Goal: Task Accomplishment & Management: Manage account settings

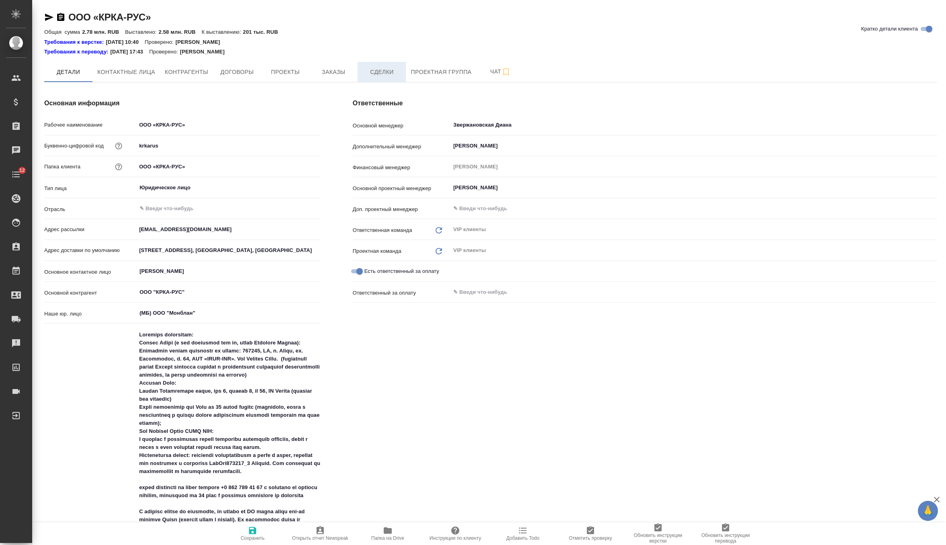
type textarea "x"
click at [342, 75] on span "Заказы" at bounding box center [333, 72] width 39 height 10
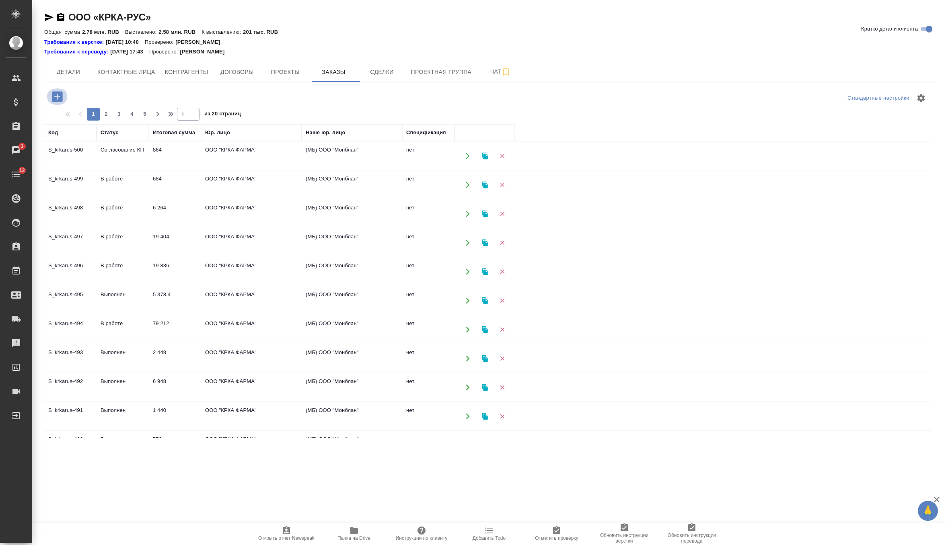
click at [56, 96] on icon "button" at bounding box center [57, 97] width 14 height 14
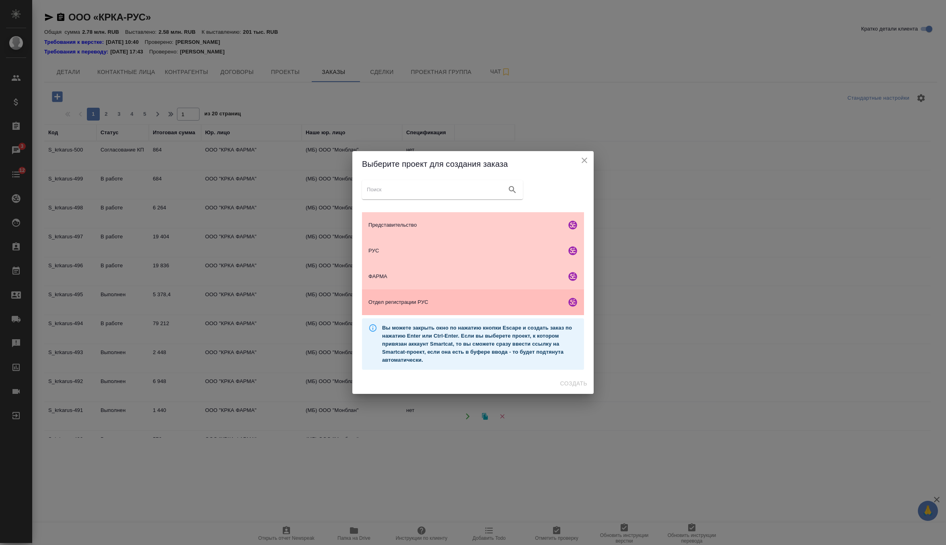
click at [468, 303] on span "Отдел регистрации РУС" at bounding box center [465, 302] width 195 height 8
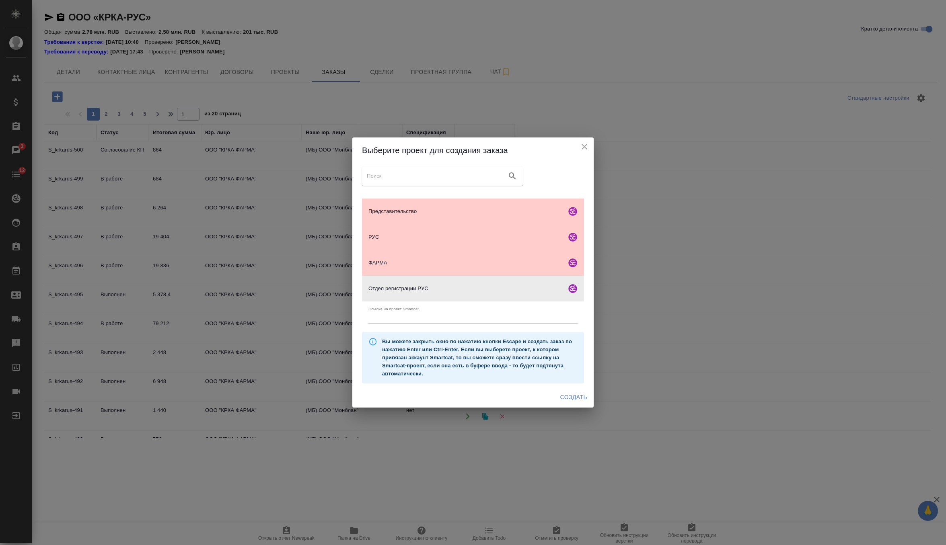
click at [576, 399] on span "Создать" at bounding box center [573, 398] width 27 height 10
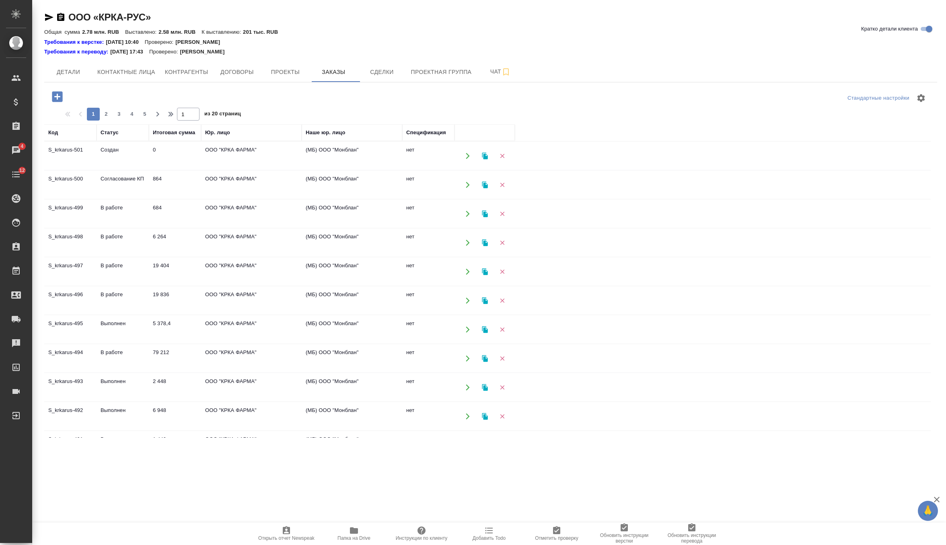
click at [61, 97] on icon "button" at bounding box center [57, 96] width 10 height 10
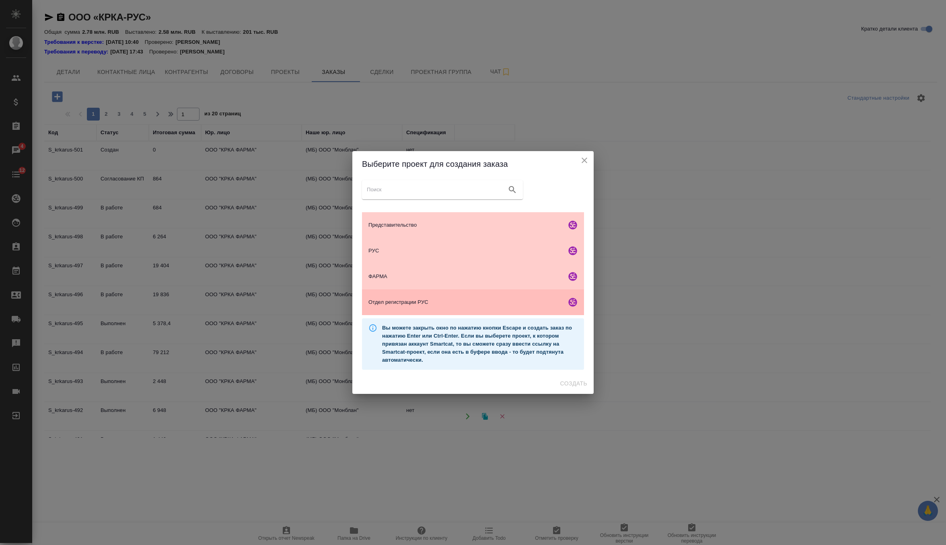
click at [422, 309] on div "Отдел регистрации РУС" at bounding box center [473, 303] width 222 height 26
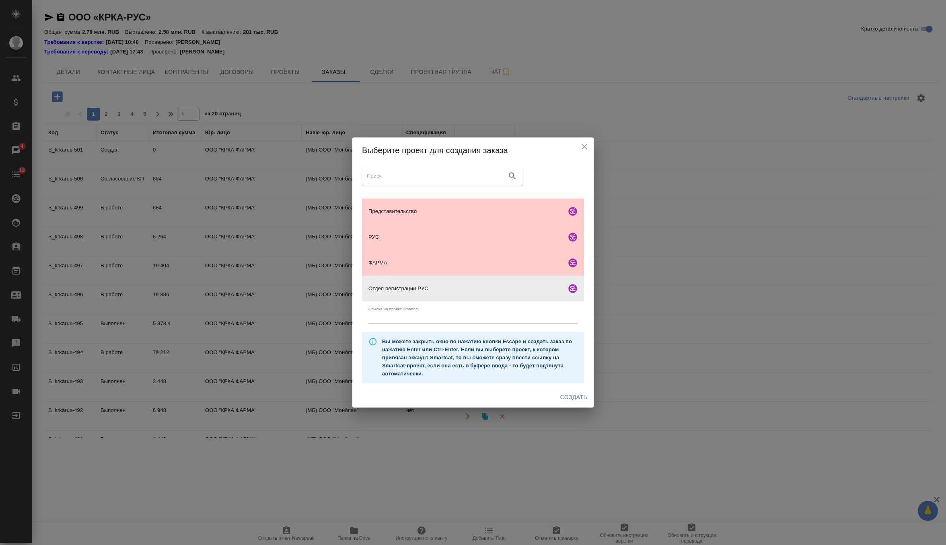
click at [580, 395] on span "Создать" at bounding box center [573, 398] width 27 height 10
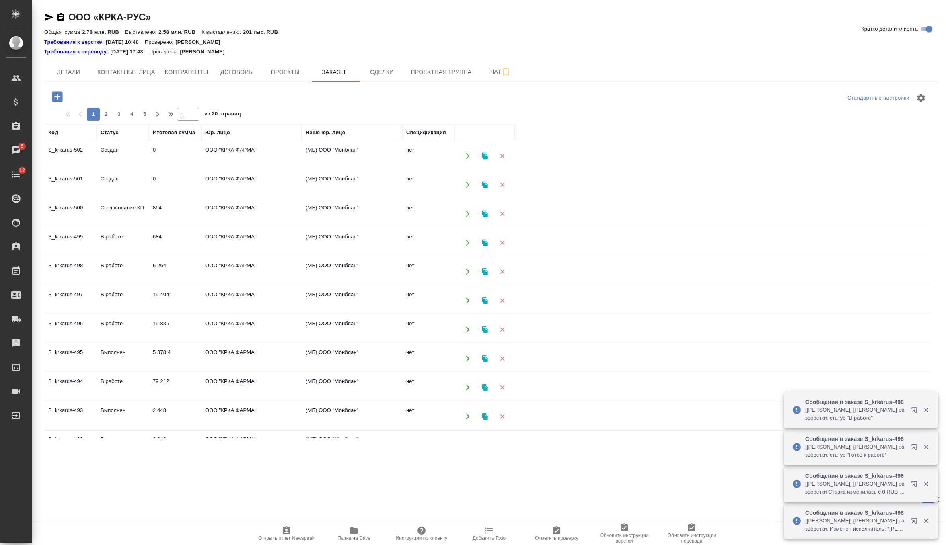
click at [58, 98] on icon "button" at bounding box center [57, 97] width 14 height 14
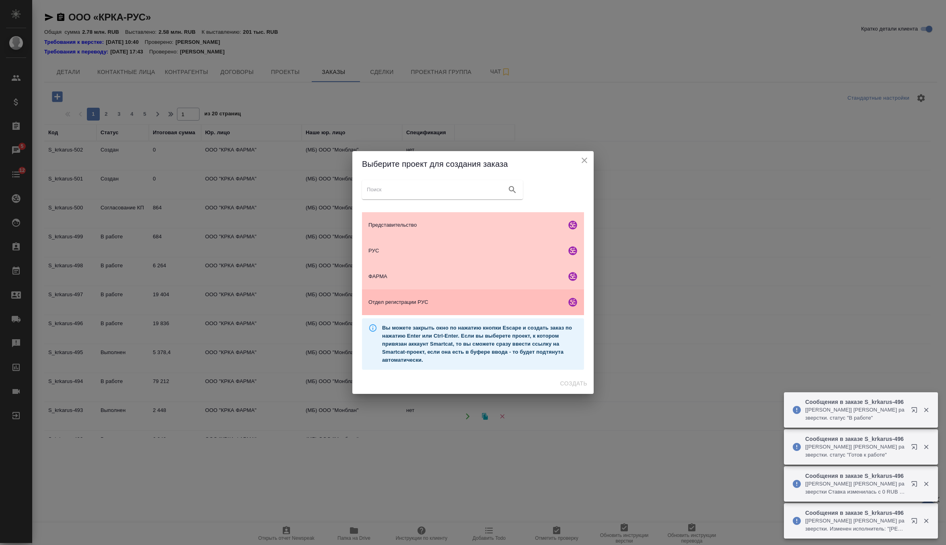
click at [417, 300] on span "Отдел регистрации РУС" at bounding box center [465, 302] width 195 height 8
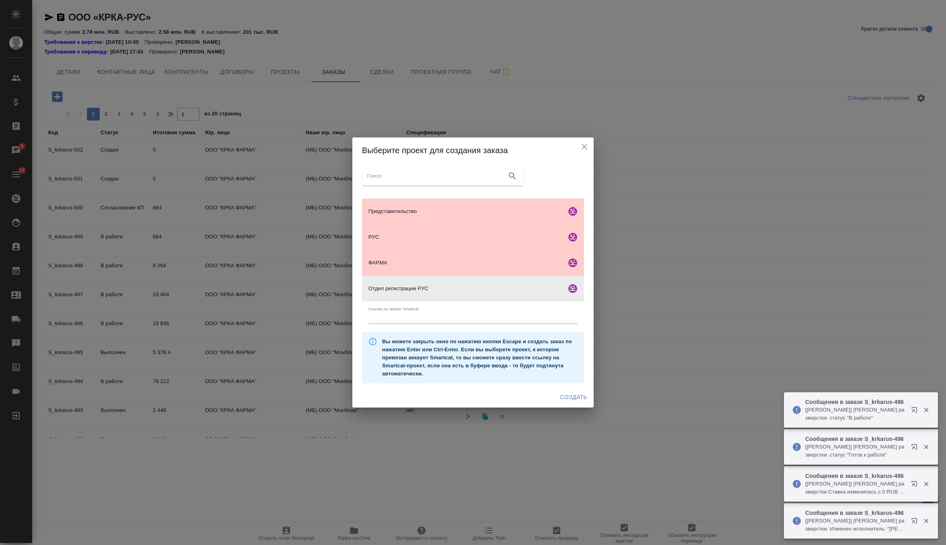
click at [566, 394] on span "Создать" at bounding box center [573, 398] width 27 height 10
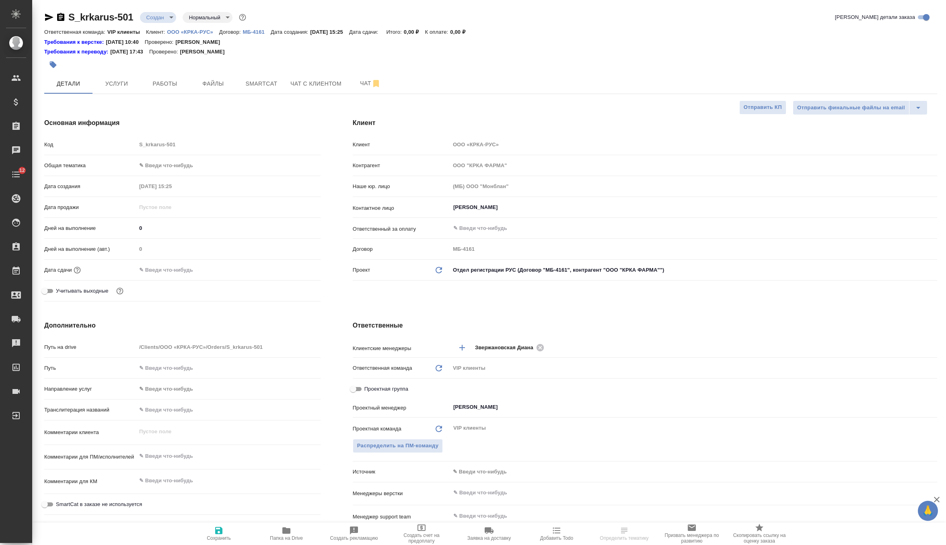
select select "RU"
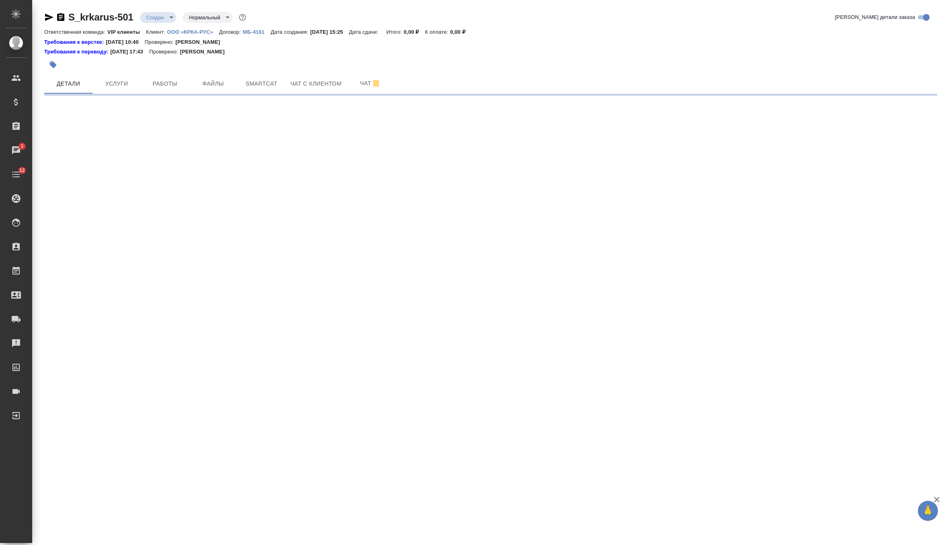
select select "RU"
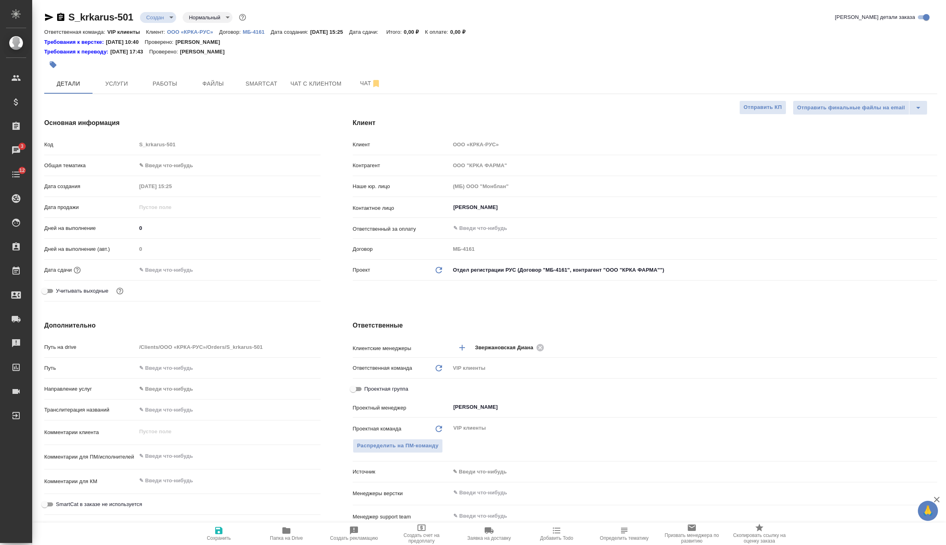
type textarea "x"
click at [206, 84] on span "Файлы" at bounding box center [213, 84] width 39 height 10
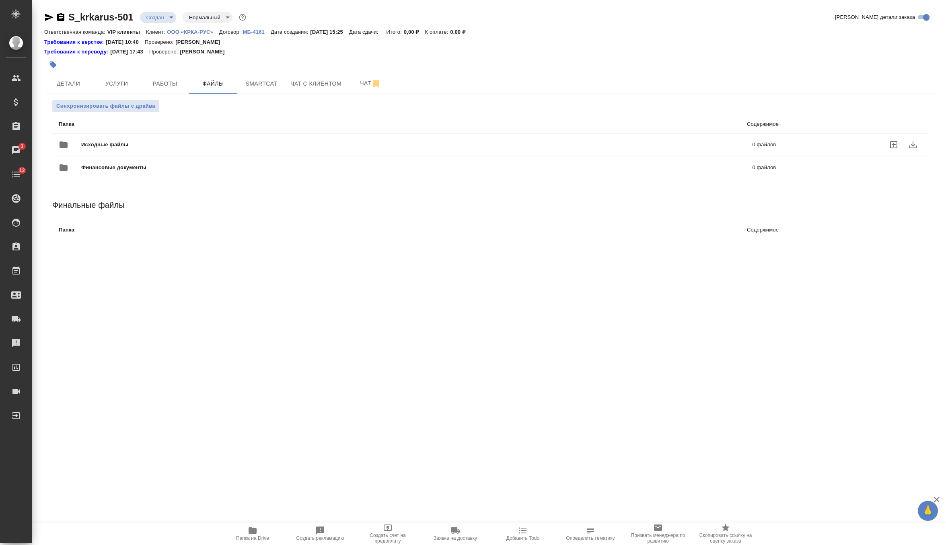
click at [92, 143] on span "Исходные файлы" at bounding box center [260, 145] width 359 height 8
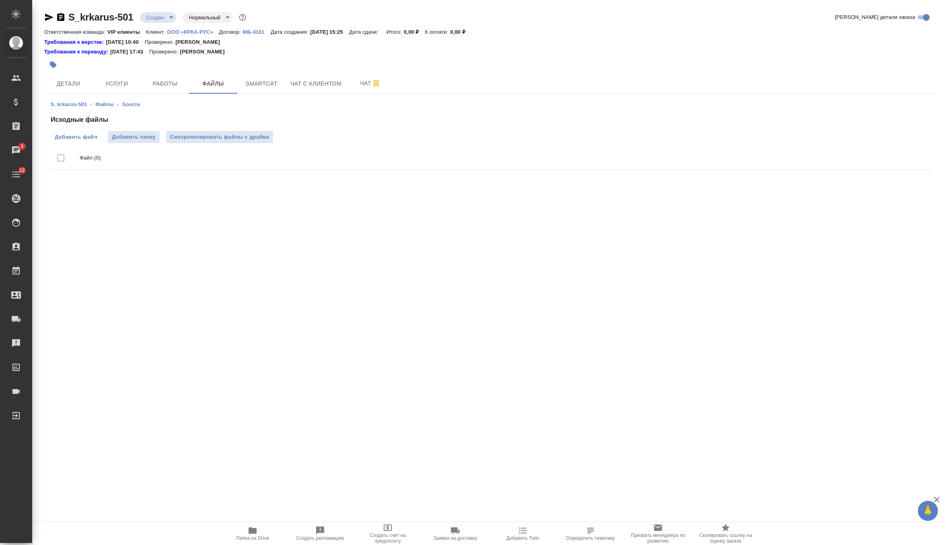
click at [86, 133] on span "Добавить файл" at bounding box center [76, 137] width 43 height 8
click at [0, 0] on input "Добавить файл" at bounding box center [0, 0] width 0 height 0
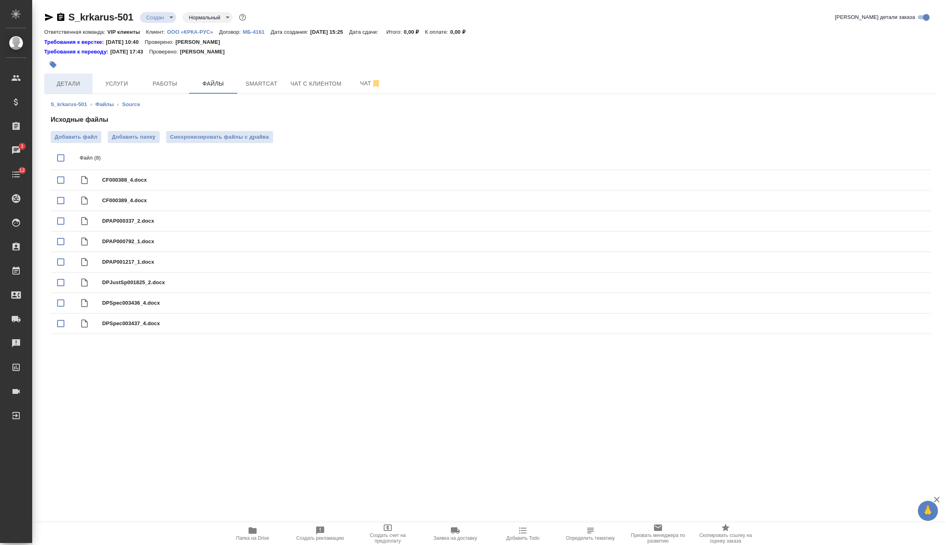
click at [66, 76] on button "Детали" at bounding box center [68, 84] width 48 height 20
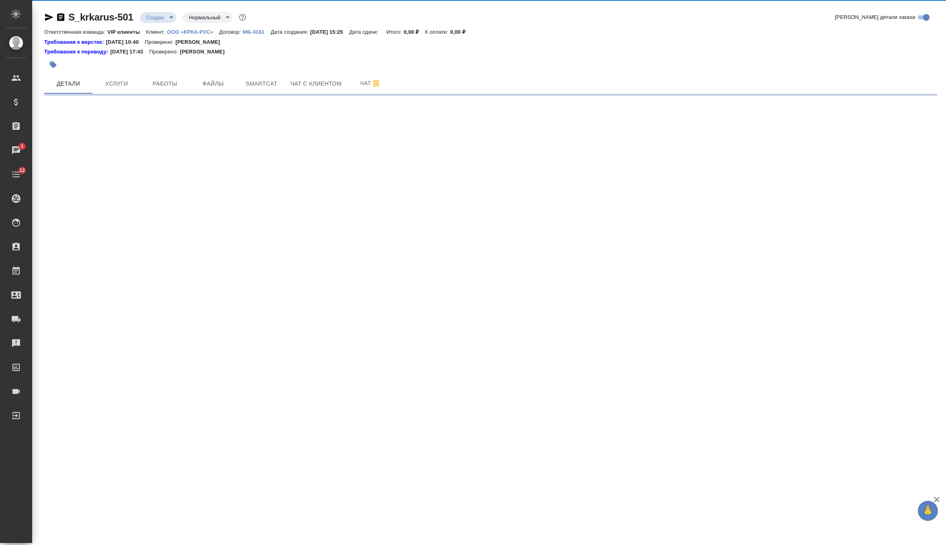
select select "RU"
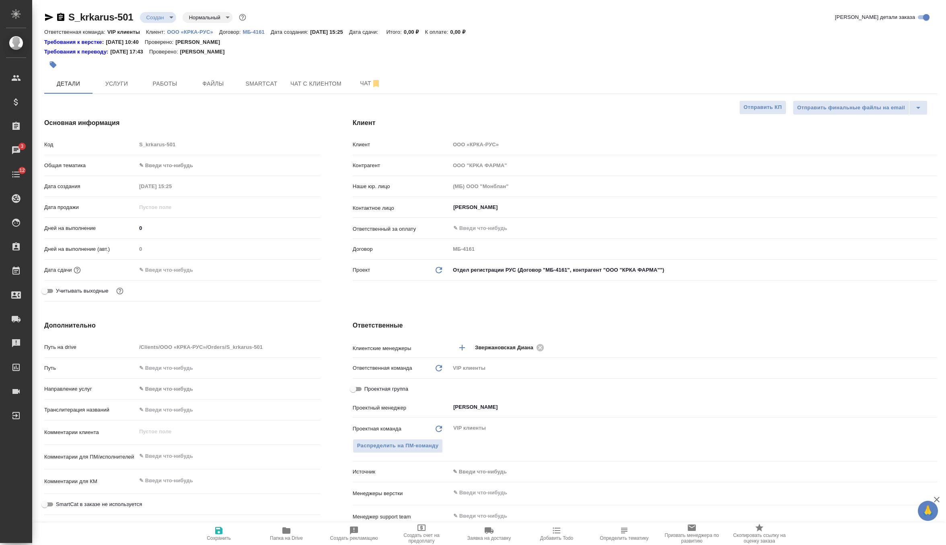
type textarea "x"
click at [159, 19] on body "🙏 .cls-1 fill:#fff; AWATERA Zverzhanovskaya Diana Клиенты Спецификации Заказы 3…" at bounding box center [473, 272] width 946 height 545
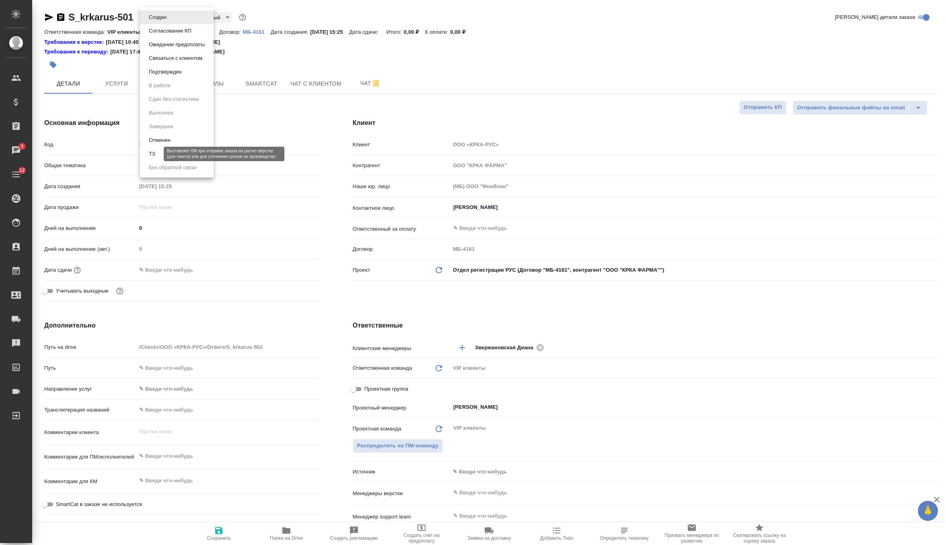
click at [153, 151] on button "ТЗ" at bounding box center [151, 154] width 11 height 9
type textarea "x"
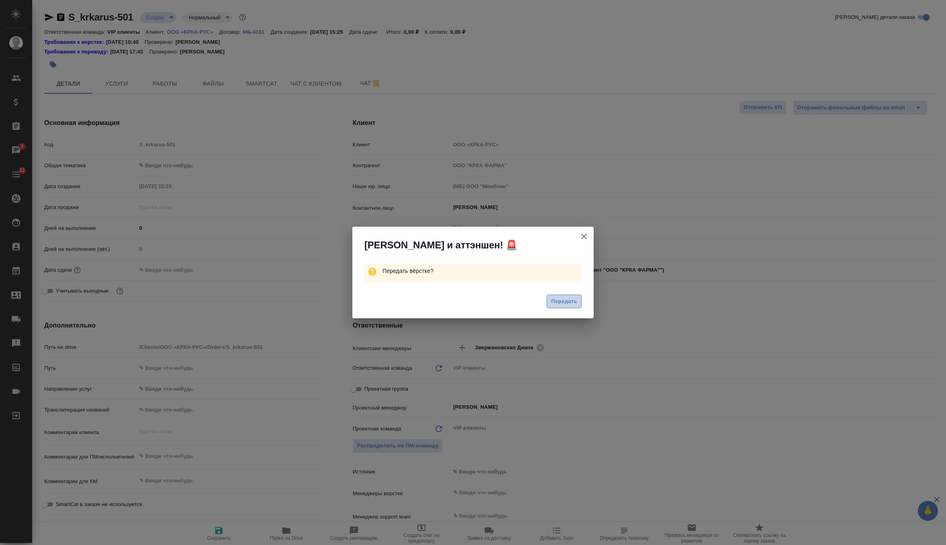
click at [578, 307] on button "Передать" at bounding box center [564, 302] width 35 height 14
type textarea "x"
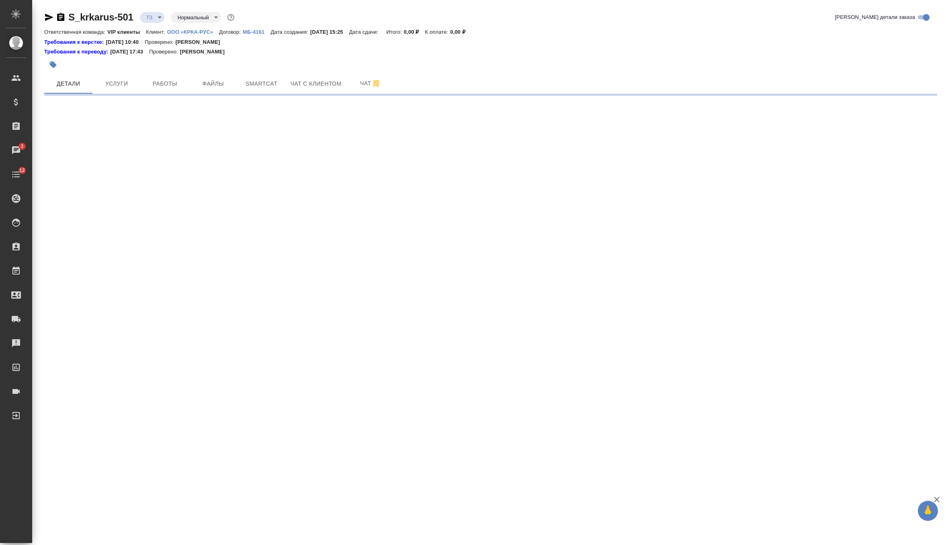
select select "RU"
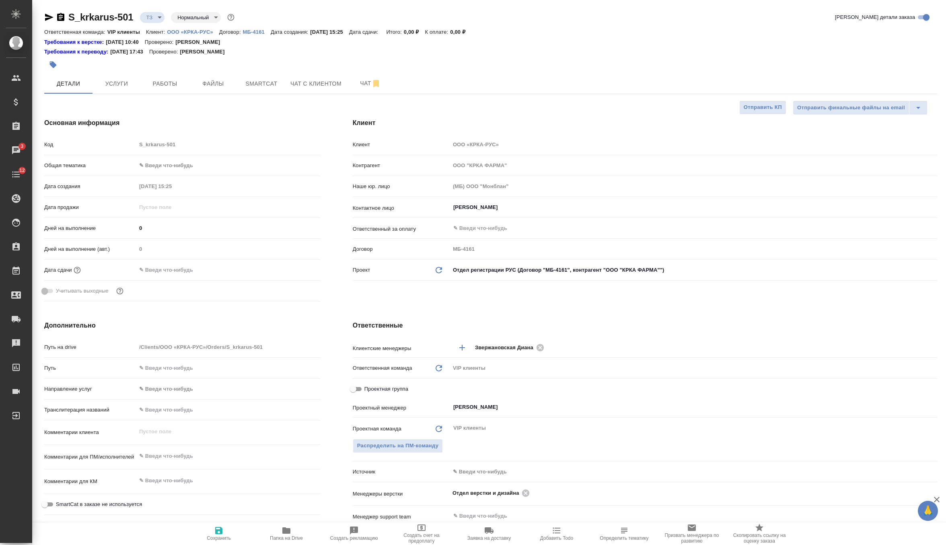
type textarea "x"
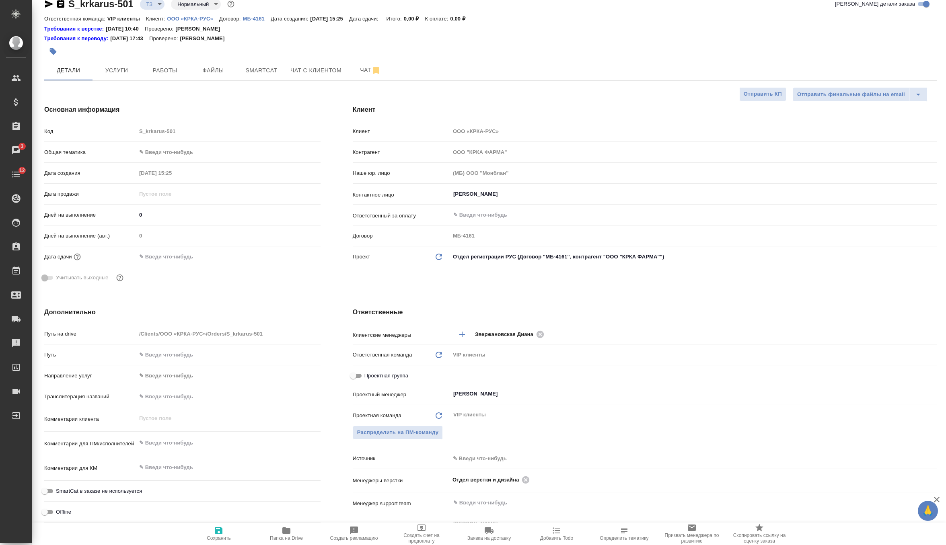
type textarea "x"
click at [175, 447] on textarea at bounding box center [228, 443] width 184 height 14
paste textarea "КРКА Аторис (Аторвастатин) таблетки, покрытые пленочной оболочкой, 10 мг и 20 м…"
type textarea "x"
type textarea "КРКА Аторис (Аторвастатин) таблетки, покрытые пленочной оболочкой, 10 мг и 20 м…"
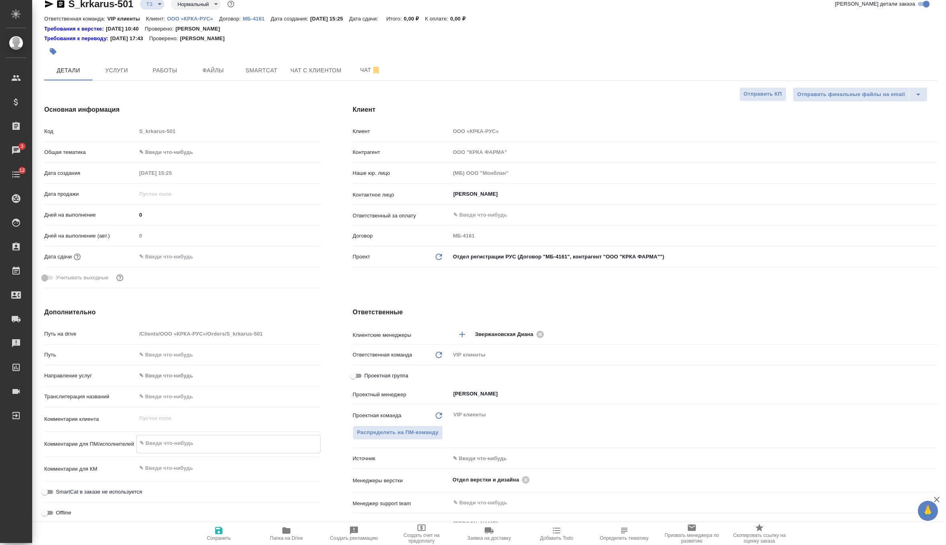
type textarea "x"
type textarea "КРКА Аторис (Аторвастатин) таблетки, покрытые пленочной оболочкой, 10 мг и 20 м…"
type textarea "x"
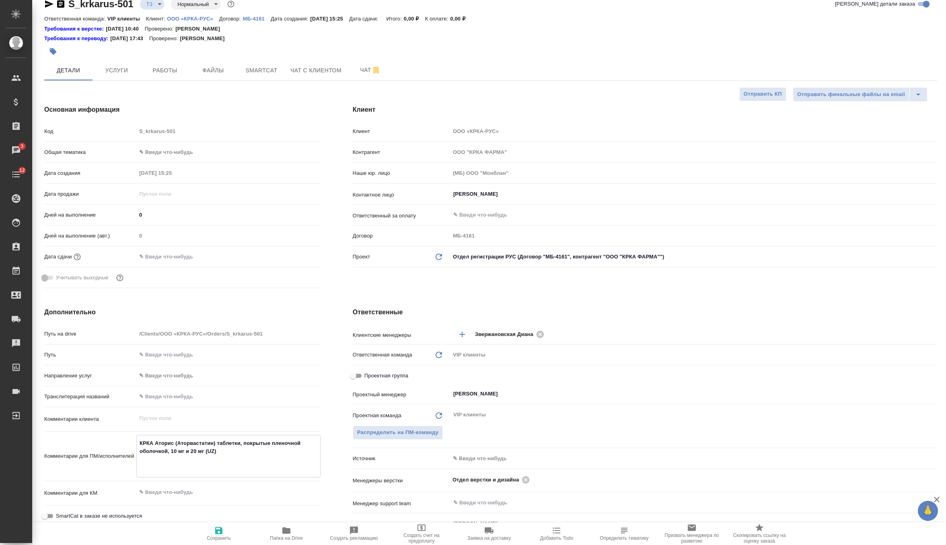
type textarea "x"
type textarea "КРКА Аторис (Аторвастатин) таблетки, покрытые пленочной оболочкой, 10 мг и 20 м…"
type textarea "x"
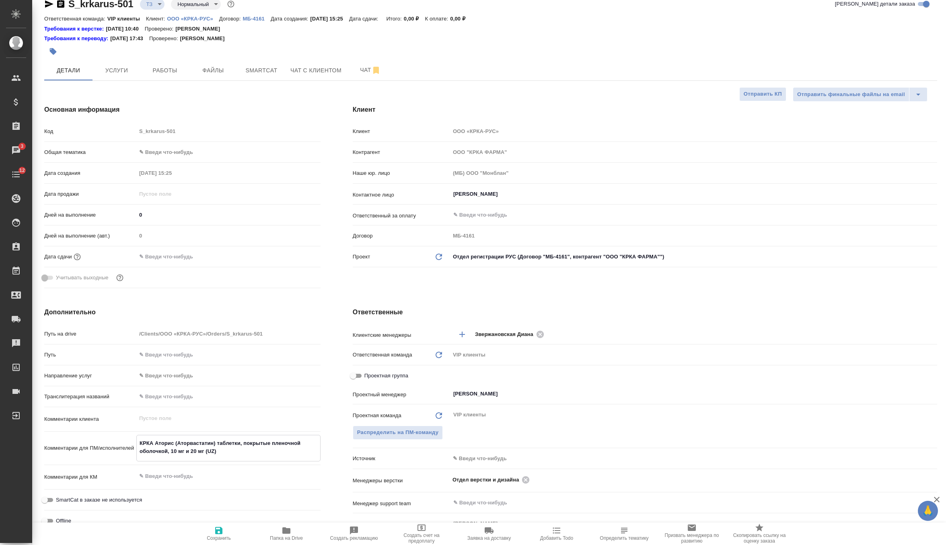
type textarea "КРКА Аторис (Аторвастатин) таблетки, покрытые пленочной оболочкой, 10 мг и 20 м…"
type textarea "x"
click at [220, 535] on icon "button" at bounding box center [219, 531] width 10 height 10
type textarea "x"
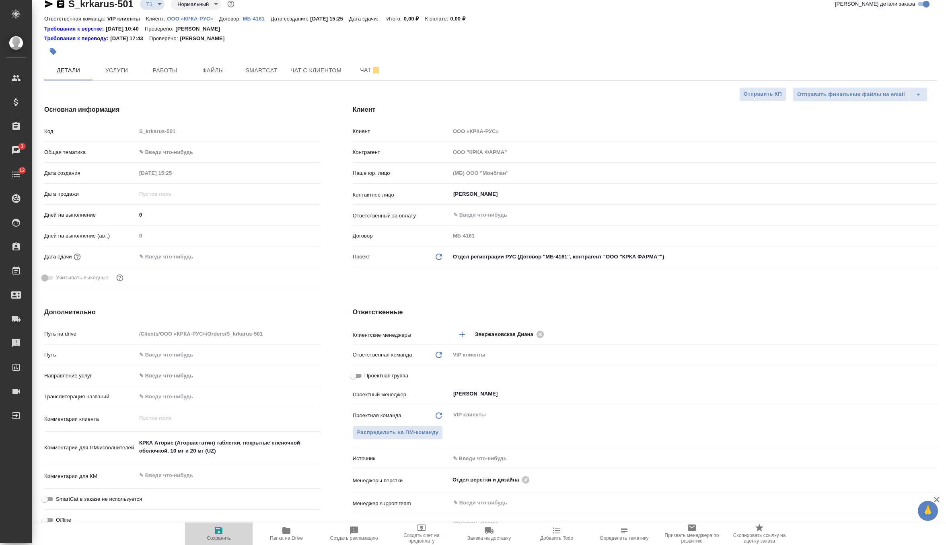
type textarea "x"
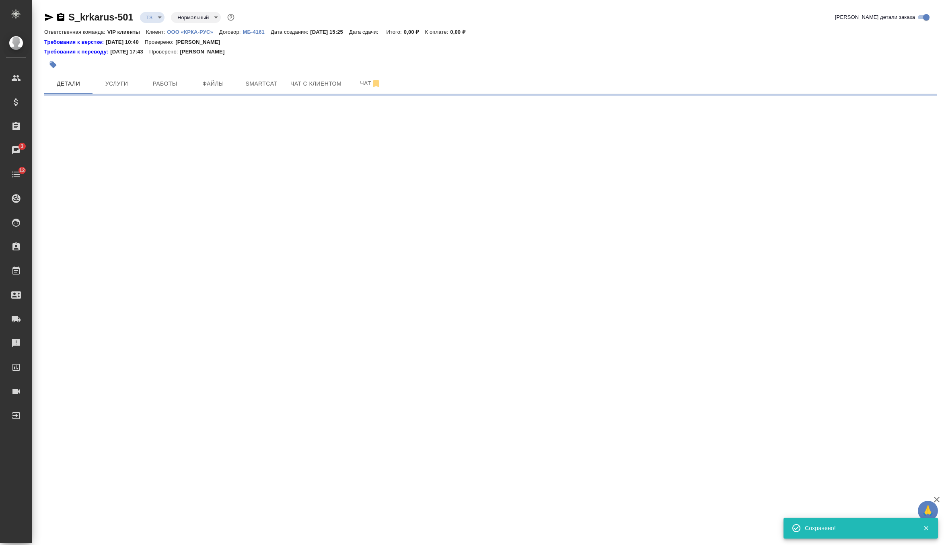
scroll to position [0, 0]
select select "RU"
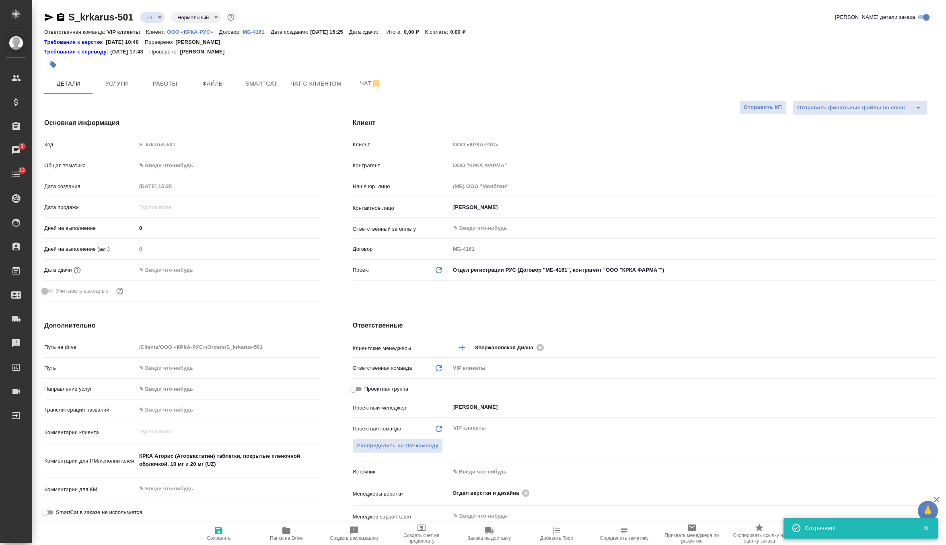
type textarea "x"
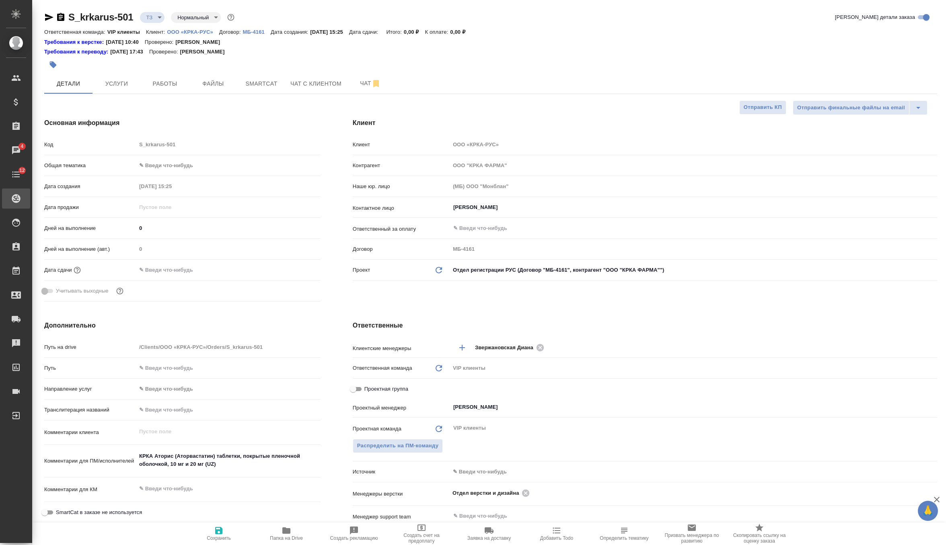
type textarea "x"
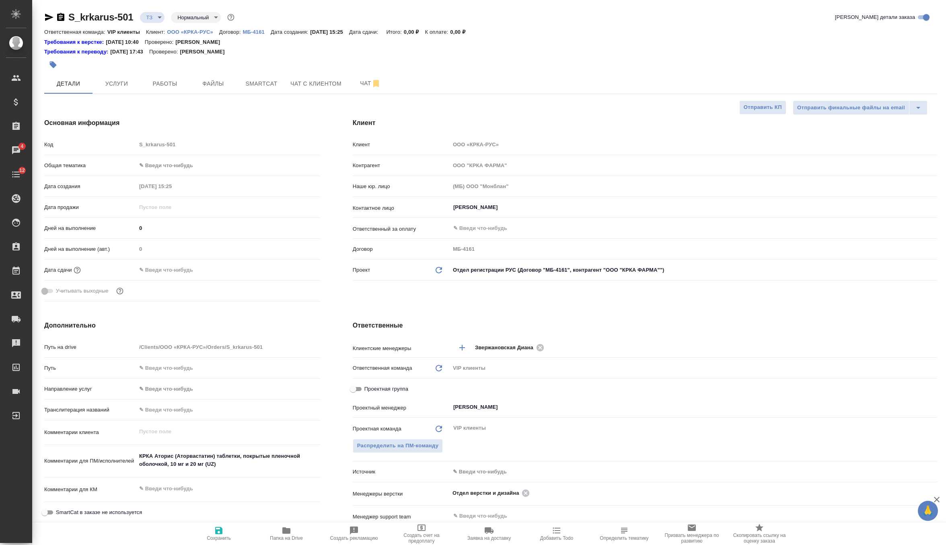
type textarea "x"
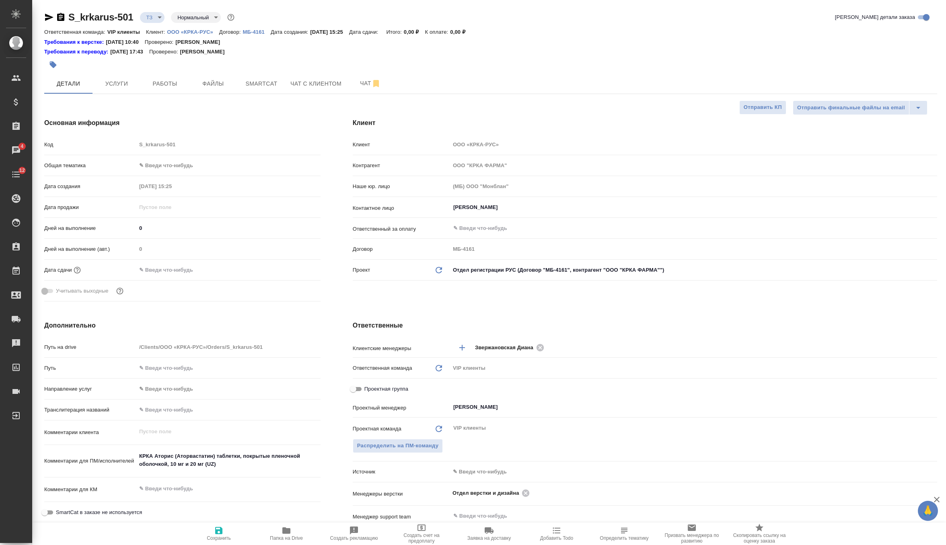
type textarea "x"
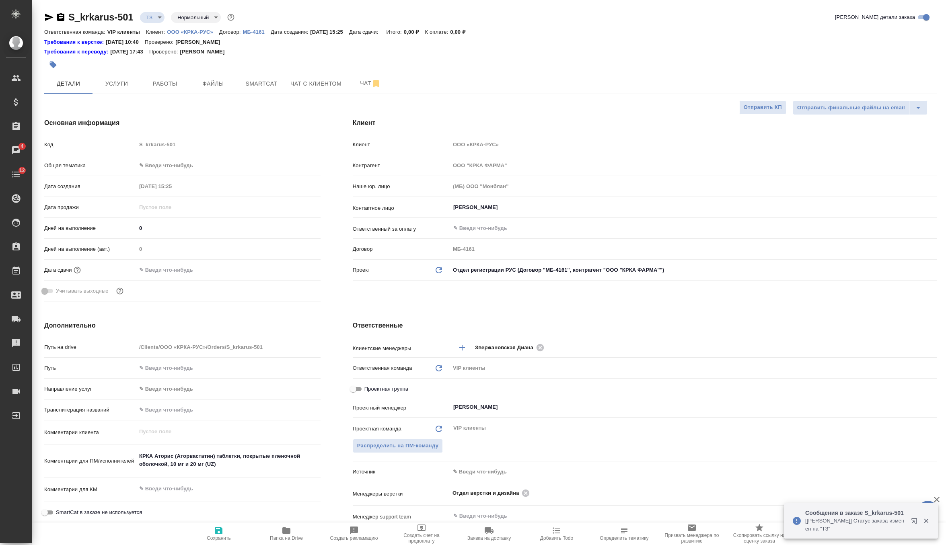
type textarea "x"
click at [64, 19] on icon "button" at bounding box center [61, 17] width 10 height 10
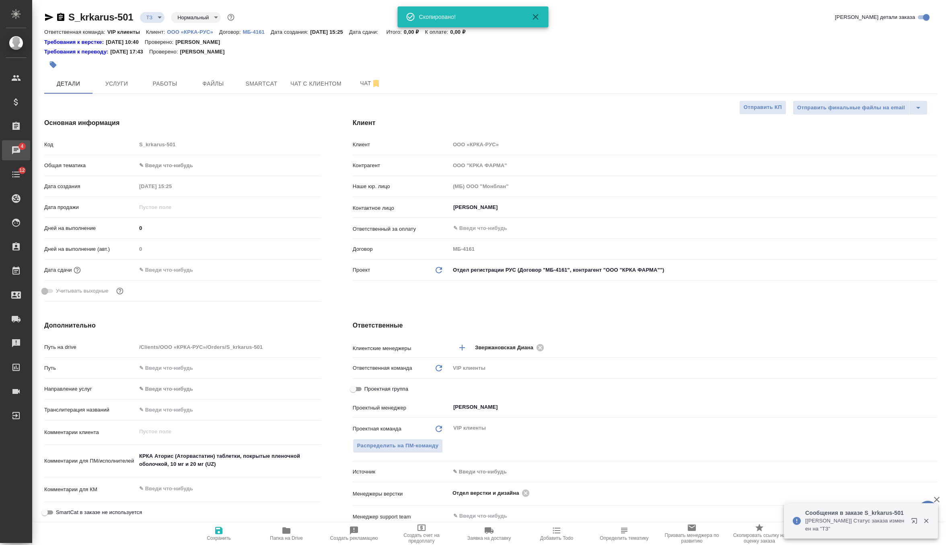
type textarea "x"
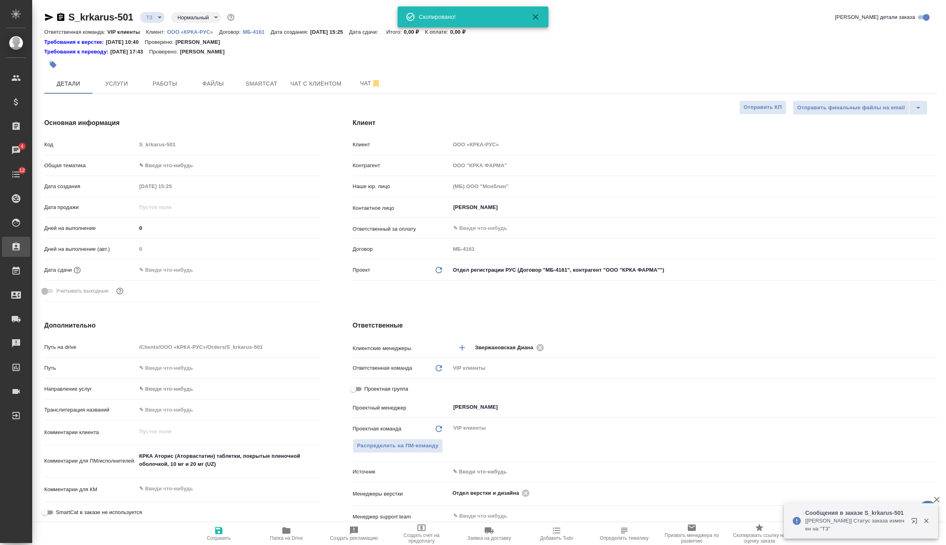
type textarea "x"
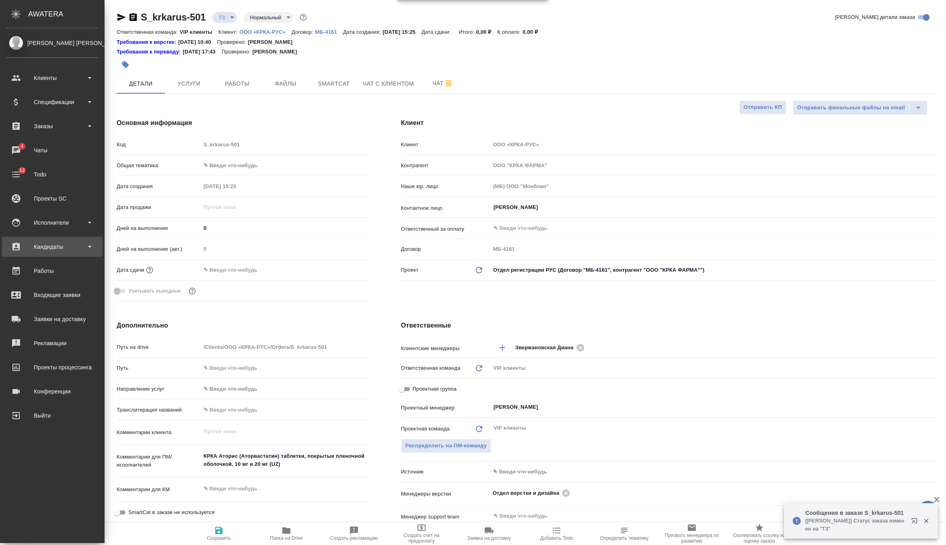
type textarea "x"
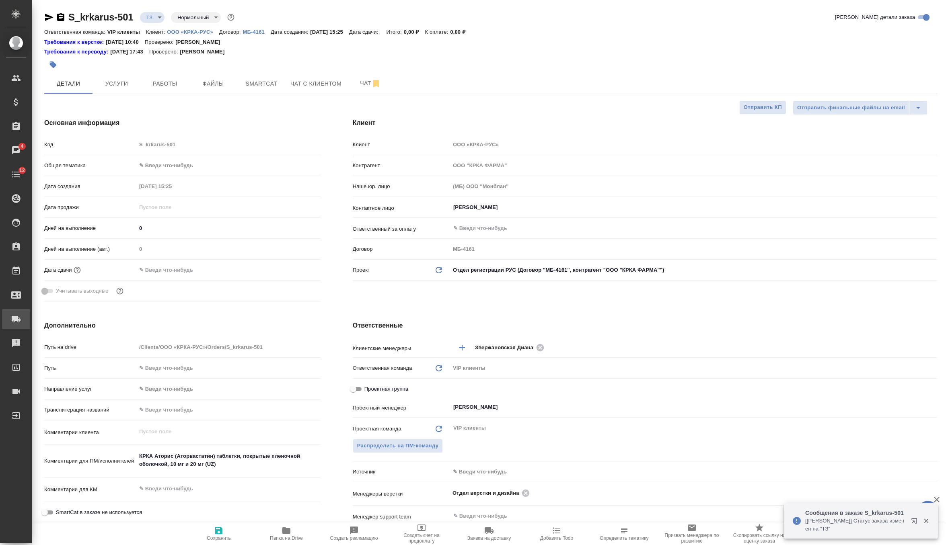
type textarea "x"
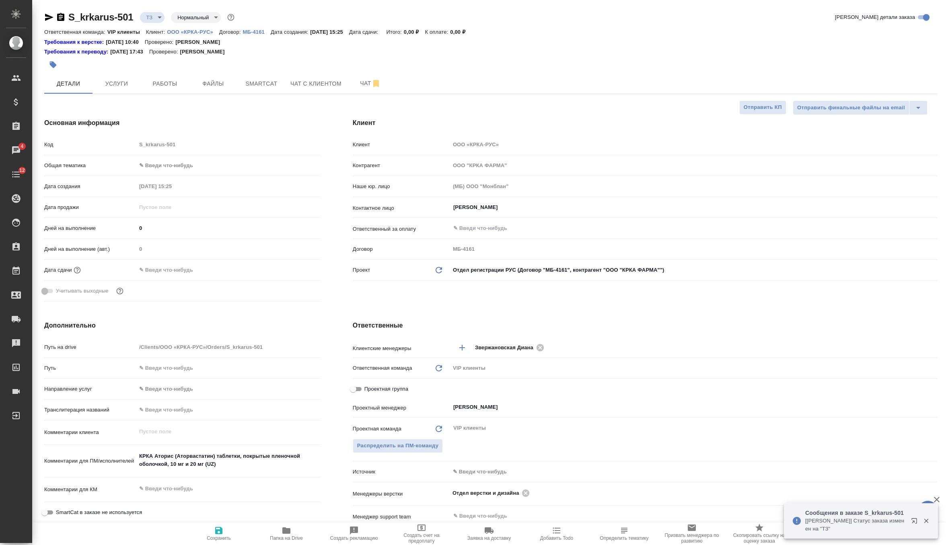
type textarea "x"
drag, startPoint x: 229, startPoint y: 465, endPoint x: 131, endPoint y: 451, distance: 99.2
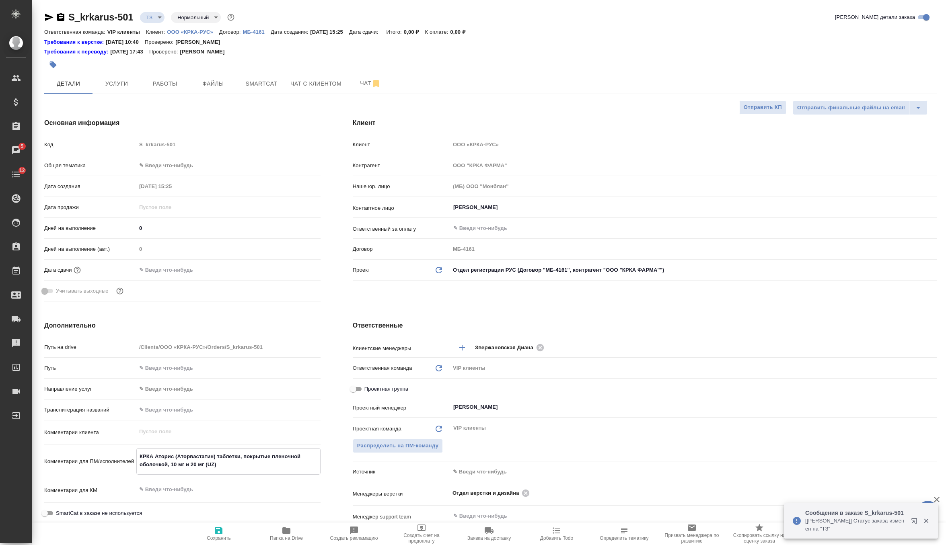
click at [131, 451] on div "Комментарии для ПМ/исполнителей КРКА Аторис (Аторвастатин) таблетки, покрытые п…" at bounding box center [182, 462] width 276 height 27
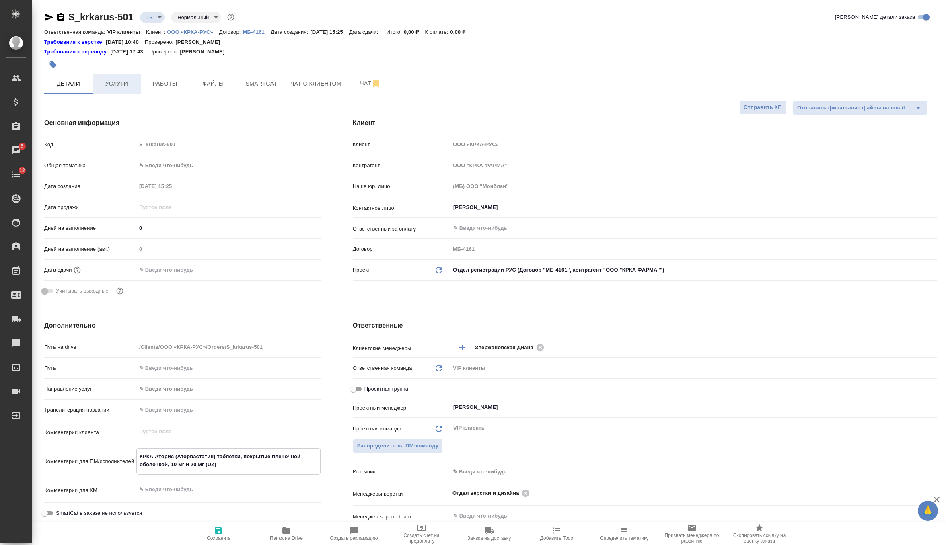
type textarea "x"
click at [118, 84] on span "Услуги" at bounding box center [116, 84] width 39 height 10
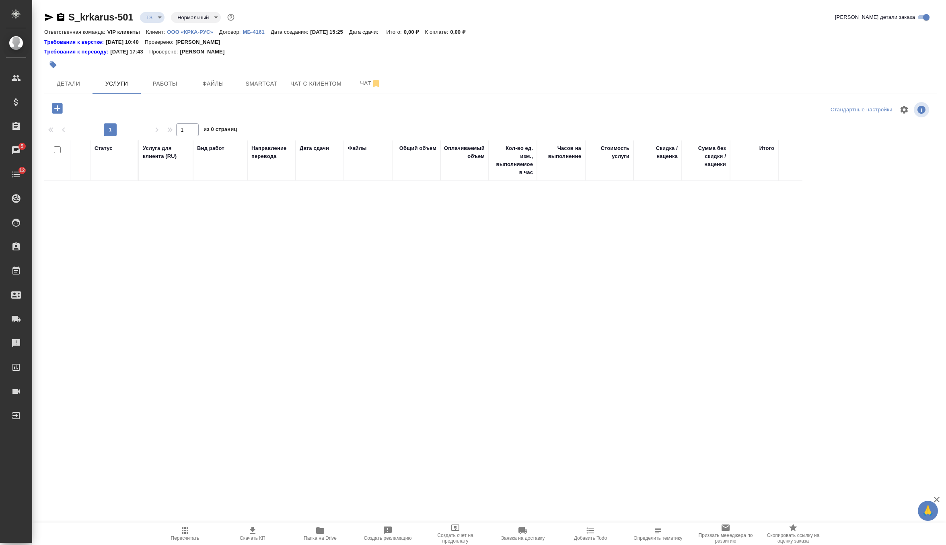
click at [58, 105] on icon "button" at bounding box center [57, 108] width 10 height 10
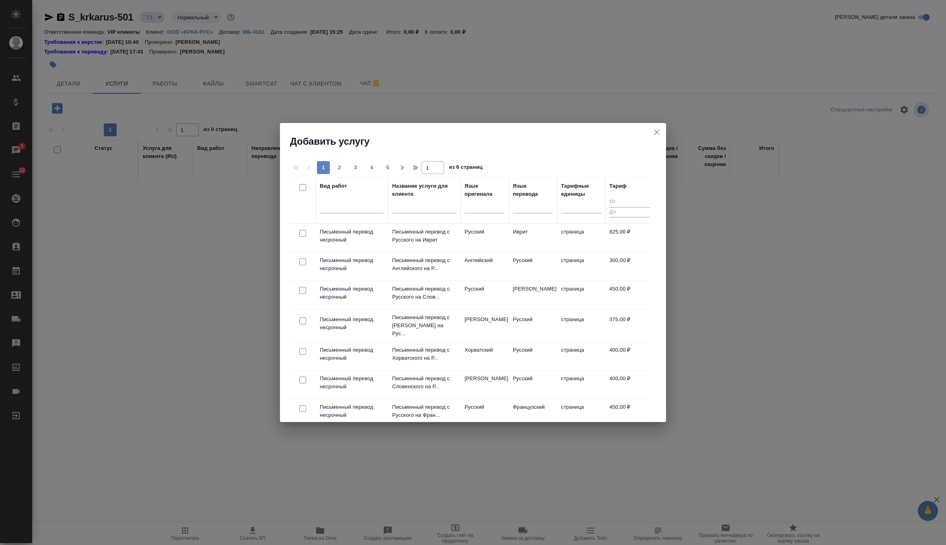
click at [302, 261] on input "checkbox" at bounding box center [302, 262] width 7 height 7
checkbox input "true"
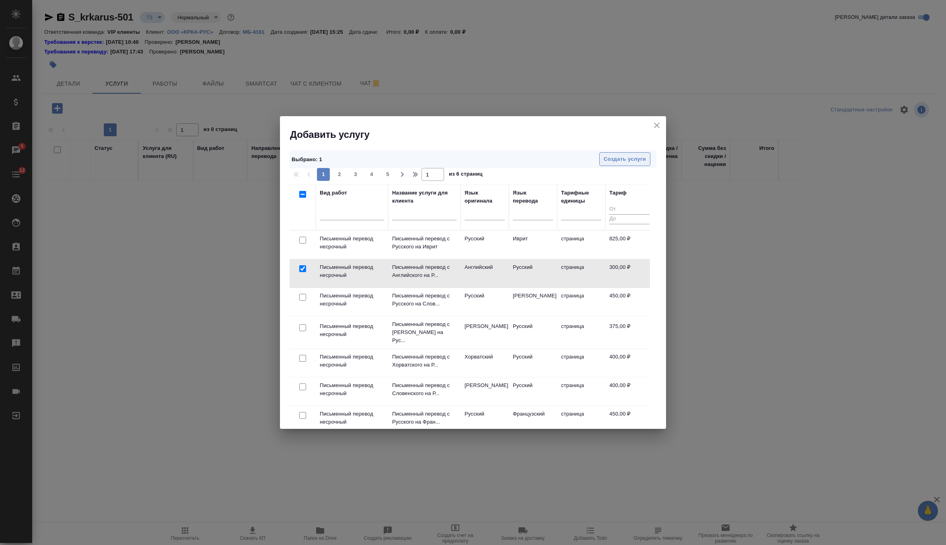
click at [628, 163] on span "Создать услуги" at bounding box center [625, 159] width 42 height 9
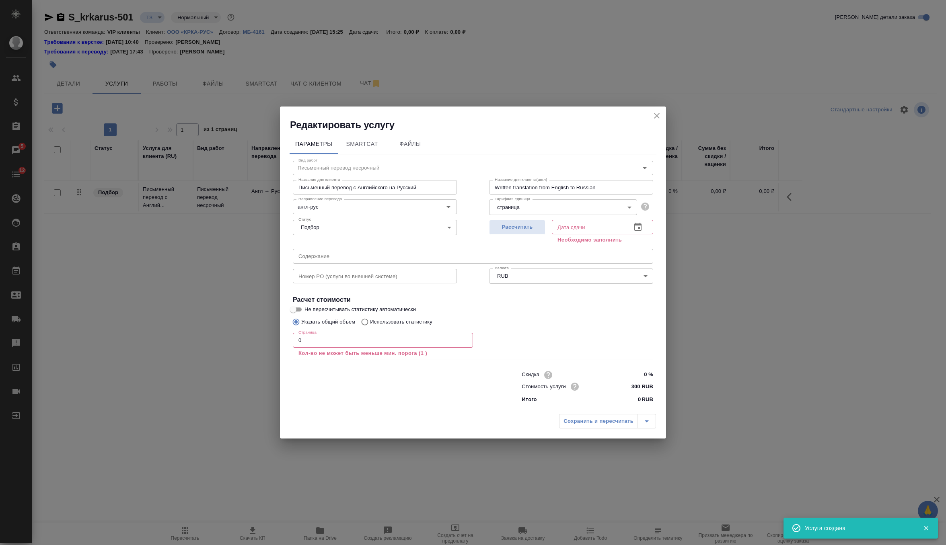
click at [414, 263] on input "text" at bounding box center [473, 256] width 360 height 14
paste input "КРКА Аторис (Аторвастатин) таблетки, покрытые пленочной оболочкой, 10 мг и 20 м…"
type input "КРКА Аторис (Аторвастатин) таблетки, покрытые пленочной оболочкой, 10 мг и 20 м…"
click at [515, 228] on span "Рассчитать" at bounding box center [517, 227] width 47 height 9
type input "18.09.2025 15:44"
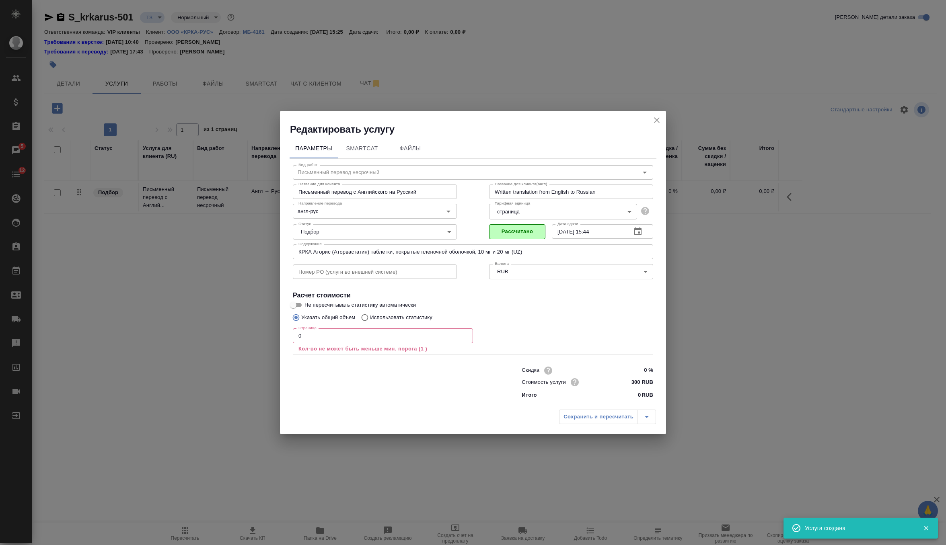
click at [398, 338] on input "0" at bounding box center [383, 336] width 180 height 14
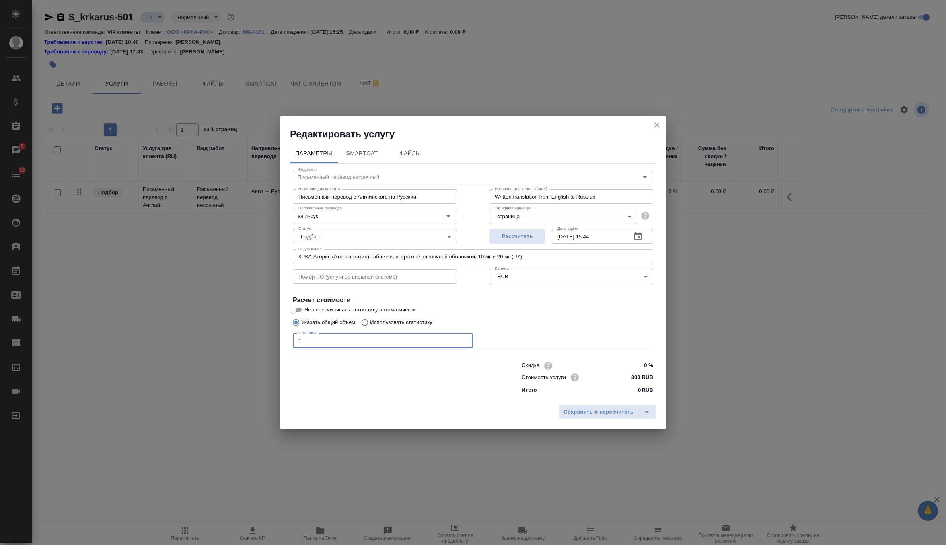
type input "1"
click at [588, 425] on div "Сохранить и пересчитать" at bounding box center [473, 415] width 386 height 29
click at [595, 415] on span "Сохранить и пересчитать" at bounding box center [599, 412] width 70 height 9
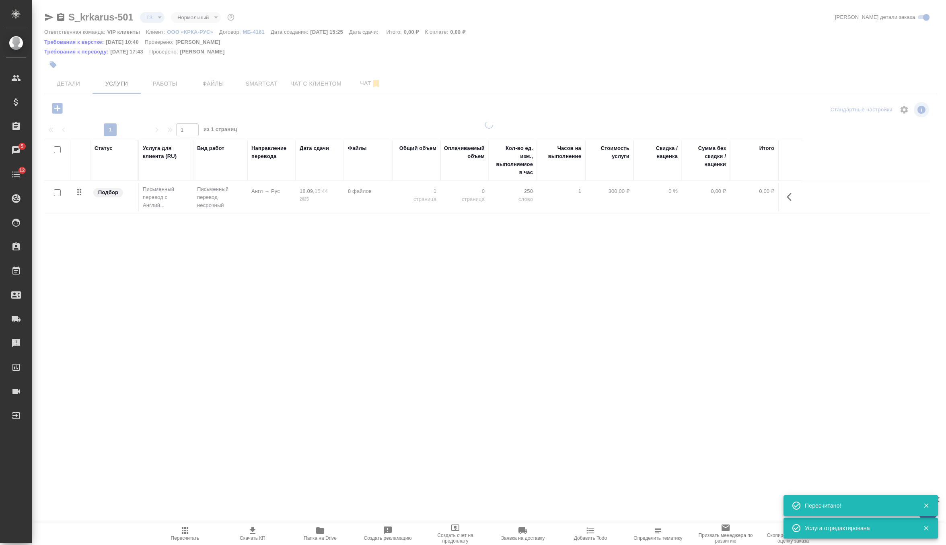
type input "new"
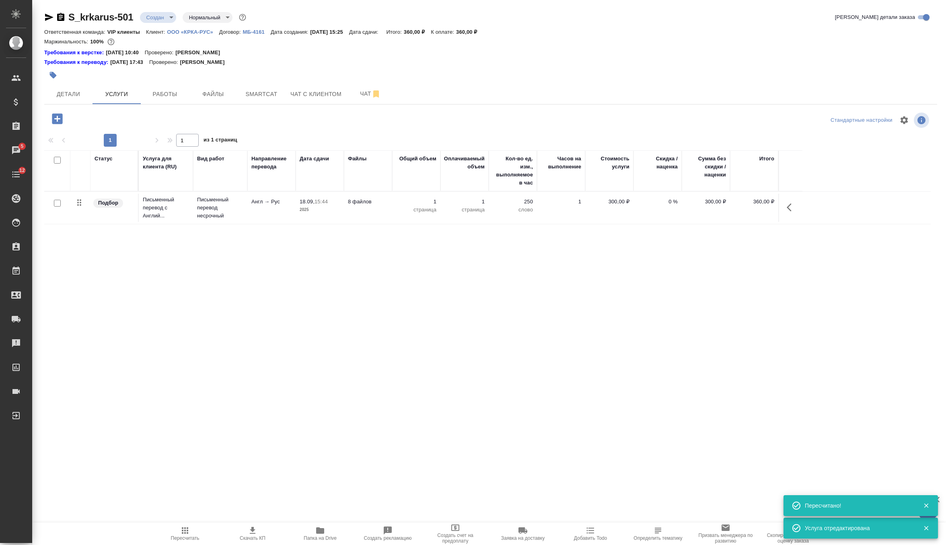
click at [55, 200] on input "checkbox" at bounding box center [57, 203] width 7 height 7
checkbox input "true"
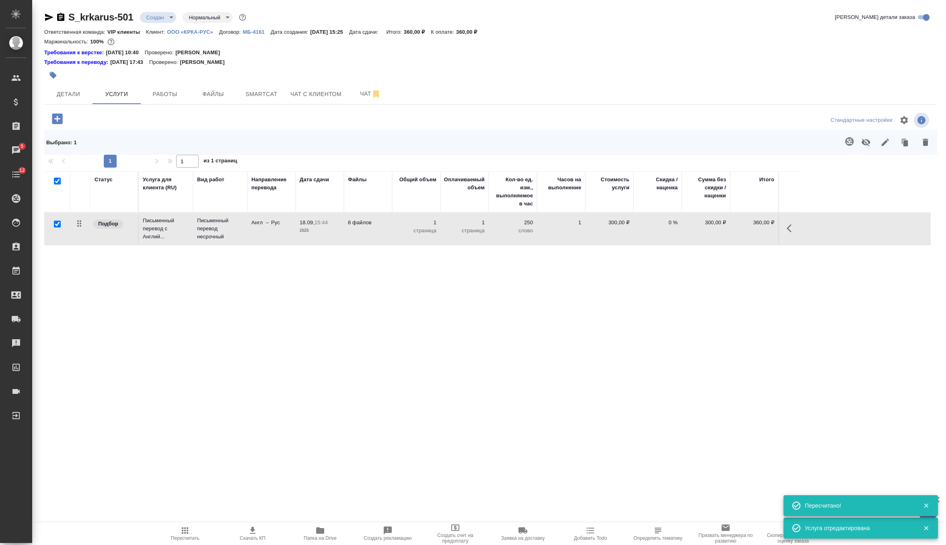
click at [853, 140] on icon "button" at bounding box center [849, 141] width 8 height 8
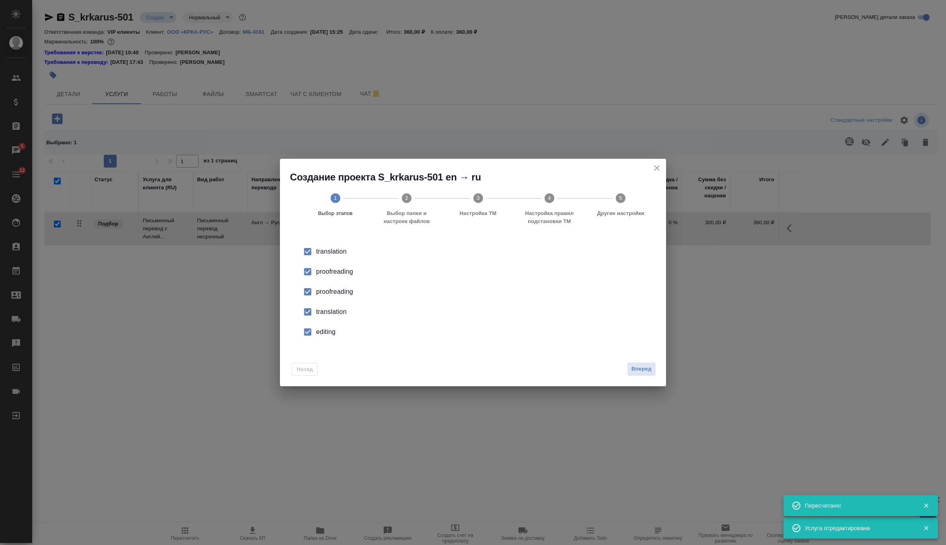
click at [302, 293] on input "checkbox" at bounding box center [307, 292] width 17 height 17
click at [311, 307] on input "checkbox" at bounding box center [307, 312] width 17 height 17
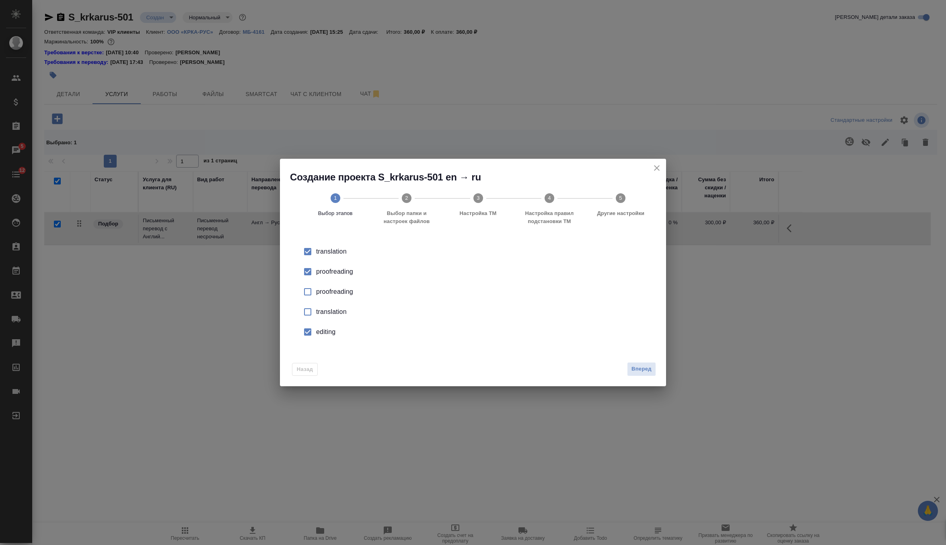
click at [314, 334] on input "checkbox" at bounding box center [307, 332] width 17 height 17
click at [631, 372] on button "Вперед" at bounding box center [641, 369] width 29 height 14
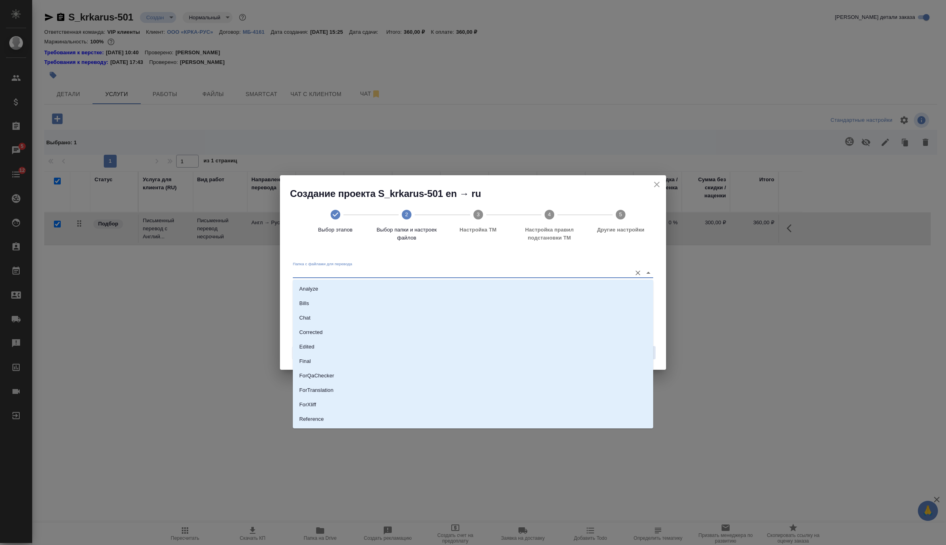
click at [490, 276] on input "Папка с файлами для перевода" at bounding box center [460, 273] width 335 height 10
click at [363, 389] on li "Source" at bounding box center [473, 392] width 360 height 14
type input "Source"
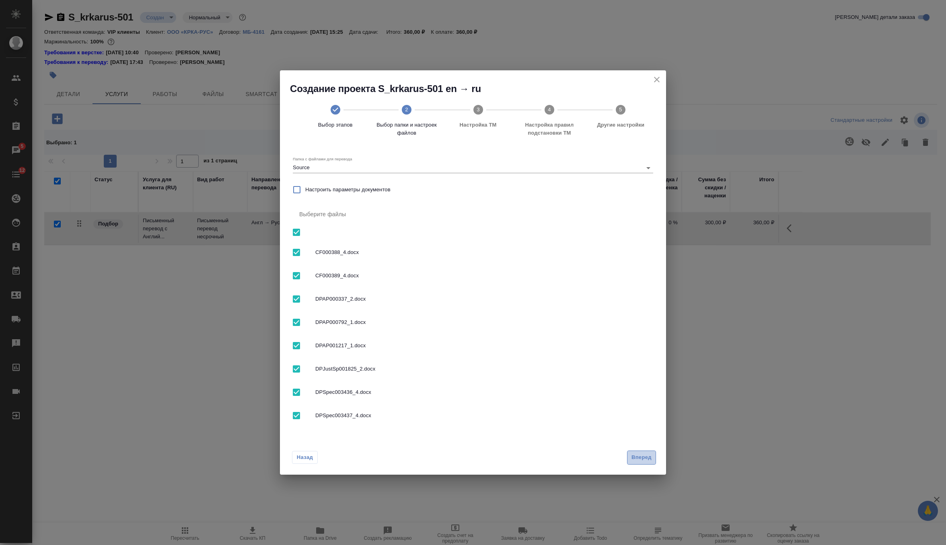
click at [639, 456] on span "Вперед" at bounding box center [642, 457] width 20 height 9
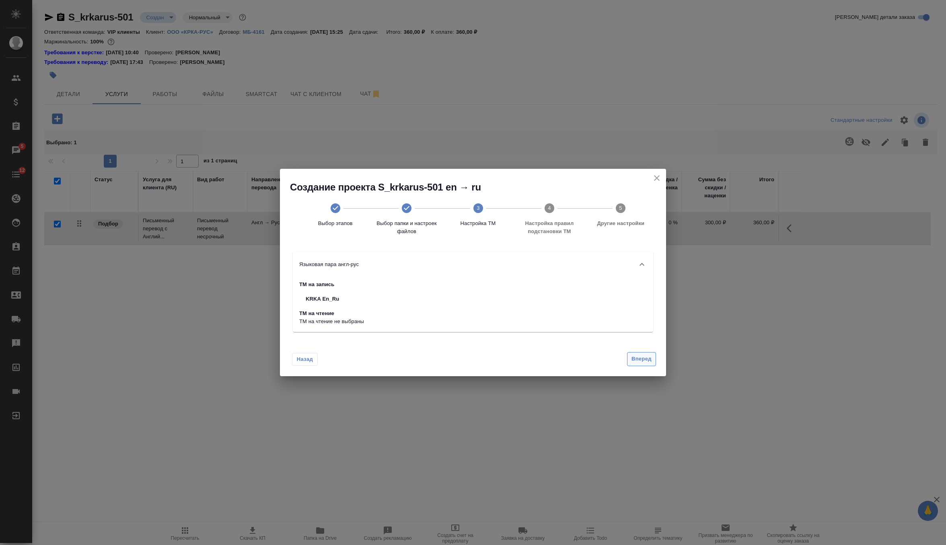
click at [648, 360] on span "Вперед" at bounding box center [642, 359] width 20 height 9
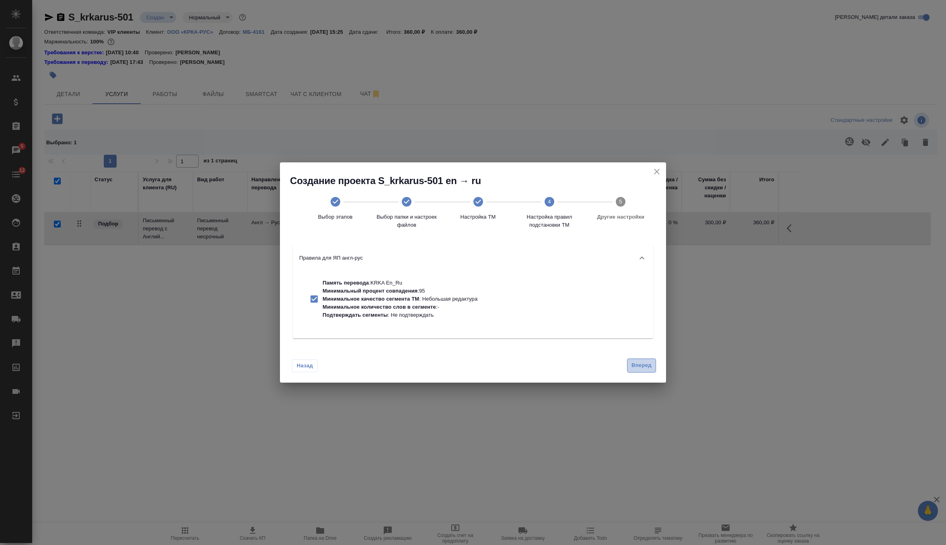
click at [648, 360] on button "Вперед" at bounding box center [641, 366] width 29 height 14
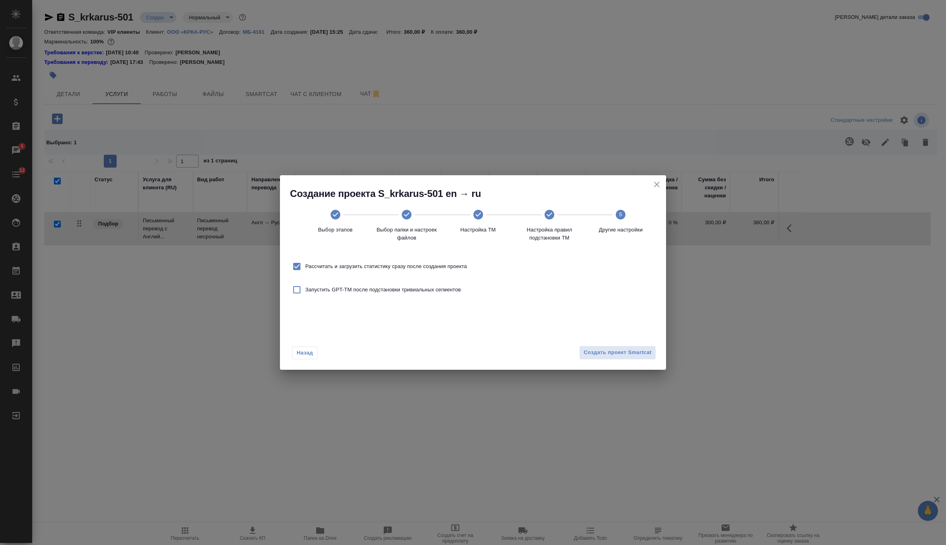
click at [439, 263] on span "Рассчитать и загрузить статистику сразу после создания проекта" at bounding box center [386, 267] width 162 height 8
click at [305, 263] on input "Рассчитать и загрузить статистику сразу после создания проекта" at bounding box center [296, 266] width 17 height 17
checkbox input "false"
click at [603, 354] on span "Создать проект Smartcat" at bounding box center [618, 352] width 68 height 9
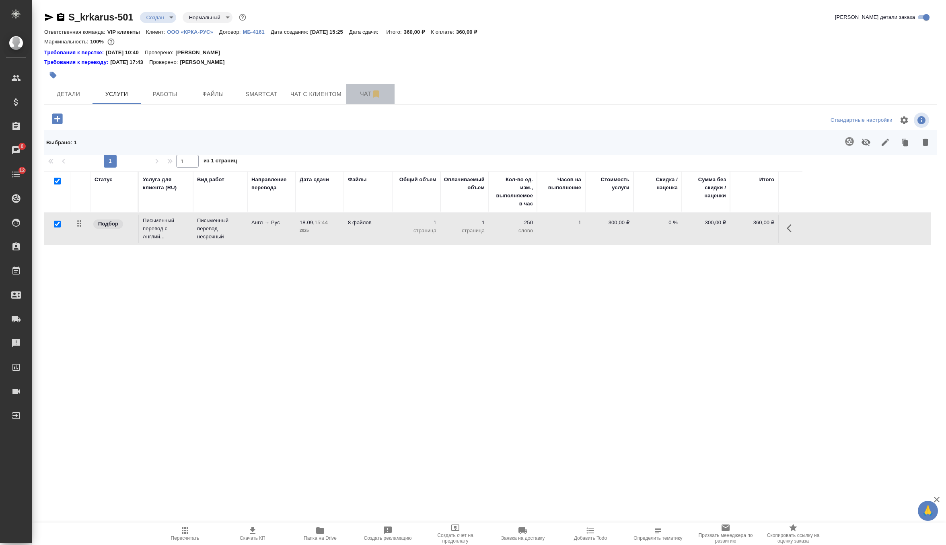
click at [358, 98] on span "Чат" at bounding box center [370, 94] width 39 height 10
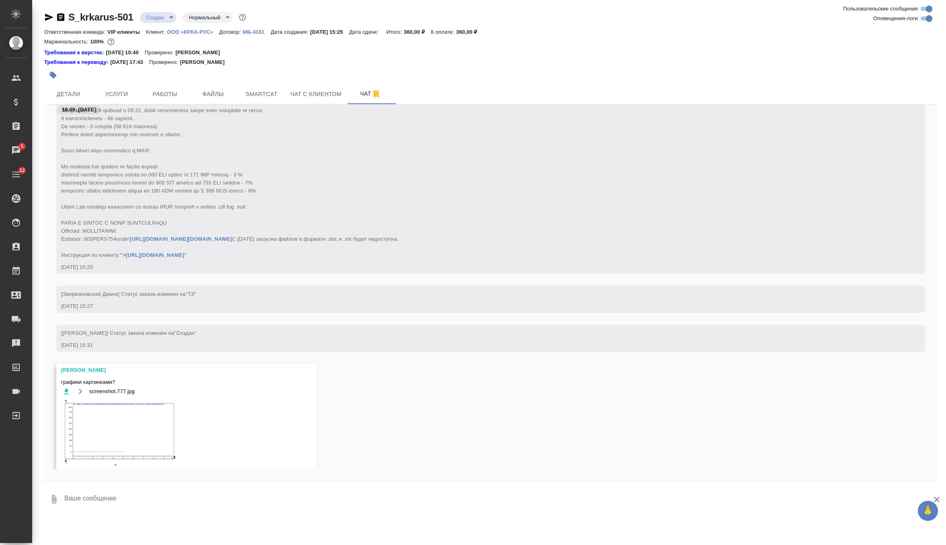
scroll to position [340, 0]
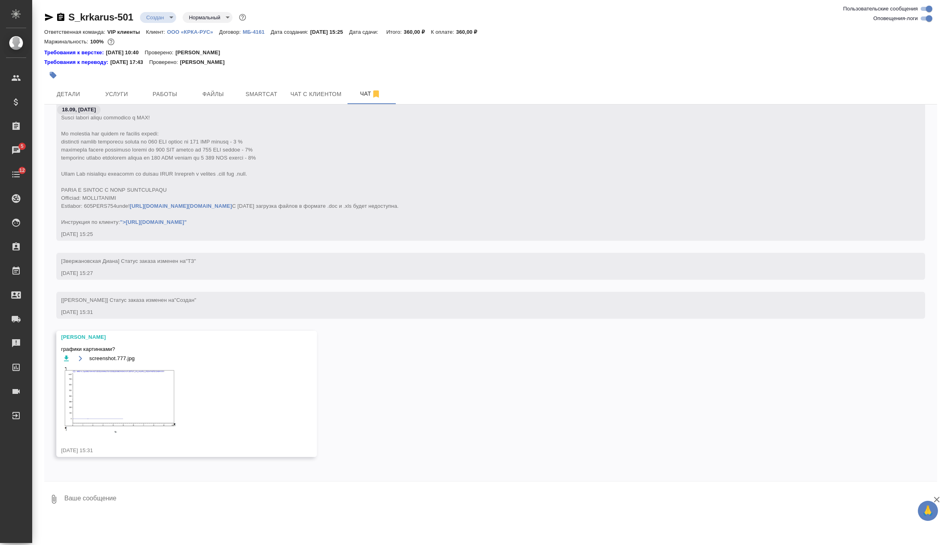
click at [138, 500] on textarea at bounding box center [501, 499] width 874 height 27
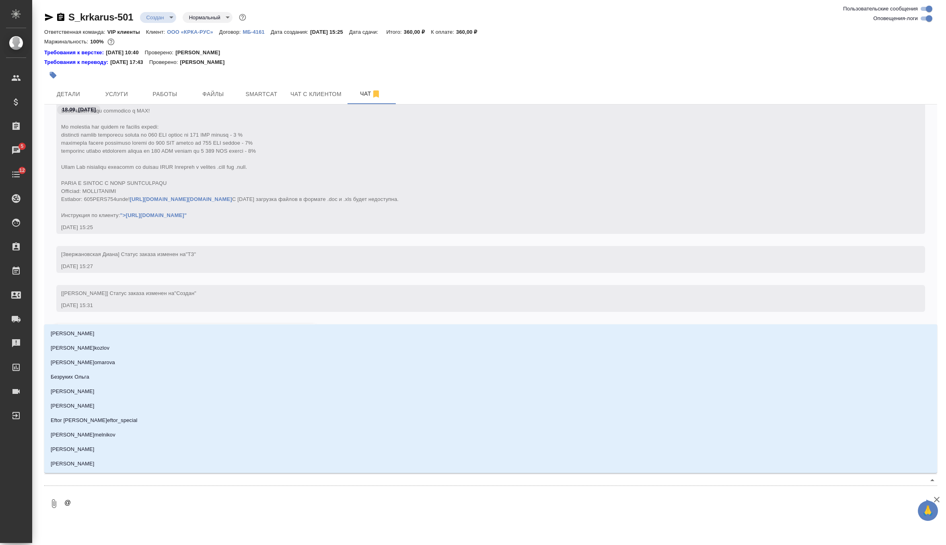
type textarea "@а"
type input "а"
type textarea "@ар"
type input "ар"
type textarea "@арс"
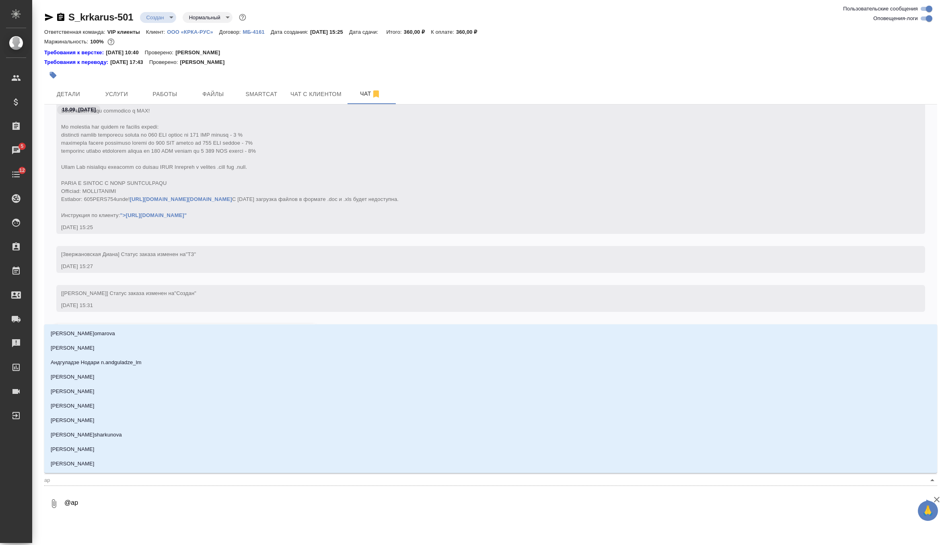
type input "арс"
type textarea "@арсе"
type input "арсе"
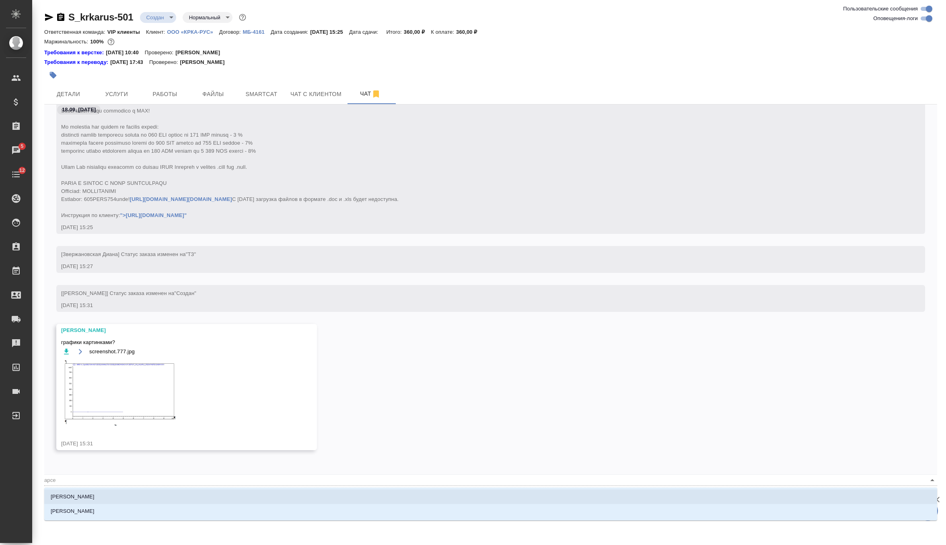
click at [133, 496] on li "[PERSON_NAME]" at bounding box center [490, 497] width 893 height 14
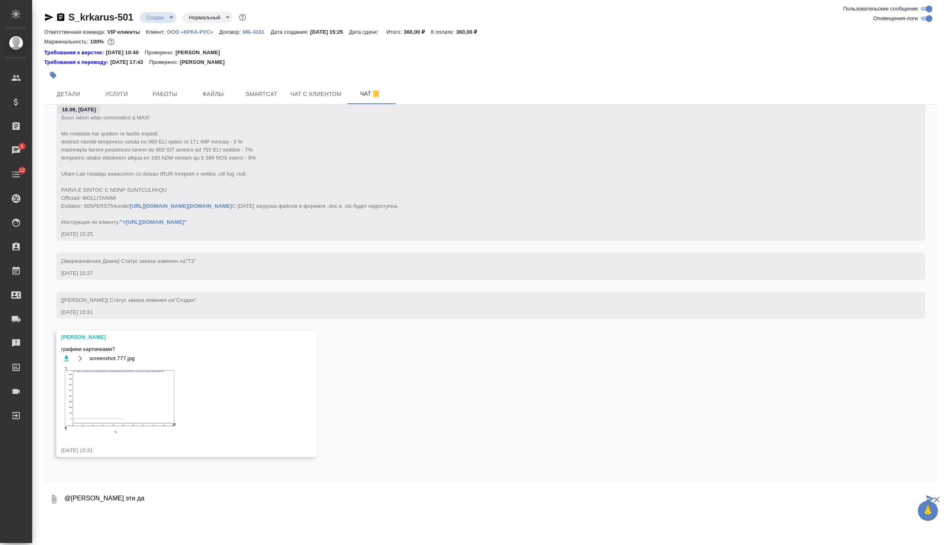
type textarea "@Арсеньева Вера эти да"
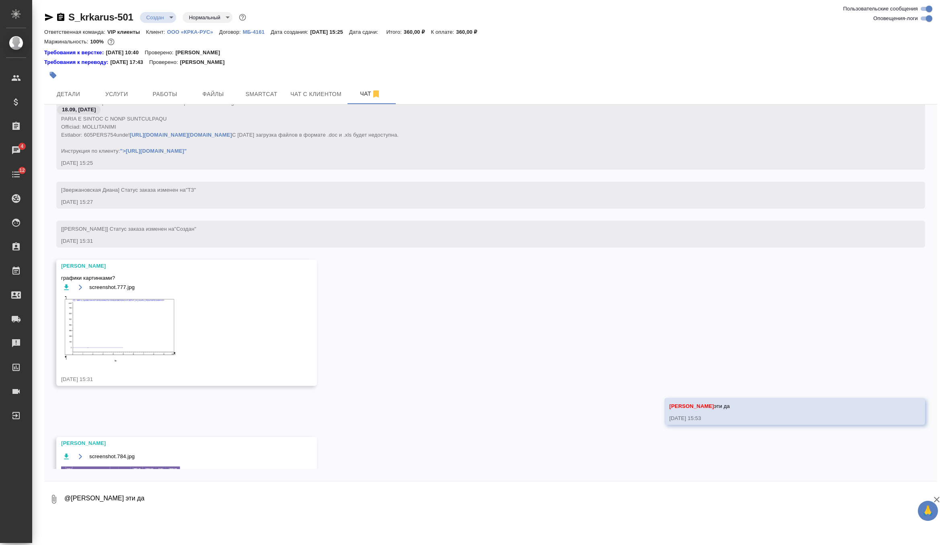
scroll to position [444, 0]
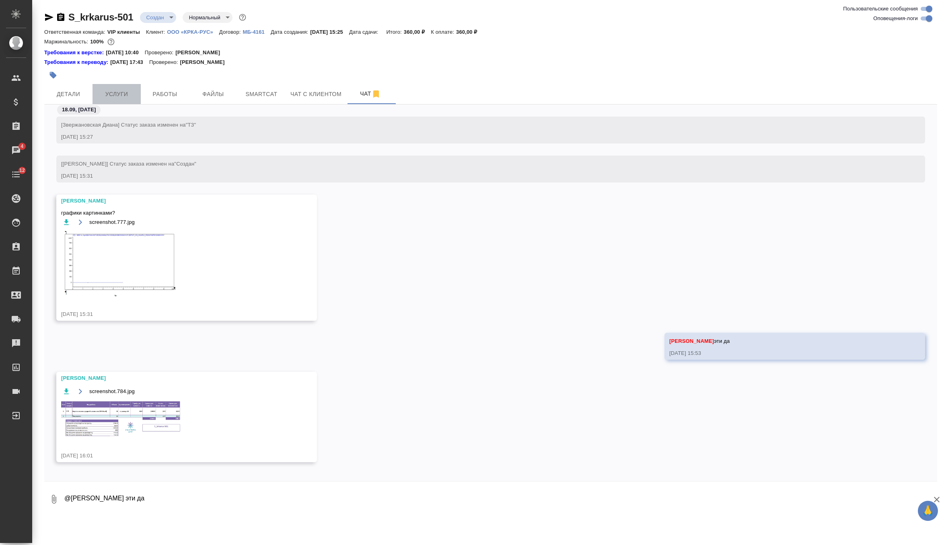
click at [121, 84] on button "Услуги" at bounding box center [117, 94] width 48 height 20
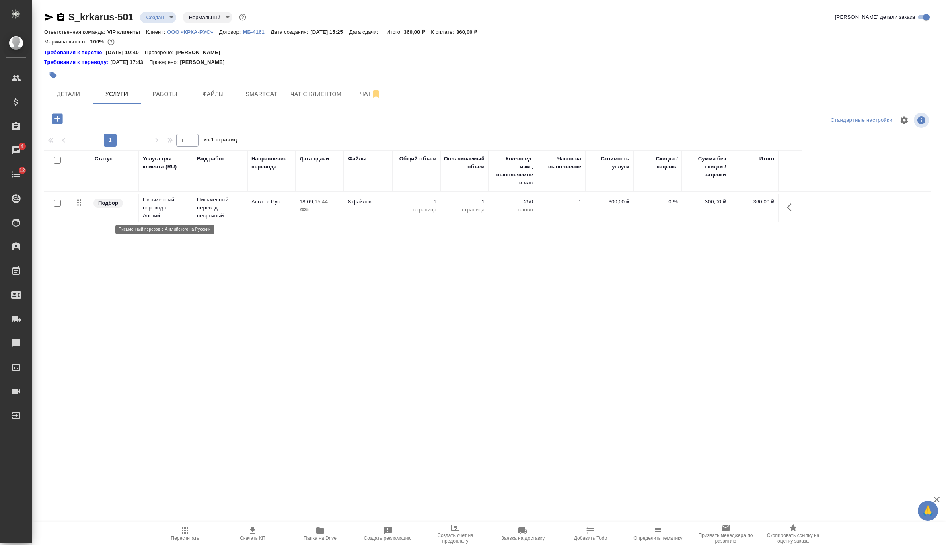
click at [183, 199] on p "Письменный перевод с Англий..." at bounding box center [166, 208] width 46 height 24
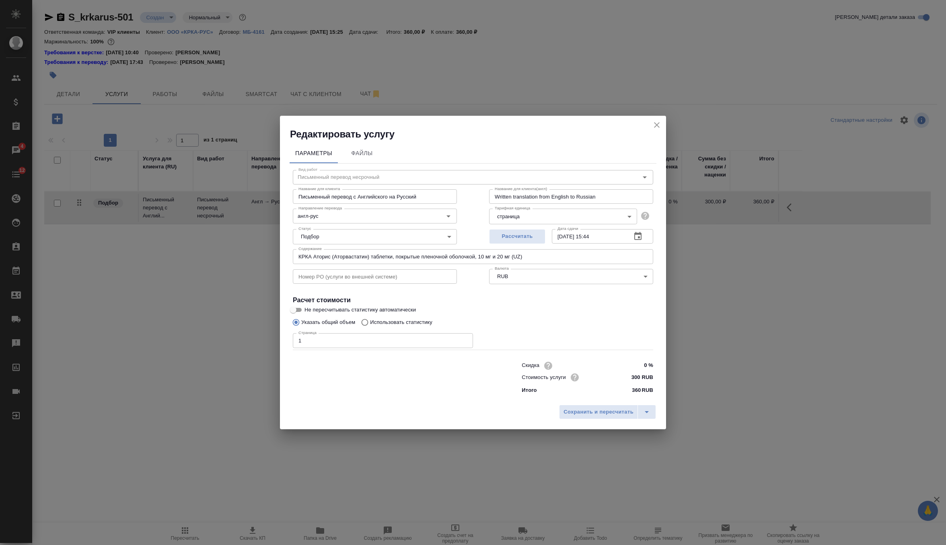
click at [322, 257] on input "КРКА Аторис (Аторвастатин) таблетки, покрытые пленочной оболочкой, 10 мг и 20 м…" at bounding box center [473, 256] width 360 height 14
click at [652, 127] on icon "close" at bounding box center [657, 125] width 10 height 10
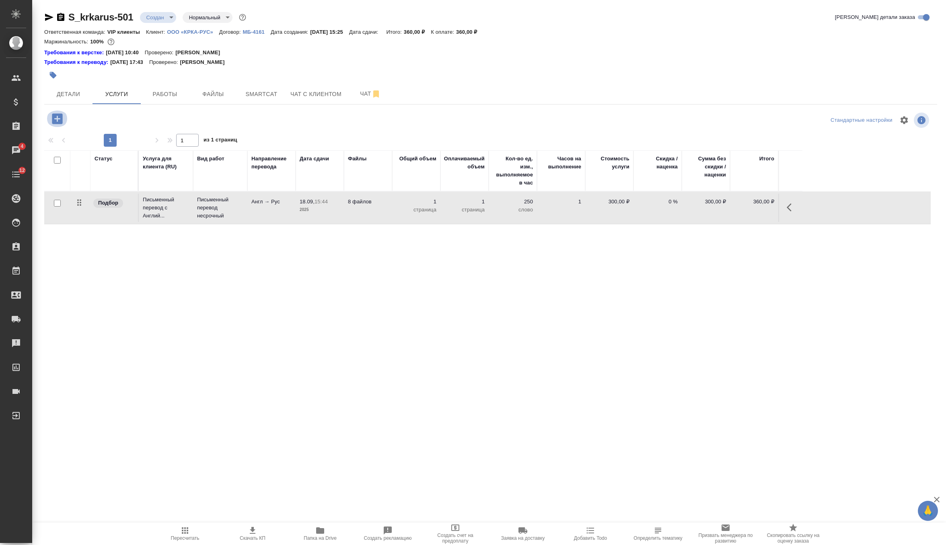
click at [56, 118] on icon "button" at bounding box center [57, 119] width 14 height 14
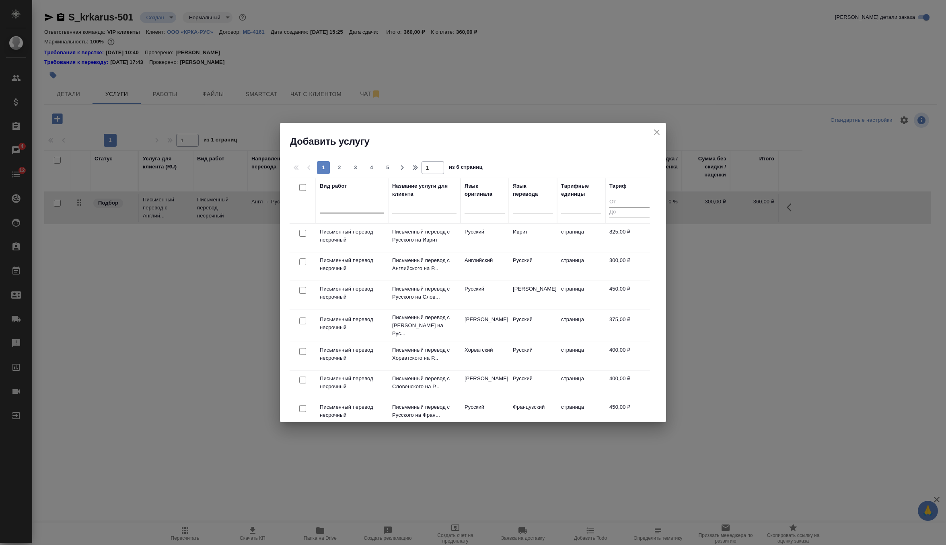
click at [355, 212] on div at bounding box center [352, 205] width 64 height 15
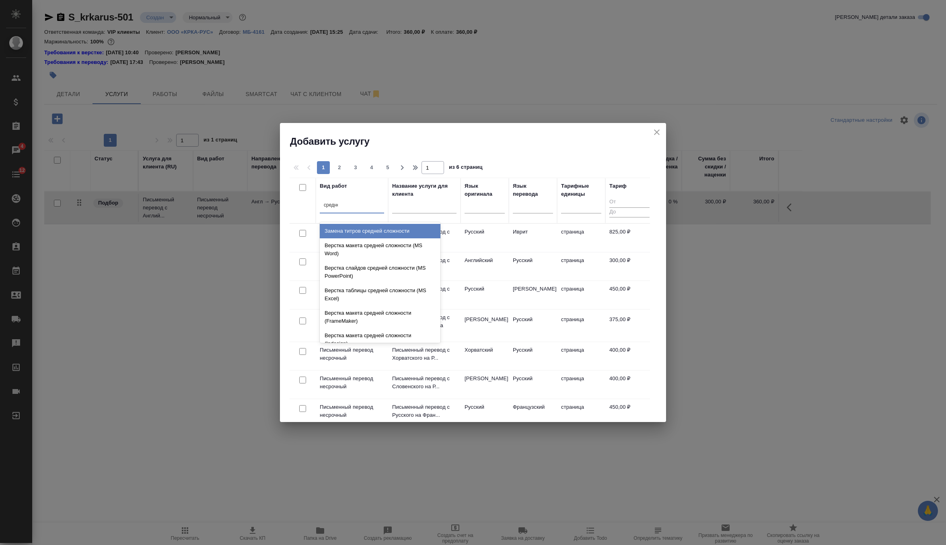
type input "средней"
click at [374, 253] on div "Верстка макета средней сложности (MS Word)" at bounding box center [380, 250] width 121 height 23
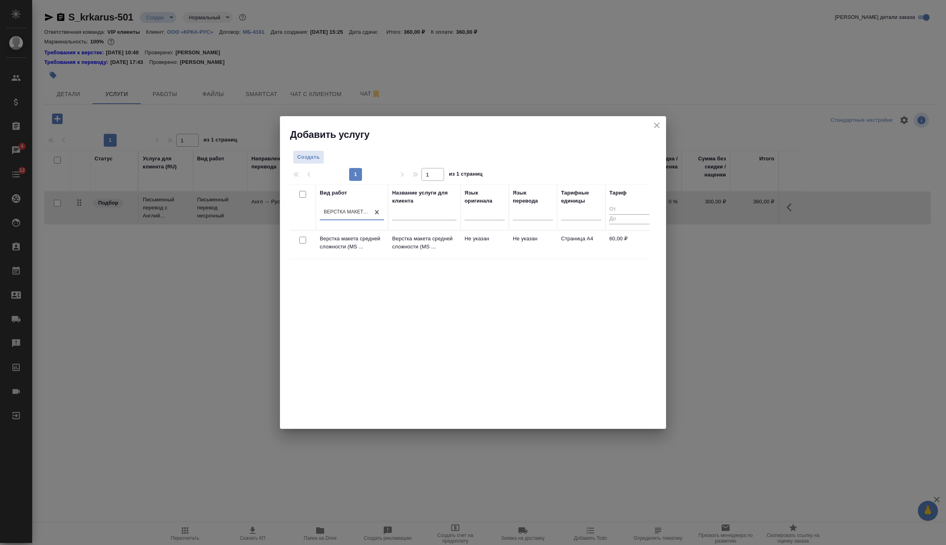
click at [305, 239] on input "checkbox" at bounding box center [302, 240] width 7 height 7
checkbox input "true"
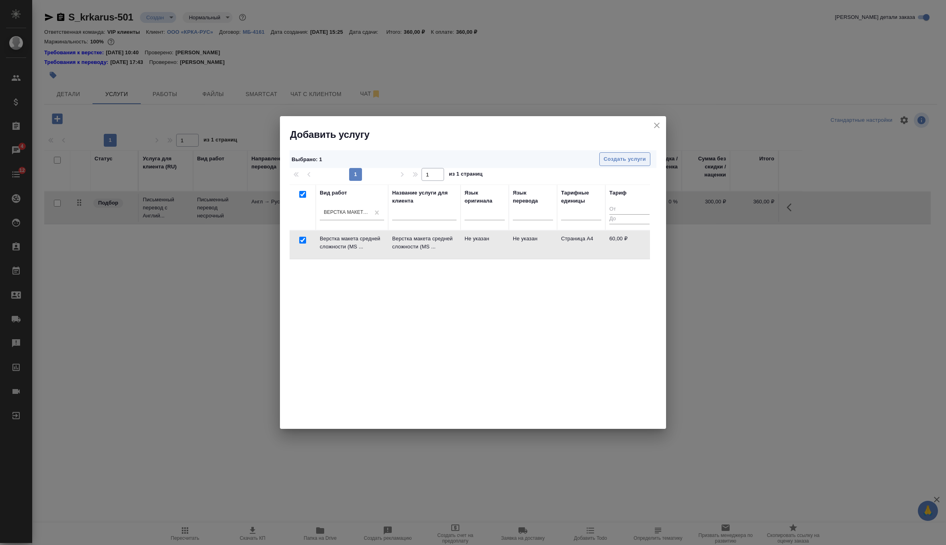
click at [617, 164] on button "Создать услуги" at bounding box center [624, 159] width 51 height 14
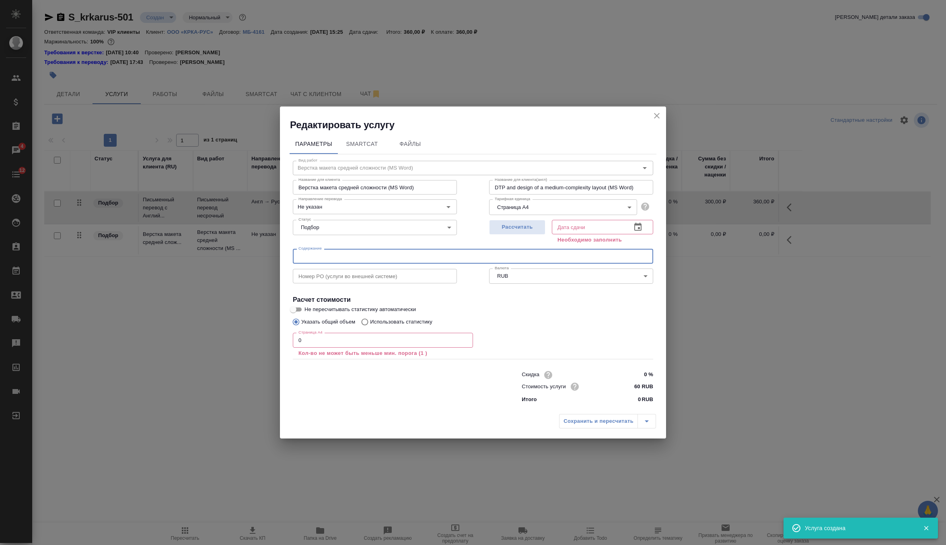
click at [374, 256] on input "text" at bounding box center [473, 256] width 360 height 14
paste input "КРКА Аторис (Аторвастатин) таблетки, покрытые пленочной оболочкой, 10 мг и 20 м…"
type input "КРКА Аторис (Аторвастатин) таблетки, покрытые пленочной оболочкой, 10 мг и 20 м…"
click at [348, 337] on input "0" at bounding box center [383, 340] width 180 height 14
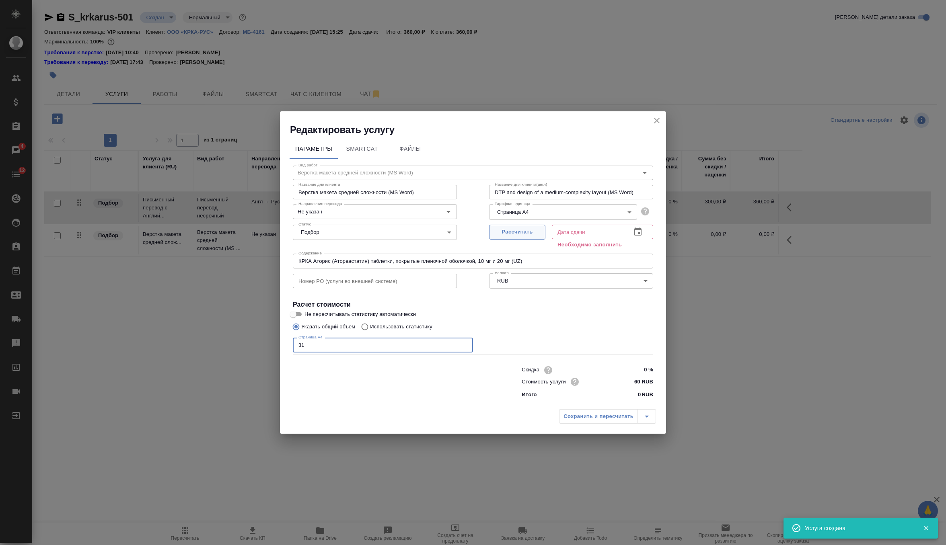
type input "31"
click at [531, 230] on span "Рассчитать" at bounding box center [517, 232] width 47 height 9
type input "19.09.2025 10:42"
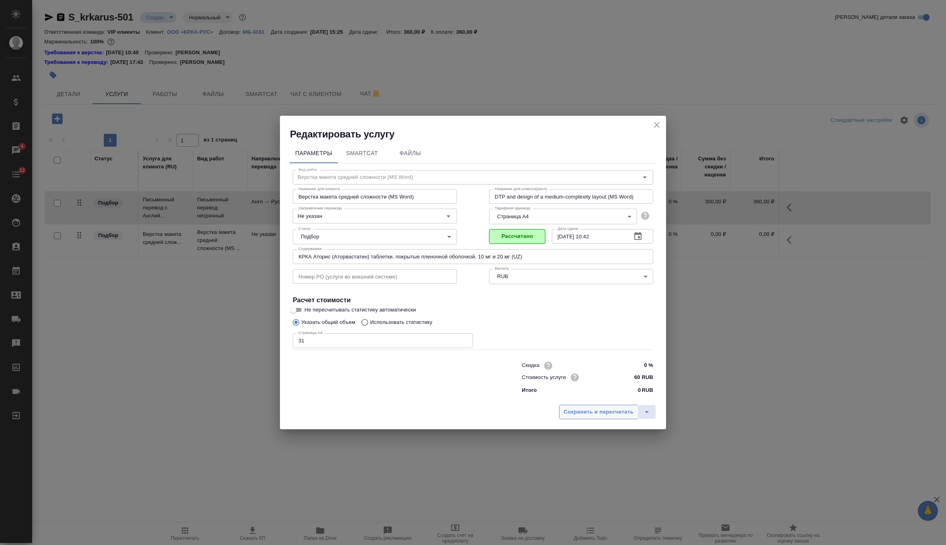
click at [587, 414] on span "Сохранить и пересчитать" at bounding box center [599, 412] width 70 height 9
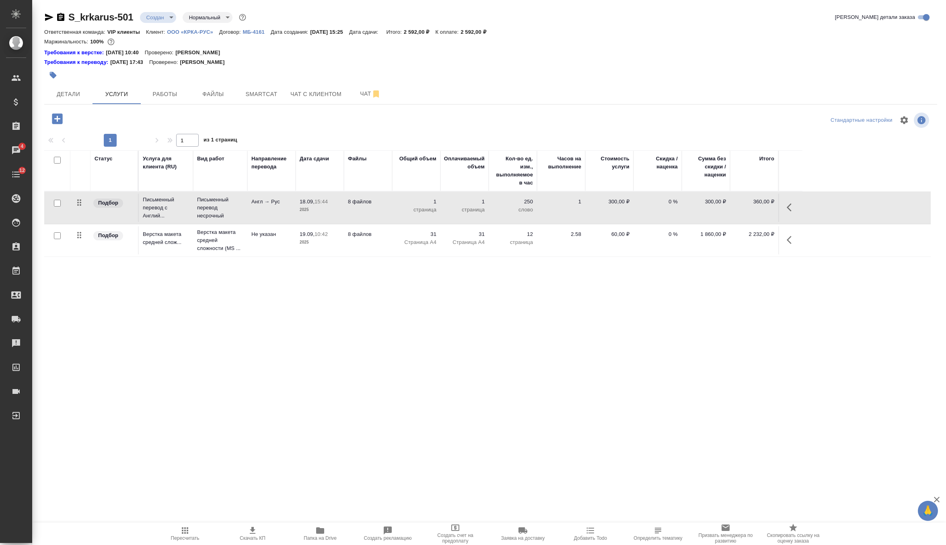
click at [383, 213] on td "8 файлов" at bounding box center [368, 208] width 48 height 28
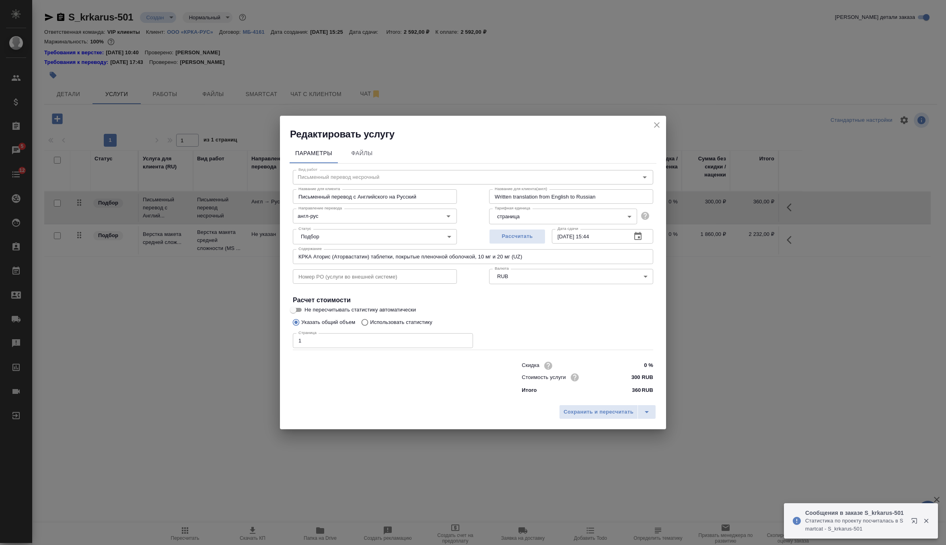
click at [656, 126] on icon "close" at bounding box center [657, 125] width 10 height 10
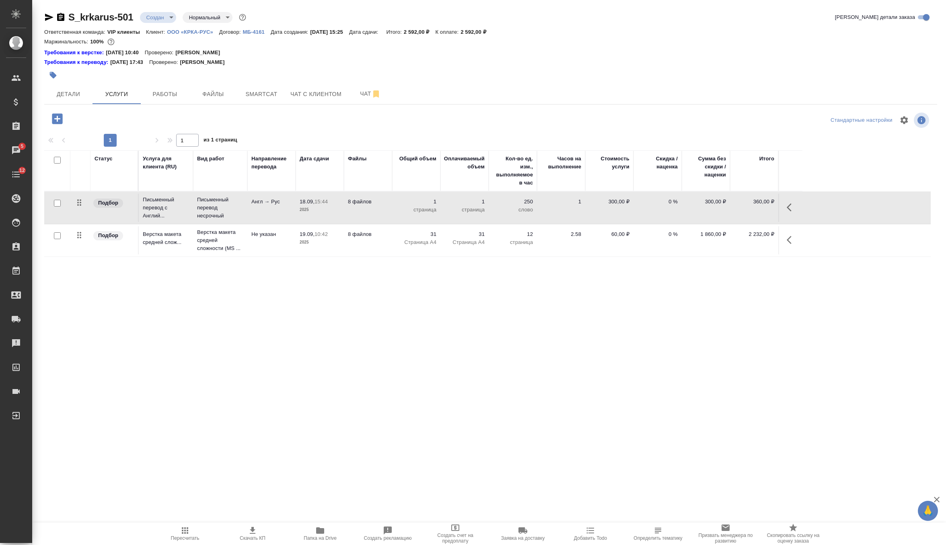
click at [388, 206] on td "8 файлов" at bounding box center [368, 208] width 48 height 28
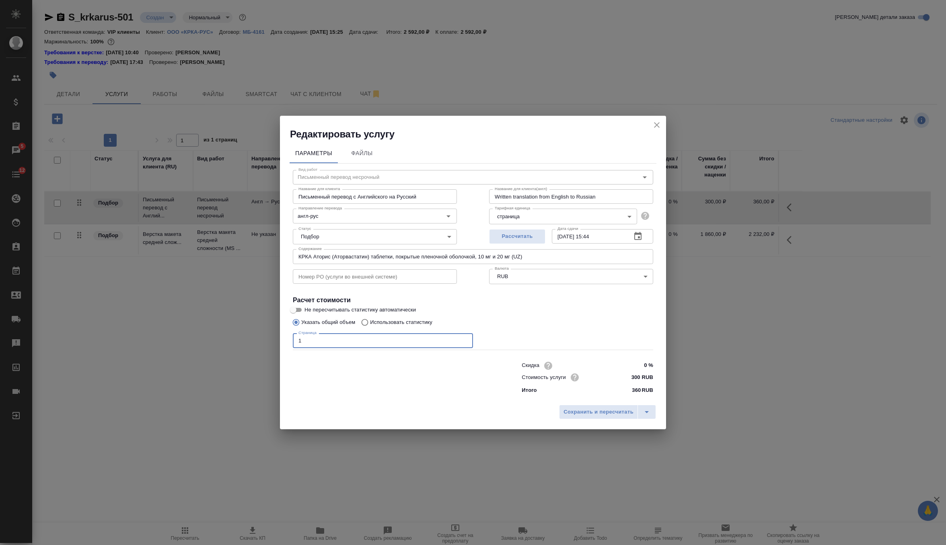
click at [376, 339] on input "1" at bounding box center [383, 340] width 180 height 14
type input "18"
click at [572, 408] on span "Сохранить и пересчитать" at bounding box center [599, 412] width 70 height 9
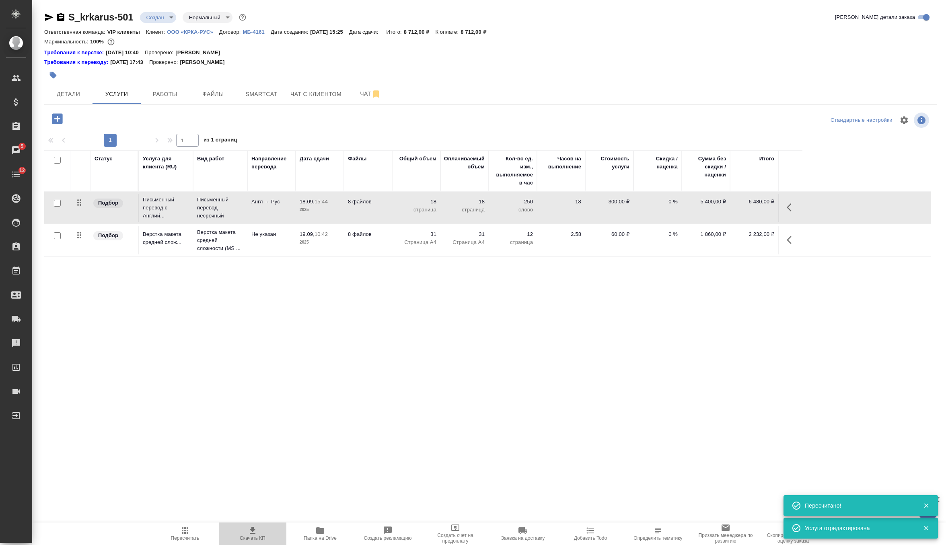
click at [244, 531] on span "Скачать КП" at bounding box center [253, 533] width 58 height 15
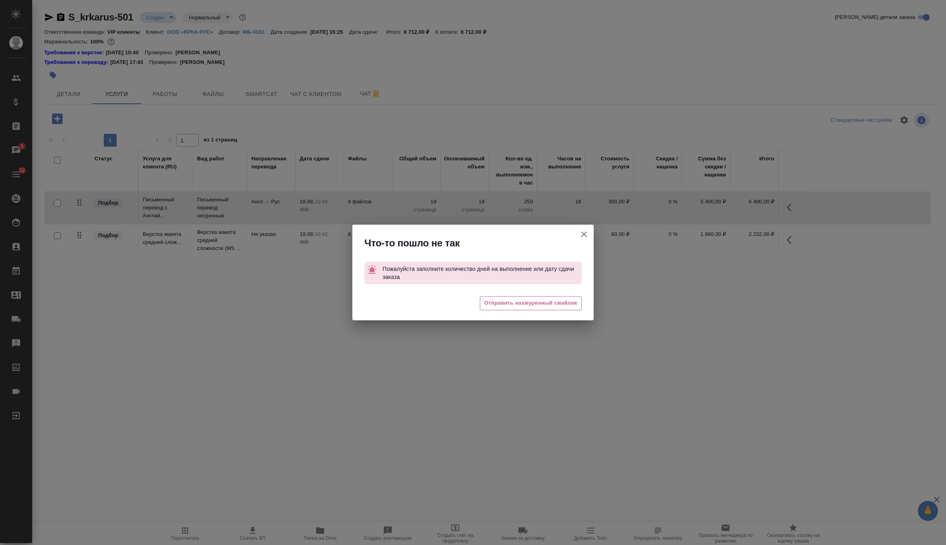
click at [588, 234] on icon "button" at bounding box center [584, 235] width 10 height 10
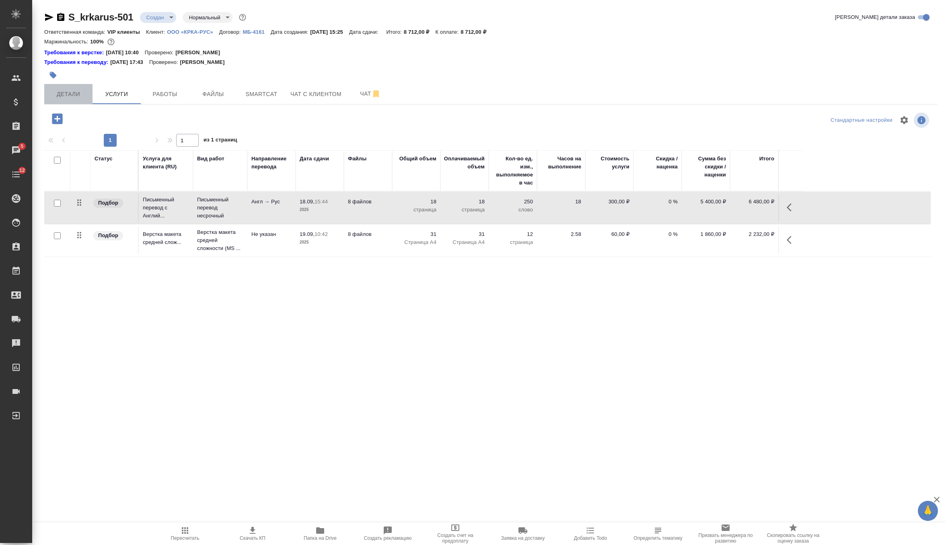
click at [70, 94] on span "Детали" at bounding box center [68, 94] width 39 height 10
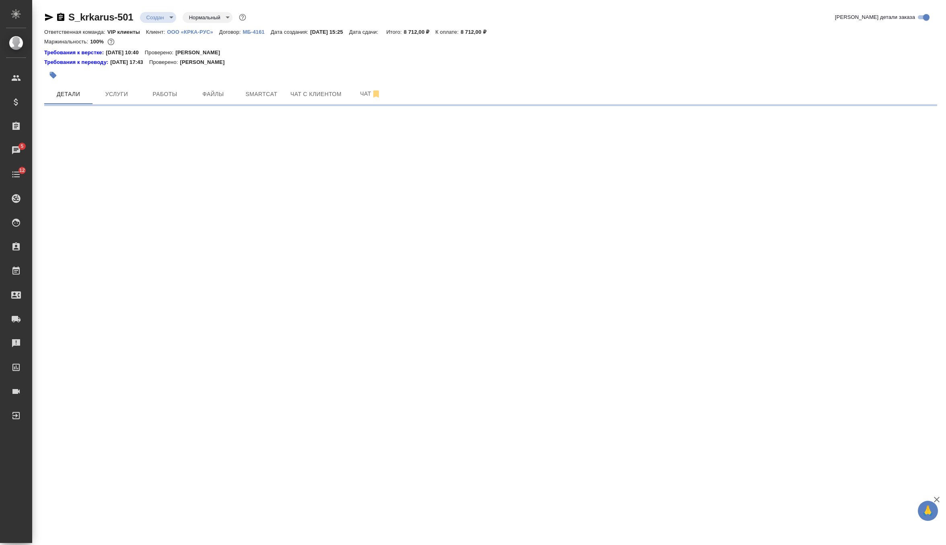
select select "RU"
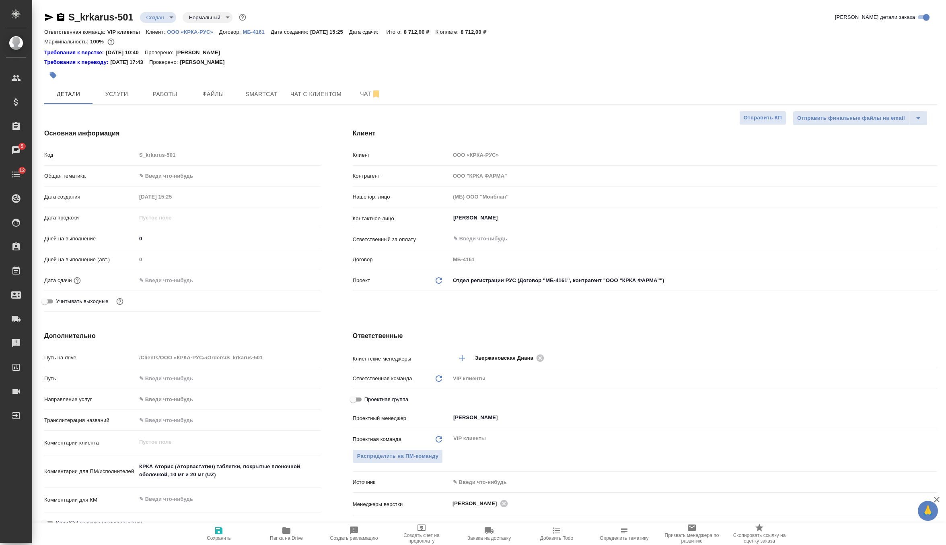
type textarea "x"
click at [173, 281] on input "text" at bounding box center [171, 281] width 70 height 12
click at [297, 283] on icon "button" at bounding box center [297, 280] width 7 height 8
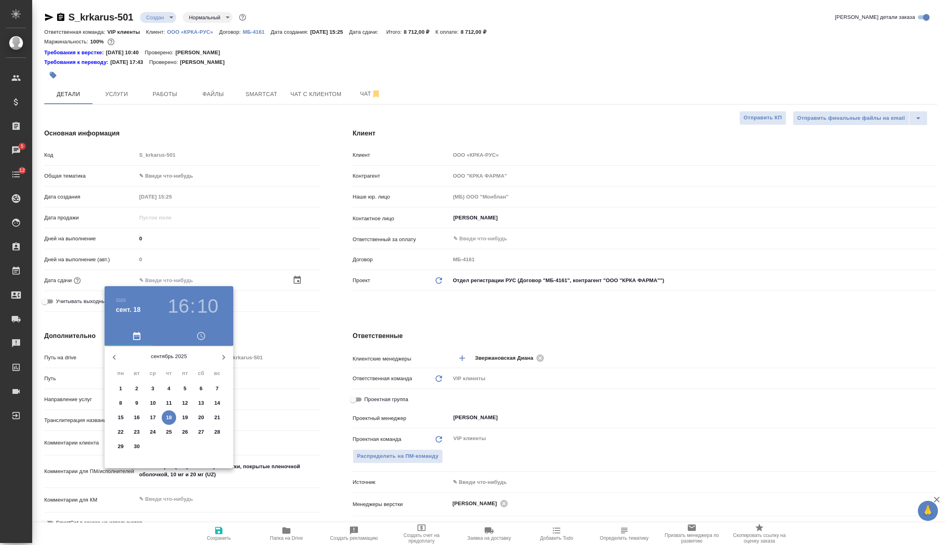
click at [135, 432] on p "23" at bounding box center [137, 432] width 6 height 8
type input "23.09.2025 16:10"
type textarea "x"
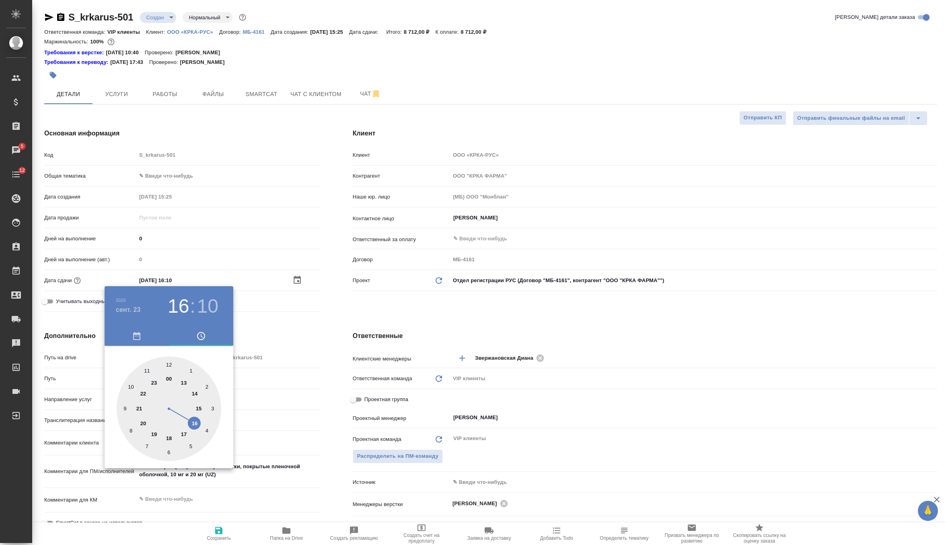
type input "23.09.2025 17:10"
type textarea "x"
click at [180, 433] on div at bounding box center [169, 409] width 105 height 105
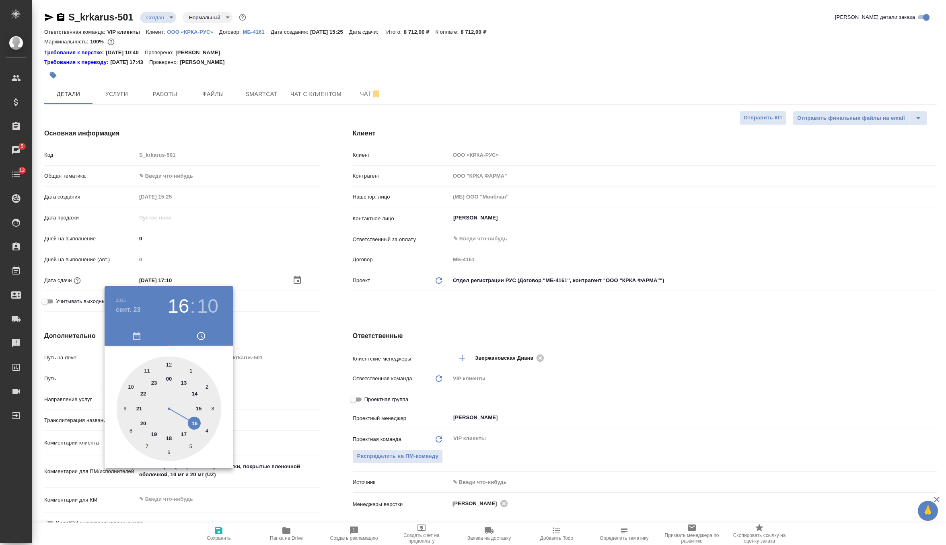
type textarea "x"
type input "23.09.2025 17:00"
type textarea "x"
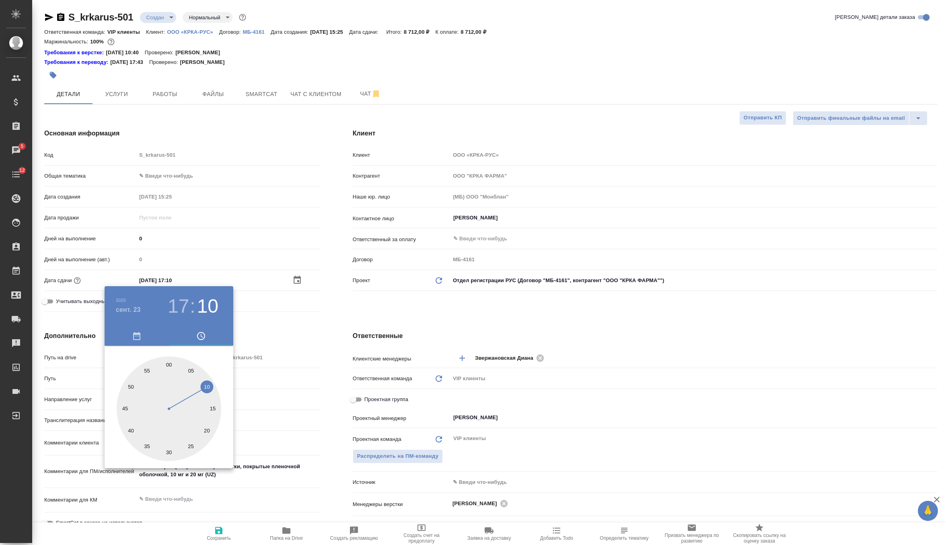
type textarea "x"
click at [168, 364] on div at bounding box center [169, 409] width 105 height 105
type textarea "x"
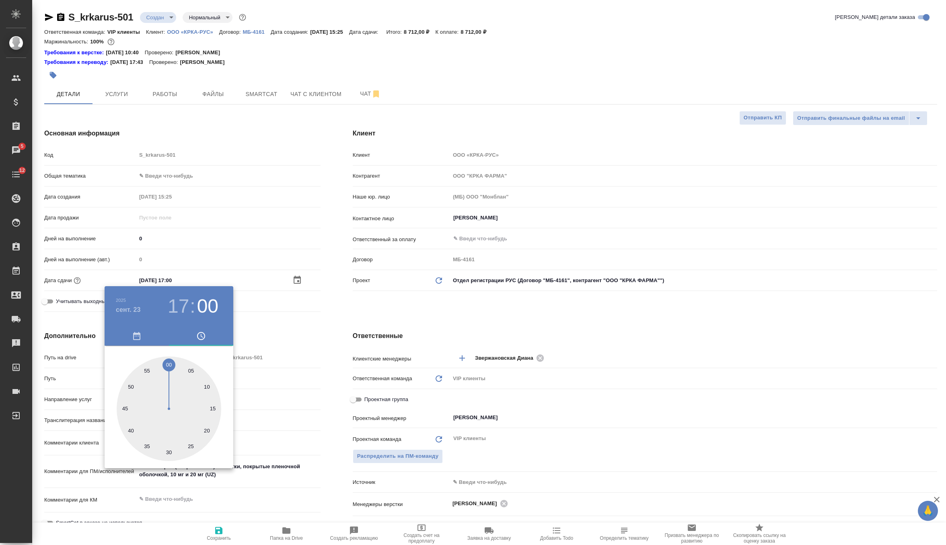
type textarea "x"
click at [379, 315] on div at bounding box center [473, 272] width 946 height 545
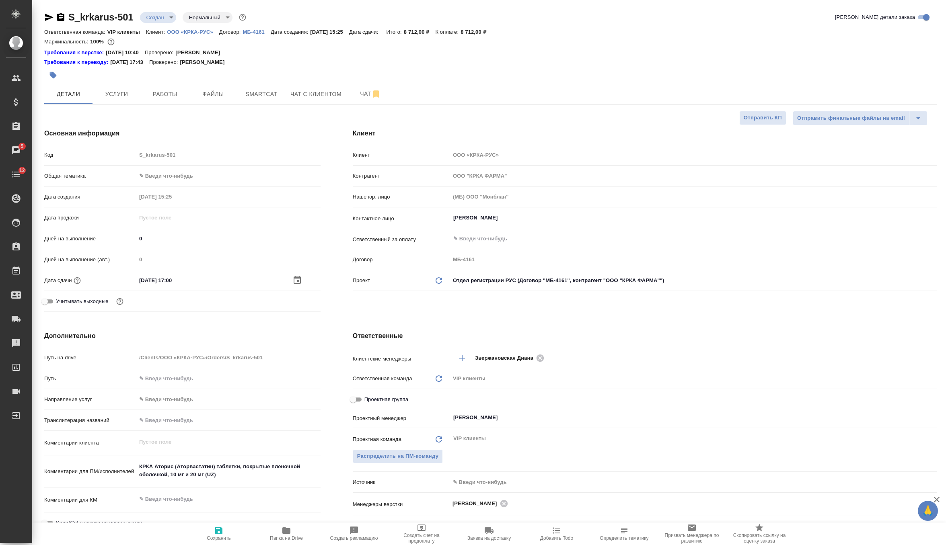
click at [217, 531] on icon "button" at bounding box center [218, 530] width 7 height 7
type textarea "x"
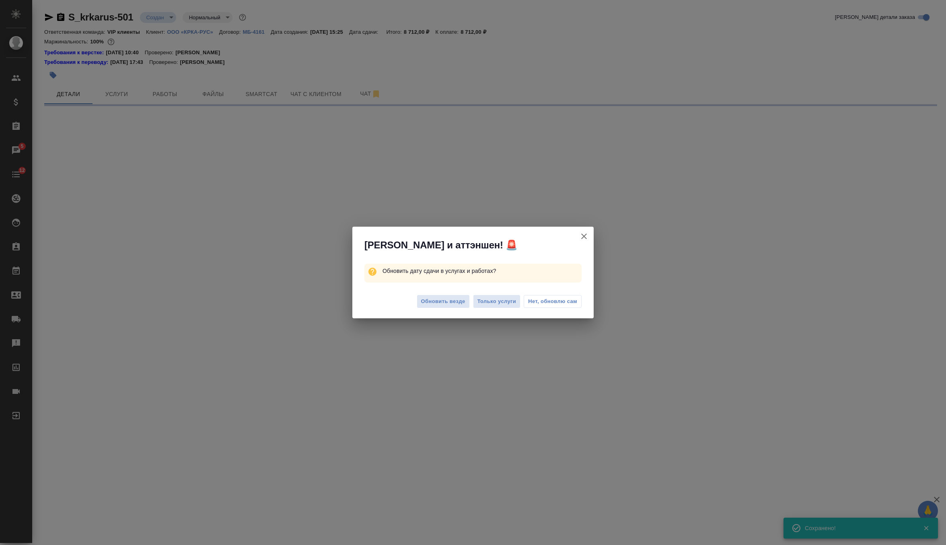
select select "RU"
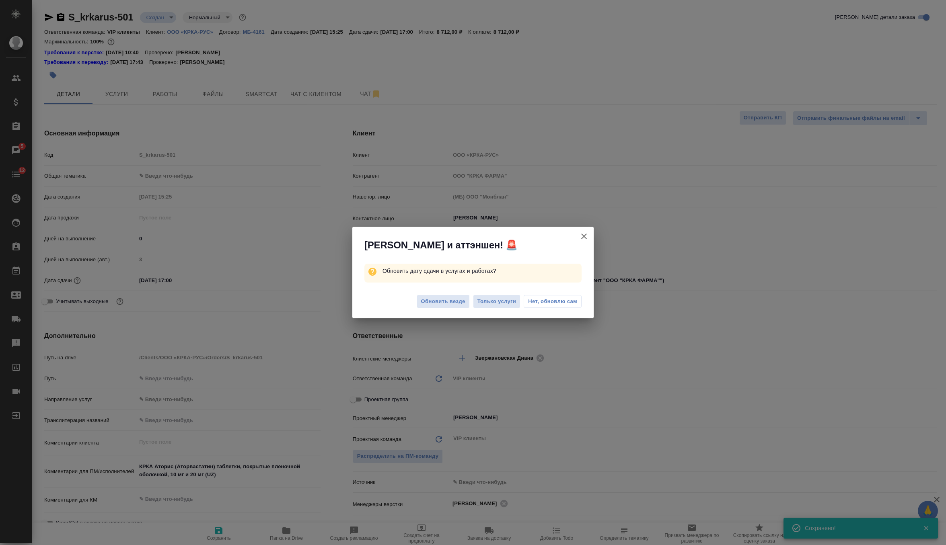
type textarea "x"
click at [451, 302] on span "Обновить везде" at bounding box center [443, 301] width 44 height 9
type textarea "x"
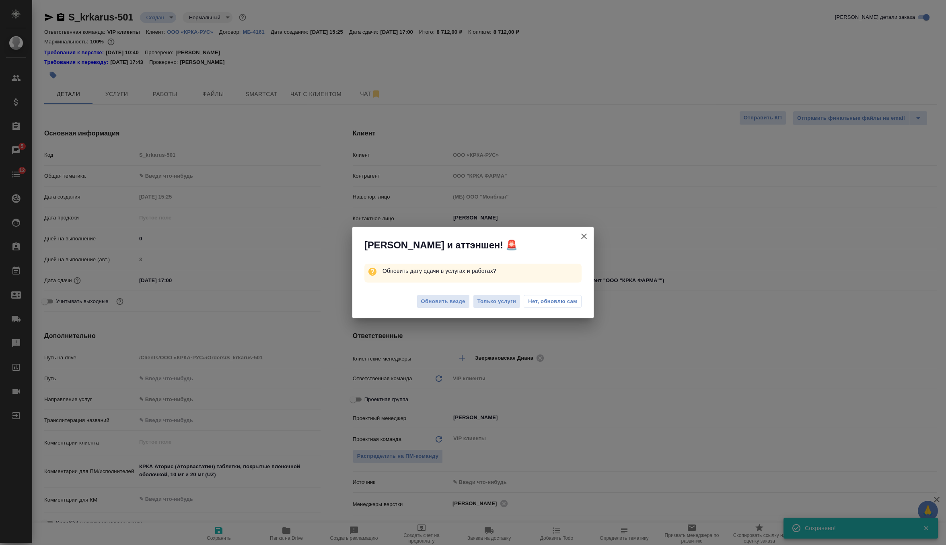
type textarea "x"
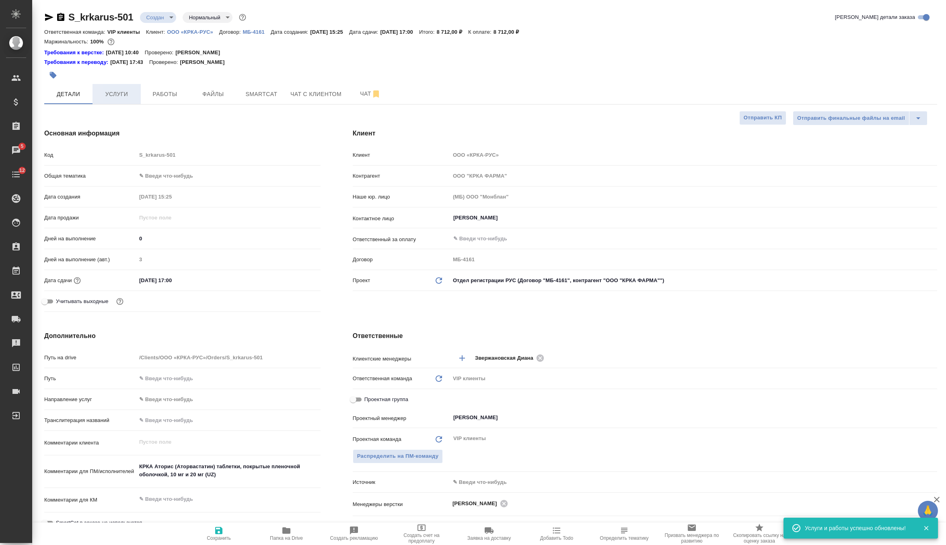
click at [118, 95] on span "Услуги" at bounding box center [116, 94] width 39 height 10
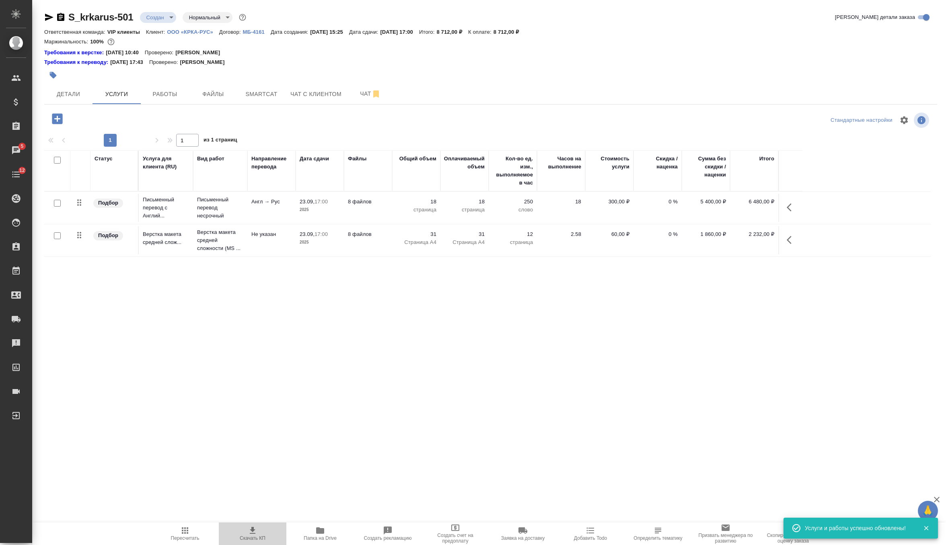
click at [250, 536] on span "Скачать КП" at bounding box center [253, 539] width 26 height 6
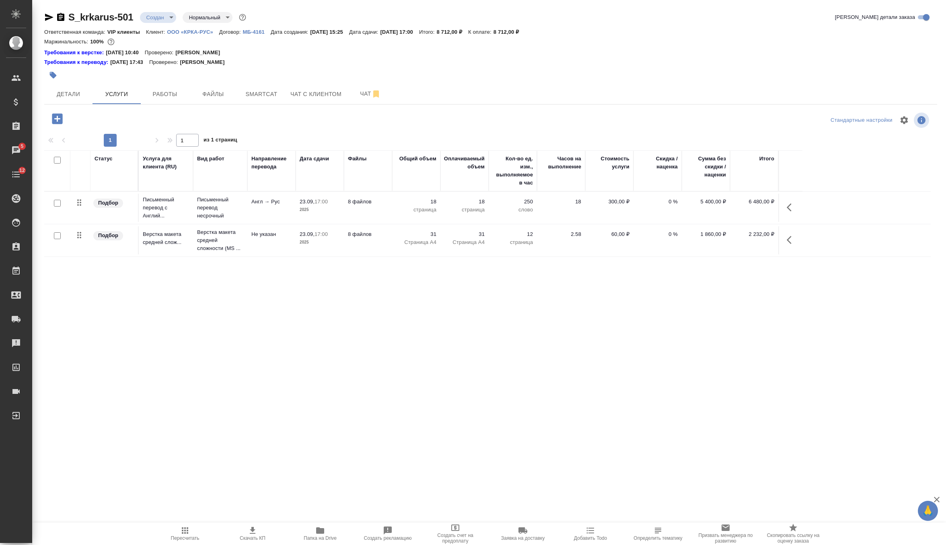
drag, startPoint x: 398, startPoint y: 32, endPoint x: 447, endPoint y: 32, distance: 48.7
click at [447, 32] on div "Ответственная команда: VIP клиенты Клиент: ООО «КРКА-РУС» Договор: МБ-4161 Дата…" at bounding box center [490, 32] width 893 height 10
copy p "23.09.2025, 17:00"
click at [163, 14] on body "🙏 .cls-1 fill:#fff; AWATERA Zverzhanovskaya Diana Клиенты Спецификации Заказы 5…" at bounding box center [473, 272] width 946 height 545
click at [195, 33] on li "Согласование КП" at bounding box center [177, 31] width 74 height 14
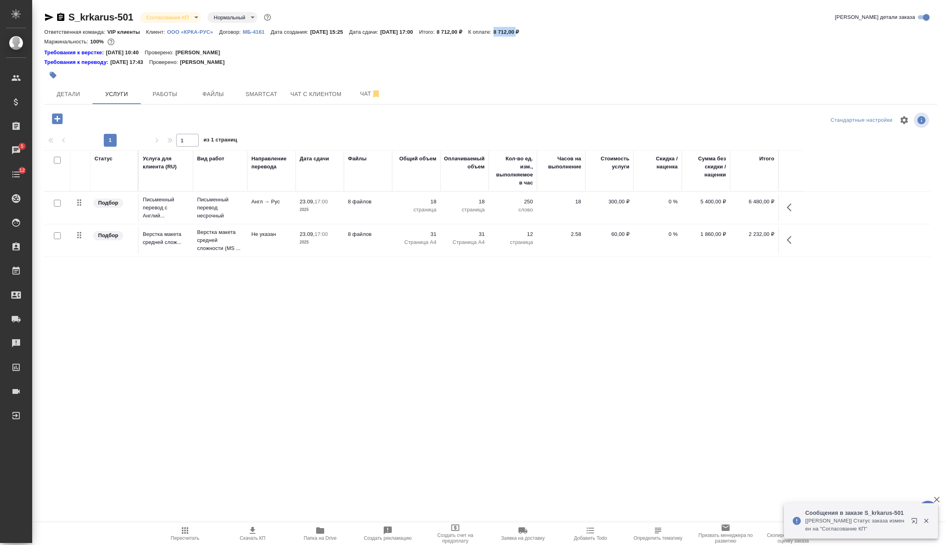
drag, startPoint x: 523, startPoint y: 31, endPoint x: 545, endPoint y: 33, distance: 21.9
click at [525, 33] on p "8 712,00 ₽" at bounding box center [510, 32] width 32 height 6
copy p "8 712,00"
click at [508, 86] on div "Детали Услуги Работы Файлы Smartcat Чат с клиентом Чат" at bounding box center [490, 94] width 893 height 20
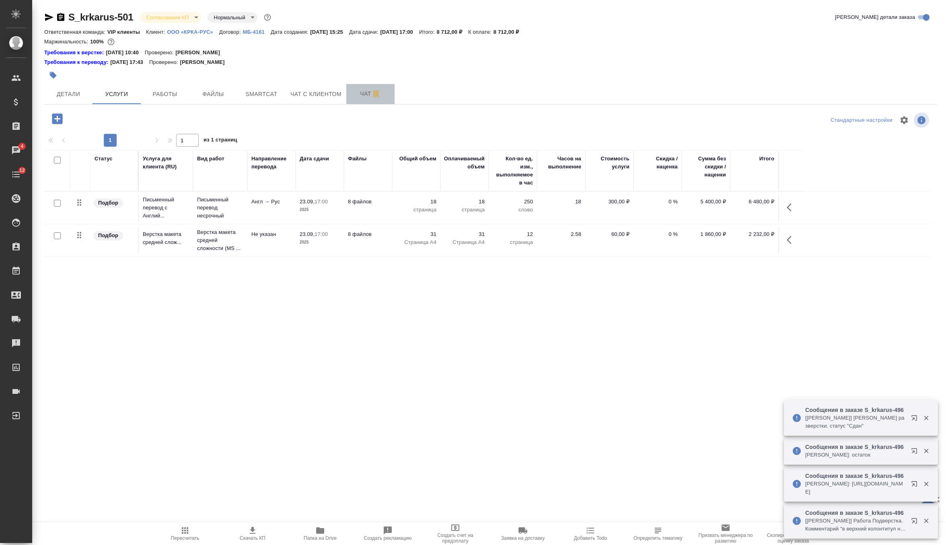
click at [354, 93] on span "Чат" at bounding box center [370, 94] width 39 height 10
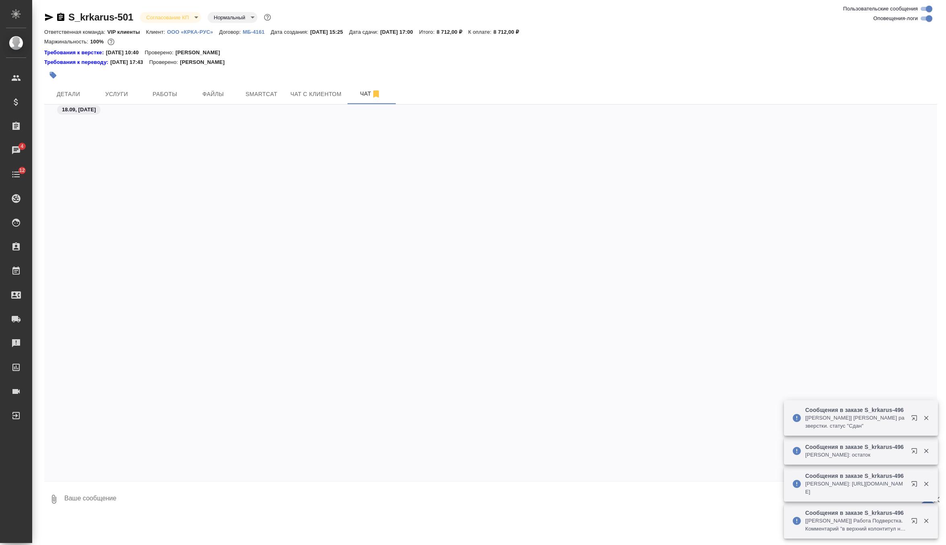
scroll to position [494, 0]
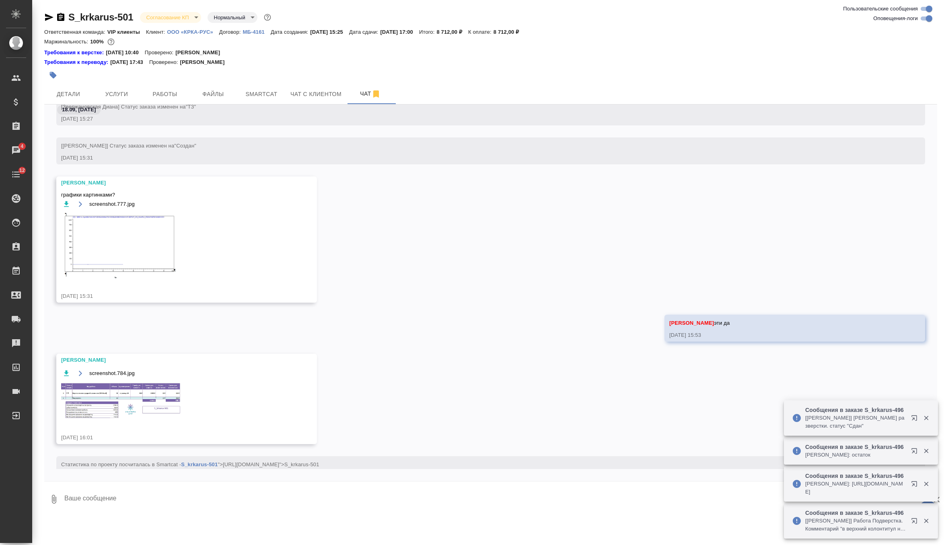
click at [126, 345] on div "Арсеньева Вера эти да 18.09.25, 15:53" at bounding box center [490, 334] width 893 height 39
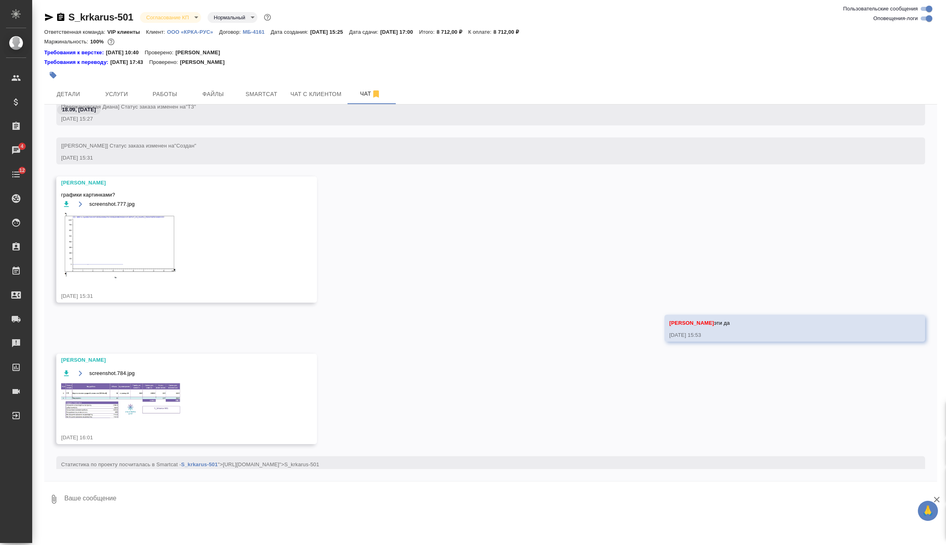
click at [127, 398] on img at bounding box center [121, 401] width 121 height 37
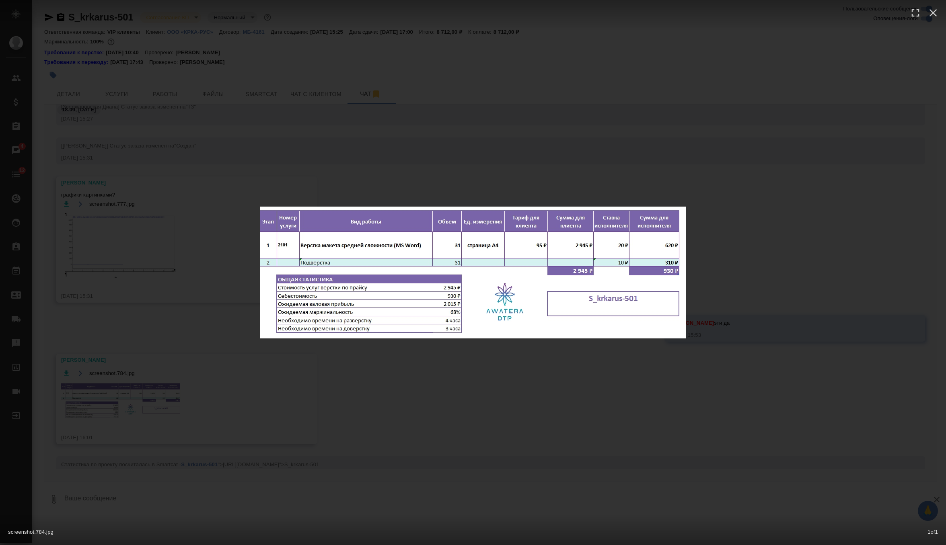
click at [400, 161] on div "screenshot.784.jpg 1 of 1" at bounding box center [473, 272] width 946 height 545
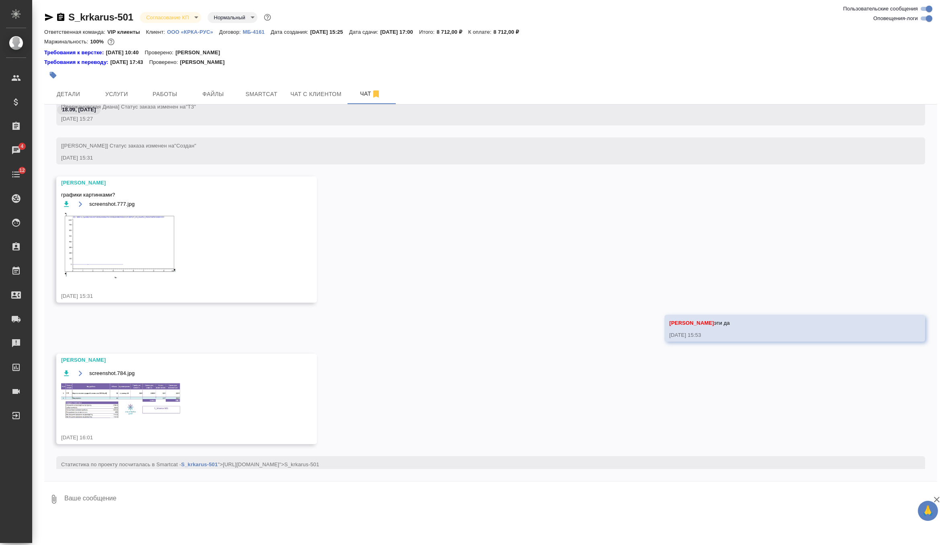
click at [186, 16] on body "🙏 .cls-1 fill:#fff; AWATERA Zverzhanovskaya Diana Клиенты Спецификации Заказы 4…" at bounding box center [473, 272] width 946 height 545
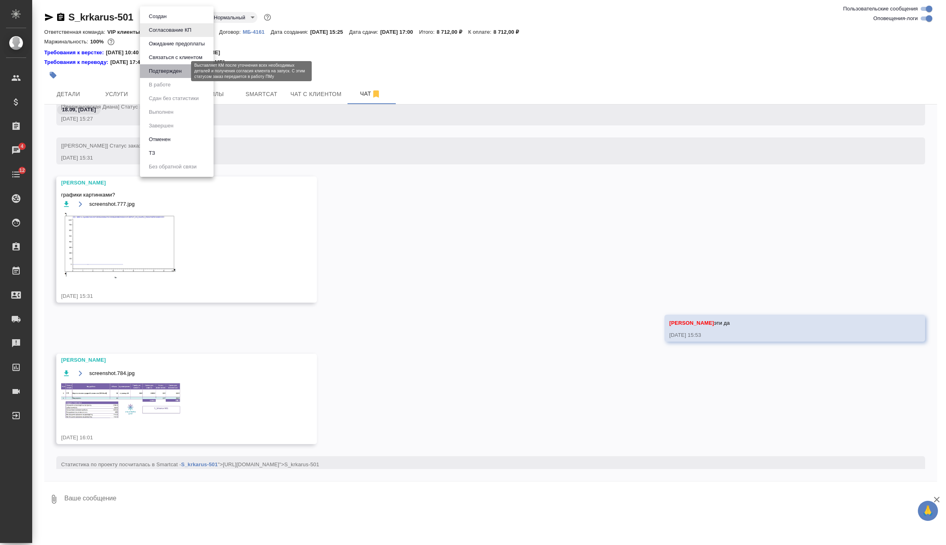
click at [184, 75] on button "Подтвержден" at bounding box center [165, 71] width 38 height 9
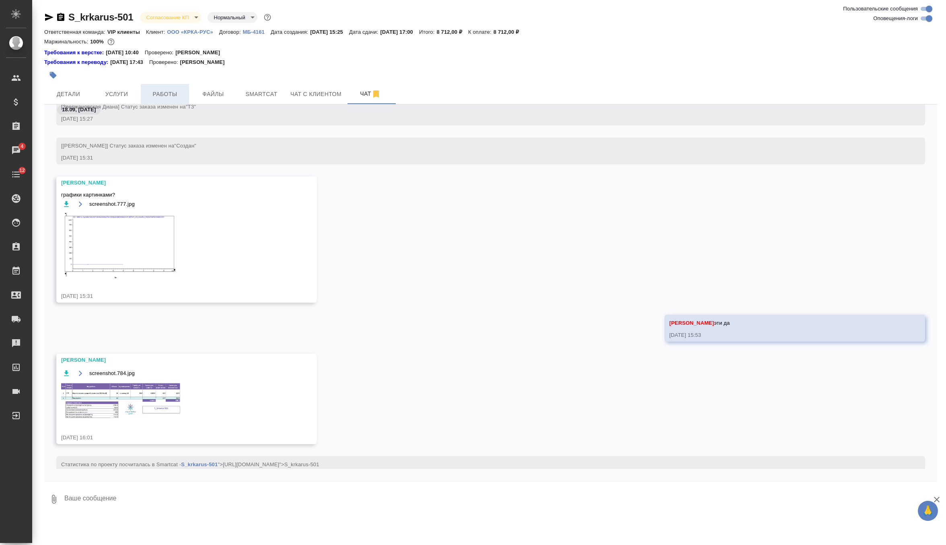
click at [163, 96] on span "Работы" at bounding box center [165, 94] width 39 height 10
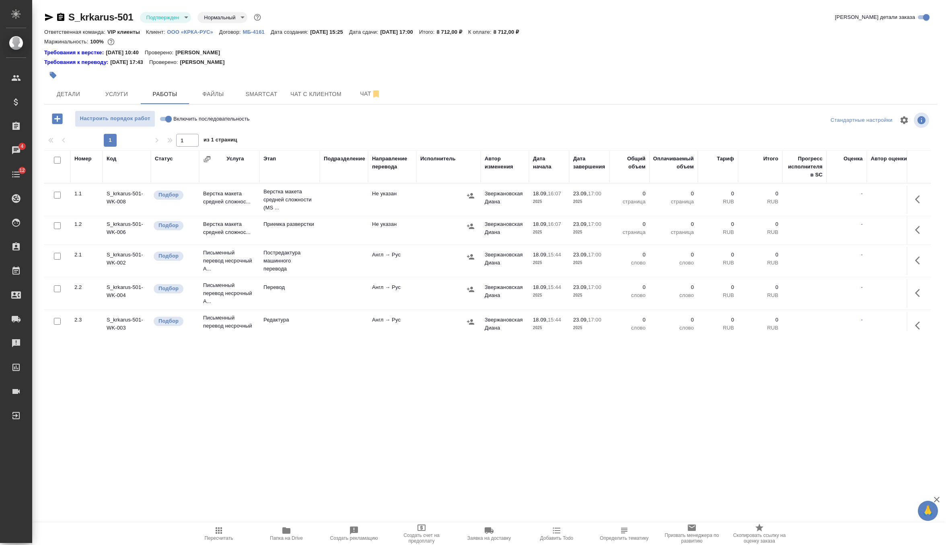
click at [919, 204] on icon "button" at bounding box center [920, 200] width 10 height 10
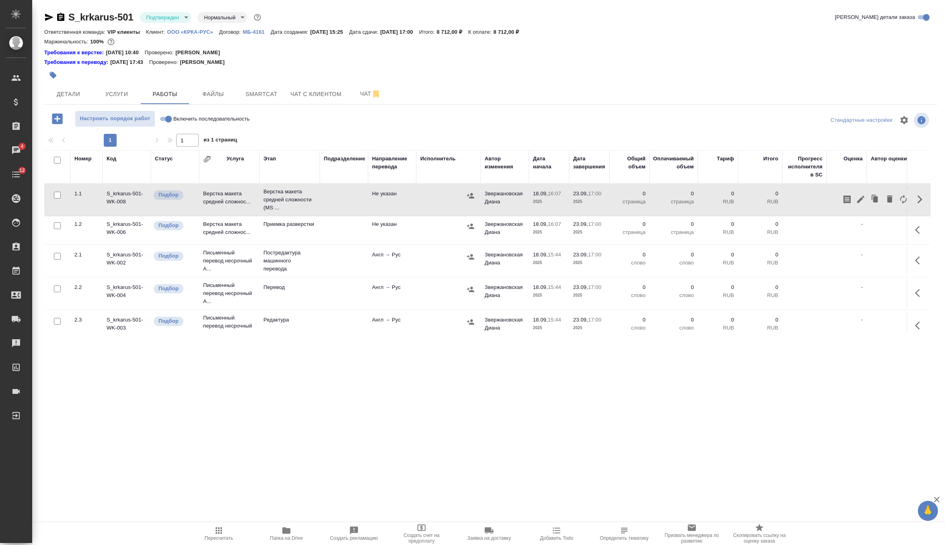
click at [859, 198] on icon "button" at bounding box center [861, 200] width 10 height 10
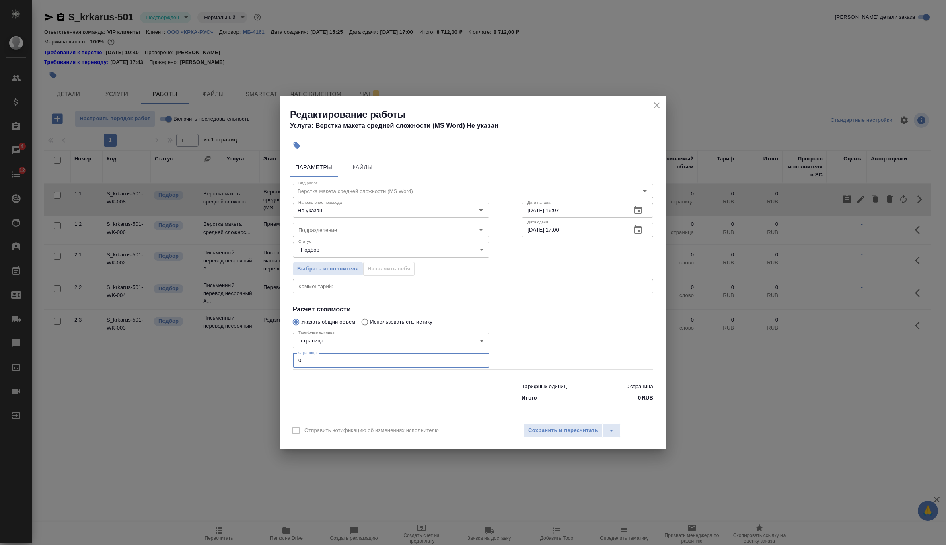
click at [428, 366] on input "0" at bounding box center [391, 361] width 197 height 14
type input "31"
click at [428, 235] on input "Подразделение" at bounding box center [377, 230] width 165 height 10
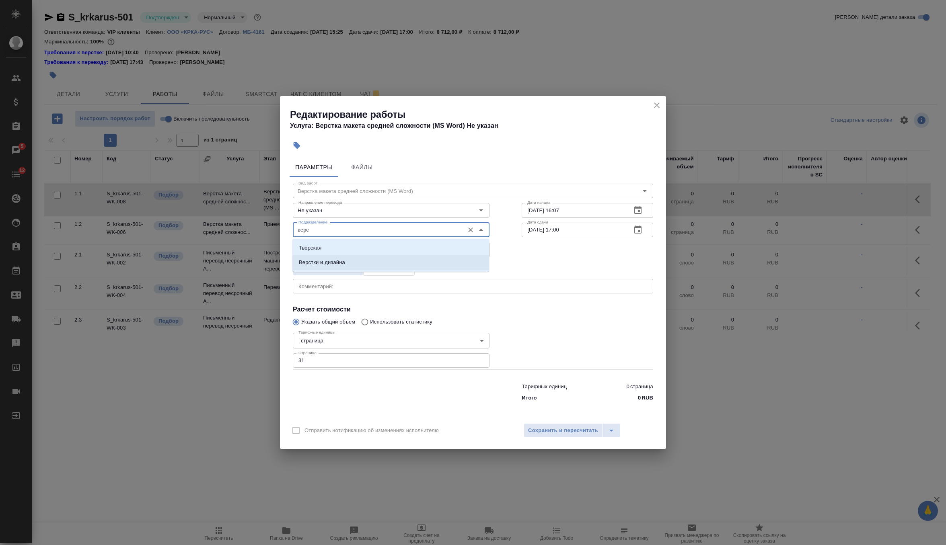
click at [397, 264] on li "Верстки и дизайна" at bounding box center [390, 262] width 197 height 14
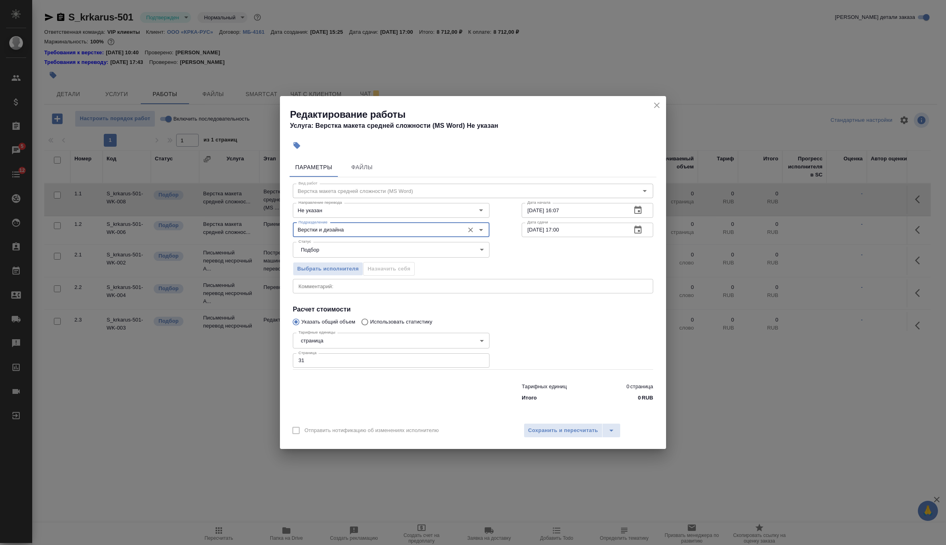
type input "Верстки и дизайна"
click at [595, 210] on input "18.09.2025 16:07" at bounding box center [573, 210] width 103 height 14
type input "18.09.2025 16:30"
click at [636, 231] on icon "button" at bounding box center [638, 230] width 10 height 10
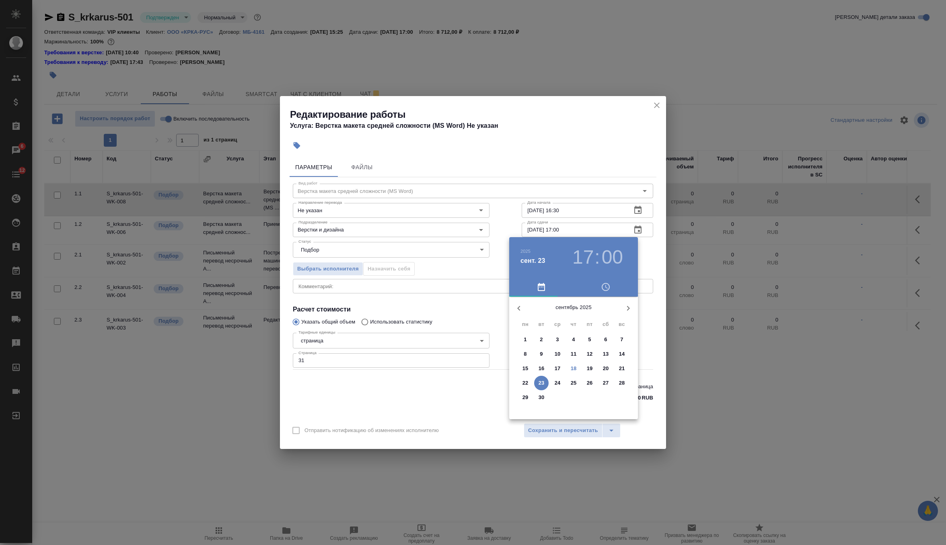
click at [590, 367] on p "19" at bounding box center [590, 369] width 6 height 8
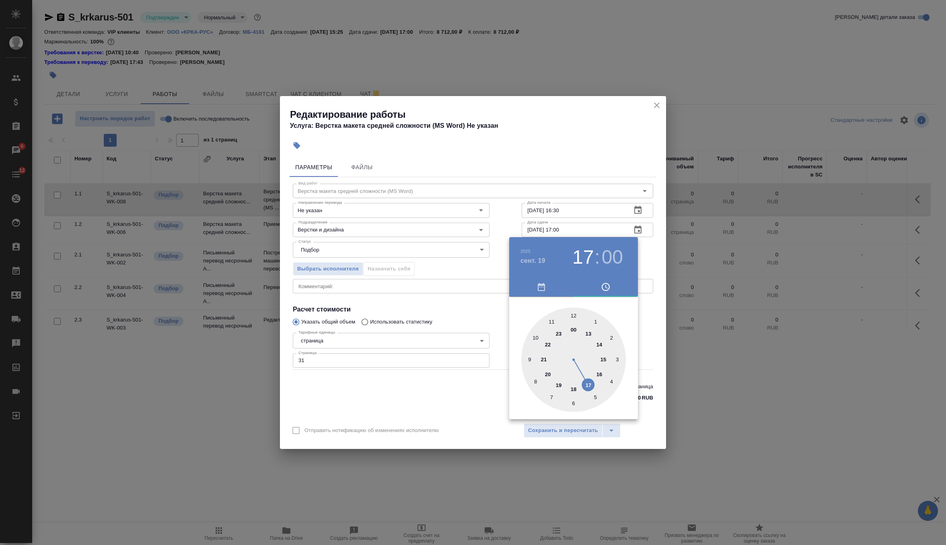
type input "19.09.2025 09:00"
click at [528, 356] on div at bounding box center [573, 360] width 105 height 105
click at [646, 259] on div at bounding box center [473, 272] width 946 height 545
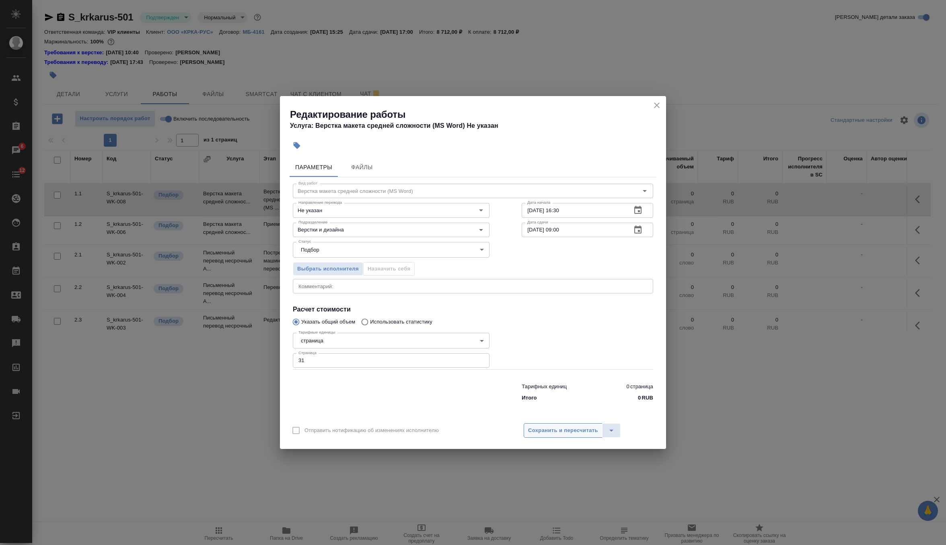
click at [575, 433] on span "Сохранить и пересчитать" at bounding box center [563, 430] width 70 height 9
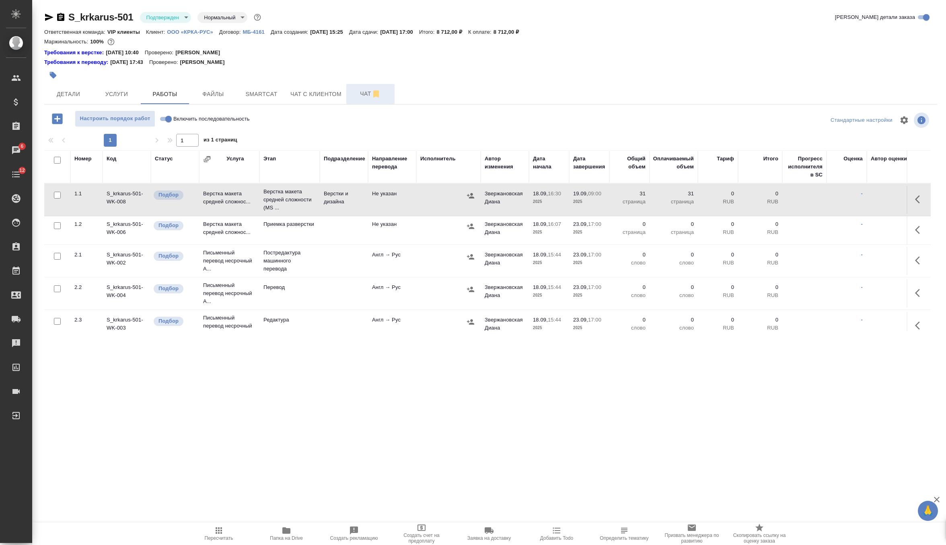
click at [358, 96] on span "Чат" at bounding box center [370, 94] width 39 height 10
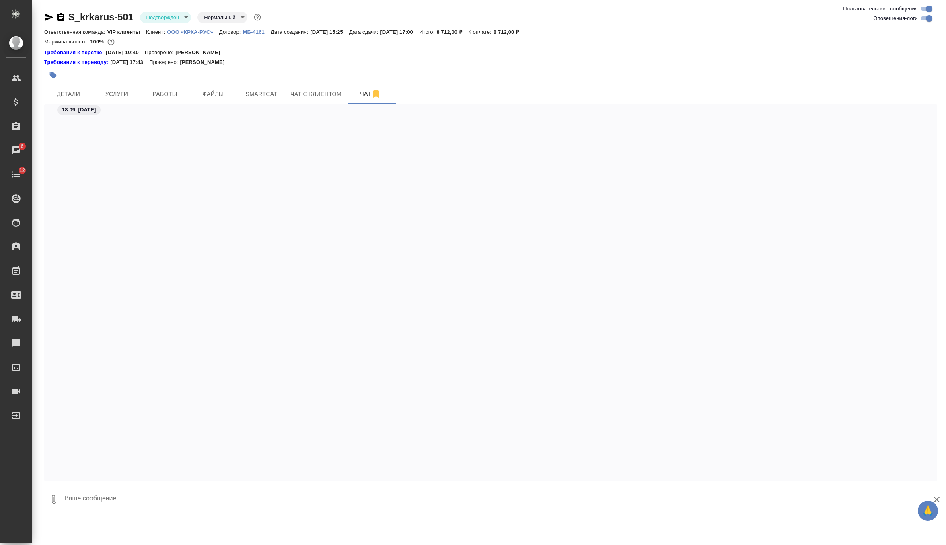
scroll to position [5730, 0]
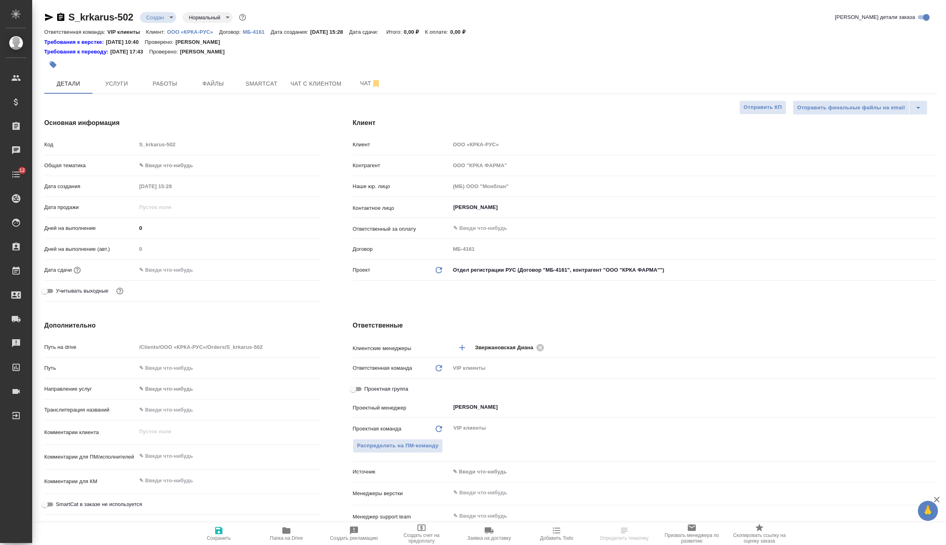
select select "RU"
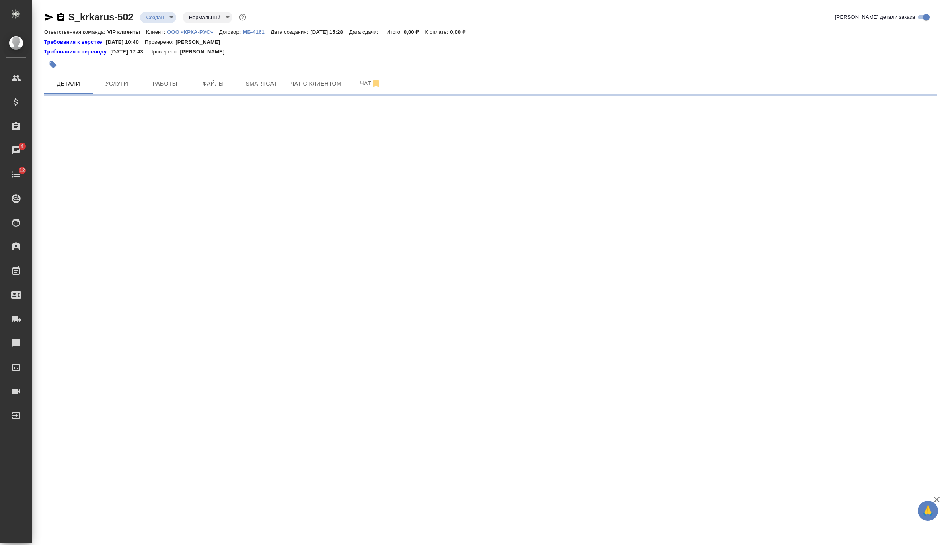
select select "RU"
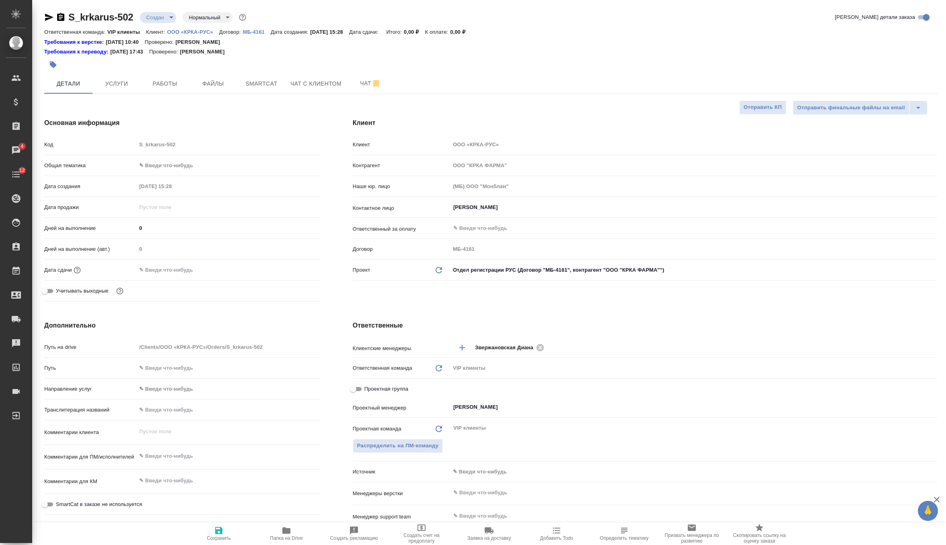
type textarea "x"
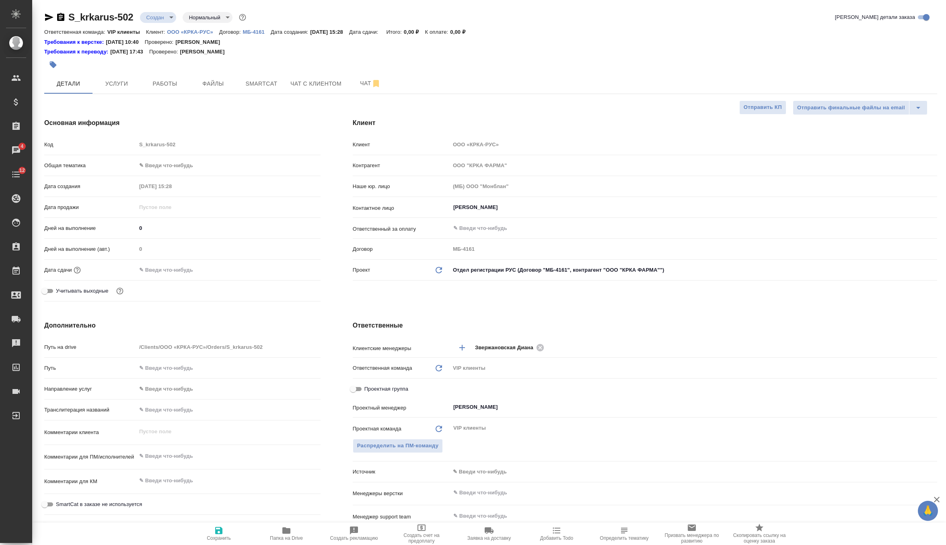
type textarea "x"
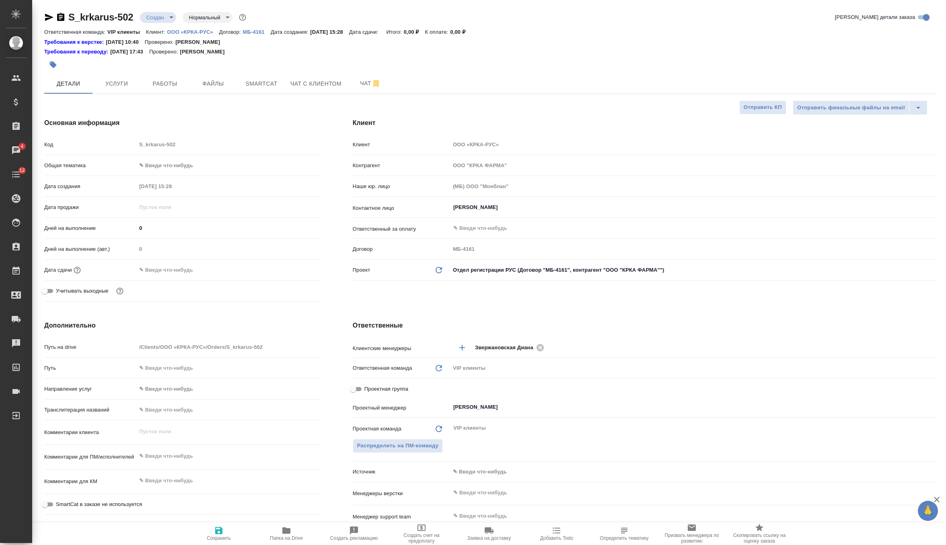
type textarea "x"
click at [51, 66] on icon "button" at bounding box center [53, 65] width 7 height 7
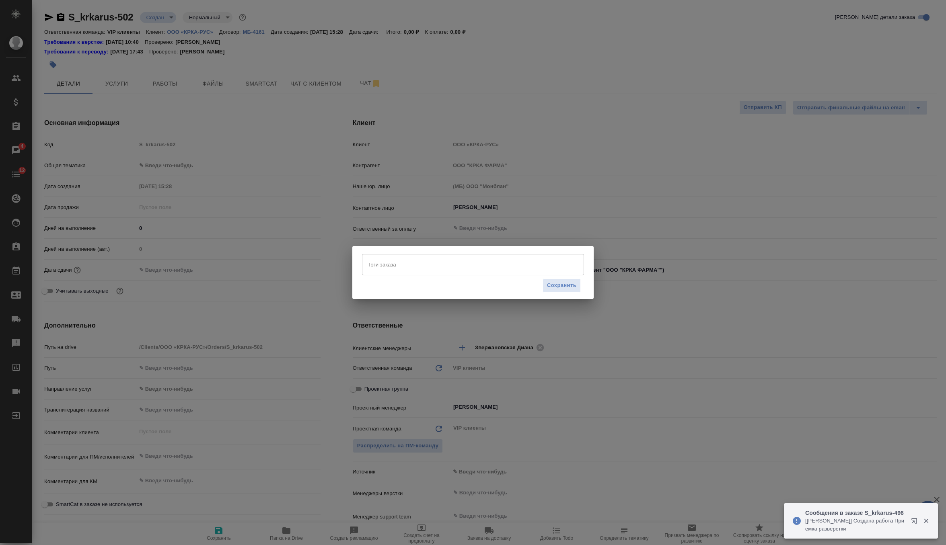
click at [401, 264] on input "Тэги заказа" at bounding box center [466, 265] width 200 height 14
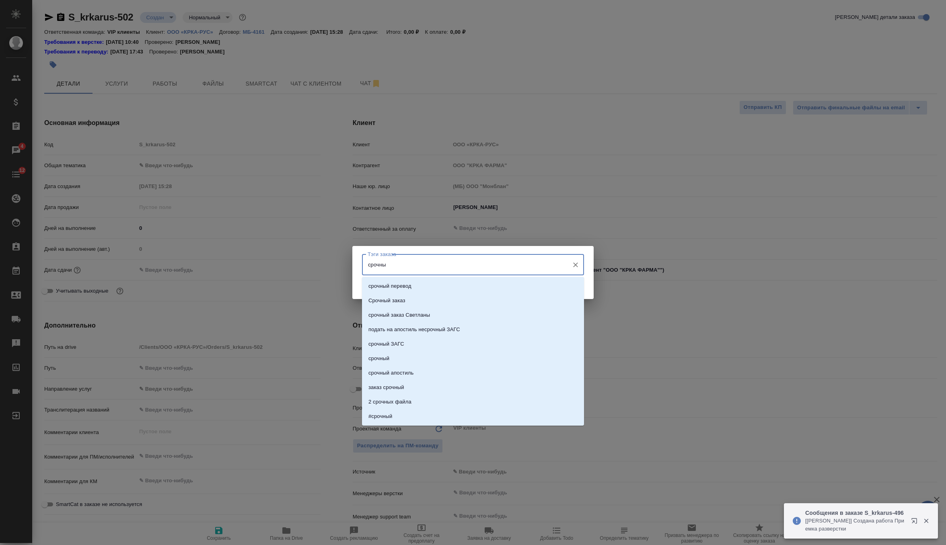
type input "срочный"
click at [404, 357] on li "срочный" at bounding box center [473, 359] width 222 height 14
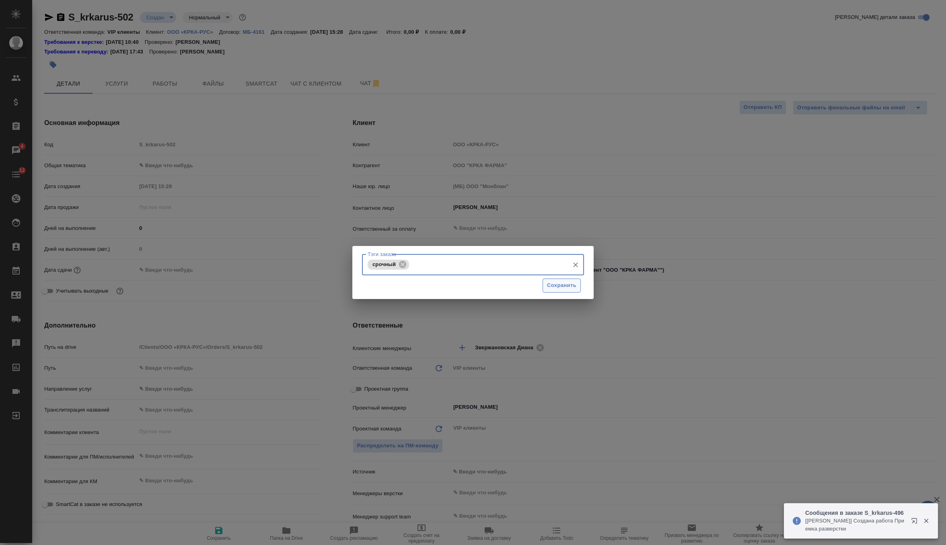
click at [574, 286] on span "Сохранить" at bounding box center [561, 285] width 29 height 9
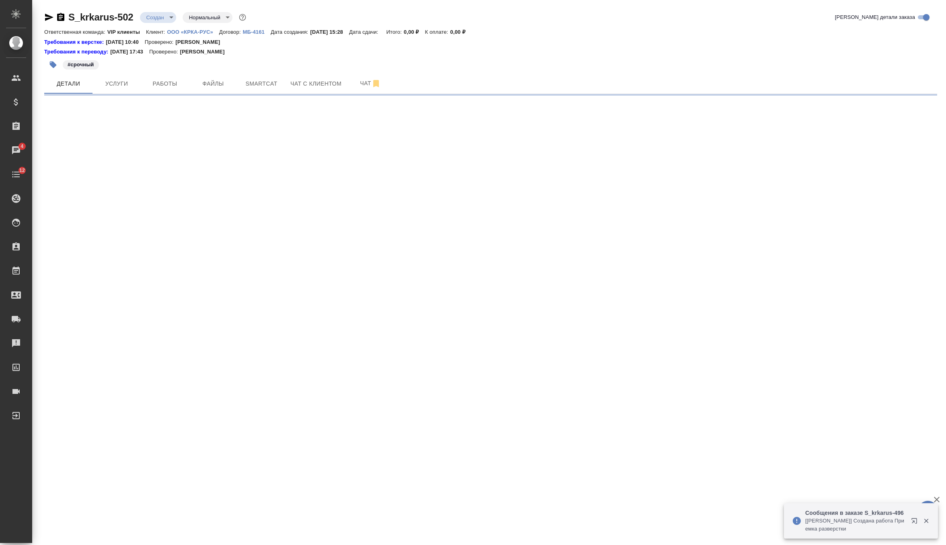
select select "RU"
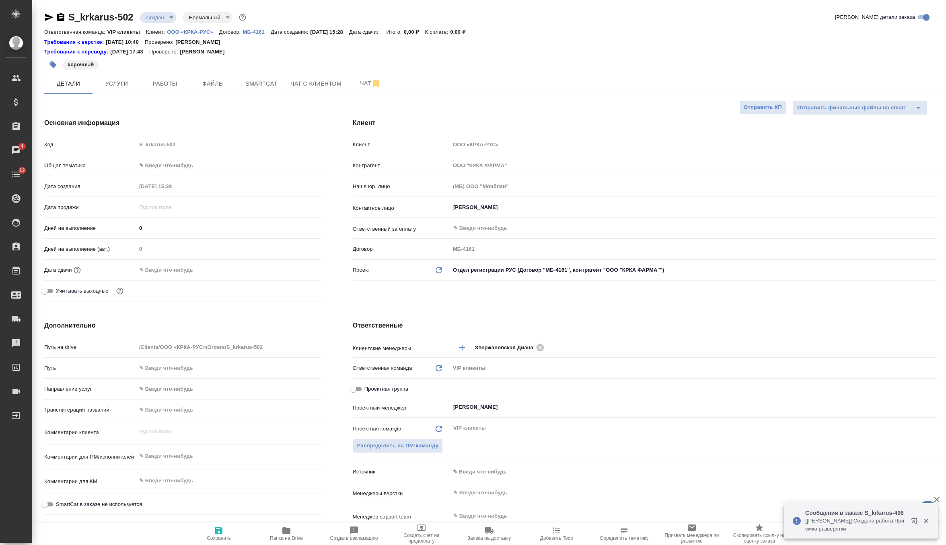
type textarea "x"
click at [216, 74] on button "Файлы" at bounding box center [213, 84] width 48 height 20
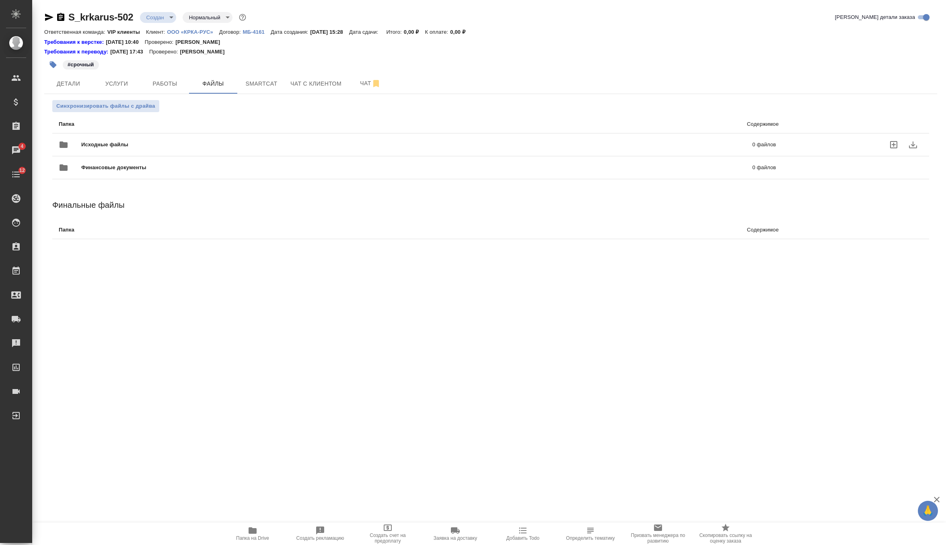
click at [108, 142] on span "Исходные файлы" at bounding box center [260, 145] width 359 height 8
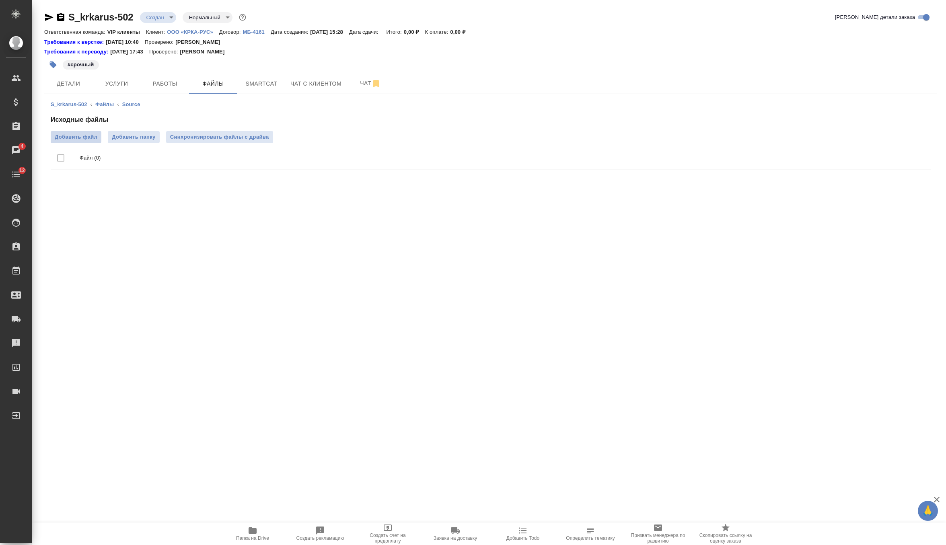
click at [74, 135] on span "Добавить файл" at bounding box center [76, 137] width 43 height 8
click at [0, 0] on input "Добавить файл" at bounding box center [0, 0] width 0 height 0
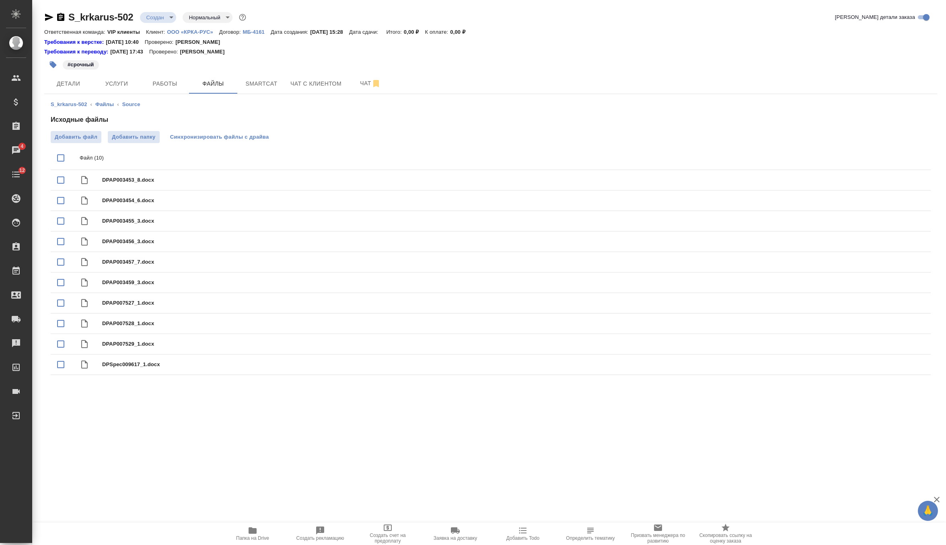
click at [239, 134] on span "Синхронизировать файлы с драйва" at bounding box center [219, 137] width 99 height 8
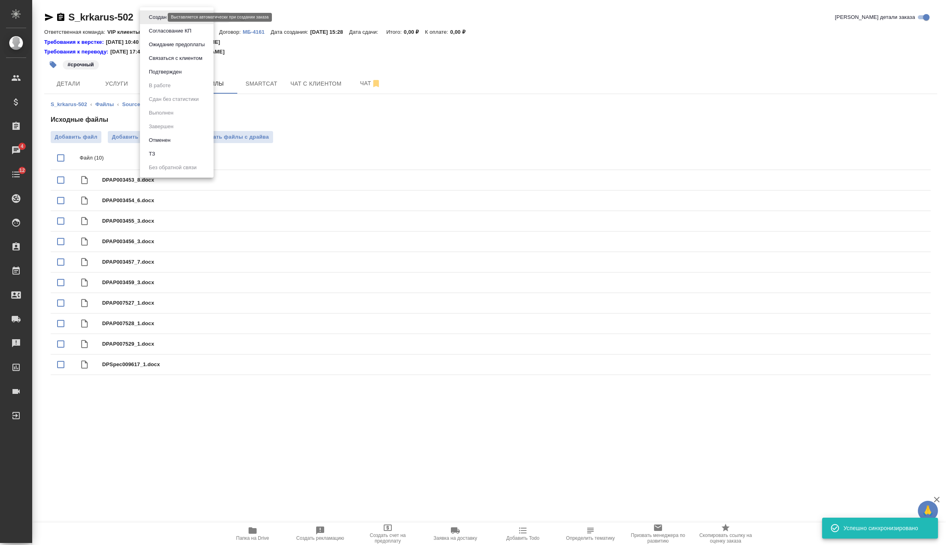
click at [157, 15] on body "🙏 .cls-1 fill:#fff; AWATERA Zverzhanovskaya Diana Клиенты Спецификации Заказы 4…" at bounding box center [473, 272] width 946 height 545
click at [177, 157] on li "ТЗ" at bounding box center [177, 154] width 74 height 14
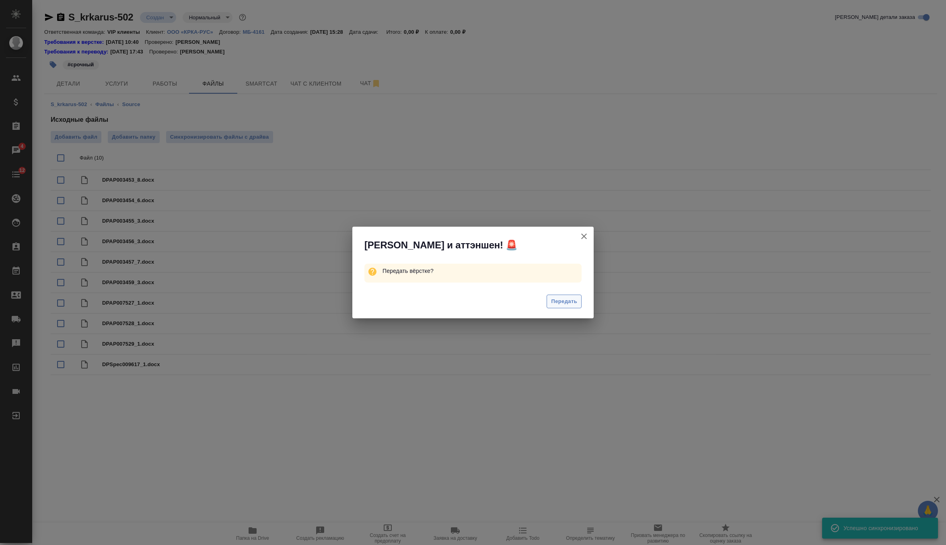
click at [572, 308] on button "Передать" at bounding box center [564, 302] width 35 height 14
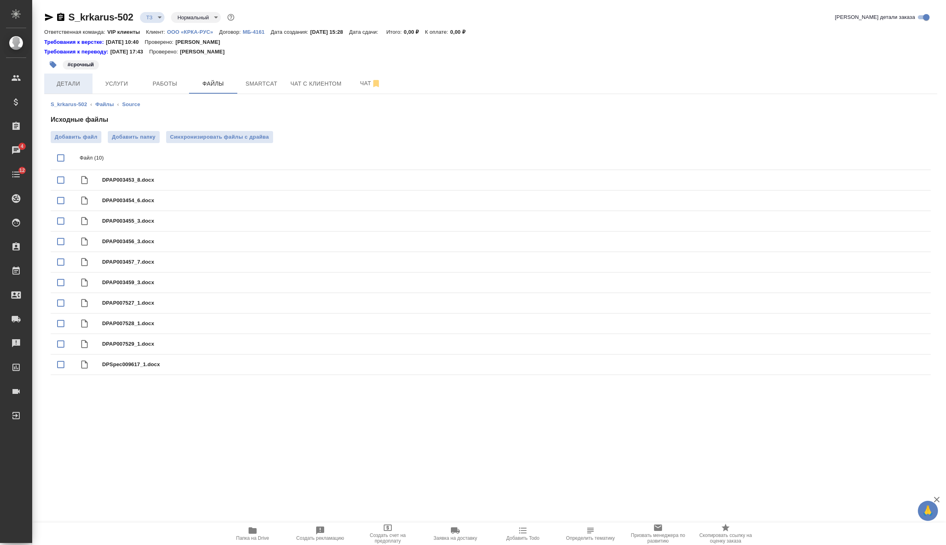
click at [75, 84] on span "Детали" at bounding box center [68, 84] width 39 height 10
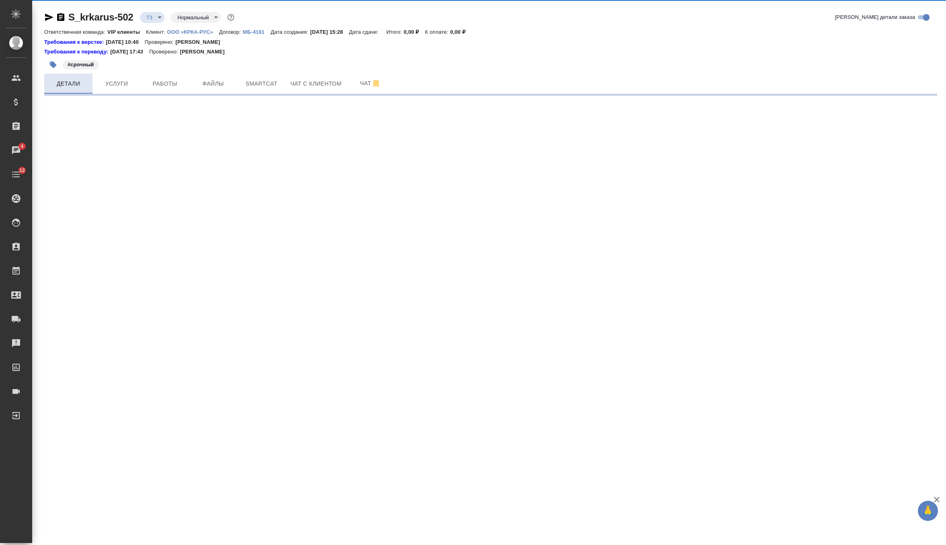
select select "RU"
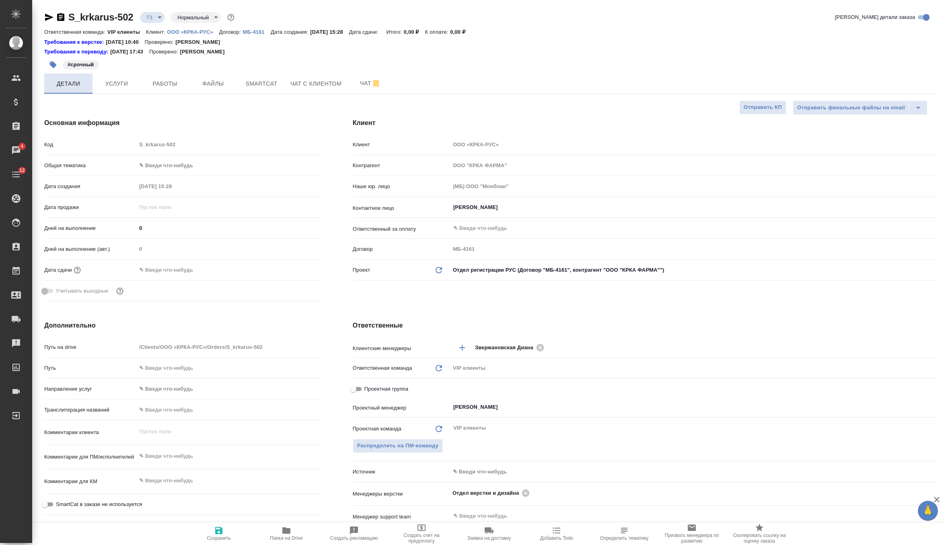
type textarea "x"
click at [161, 266] on input "text" at bounding box center [171, 270] width 70 height 12
click at [295, 267] on icon "button" at bounding box center [297, 270] width 10 height 10
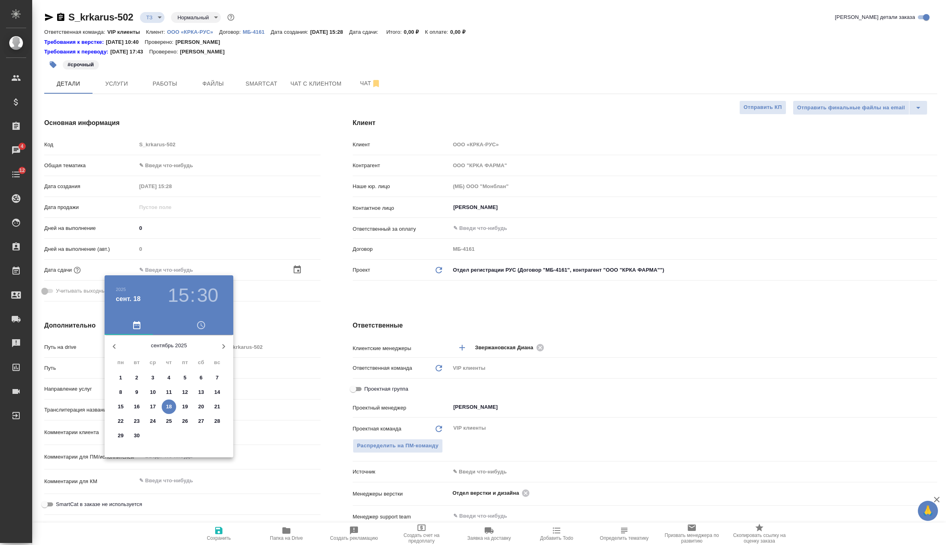
click at [170, 421] on p "25" at bounding box center [169, 422] width 6 height 8
type input "25.09.2025 15:30"
type textarea "x"
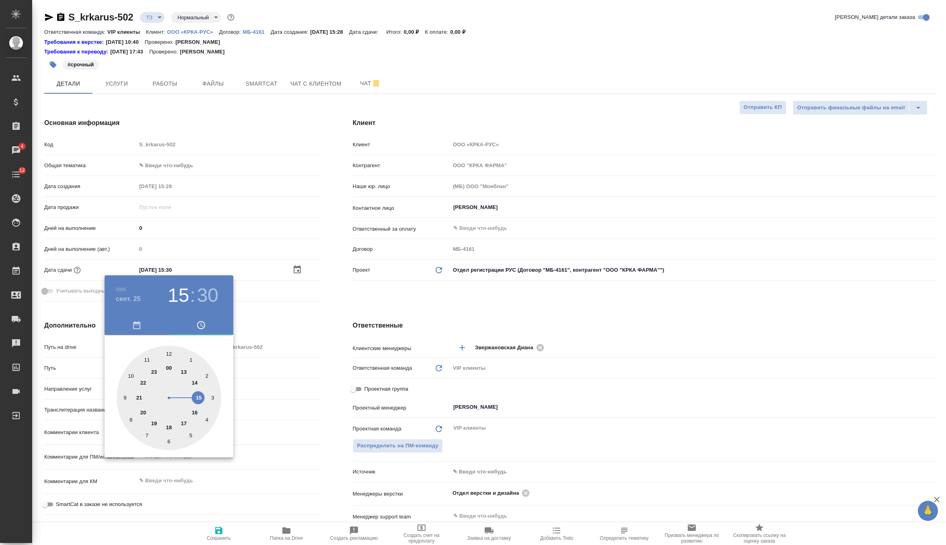
click at [185, 422] on div at bounding box center [169, 398] width 105 height 105
type input "25.09.2025 17:30"
type textarea "x"
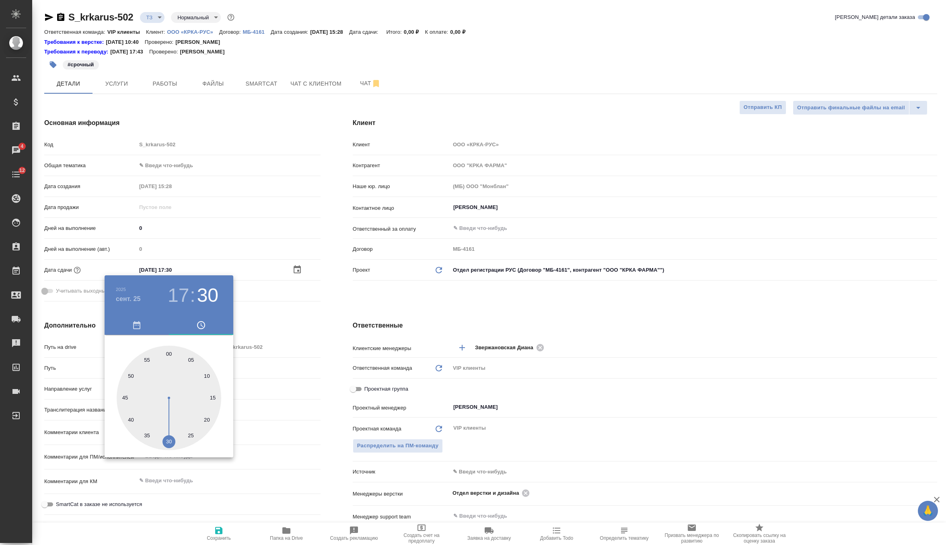
click at [168, 354] on div at bounding box center [169, 398] width 105 height 105
type input "25.09.2025 17:00"
type textarea "x"
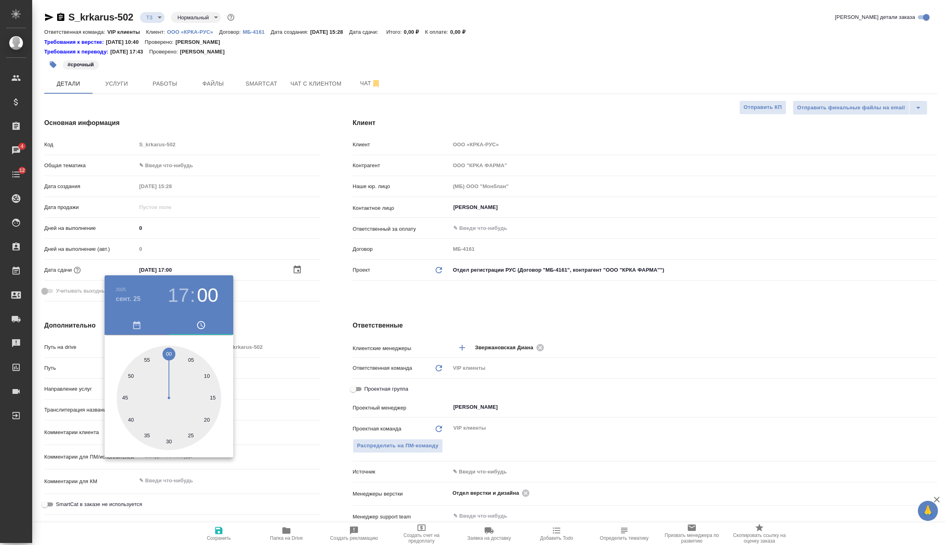
click at [297, 308] on div at bounding box center [473, 272] width 946 height 545
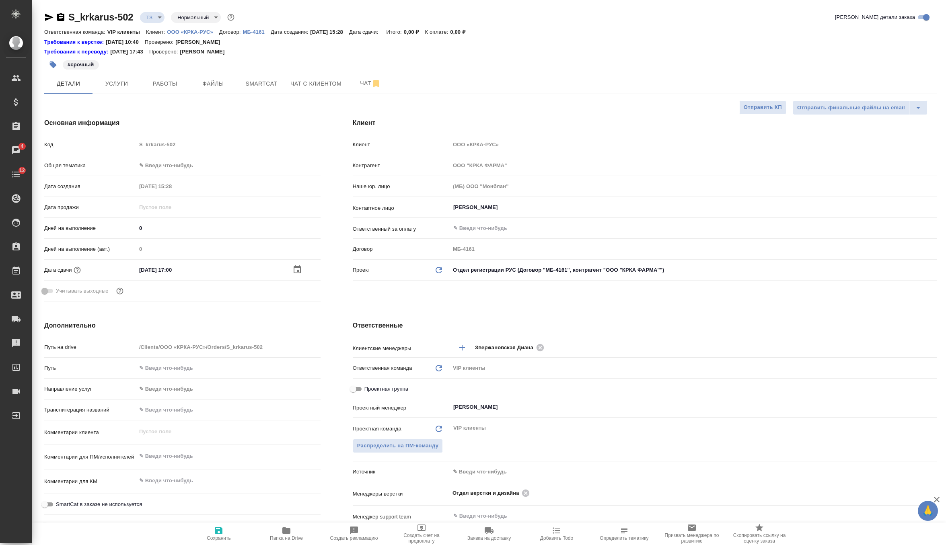
click at [214, 533] on icon "button" at bounding box center [219, 531] width 10 height 10
type textarea "x"
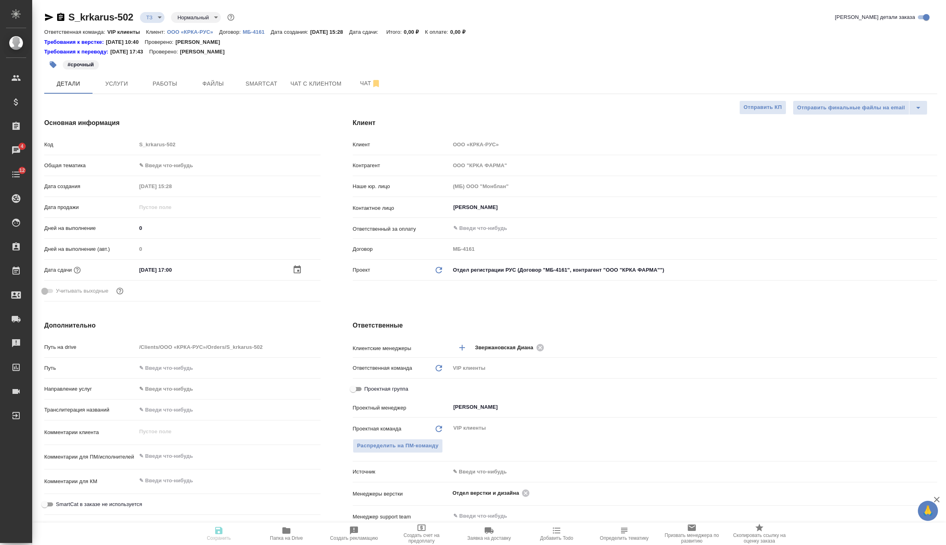
type textarea "x"
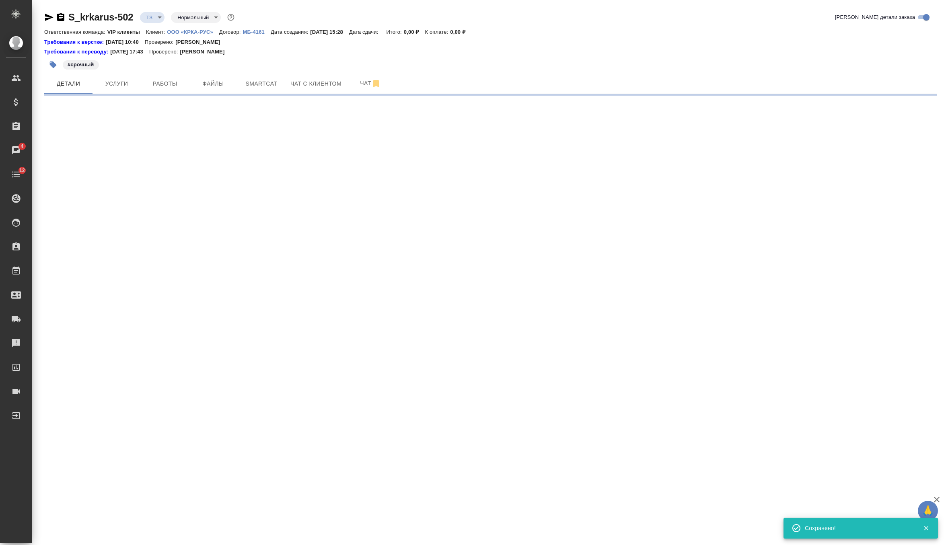
select select "RU"
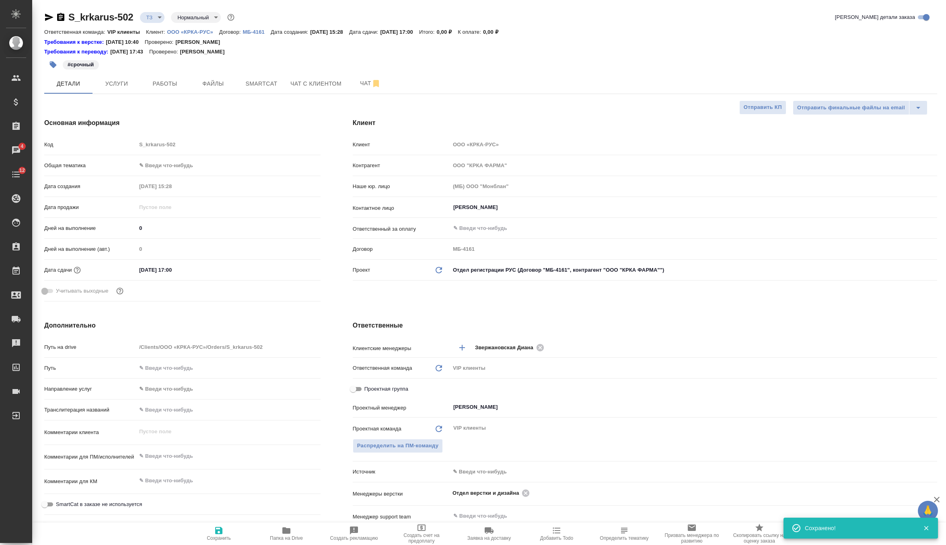
type textarea "x"
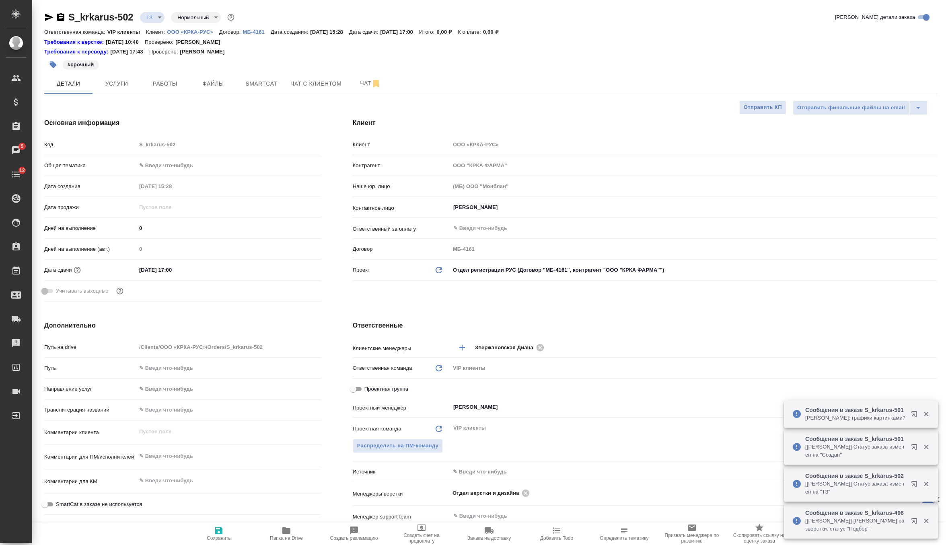
type textarea "x"
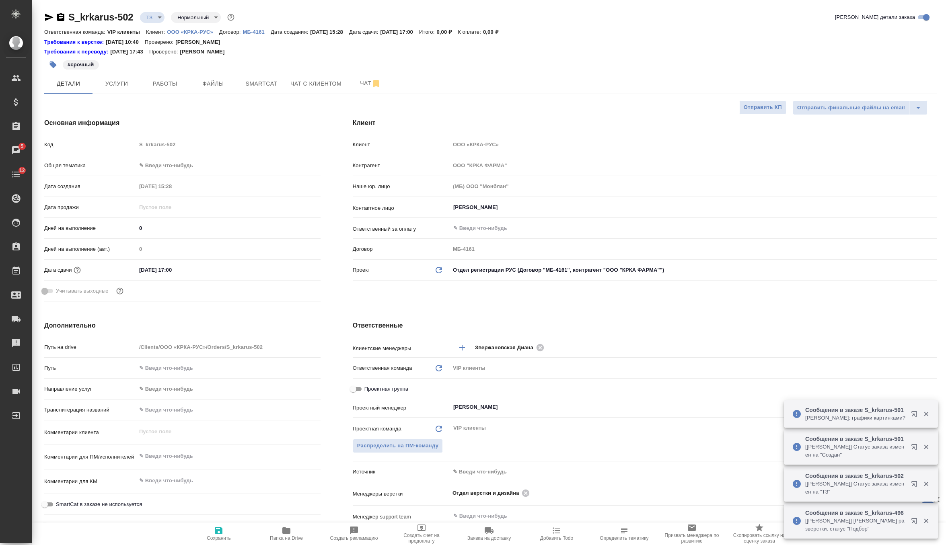
type textarea "x"
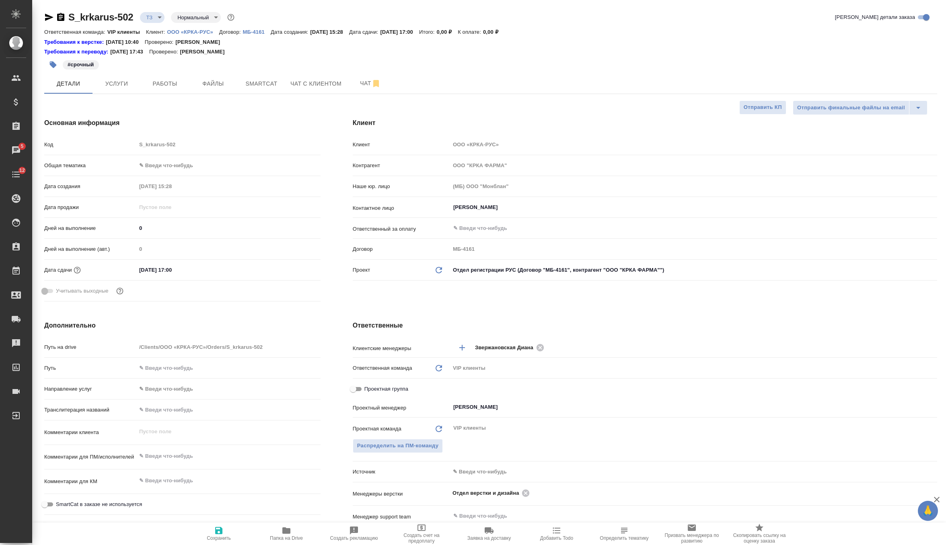
type textarea "x"
click at [173, 453] on textarea at bounding box center [228, 457] width 184 height 14
paste textarea "КРКА Нольпаза® (Пантопразол) порошок лиофилизированный для приготовления раство…"
type textarea "x"
type textarea "КРКА Нольпаза® (Пантопразол) порошок лиофилизированный для приготовления раство…"
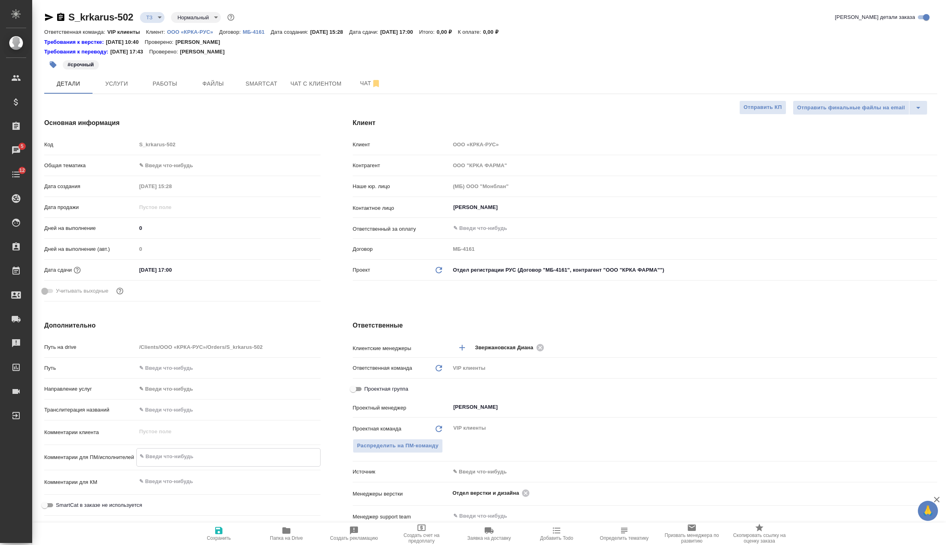
type textarea "x"
type textarea "КРКА Нольпаза® (Пантопразол) порошок лиофилизированный для приготовления раство…"
type textarea "x"
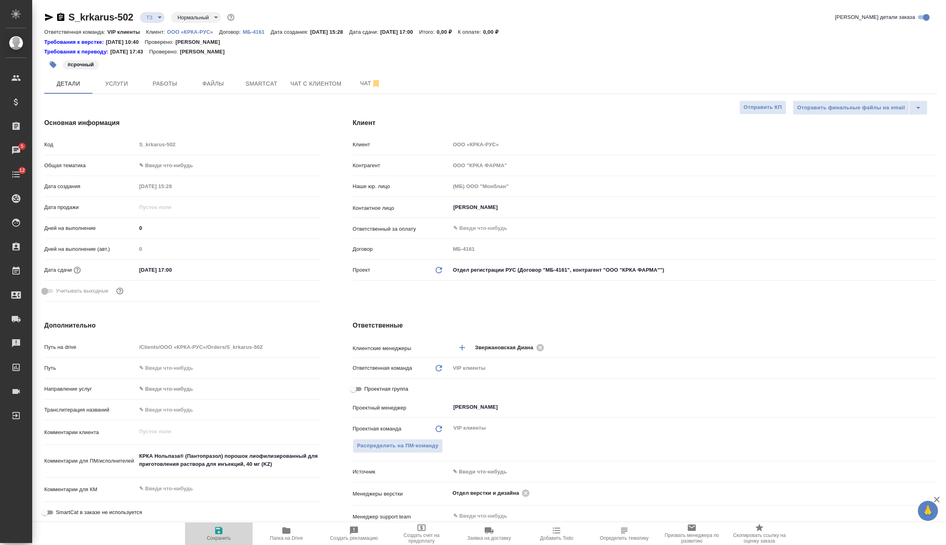
click at [222, 524] on button "Сохранить" at bounding box center [219, 534] width 68 height 23
type textarea "x"
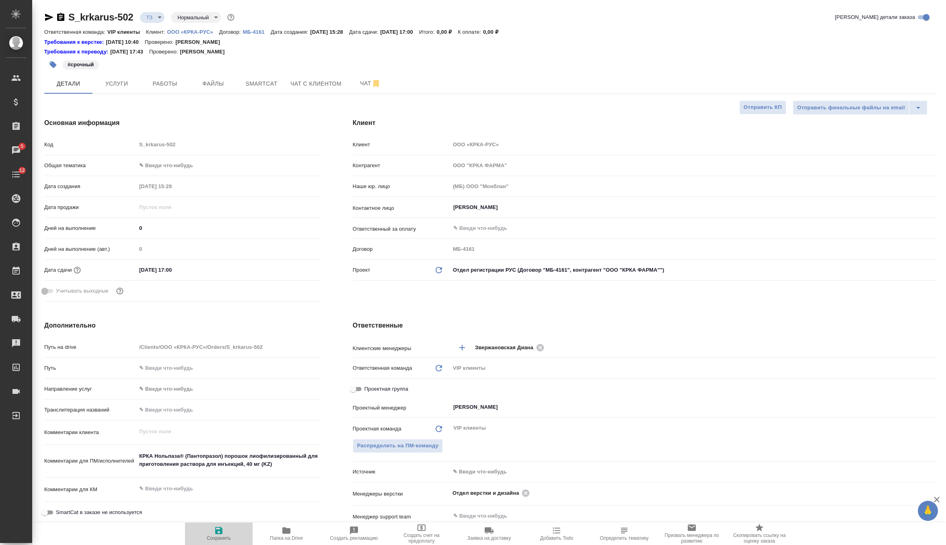
type textarea "x"
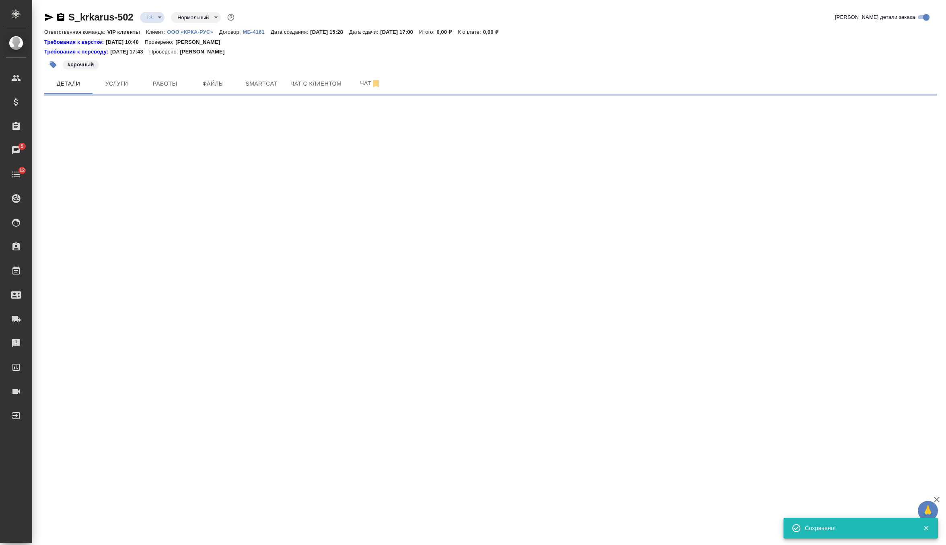
select select "RU"
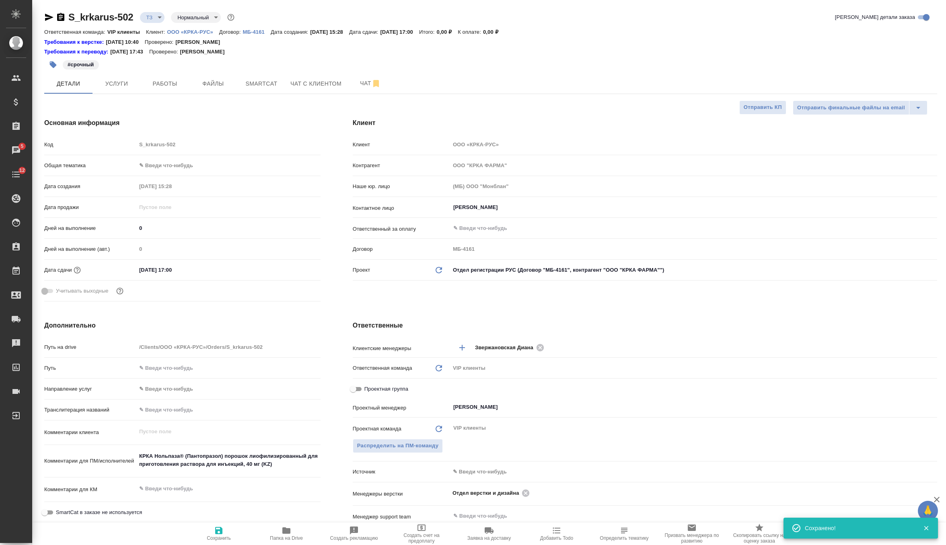
type textarea "x"
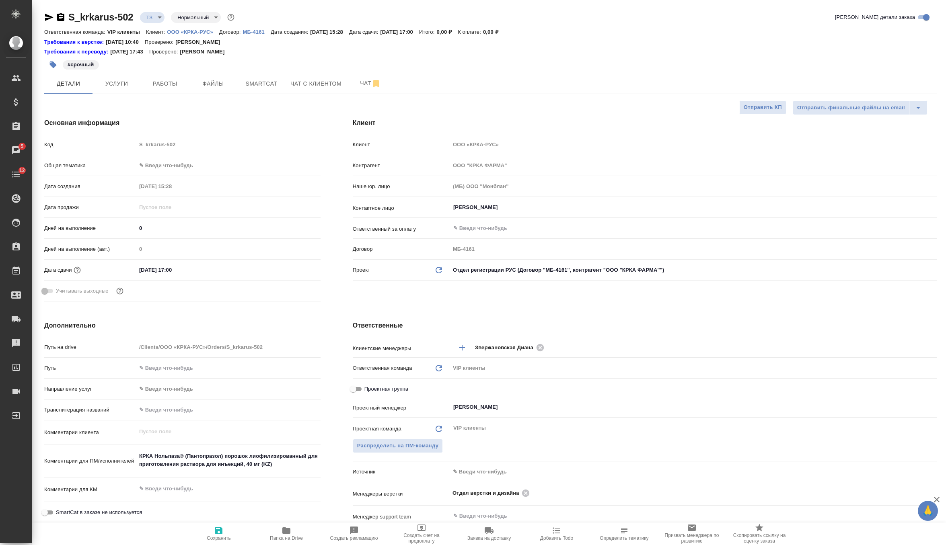
type textarea "x"
click at [56, 14] on icon "button" at bounding box center [61, 17] width 10 height 10
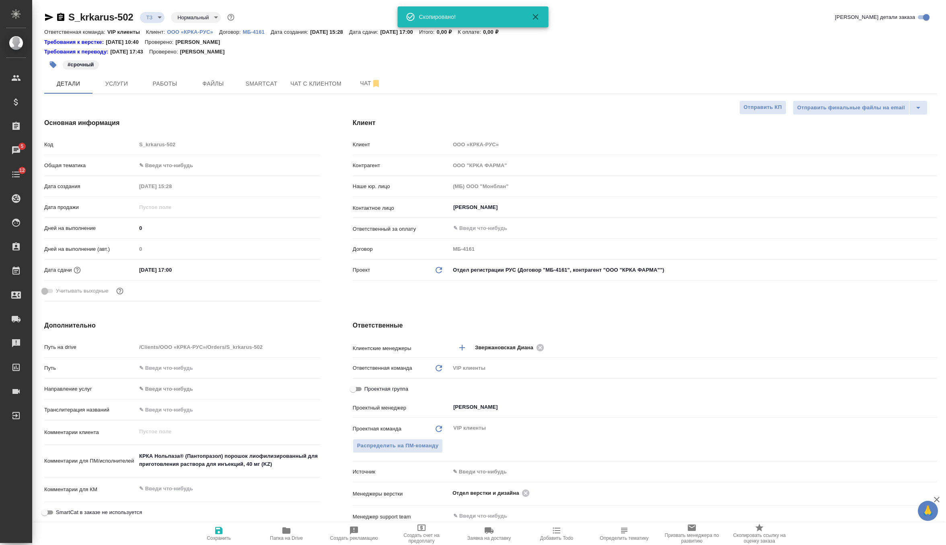
type textarea "x"
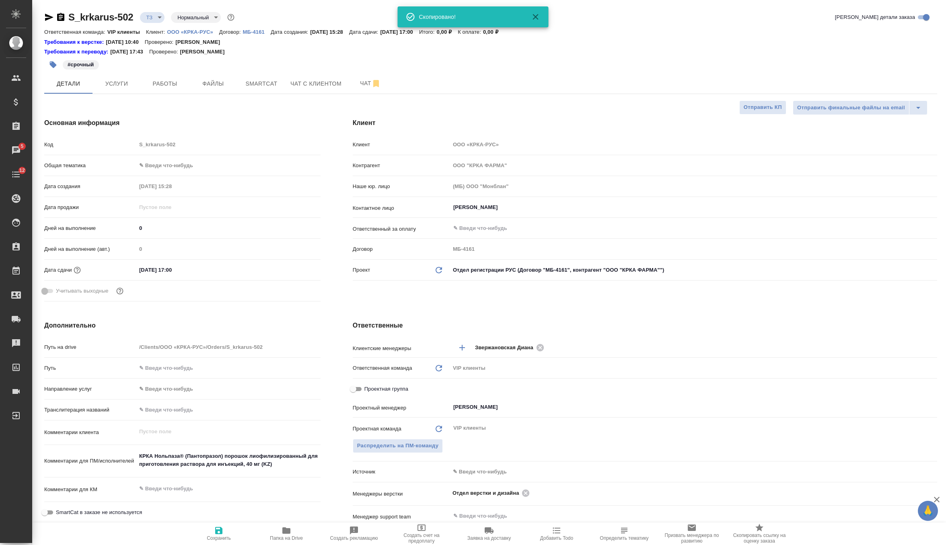
type textarea "x"
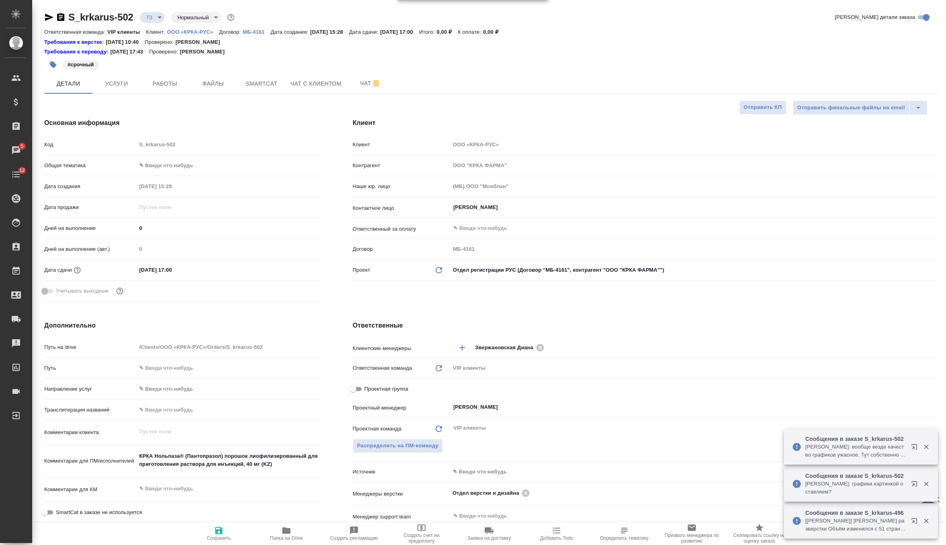
type textarea "x"
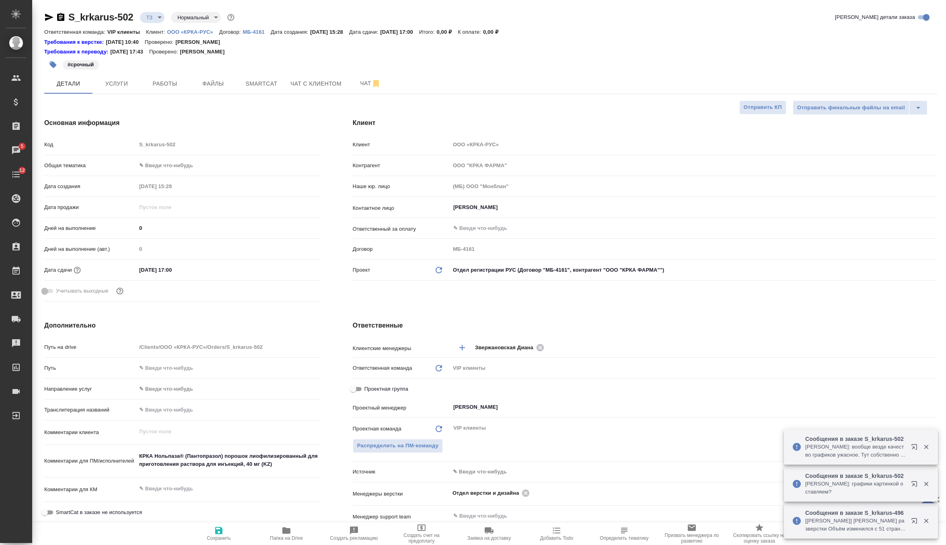
type textarea "x"
click at [110, 91] on button "Услуги" at bounding box center [117, 84] width 48 height 20
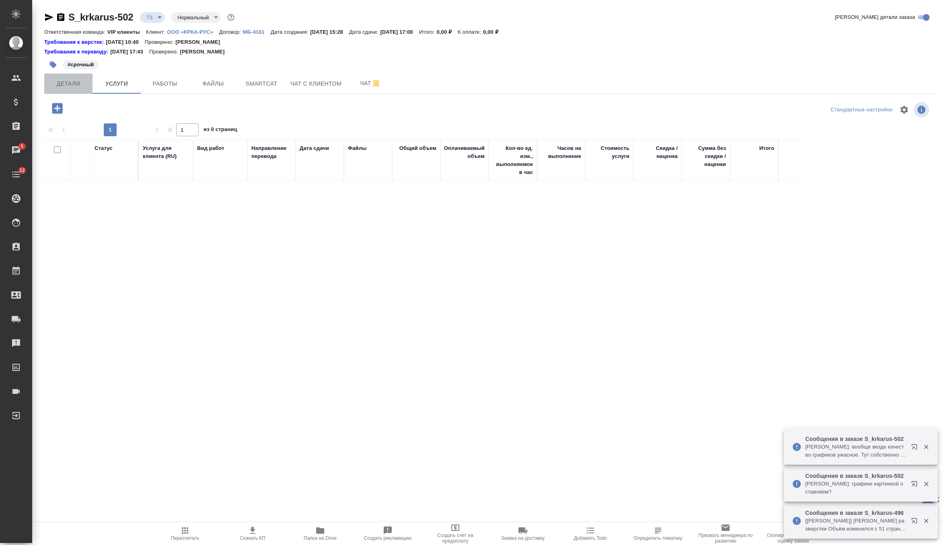
click at [73, 87] on span "Детали" at bounding box center [68, 84] width 39 height 10
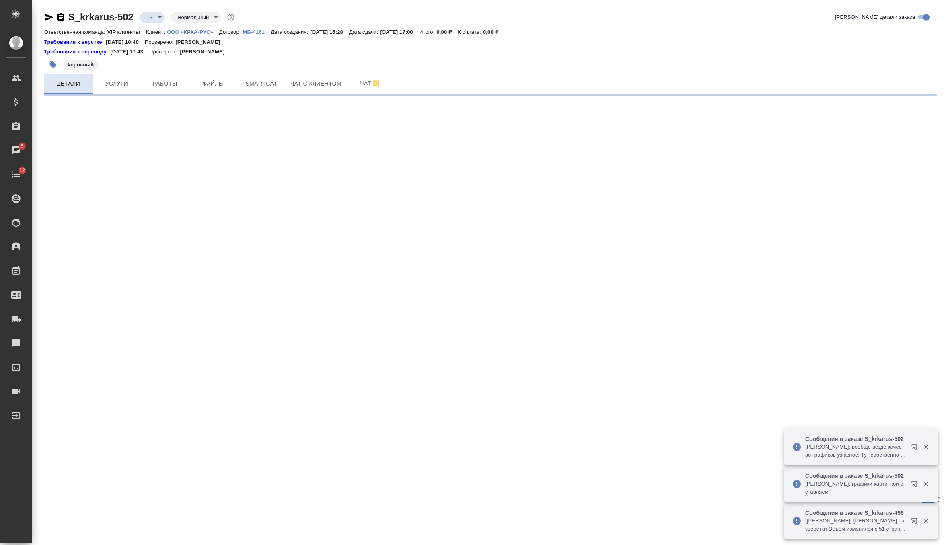
select select "RU"
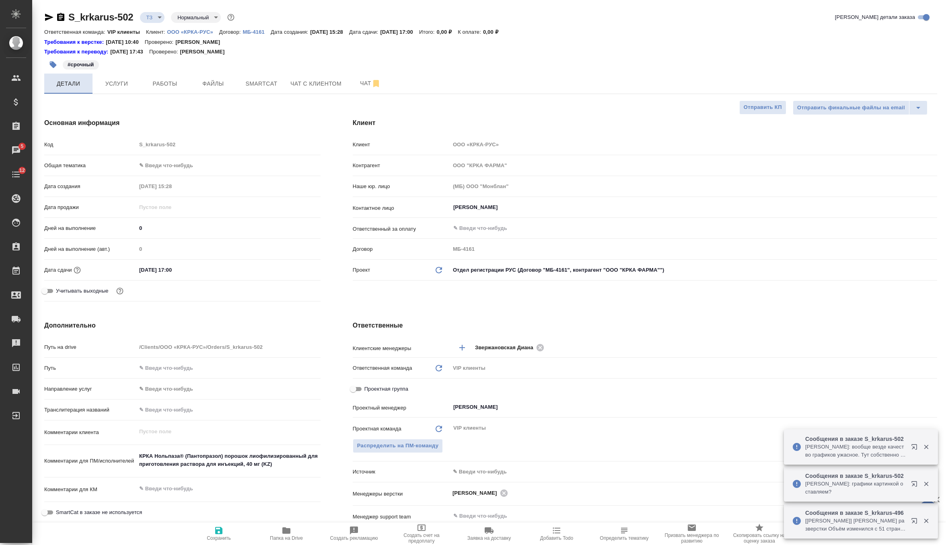
type textarea "x"
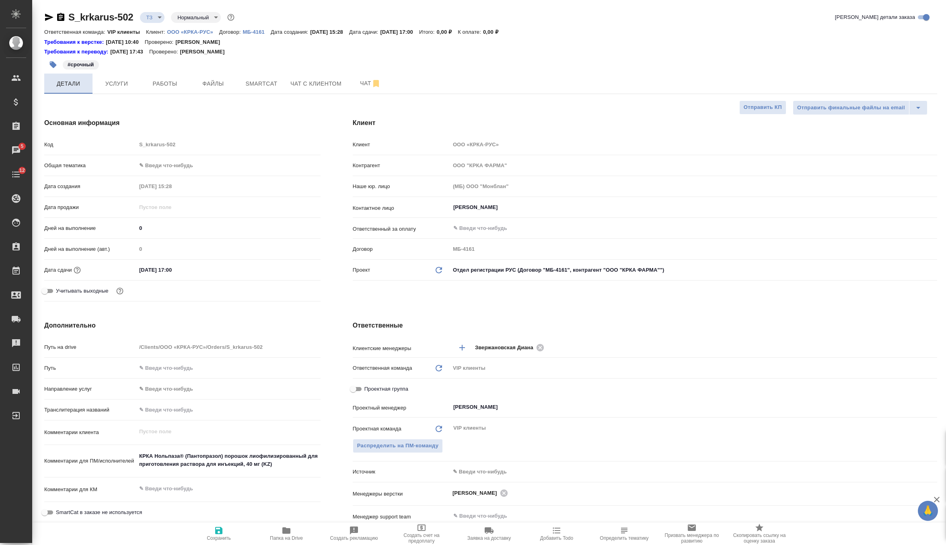
scroll to position [191, 0]
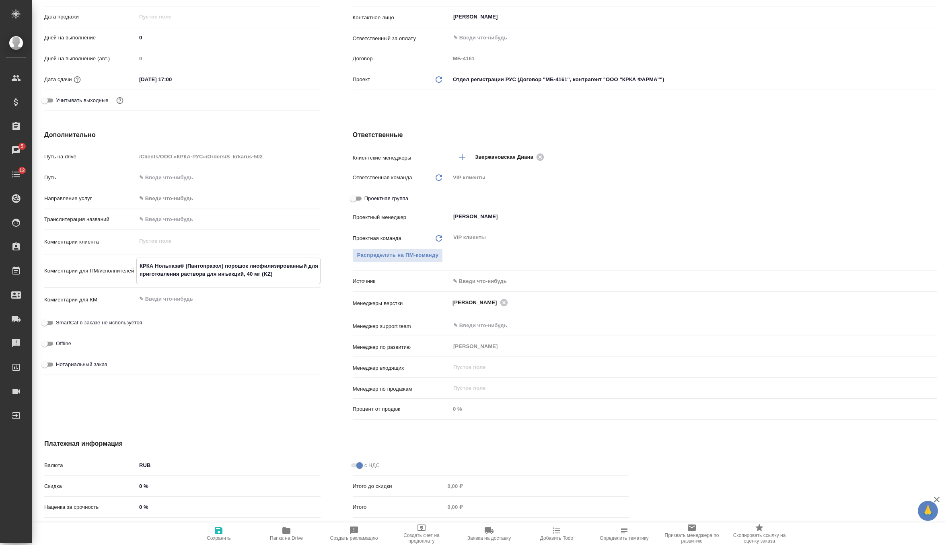
drag, startPoint x: 282, startPoint y: 275, endPoint x: 115, endPoint y: 259, distance: 168.1
click at [115, 259] on div "Комментарии для ПМ/исполнителей КРКА Нольпаза® (Пантопразол) порошок лиофилизир…" at bounding box center [182, 271] width 276 height 27
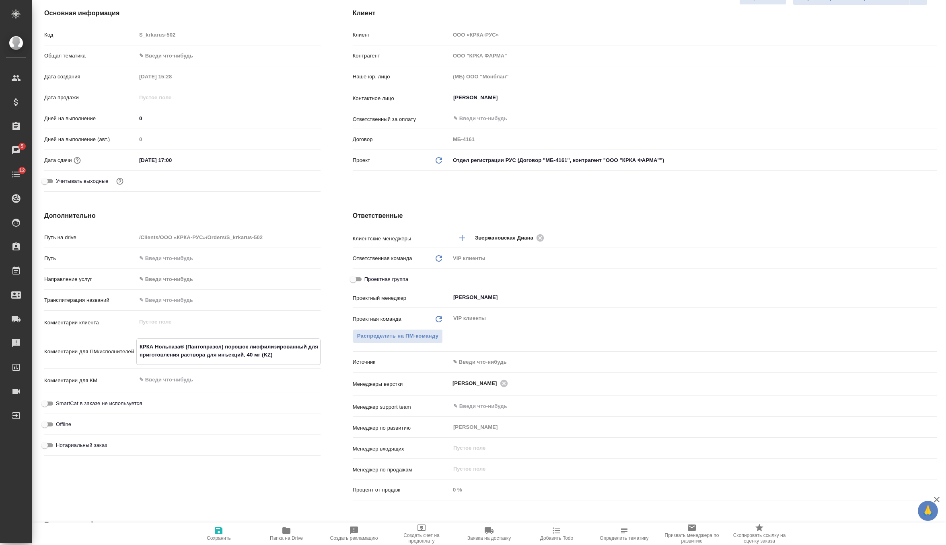
scroll to position [0, 0]
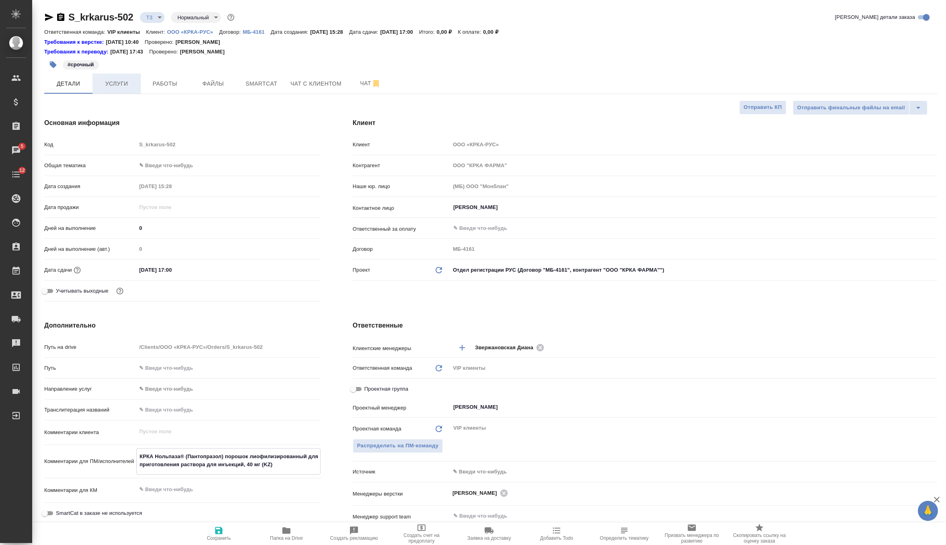
type textarea "x"
click at [120, 81] on span "Услуги" at bounding box center [116, 84] width 39 height 10
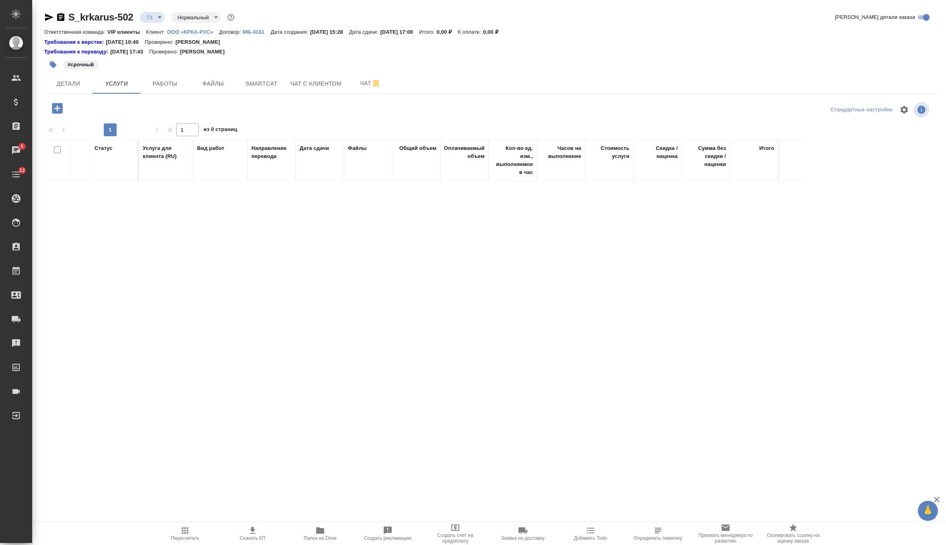
click at [187, 528] on icon "button" at bounding box center [185, 531] width 6 height 6
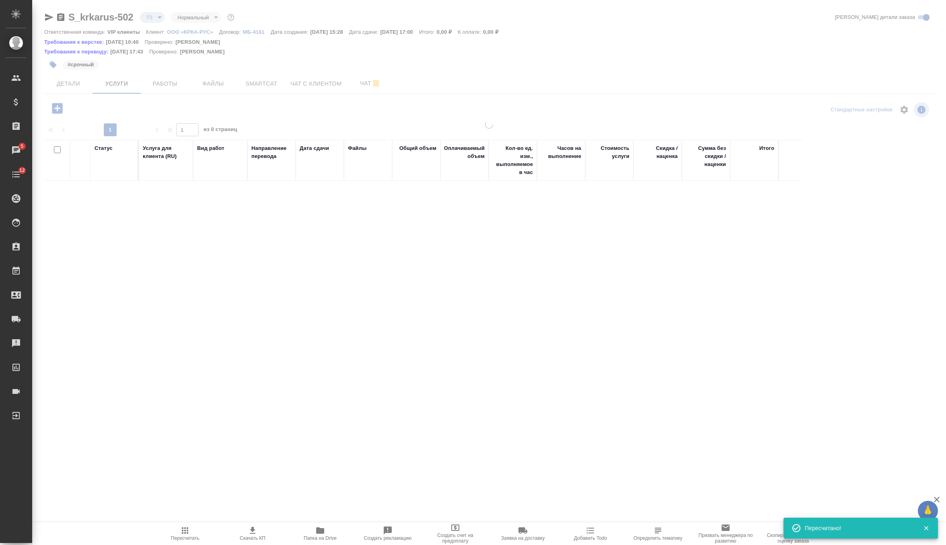
type input "new"
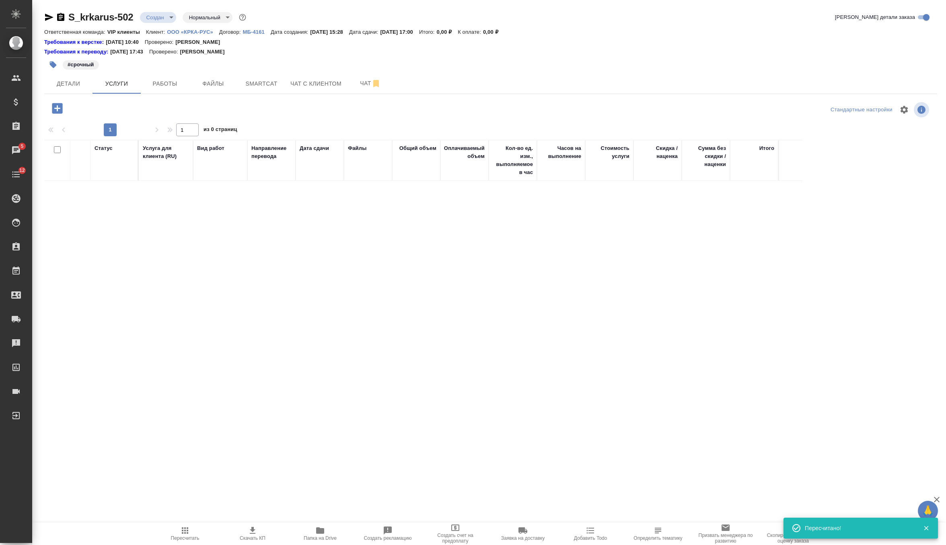
click at [60, 108] on icon "button" at bounding box center [57, 108] width 10 height 10
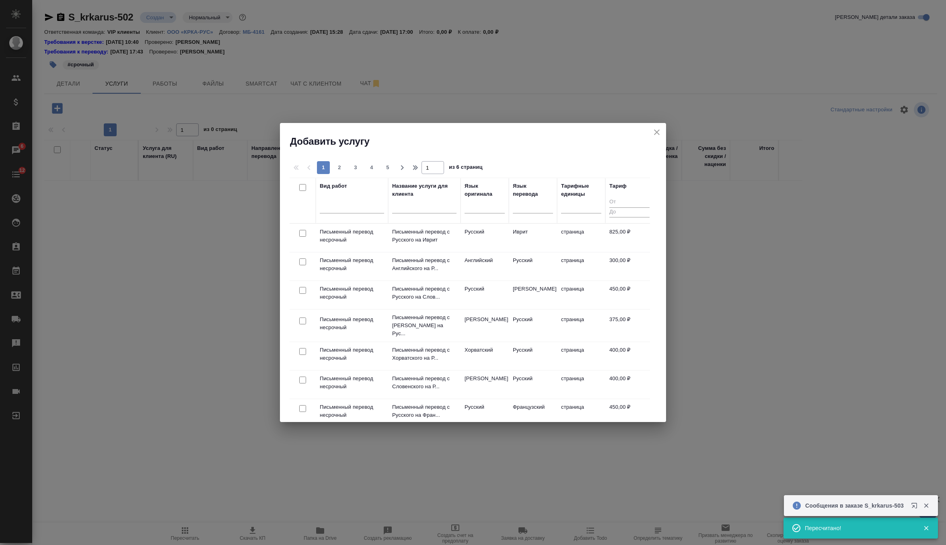
click at [302, 261] on input "checkbox" at bounding box center [302, 262] width 7 height 7
checkbox input "true"
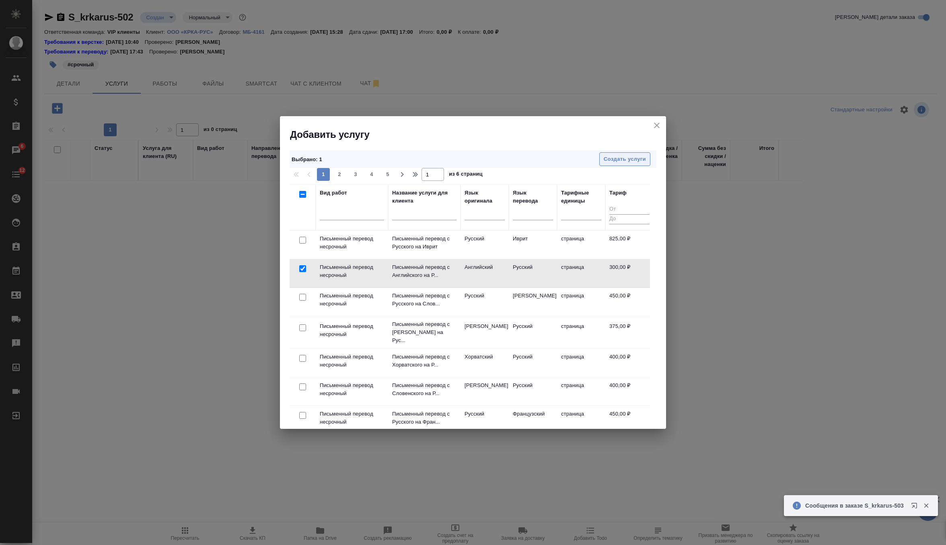
click at [633, 161] on span "Создать услуги" at bounding box center [625, 159] width 42 height 9
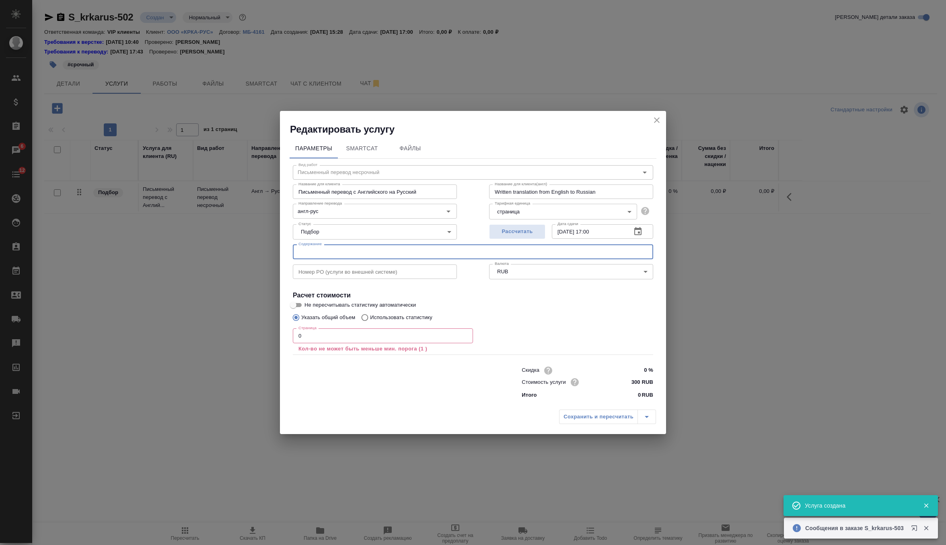
click at [366, 253] on input "text" at bounding box center [473, 252] width 360 height 14
paste input "КРКА Нольпаза® (Пантопразол) порошок лиофилизированный для приготовления раство…"
type input "КРКА Нольпаза® (Пантопразол) порошок лиофилизированный для приготовления раство…"
click at [339, 339] on input "0" at bounding box center [383, 336] width 180 height 14
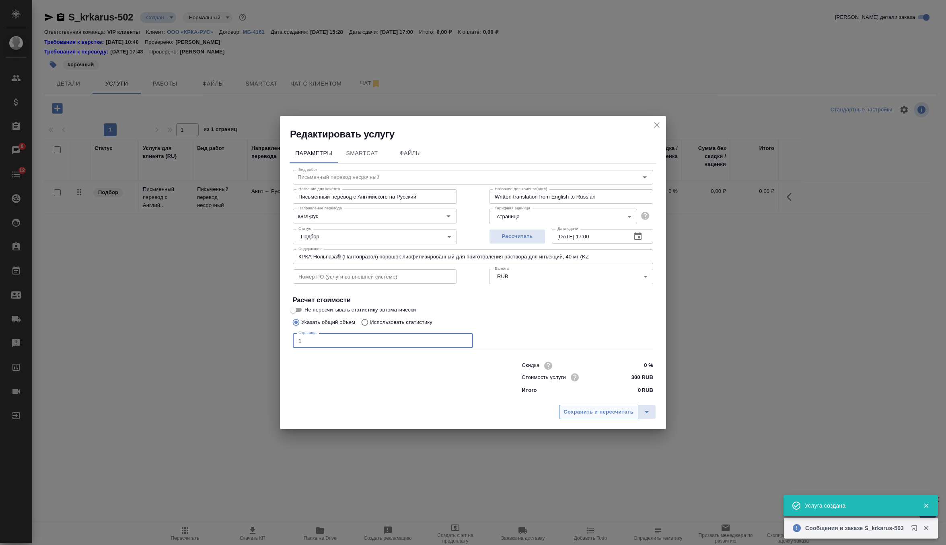
type input "1"
click at [599, 411] on span "Сохранить и пересчитать" at bounding box center [599, 412] width 70 height 9
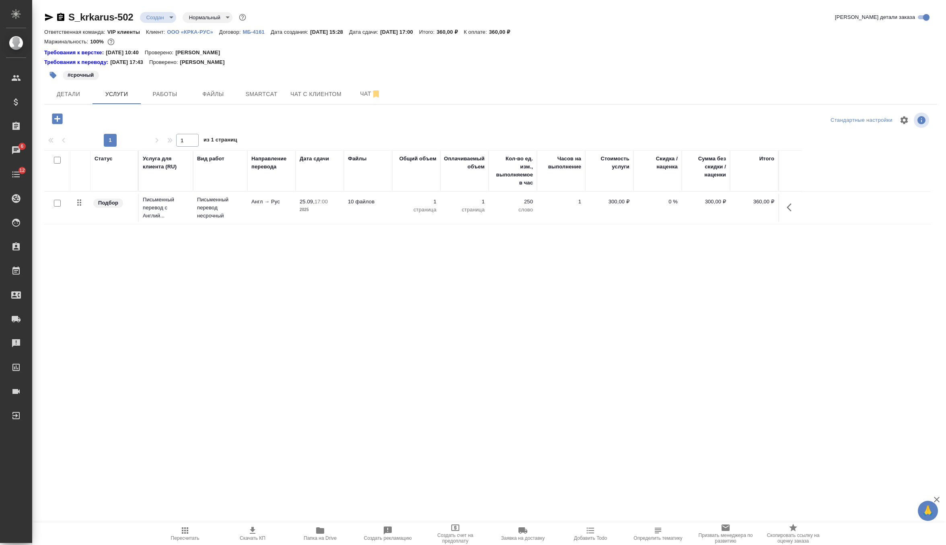
click at [55, 202] on input "checkbox" at bounding box center [57, 203] width 7 height 7
checkbox input "true"
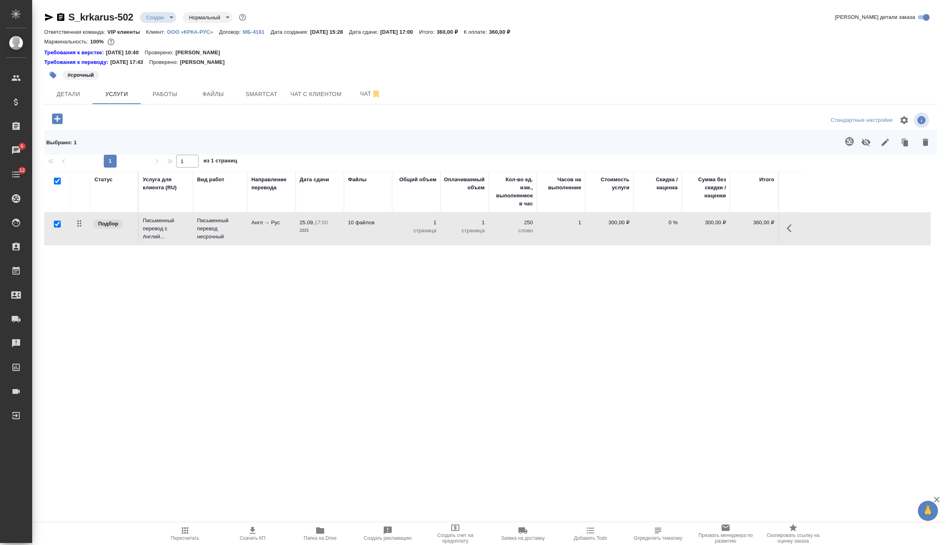
click at [854, 137] on icon "button" at bounding box center [850, 142] width 10 height 10
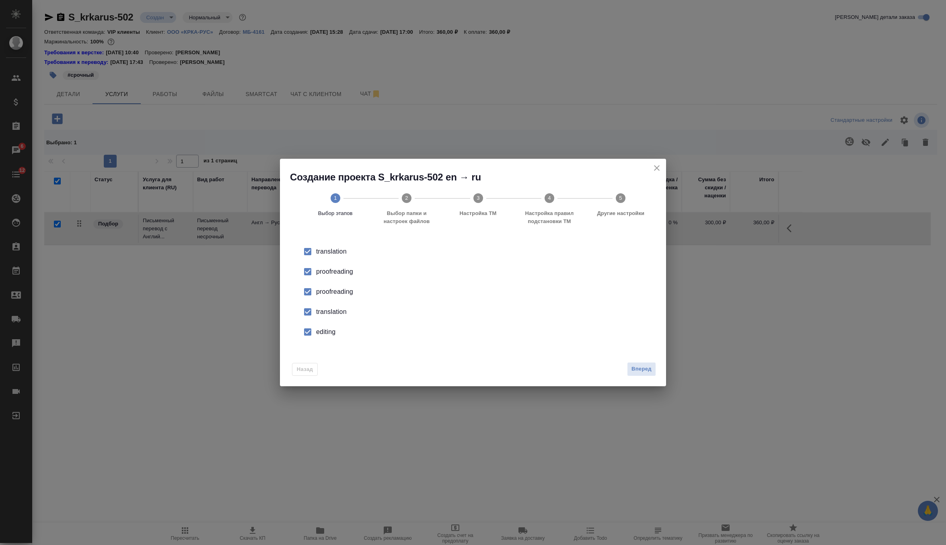
click at [322, 289] on div "proofreading" at bounding box center [481, 292] width 331 height 10
click at [322, 312] on div "translation" at bounding box center [481, 312] width 331 height 10
click at [322, 327] on li "editing" at bounding box center [473, 332] width 360 height 20
click at [645, 368] on span "Вперед" at bounding box center [642, 369] width 20 height 9
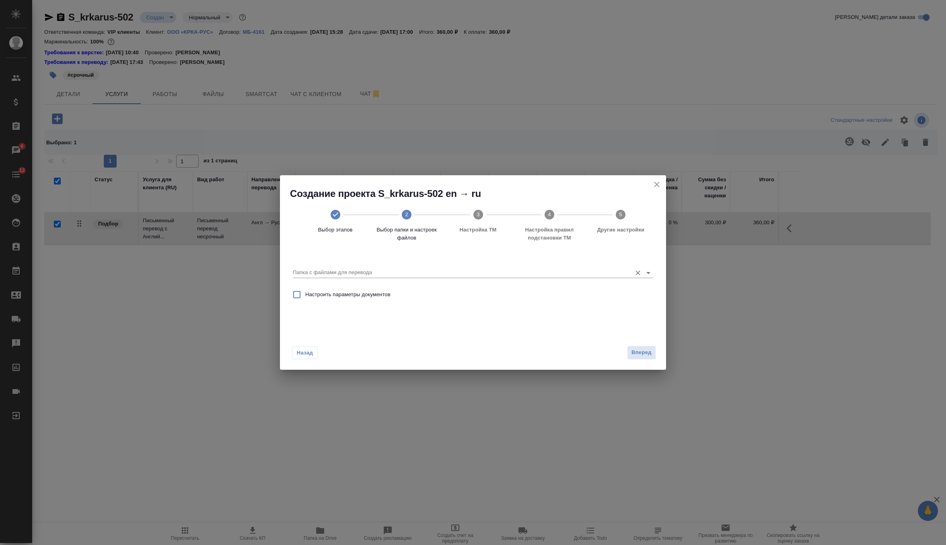
click at [451, 272] on input "Папка с файлами для перевода" at bounding box center [460, 273] width 335 height 10
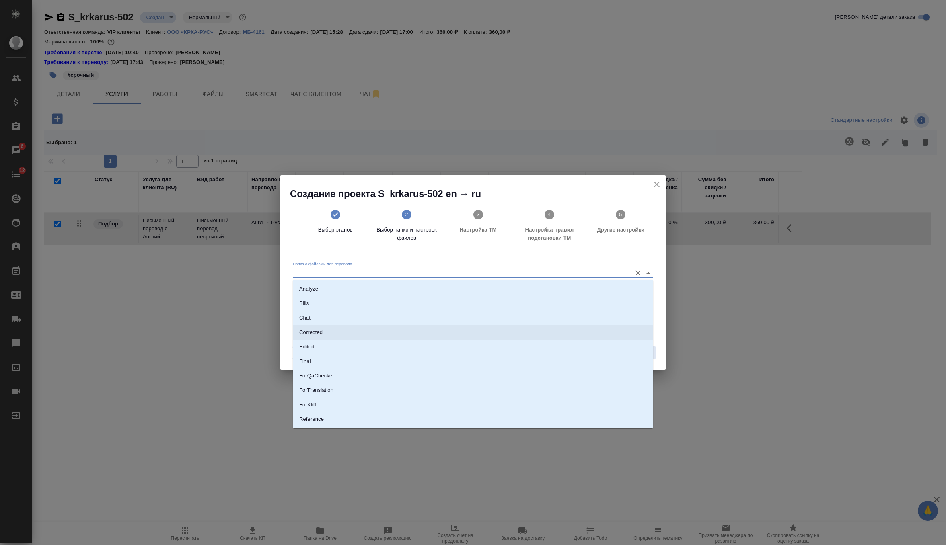
scroll to position [42, 0]
click at [348, 395] on li "Source" at bounding box center [473, 392] width 360 height 14
type input "Source"
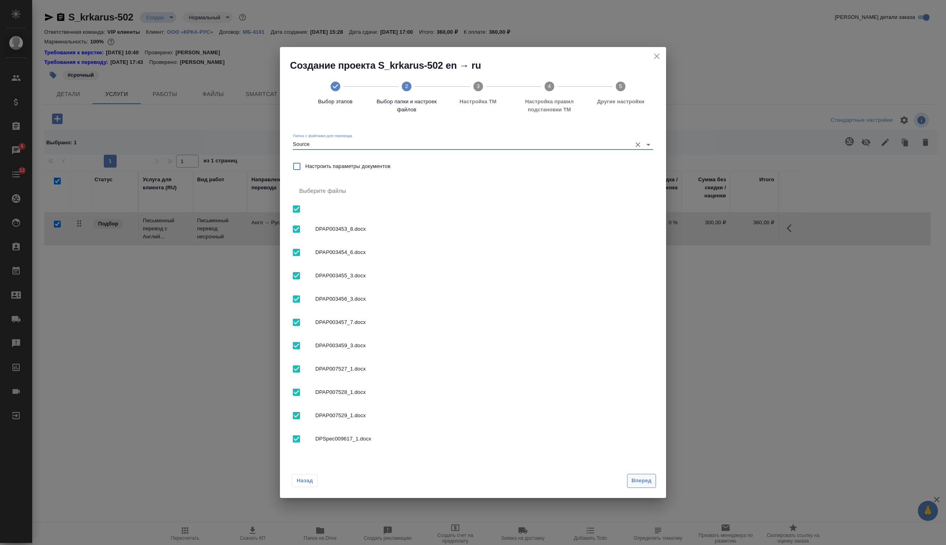
click at [647, 484] on span "Вперед" at bounding box center [642, 481] width 20 height 9
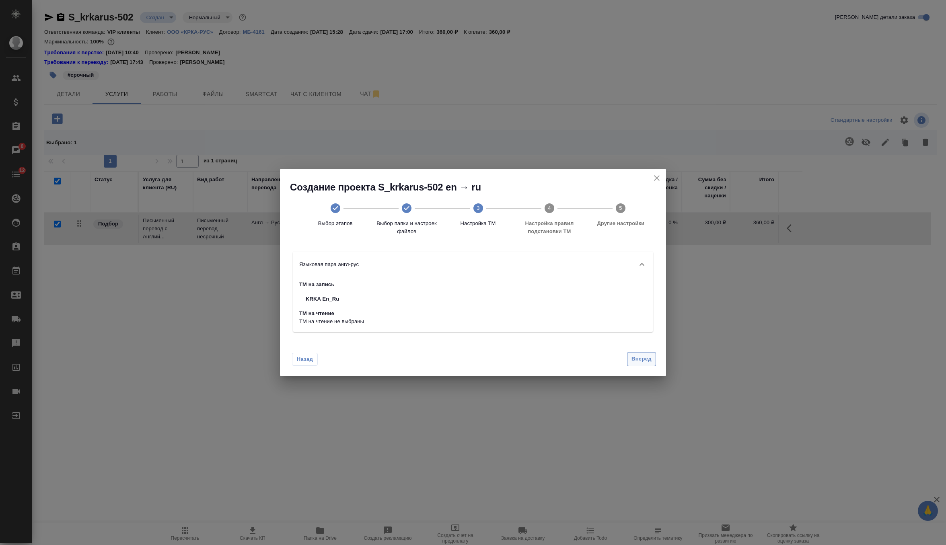
click at [645, 363] on span "Вперед" at bounding box center [642, 359] width 20 height 9
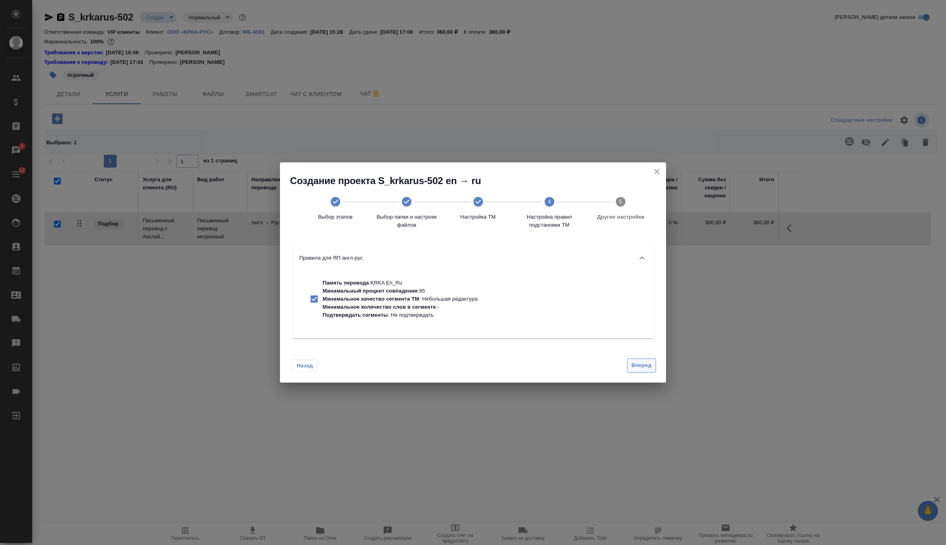
click at [645, 363] on span "Вперед" at bounding box center [642, 365] width 20 height 9
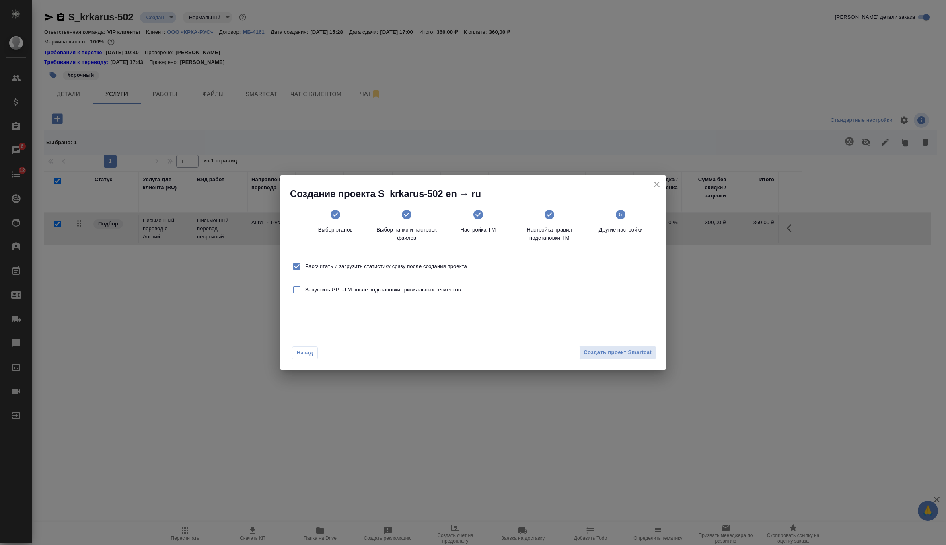
click at [456, 266] on span "Рассчитать и загрузить статистику сразу после создания проекта" at bounding box center [386, 267] width 162 height 8
click at [305, 266] on input "Рассчитать и загрузить статистику сразу после создания проекта" at bounding box center [296, 266] width 17 height 17
checkbox input "false"
click at [623, 355] on span "Создать проект Smartcat" at bounding box center [618, 352] width 68 height 9
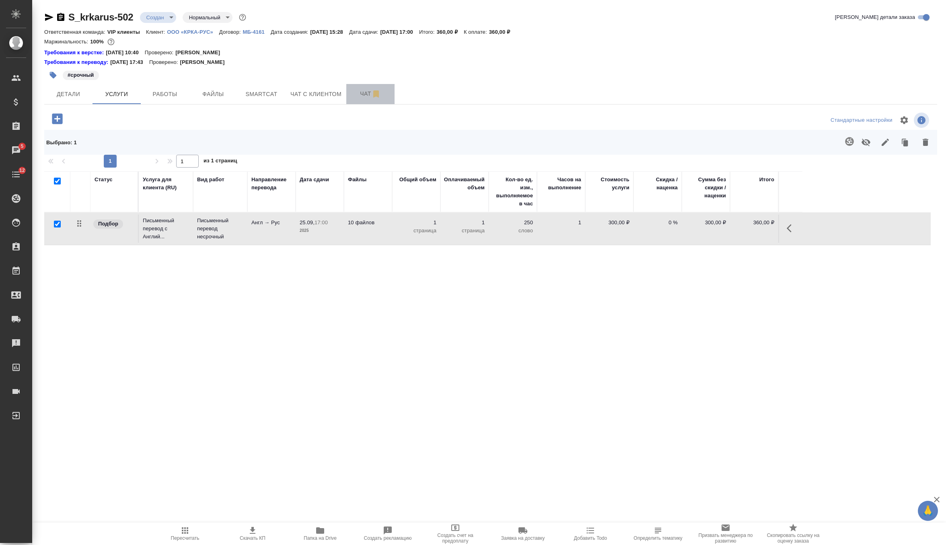
click at [364, 91] on span "Чат" at bounding box center [370, 94] width 39 height 10
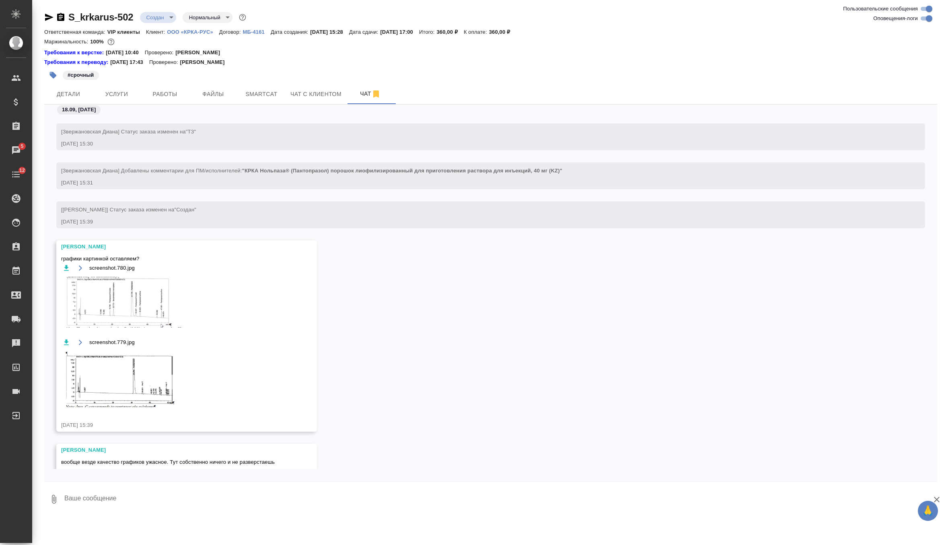
scroll to position [493, 0]
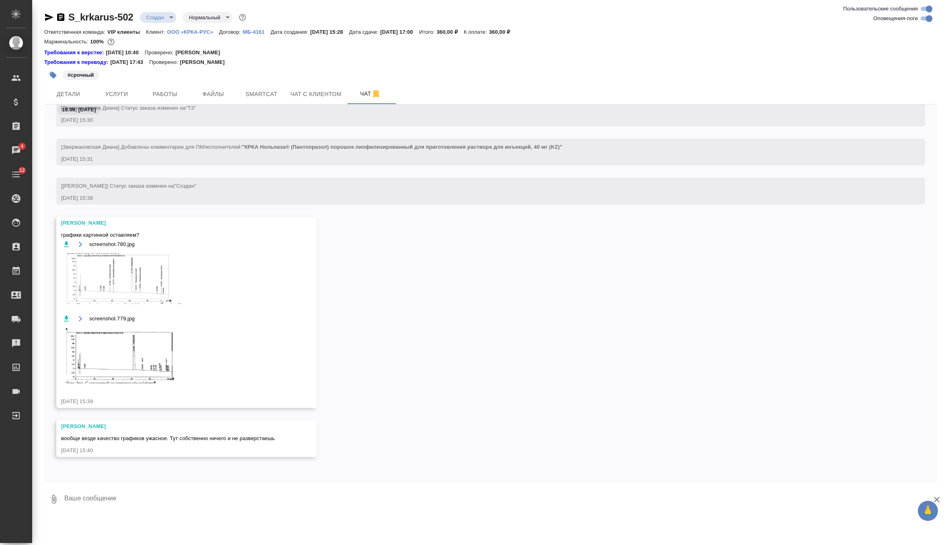
click at [146, 284] on img at bounding box center [121, 278] width 121 height 51
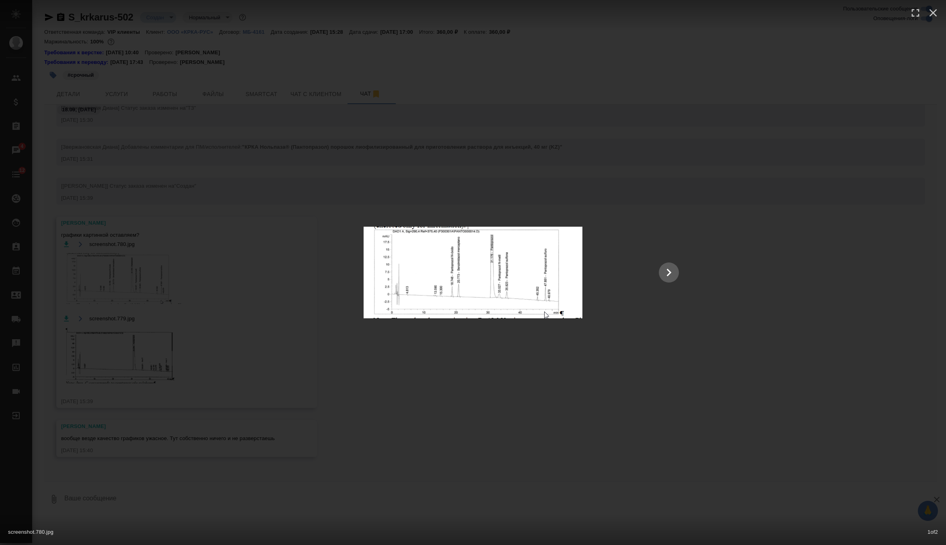
click at [418, 155] on div "screenshot.780.jpg 1 of 2" at bounding box center [473, 272] width 946 height 545
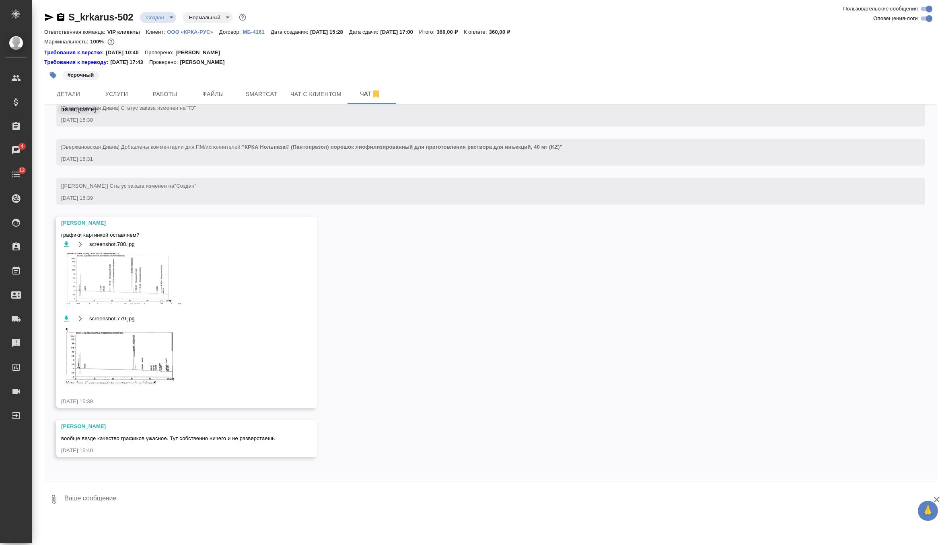
click at [127, 501] on textarea at bounding box center [501, 499] width 874 height 27
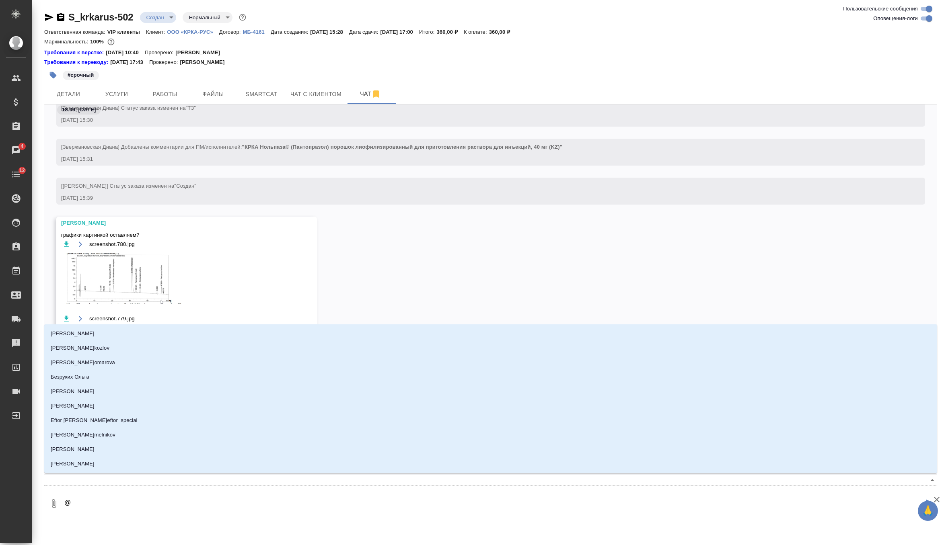
type textarea "@а"
type input "а"
type textarea "@ар"
type input "ар"
type textarea "@арс"
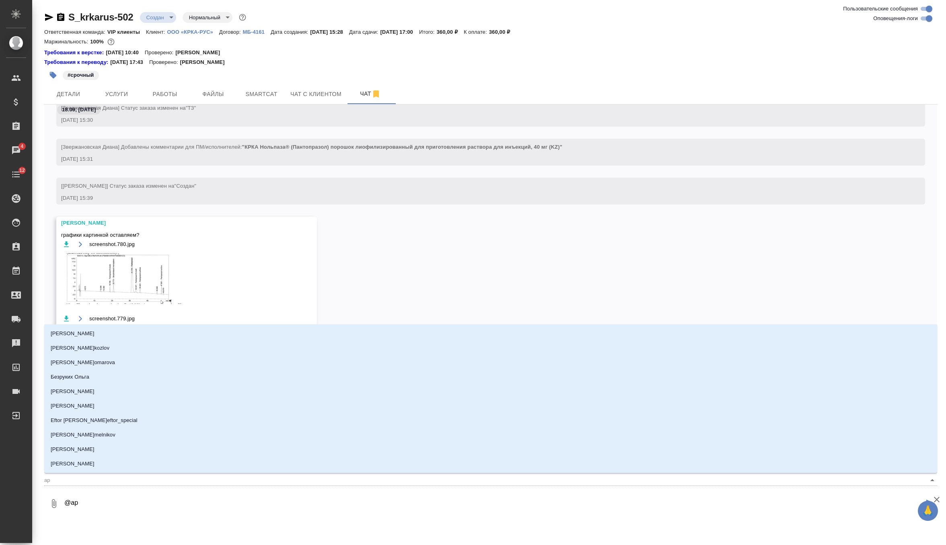
type input "арс"
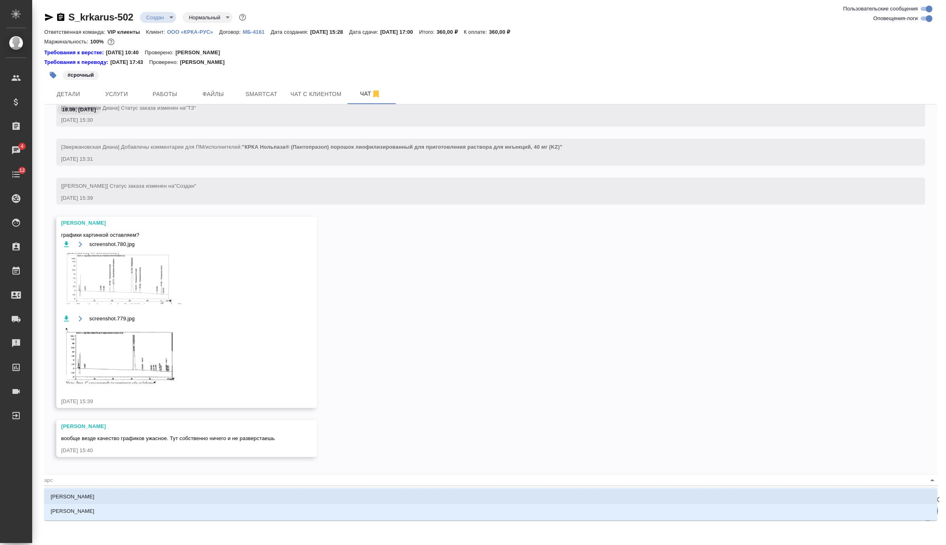
type textarea "@арсе"
type input "арсе"
type textarea "@арсен"
type input "арсен"
click at [109, 495] on li "Арсеньева Вера" at bounding box center [490, 497] width 893 height 14
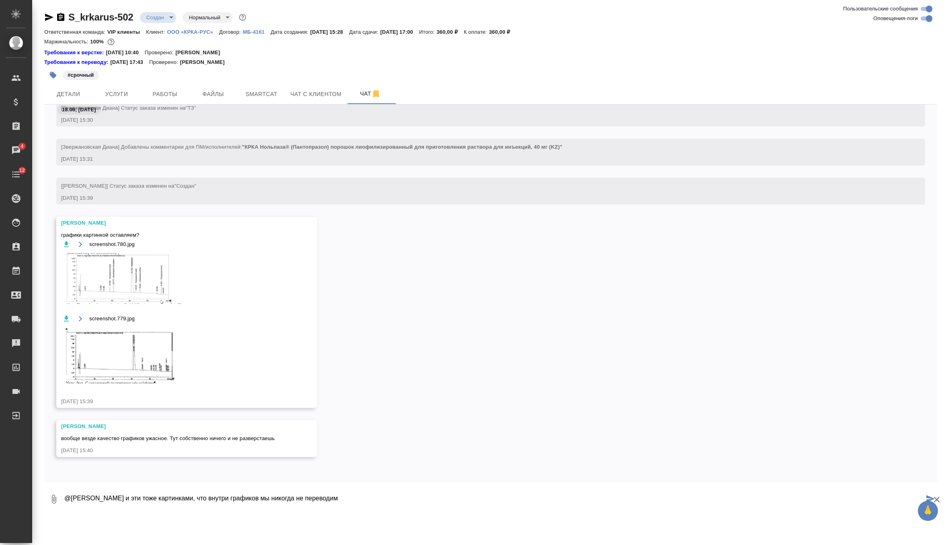
type textarea "@Арсеньева Вера и эти тоже картинками, что внутри графиков мы никогда не перево…"
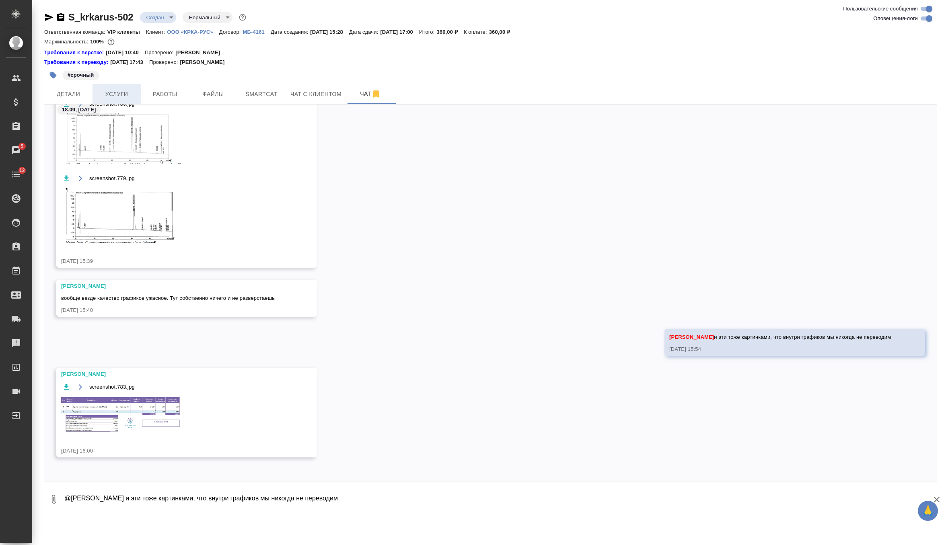
click at [117, 93] on span "Услуги" at bounding box center [116, 94] width 39 height 10
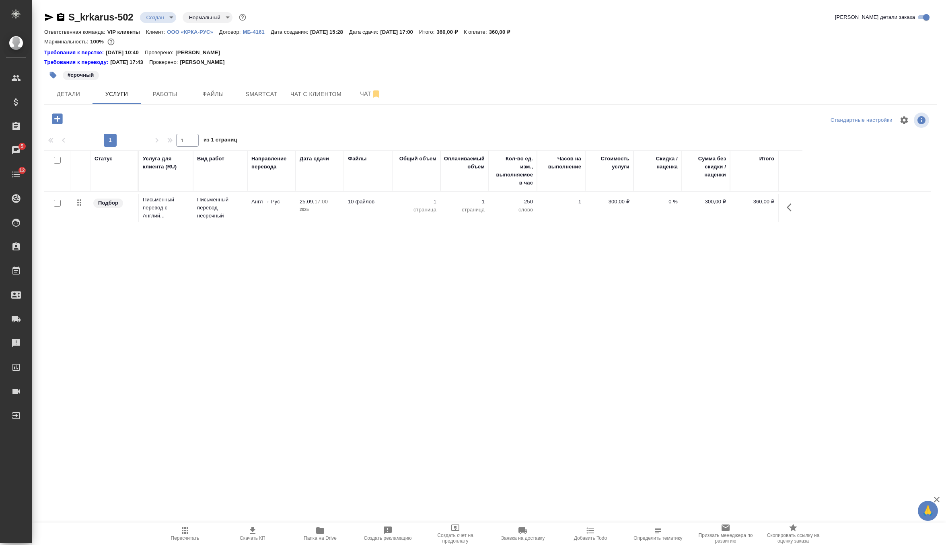
click at [261, 209] on td "Англ → Рус" at bounding box center [271, 208] width 48 height 28
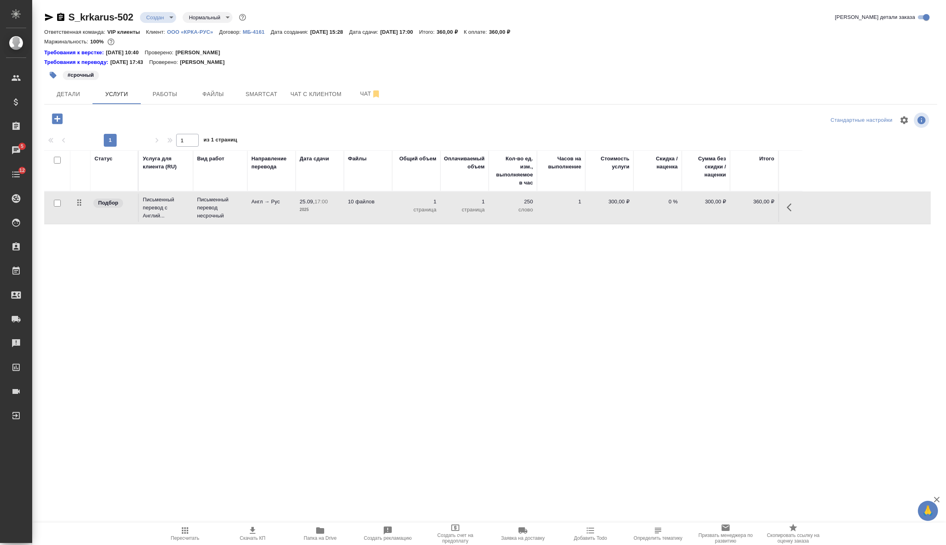
click at [261, 209] on td "Англ → Рус" at bounding box center [271, 208] width 48 height 28
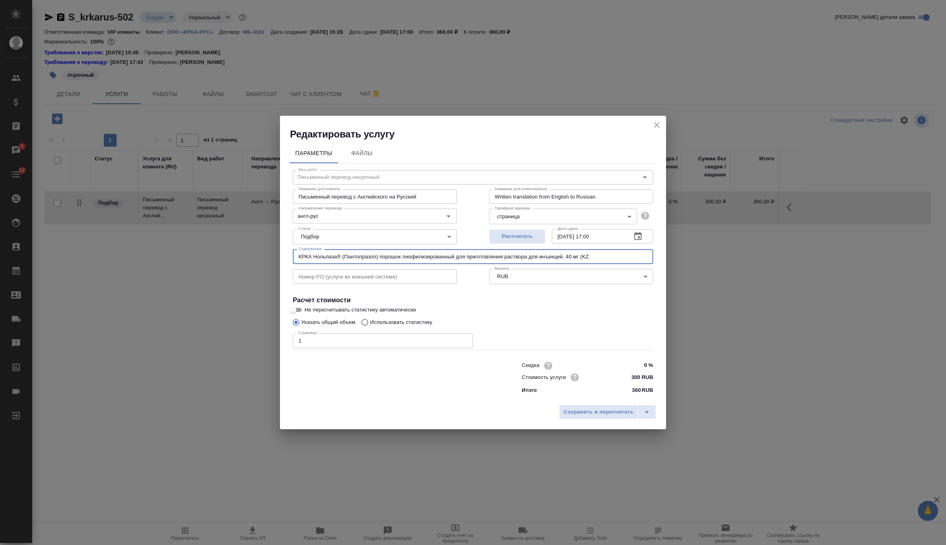
click at [329, 257] on input "КРКА Нольпаза® (Пантопразол) порошок лиофилизированный для приготовления раство…" at bounding box center [473, 256] width 360 height 14
click at [653, 127] on icon "close" at bounding box center [657, 125] width 10 height 10
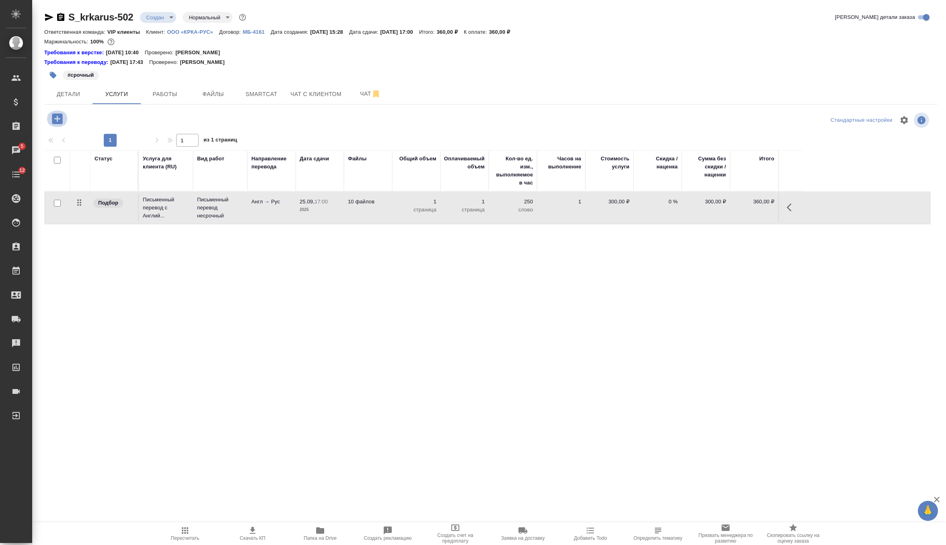
click at [58, 113] on icon "button" at bounding box center [57, 119] width 14 height 14
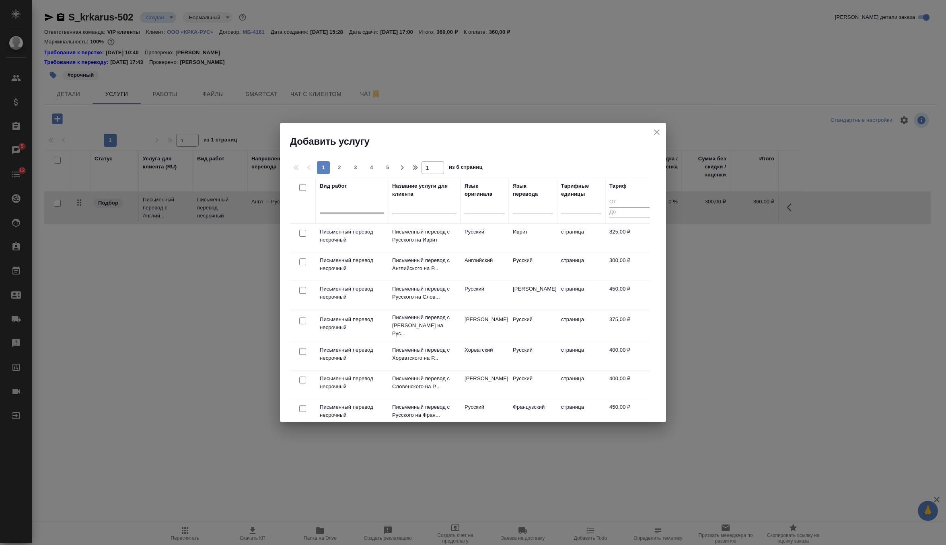
click at [333, 211] on div at bounding box center [352, 205] width 64 height 15
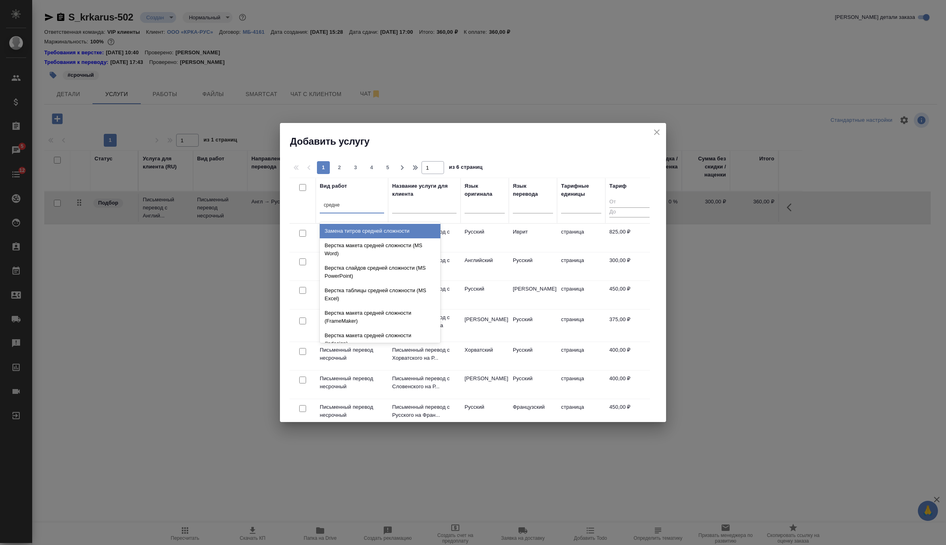
type input "средней"
click at [341, 250] on div "Верстка макета средней сложности (MS Word)" at bounding box center [380, 250] width 121 height 23
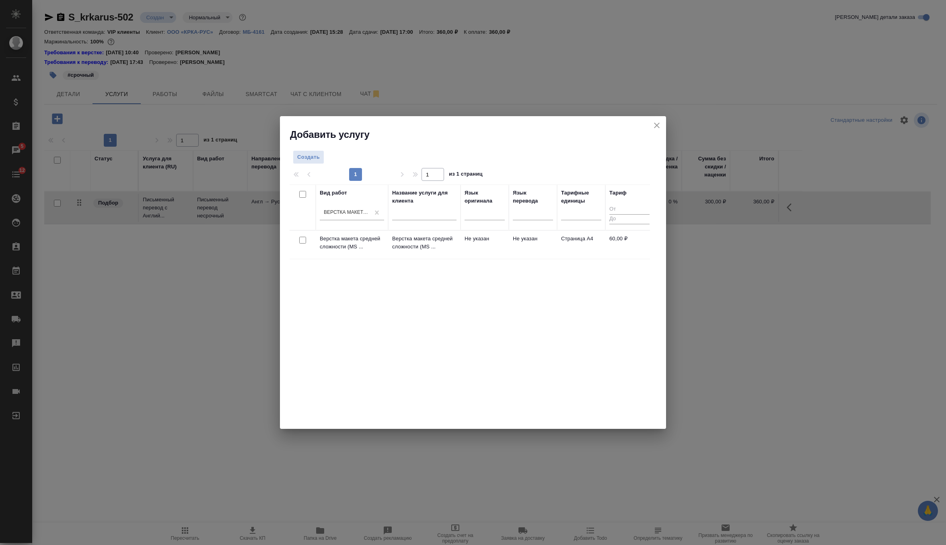
click at [305, 240] on input "checkbox" at bounding box center [302, 240] width 7 height 7
checkbox input "true"
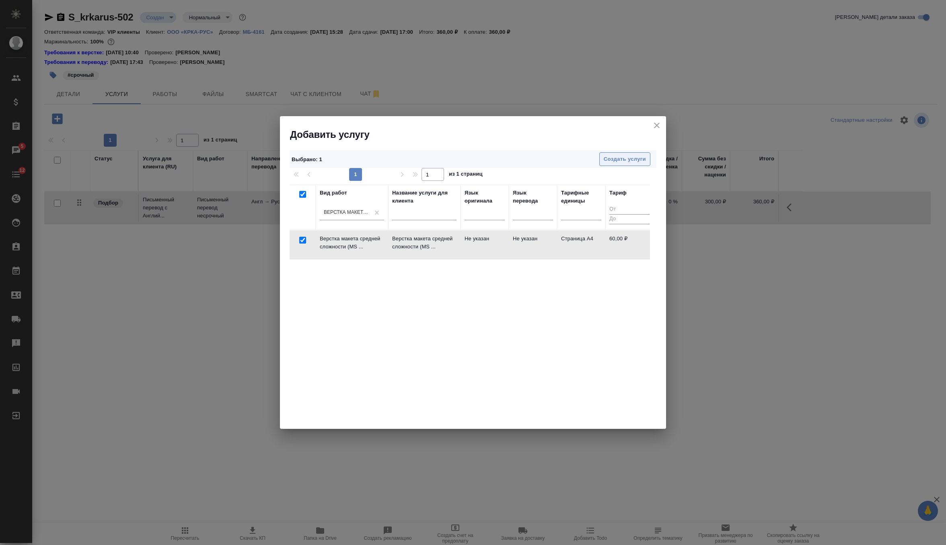
click at [638, 157] on span "Создать услуги" at bounding box center [625, 159] width 42 height 9
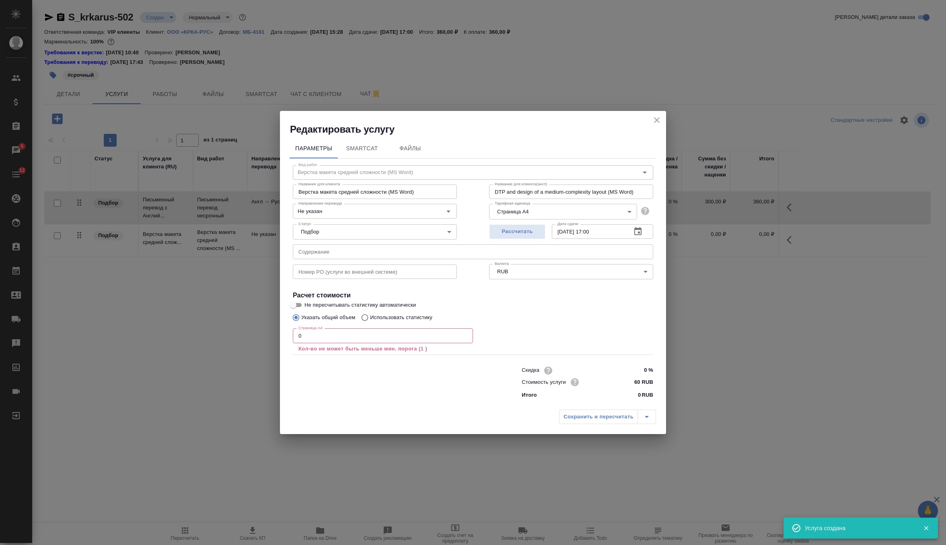
click at [417, 255] on input "text" at bounding box center [473, 252] width 360 height 14
paste input "КРКА Нольпаза® (Пантопразол) порошок лиофилизированный для приготовления раство…"
type input "КРКА Нольпаза® (Пантопразол) порошок лиофилизированный для приготовления раство…"
click at [381, 336] on input "0" at bounding box center [383, 336] width 180 height 14
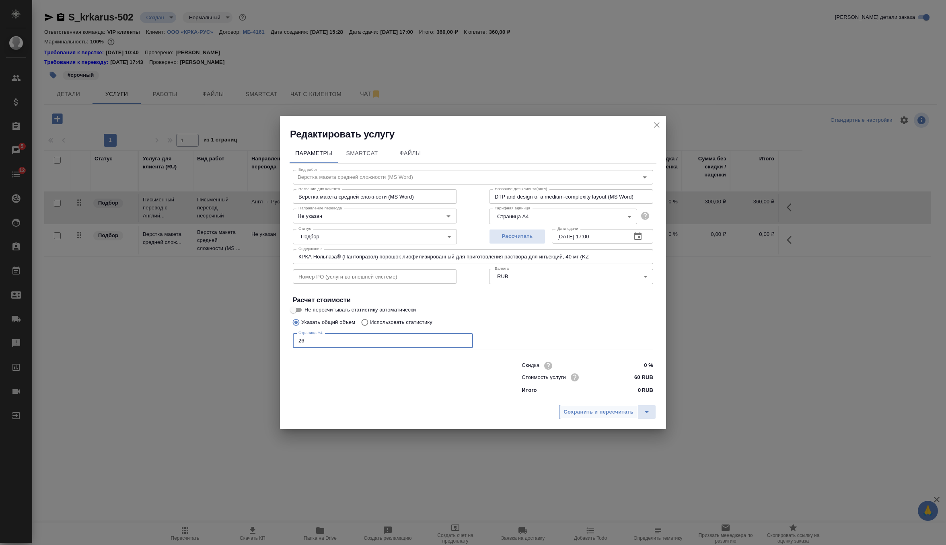
type input "26"
click at [589, 413] on span "Сохранить и пересчитать" at bounding box center [599, 412] width 70 height 9
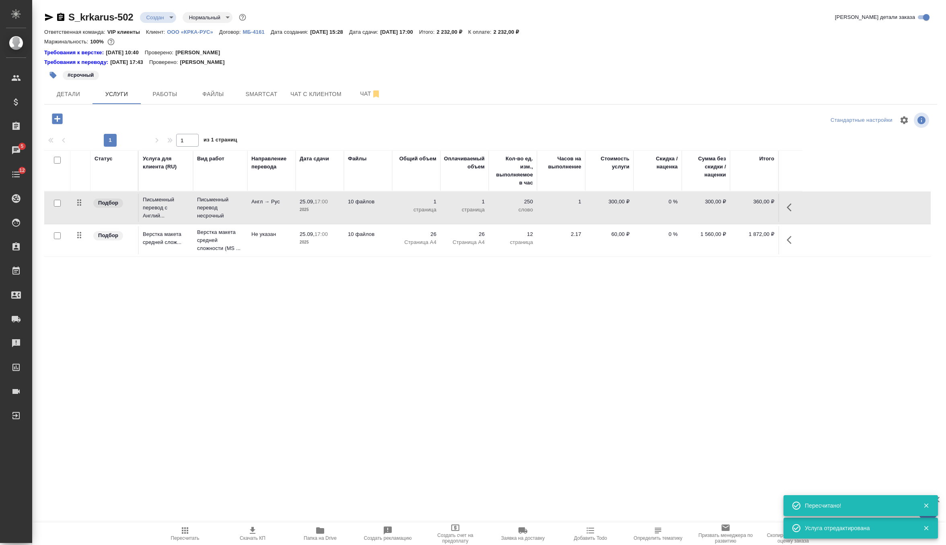
click at [187, 526] on icon "button" at bounding box center [185, 531] width 10 height 10
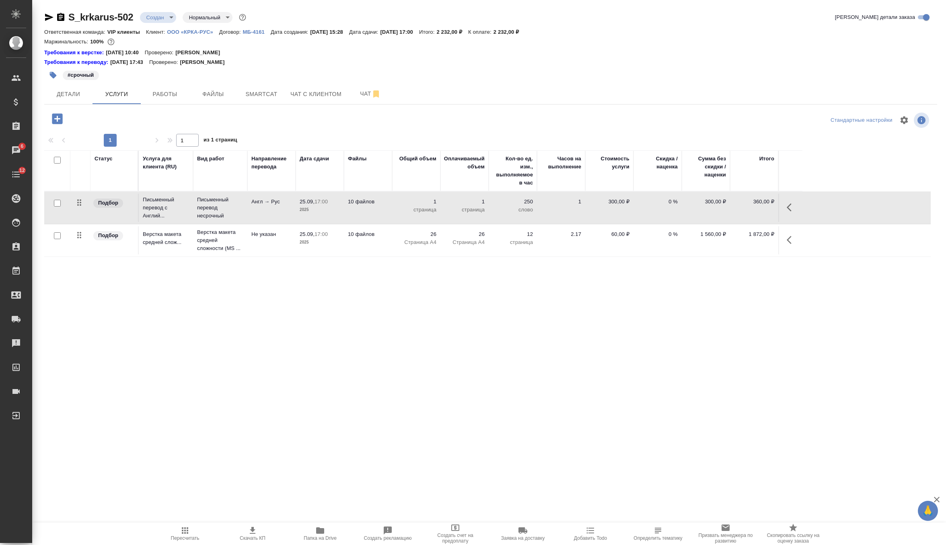
click at [183, 531] on icon "button" at bounding box center [185, 531] width 10 height 10
click at [402, 203] on p "1" at bounding box center [416, 202] width 40 height 8
click at [402, 203] on div "1" at bounding box center [416, 204] width 40 height 12
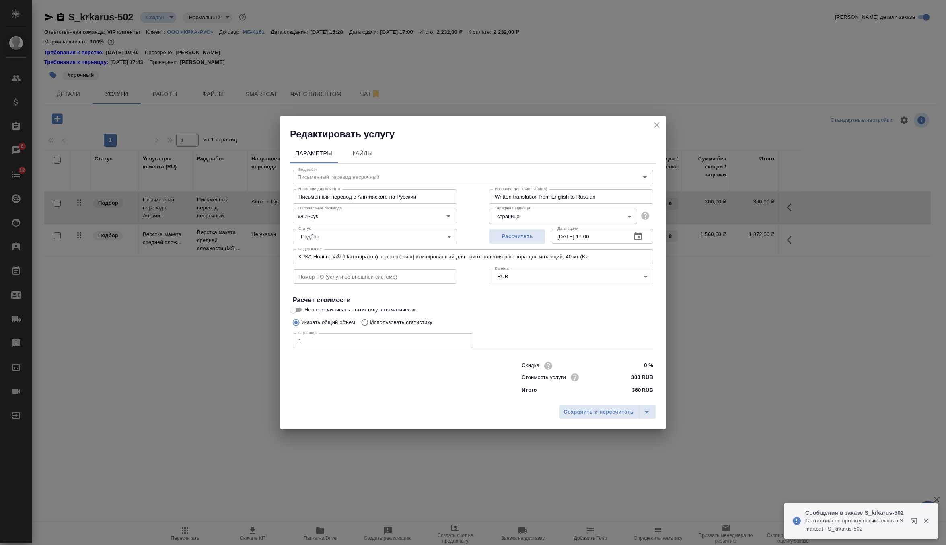
click at [383, 336] on input "1" at bounding box center [383, 340] width 180 height 14
type input "14"
click at [597, 412] on span "Сохранить и пересчитать" at bounding box center [599, 412] width 70 height 9
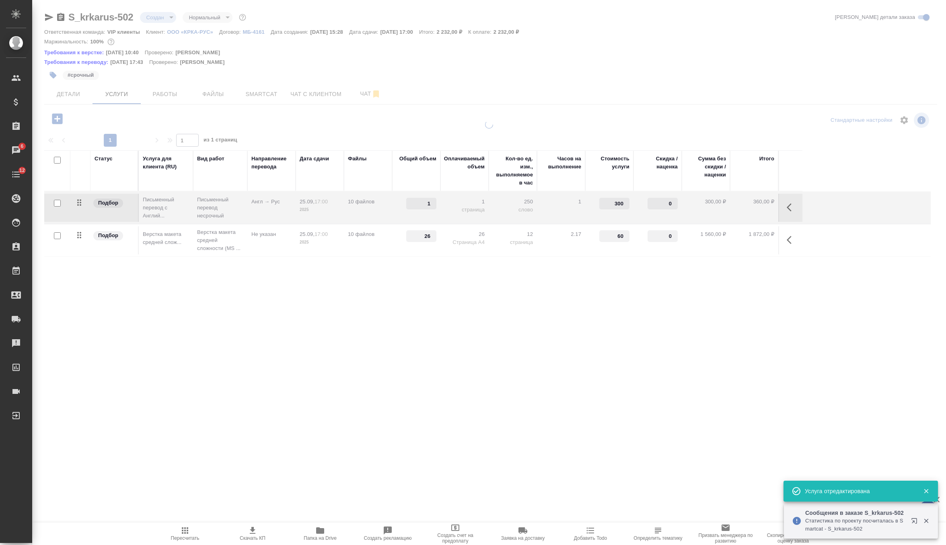
type input "14"
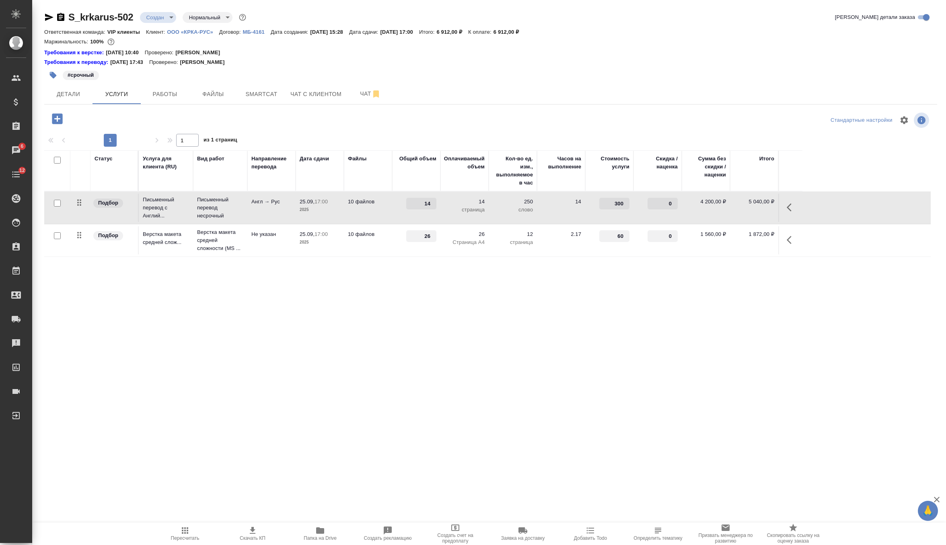
click at [185, 521] on div ".cls-1 fill:#fff; AWATERA Zverzhanovskaya Diana Клиенты Спецификации Заказы 6 Ч…" at bounding box center [473, 272] width 946 height 545
click at [185, 523] on button "Пересчитать" at bounding box center [185, 534] width 68 height 23
click at [183, 534] on icon "button" at bounding box center [185, 531] width 10 height 10
click at [249, 535] on icon "button" at bounding box center [253, 531] width 10 height 10
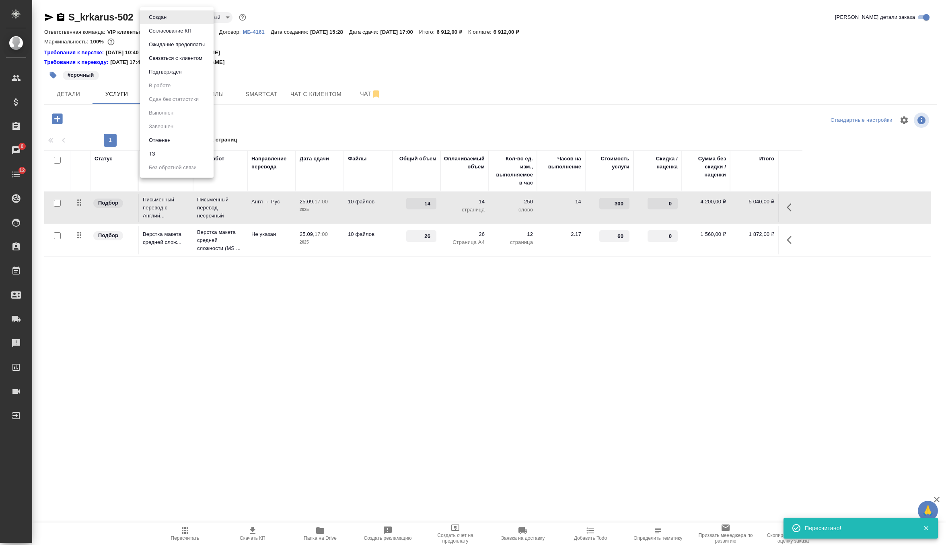
click at [160, 20] on body "🙏 .cls-1 fill:#fff; AWATERA Zverzhanovskaya Diana Клиенты Спецификации Заказы 6…" at bounding box center [473, 272] width 946 height 545
click at [176, 30] on button "Согласование КП" at bounding box center [169, 31] width 47 height 9
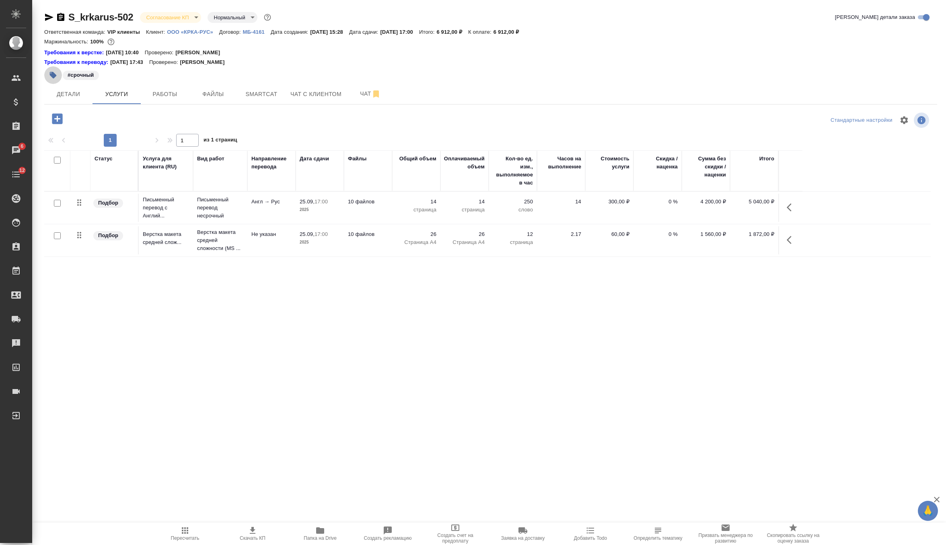
click at [55, 75] on icon "button" at bounding box center [53, 75] width 7 height 7
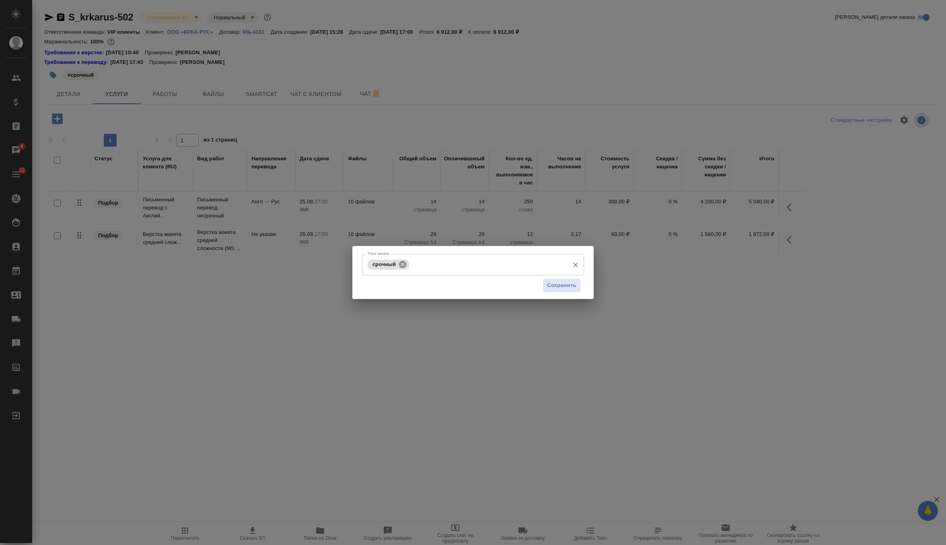
click at [405, 266] on icon at bounding box center [402, 264] width 7 height 7
click at [561, 285] on span "Сохранить" at bounding box center [561, 285] width 29 height 9
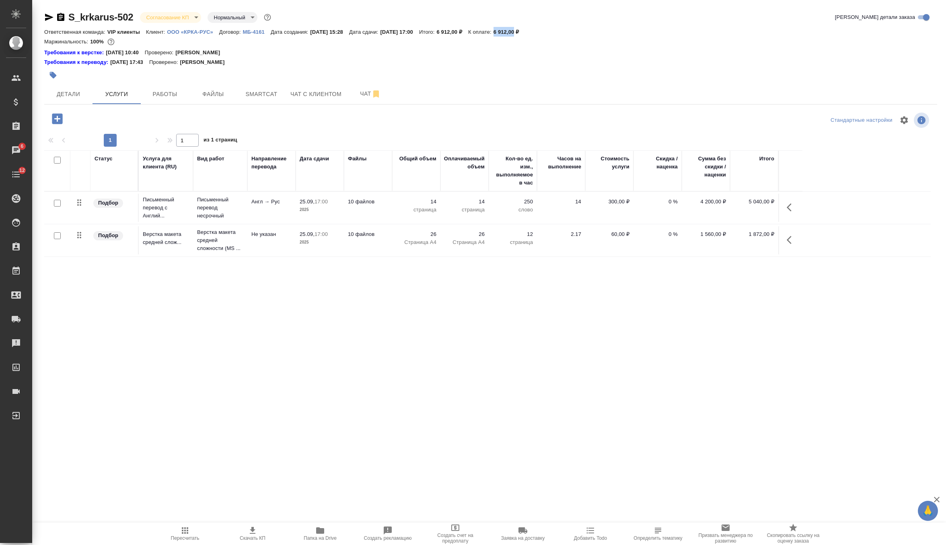
drag, startPoint x: 521, startPoint y: 31, endPoint x: 543, endPoint y: 31, distance: 22.1
click at [543, 31] on div "Ответственная команда: VIP клиенты Клиент: ООО «КРКА-РУС» Договор: МБ-4161 Дата…" at bounding box center [490, 32] width 893 height 10
copy p "6 912,00"
click at [391, 217] on td "10 файлов" at bounding box center [368, 208] width 48 height 28
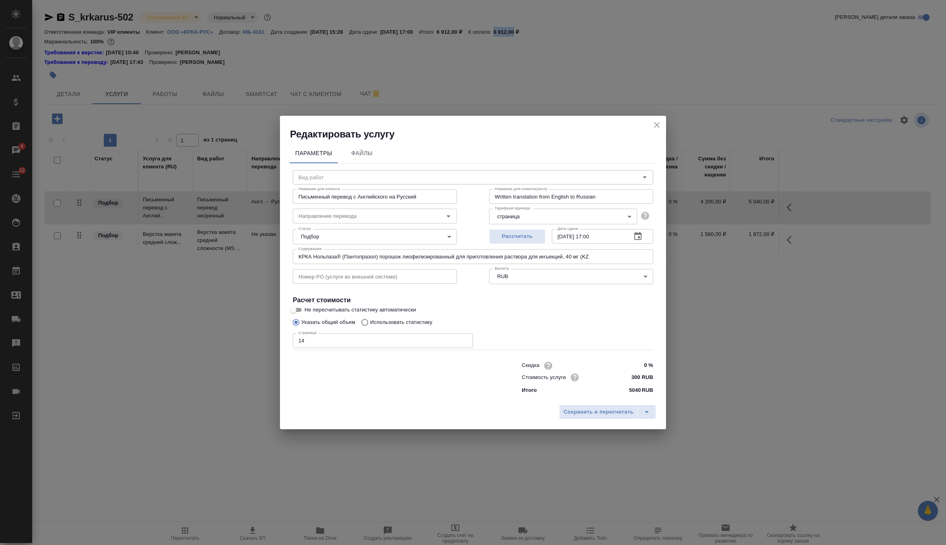
type input "Письменный перевод несрочный"
type input "англ-рус"
click at [652, 123] on icon "close" at bounding box center [657, 125] width 10 height 10
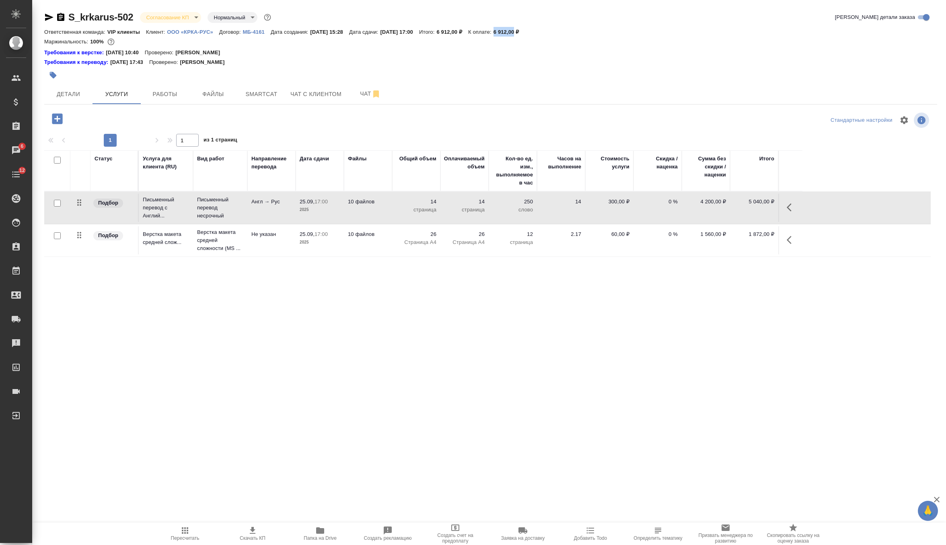
click at [457, 232] on p "26" at bounding box center [464, 234] width 40 height 8
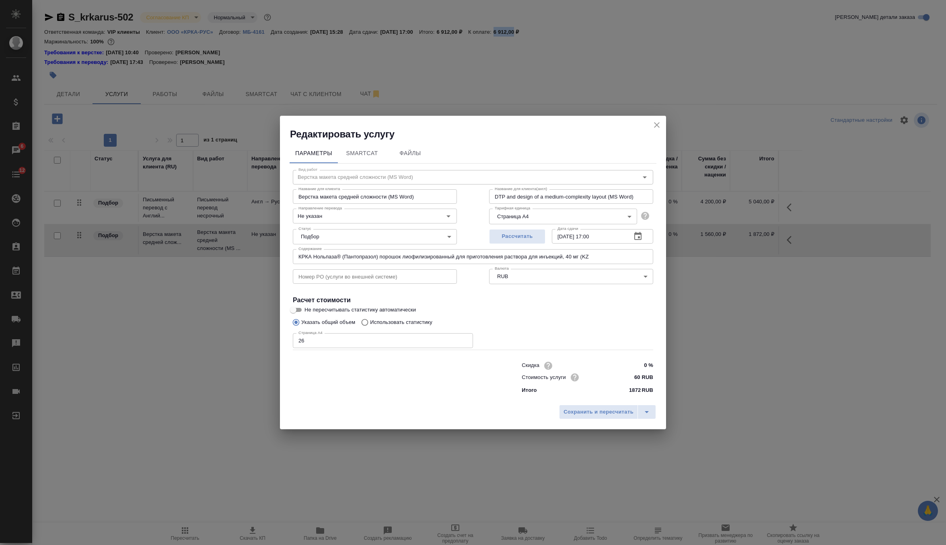
click at [656, 127] on icon "close" at bounding box center [657, 125] width 10 height 10
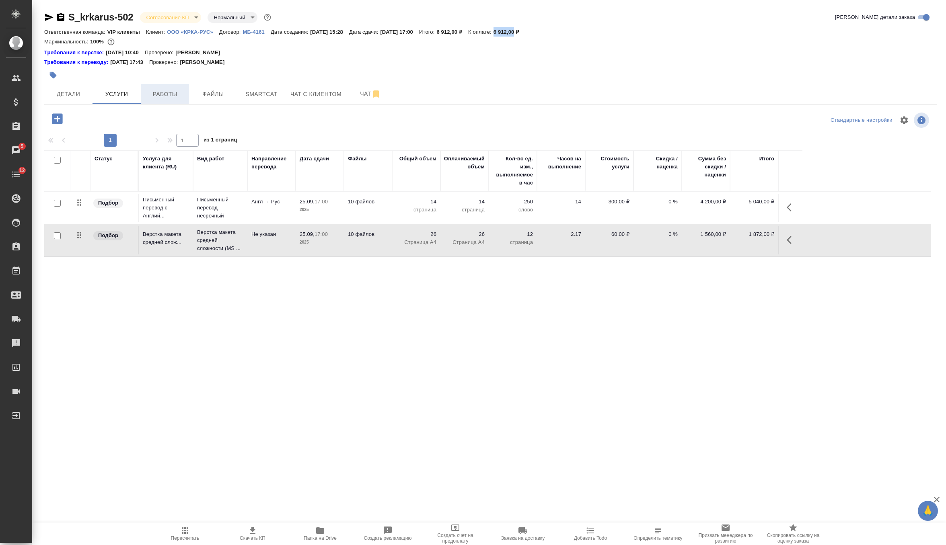
click at [167, 90] on span "Работы" at bounding box center [165, 94] width 39 height 10
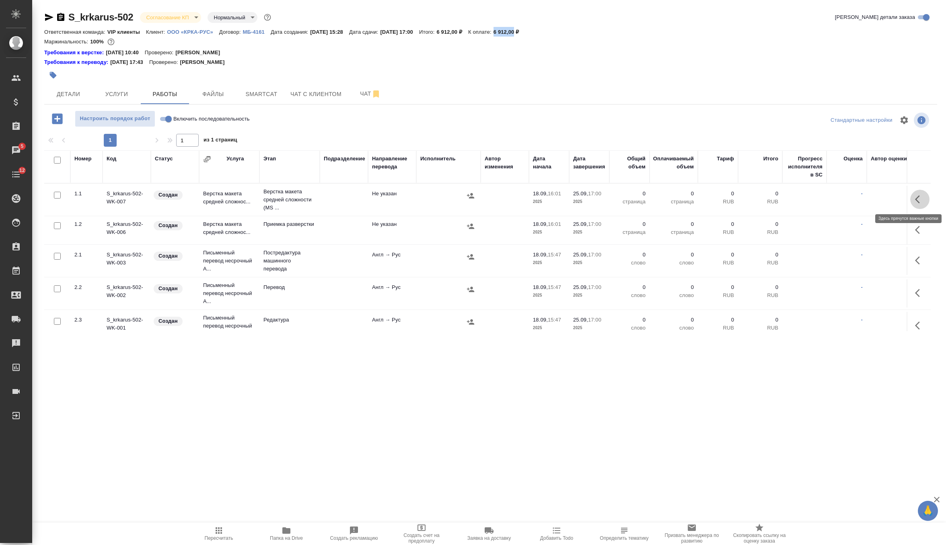
click at [917, 204] on button "button" at bounding box center [919, 199] width 19 height 19
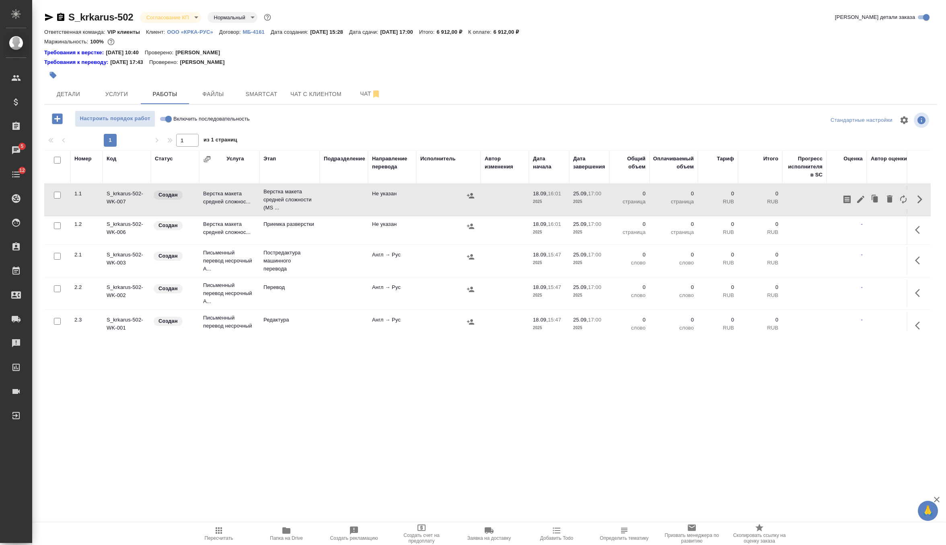
click at [186, 23] on div "S_krkarus-502 Согласование КП kpNegotiation Нормальный normal" at bounding box center [158, 17] width 228 height 13
click at [185, 17] on body "🙏 .cls-1 fill:#fff; AWATERA Zverzhanovskaya Diana Клиенты Спецификации Заказы 5…" at bounding box center [473, 272] width 946 height 545
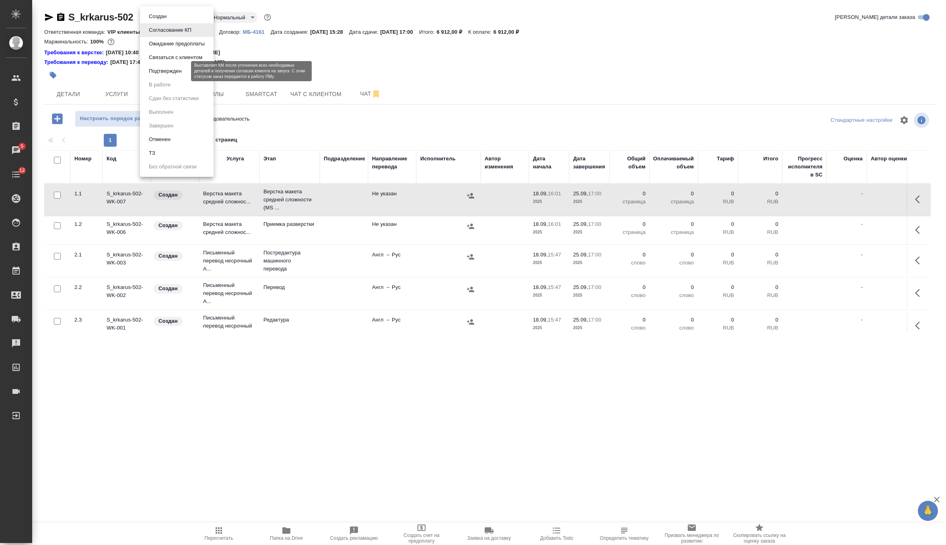
click at [183, 73] on button "Подтвержден" at bounding box center [165, 71] width 38 height 9
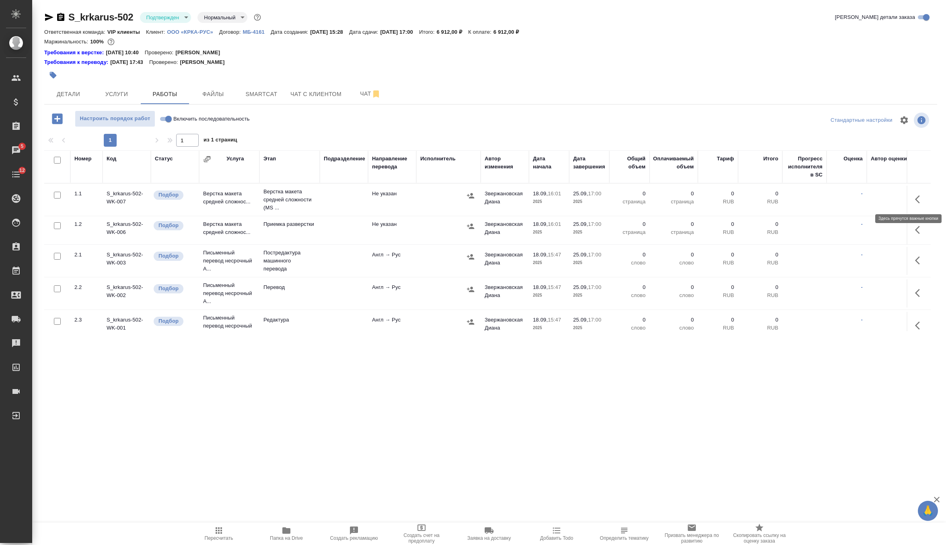
click at [918, 195] on icon "button" at bounding box center [920, 200] width 10 height 10
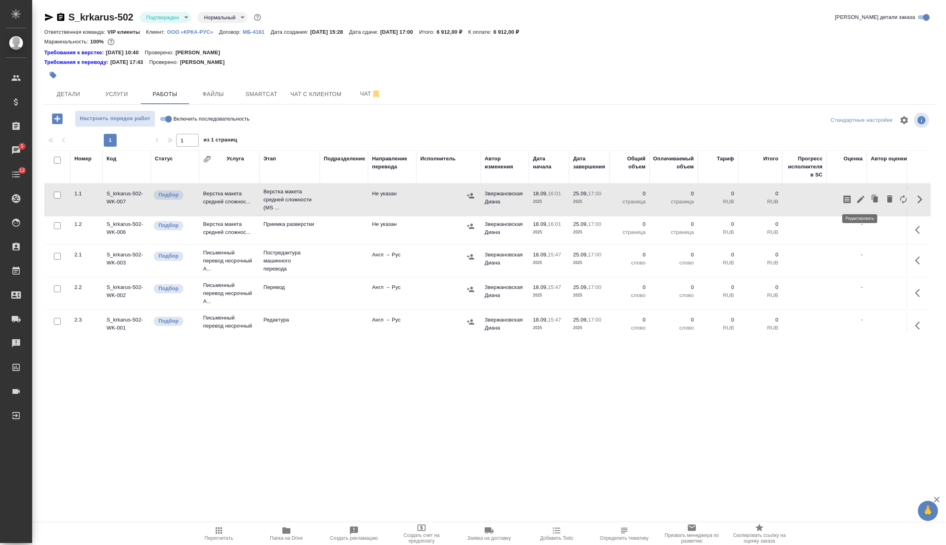
click at [862, 200] on icon "button" at bounding box center [861, 200] width 10 height 10
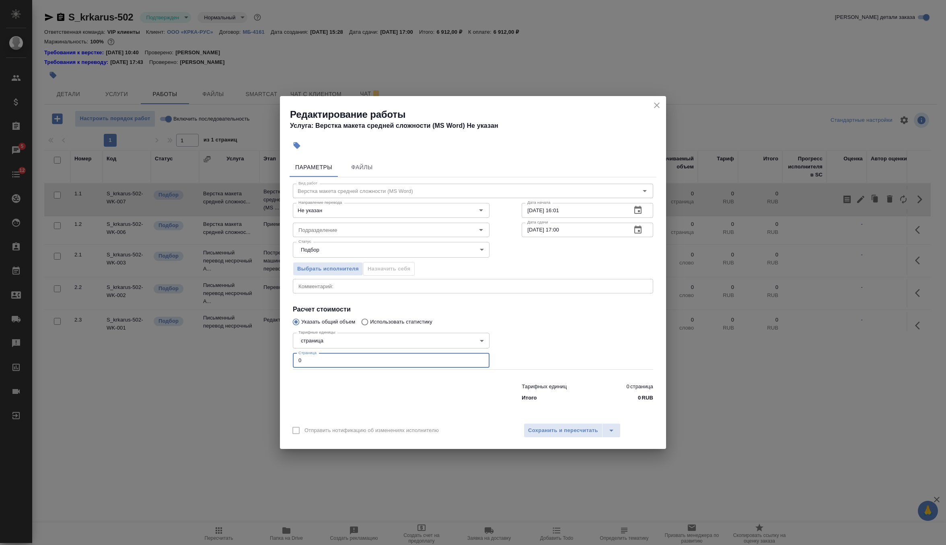
click at [349, 355] on input "0" at bounding box center [391, 361] width 197 height 14
click at [350, 359] on input "0" at bounding box center [391, 361] width 197 height 14
type input "26"
click at [378, 228] on input "Подразделение" at bounding box center [377, 230] width 165 height 10
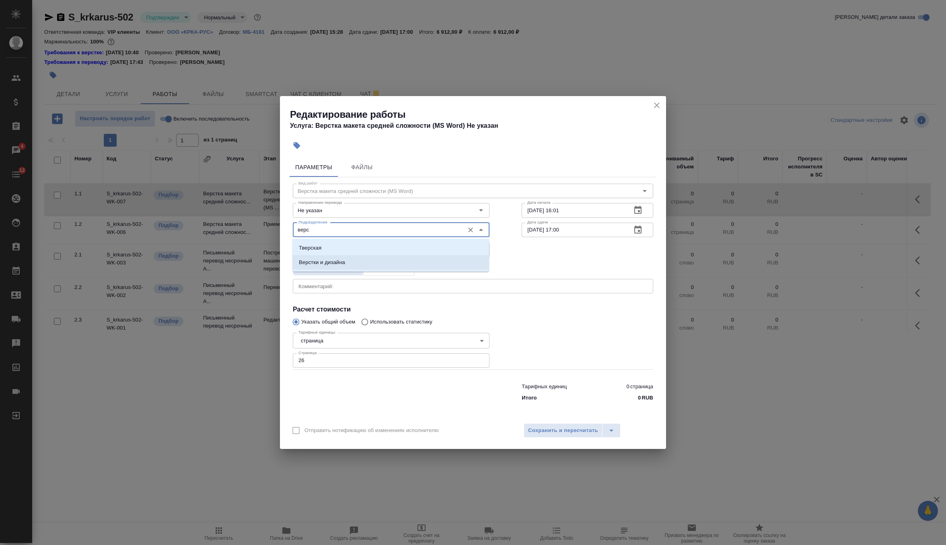
click at [379, 263] on li "Верстки и дизайна" at bounding box center [390, 262] width 197 height 14
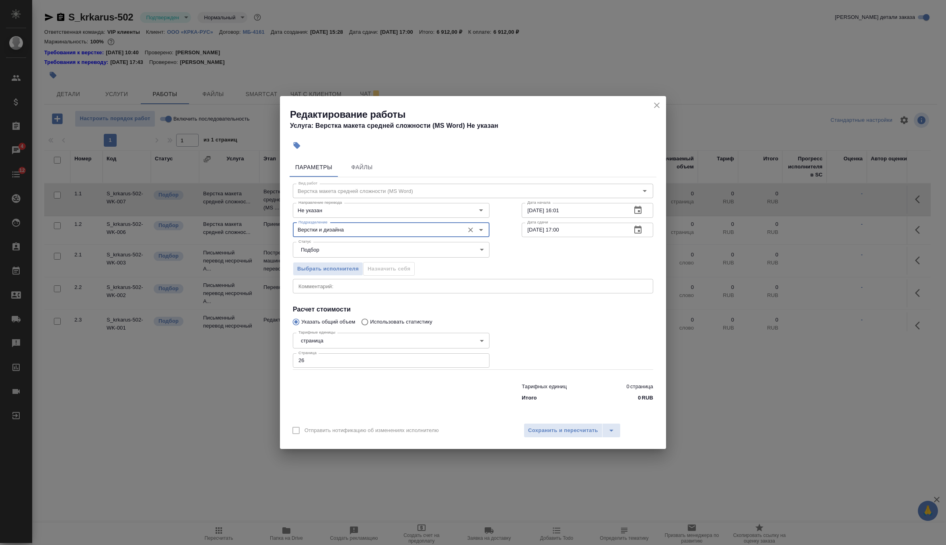
type input "Верстки и дизайна"
click at [599, 212] on input "18.09.2025 16:01" at bounding box center [573, 210] width 103 height 14
type input "18.09.2025 16:15"
click at [640, 231] on icon "button" at bounding box center [637, 230] width 7 height 8
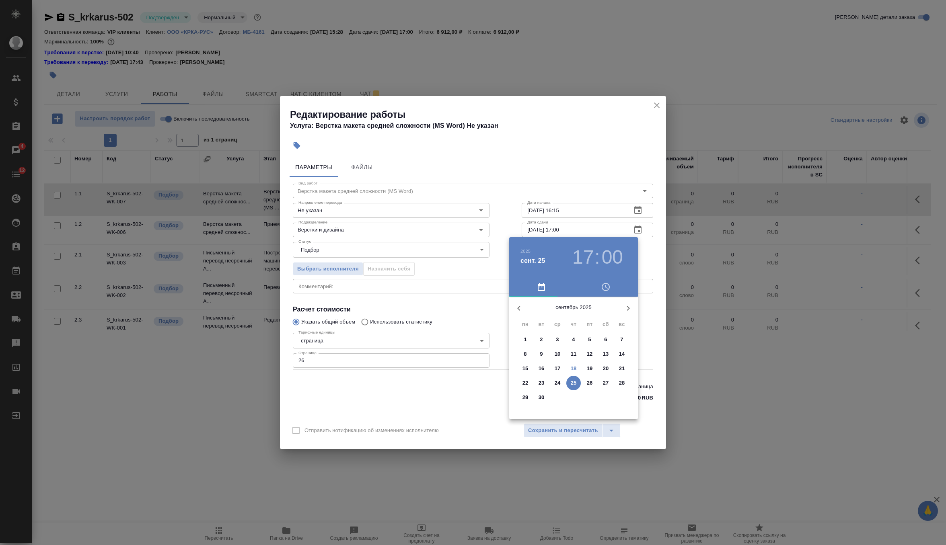
click at [588, 370] on p "19" at bounding box center [590, 369] width 6 height 8
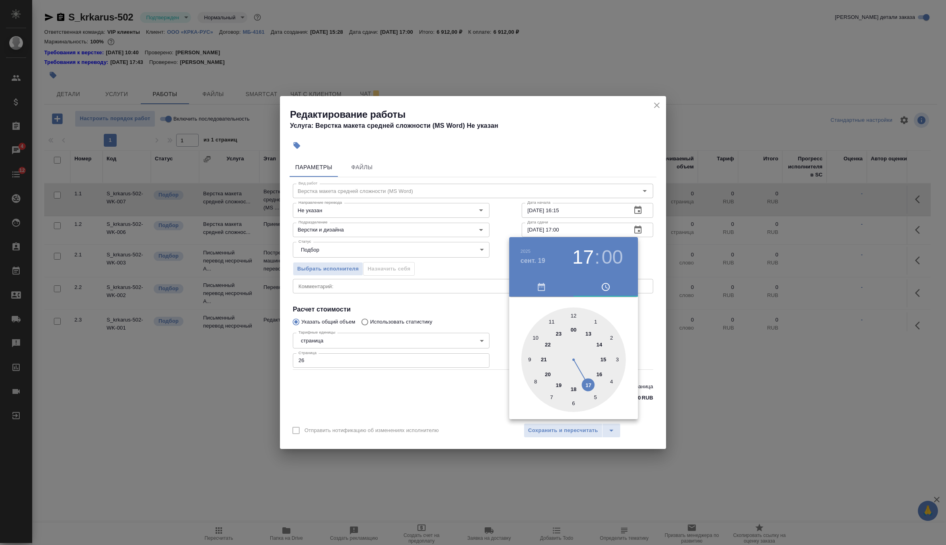
click at [528, 357] on div at bounding box center [573, 360] width 105 height 105
type input "19.09.2025 09:00"
click at [645, 261] on div at bounding box center [473, 272] width 946 height 545
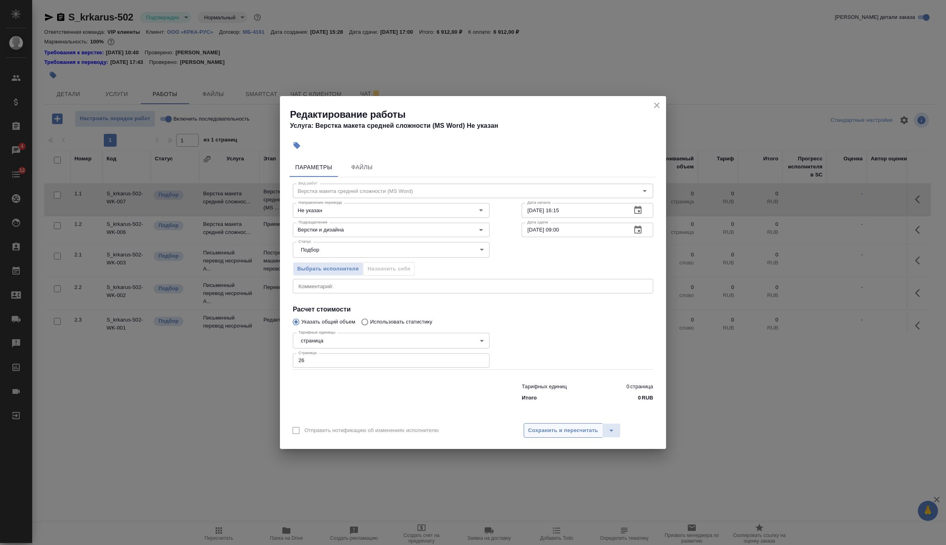
click at [576, 424] on button "Сохранить и пересчитать" at bounding box center [563, 431] width 79 height 14
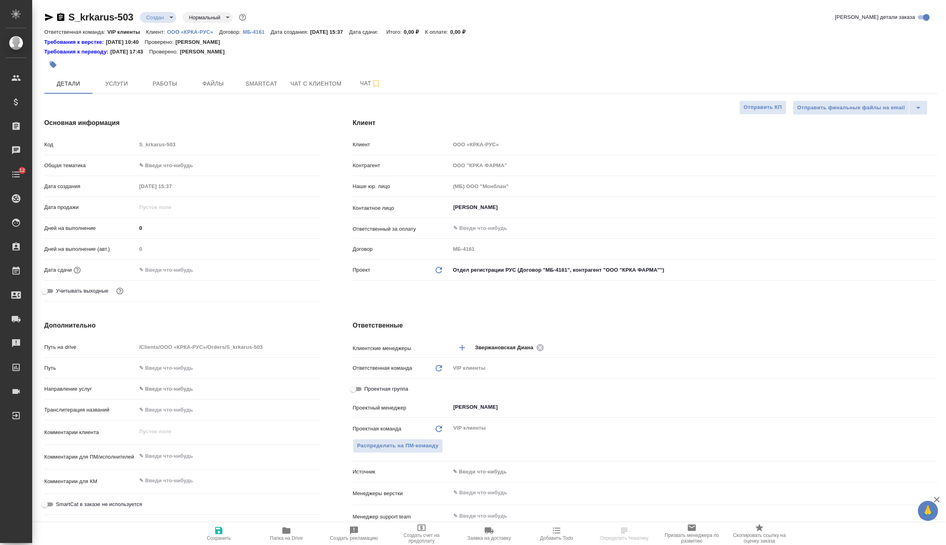
select select "RU"
click at [217, 86] on span "Файлы" at bounding box center [213, 84] width 39 height 10
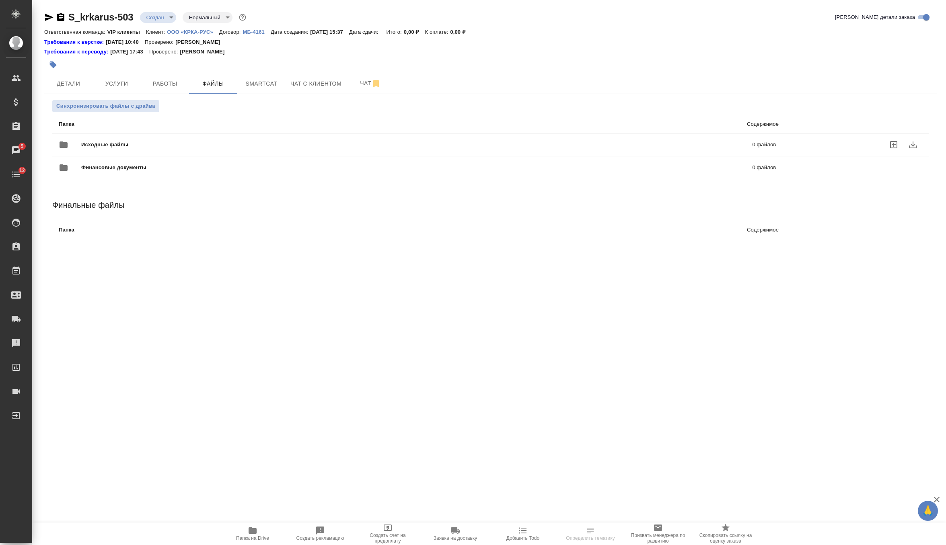
click at [154, 144] on span "Исходные файлы" at bounding box center [260, 145] width 359 height 8
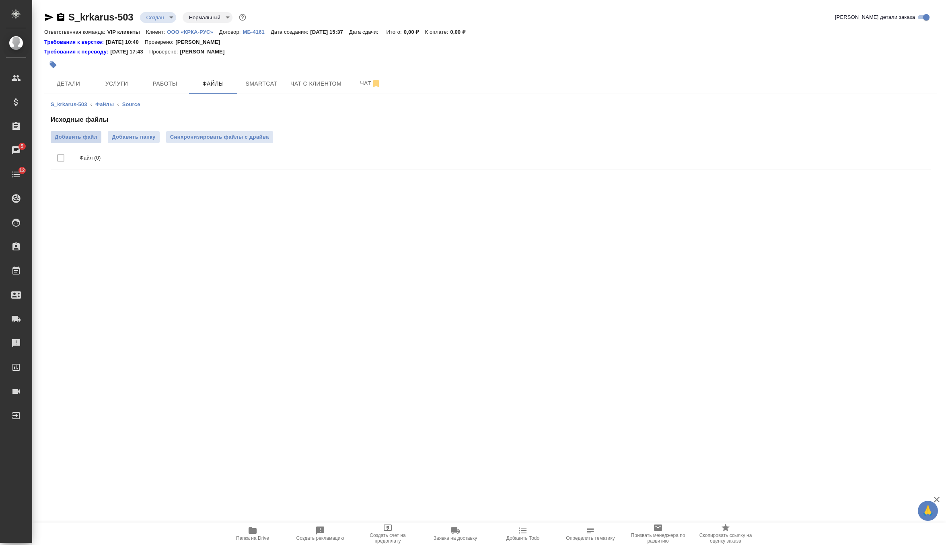
click at [63, 137] on span "Добавить файл" at bounding box center [76, 137] width 43 height 8
click at [0, 0] on input "Добавить файл" at bounding box center [0, 0] width 0 height 0
click at [245, 131] on button "Синхронизировать файлы с драйва" at bounding box center [219, 137] width 107 height 12
click at [60, 17] on icon "button" at bounding box center [61, 17] width 10 height 10
click at [74, 82] on span "Детали" at bounding box center [68, 84] width 39 height 10
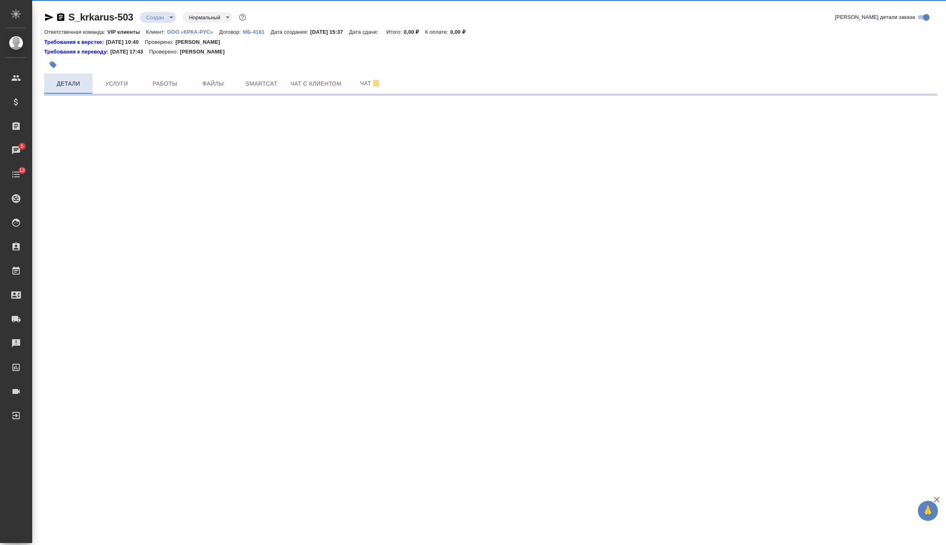
select select "RU"
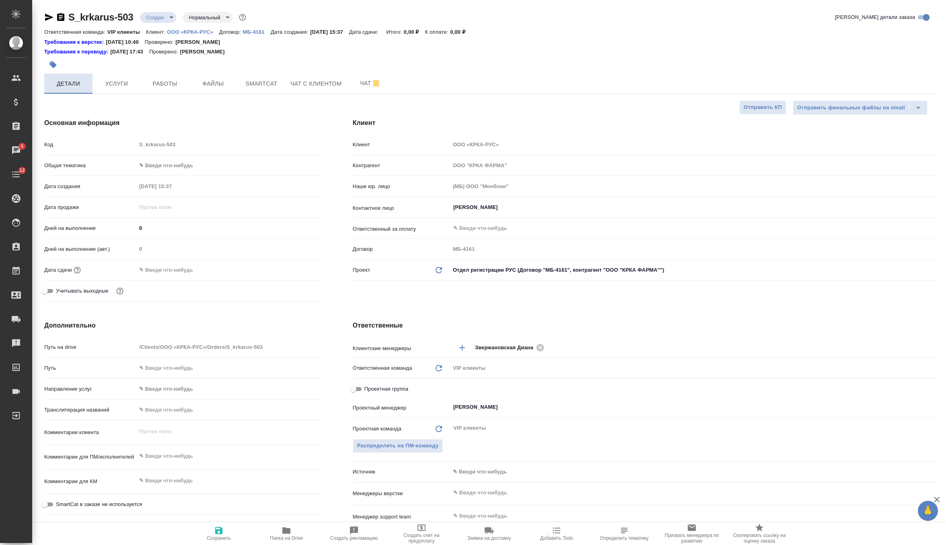
type textarea "x"
click at [74, 82] on span "Детали" at bounding box center [68, 84] width 39 height 10
type textarea "x"
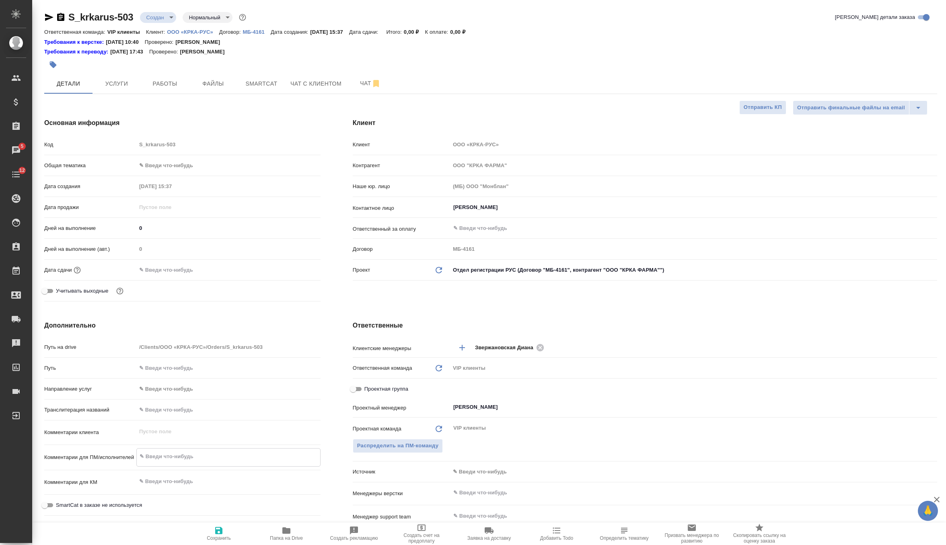
click at [174, 461] on textarea at bounding box center [228, 457] width 183 height 14
paste textarea "КРКА Телинстар (Индапамид + Телмисартан), таблетки с модифицированным высвобожд…"
type textarea "x"
type textarea "КРКА Телинстар (Индапамид + Телмисартан), таблетки с модифицированным высвобожд…"
type textarea "x"
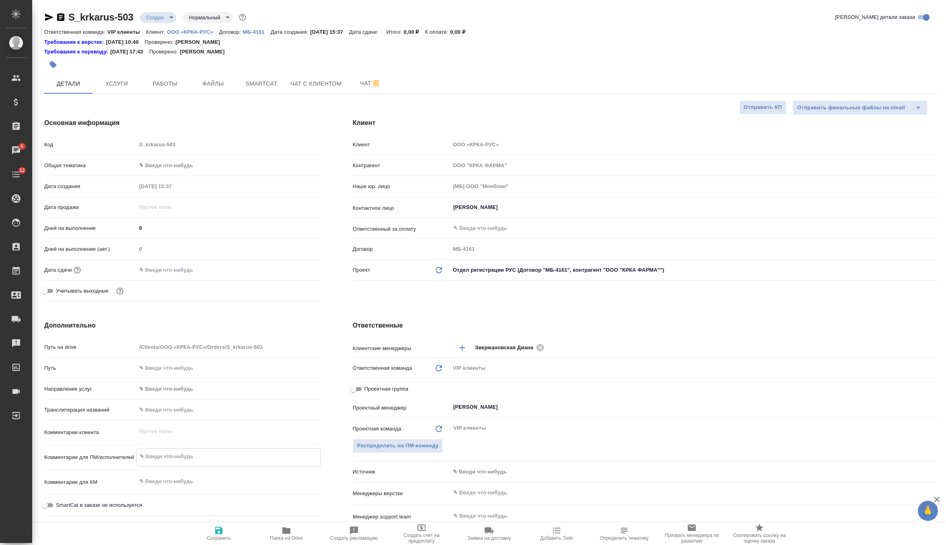
type textarea "x"
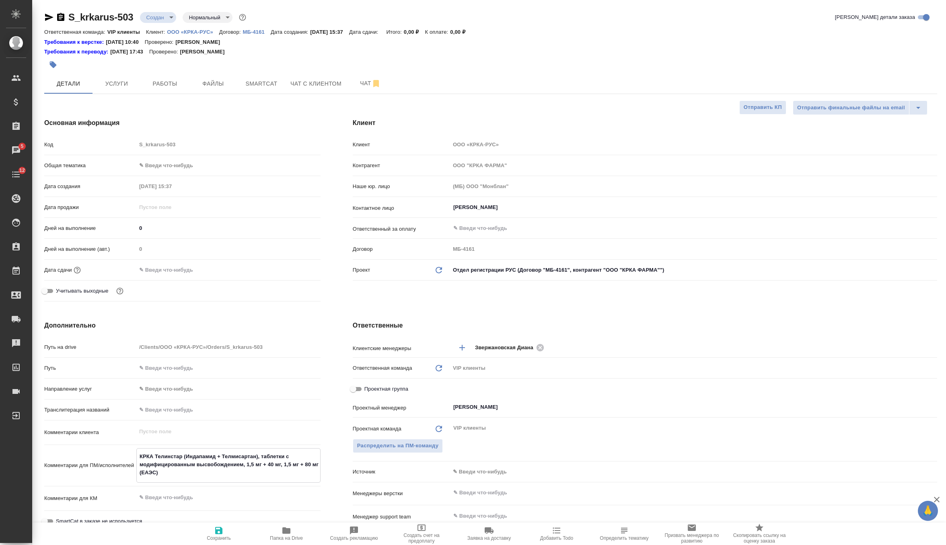
type textarea "КРКА Телинстар (Индапамид + Телмисартан), таблетки с модифицированным высвобожд…"
type textarea "x"
click at [215, 528] on icon "button" at bounding box center [218, 530] width 7 height 7
type textarea "x"
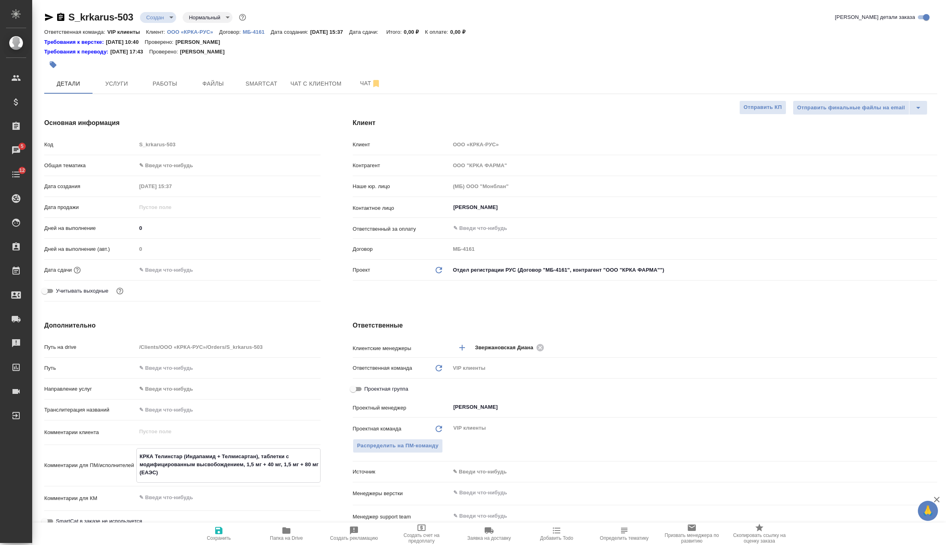
type textarea "x"
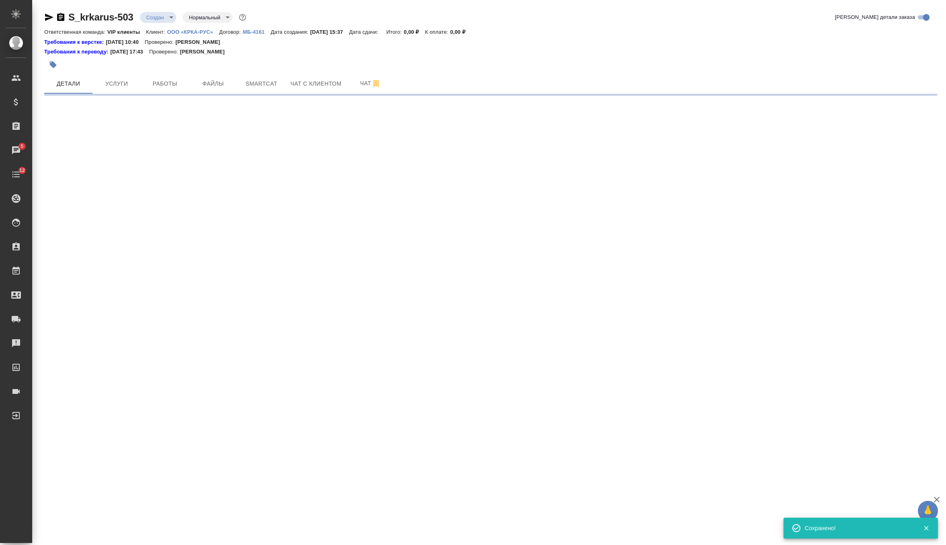
select select "RU"
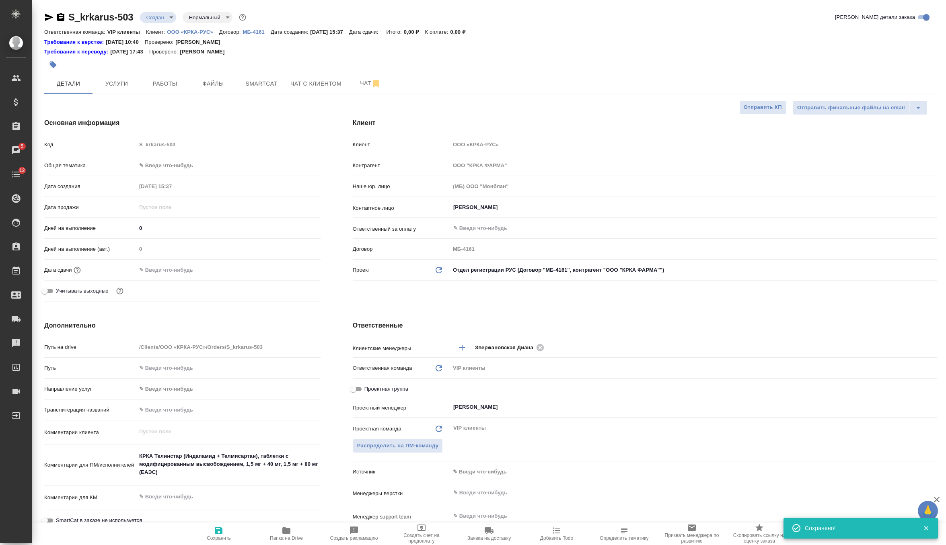
type textarea "x"
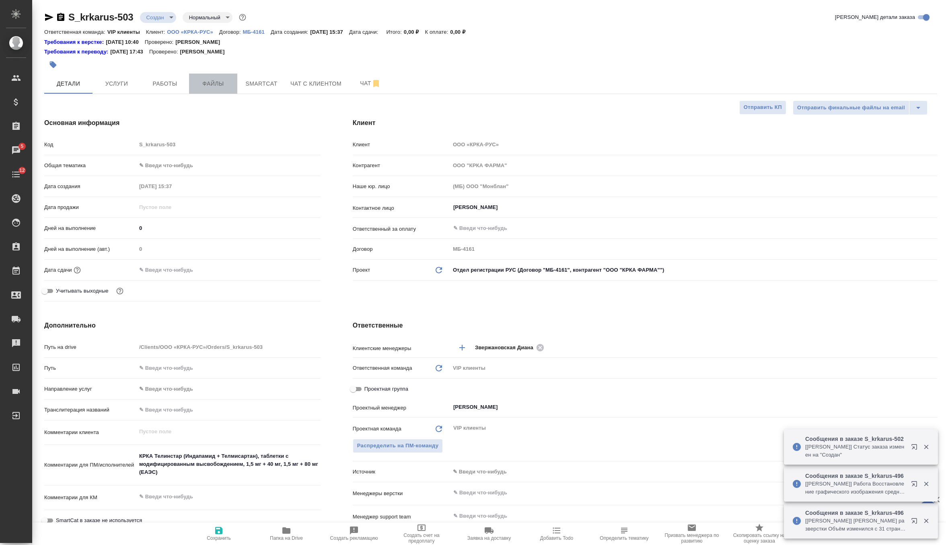
click at [224, 92] on button "Файлы" at bounding box center [213, 84] width 48 height 20
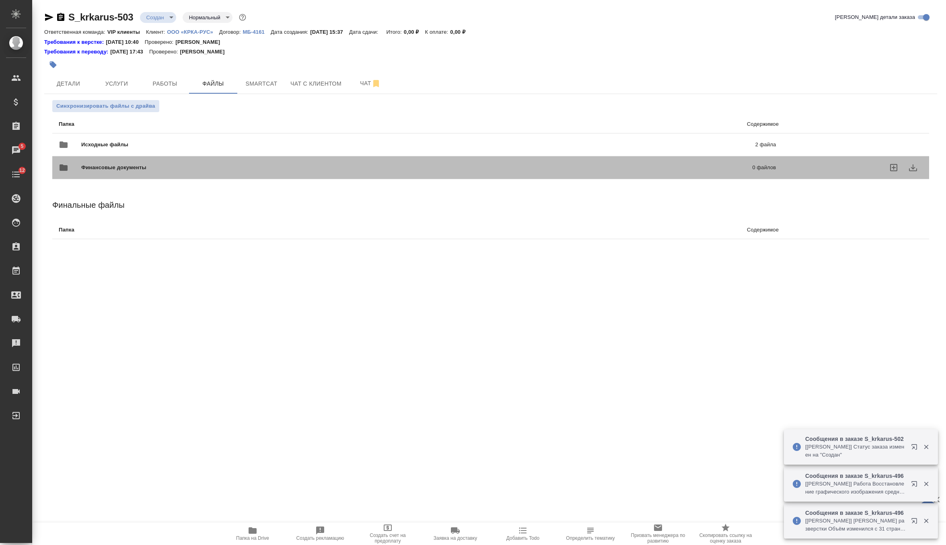
click at [174, 150] on div "Финансовые документы 0 файлов" at bounding box center [417, 167] width 733 height 35
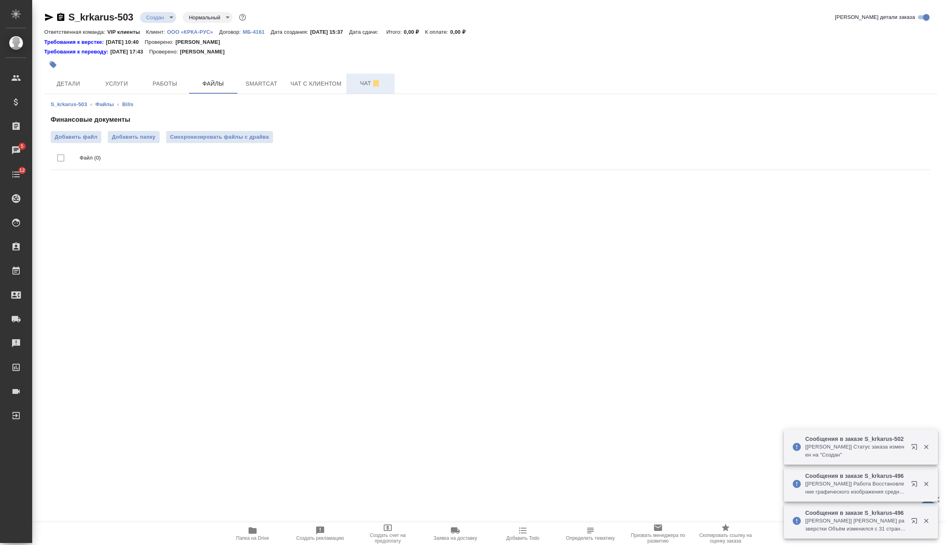
click at [359, 89] on button "Чат" at bounding box center [370, 84] width 48 height 20
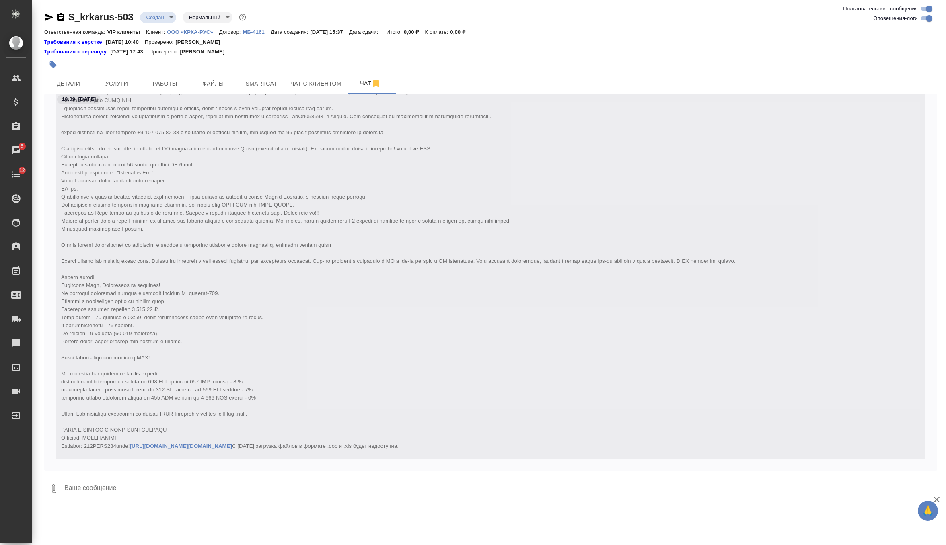
scroll to position [123, 0]
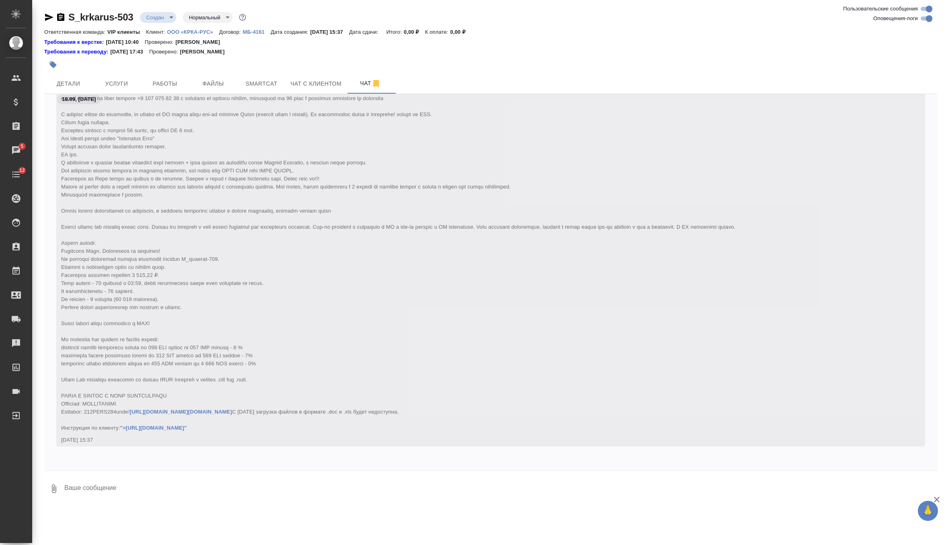
click at [171, 15] on body "🙏 .cls-1 fill:#fff; AWATERA Zverzhanovskaya Diana Клиенты Спецификации Заказы 5…" at bounding box center [473, 272] width 946 height 545
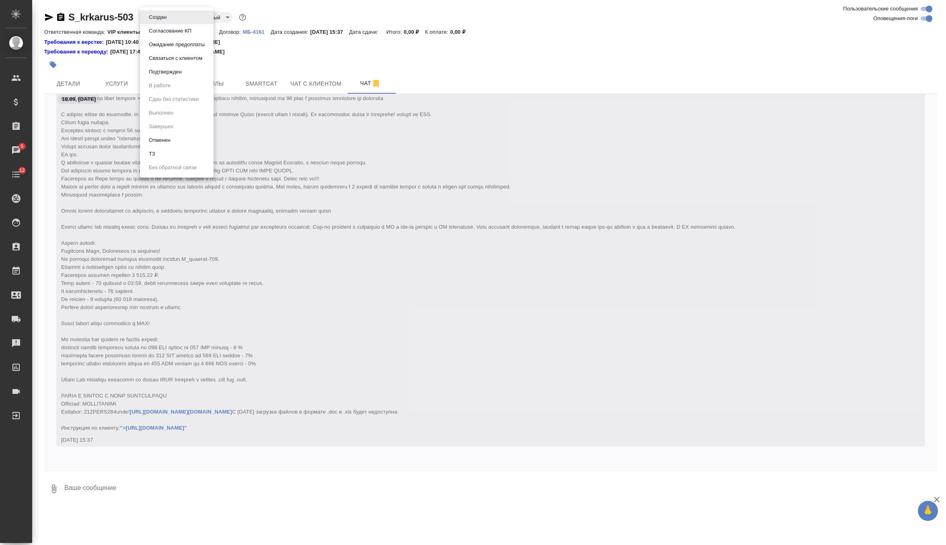
click at [160, 155] on li "ТЗ" at bounding box center [177, 154] width 74 height 14
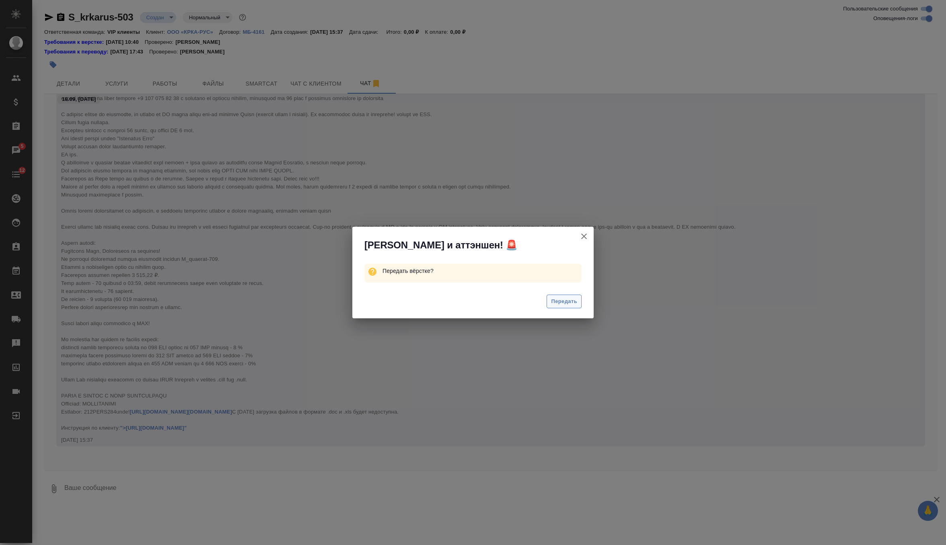
click at [567, 304] on span "Передать" at bounding box center [564, 301] width 26 height 9
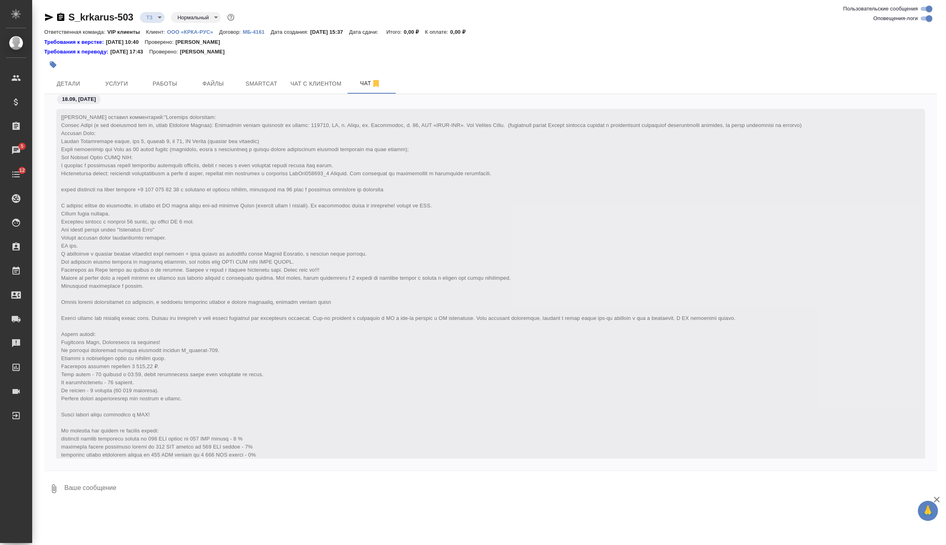
scroll to position [163, 0]
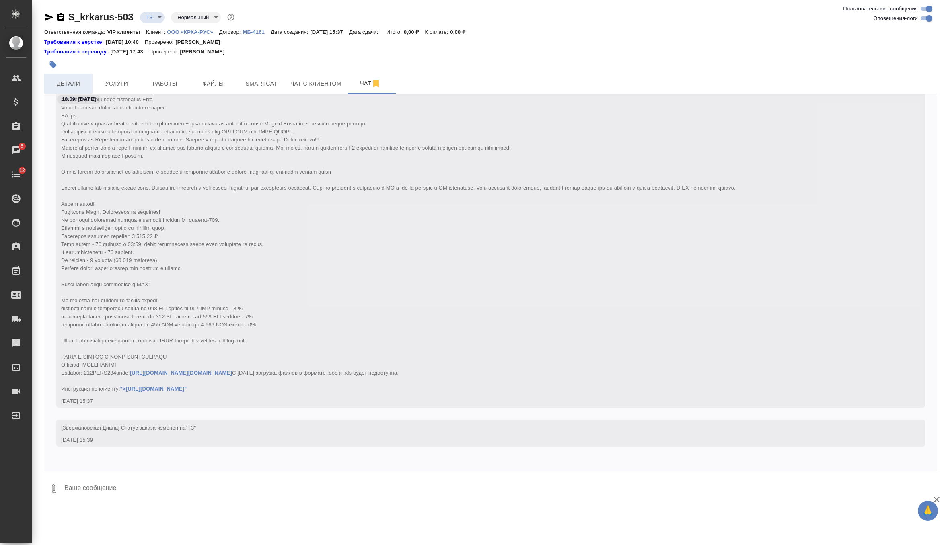
click at [74, 77] on button "Детали" at bounding box center [68, 84] width 48 height 20
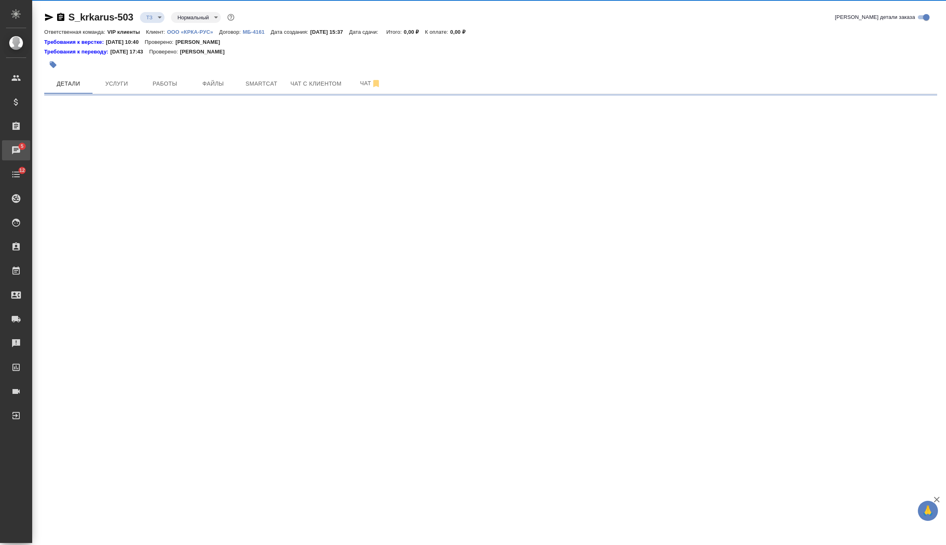
select select "RU"
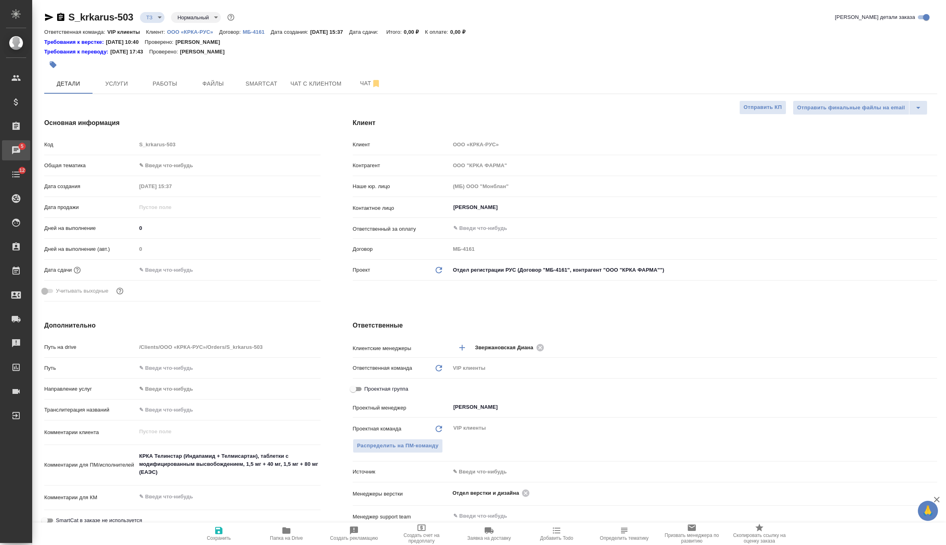
type textarea "x"
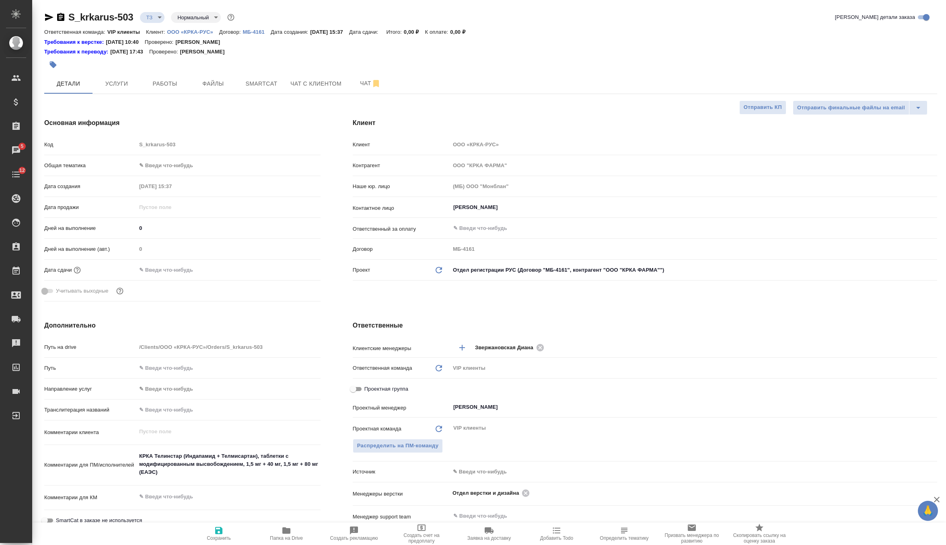
type textarea "x"
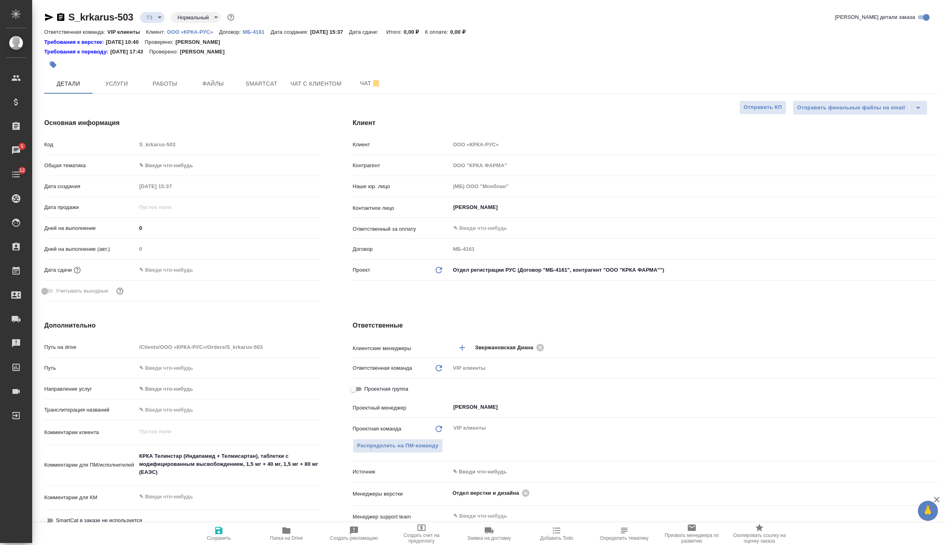
type textarea "x"
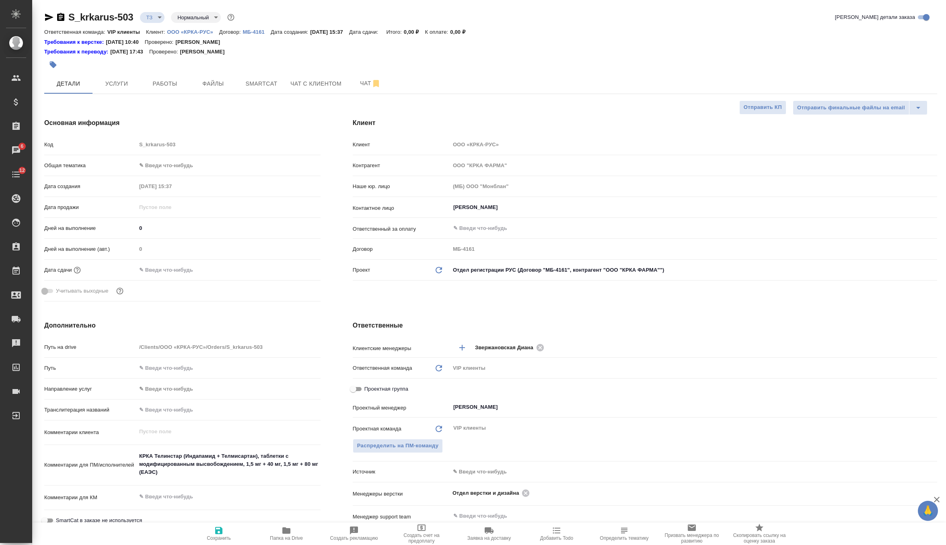
type textarea "x"
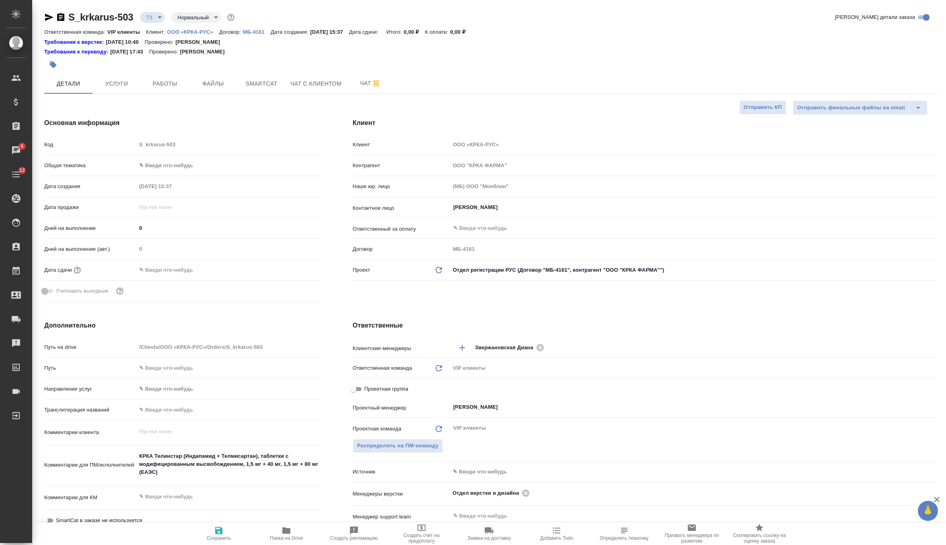
type textarea "x"
click at [287, 533] on icon "button" at bounding box center [286, 531] width 8 height 6
type textarea "x"
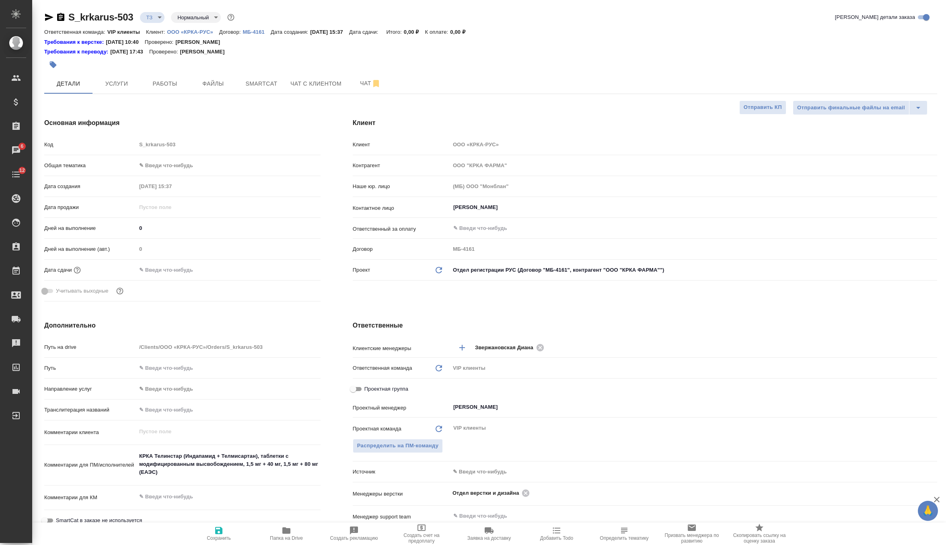
type textarea "x"
click at [207, 87] on span "Файлы" at bounding box center [213, 84] width 39 height 10
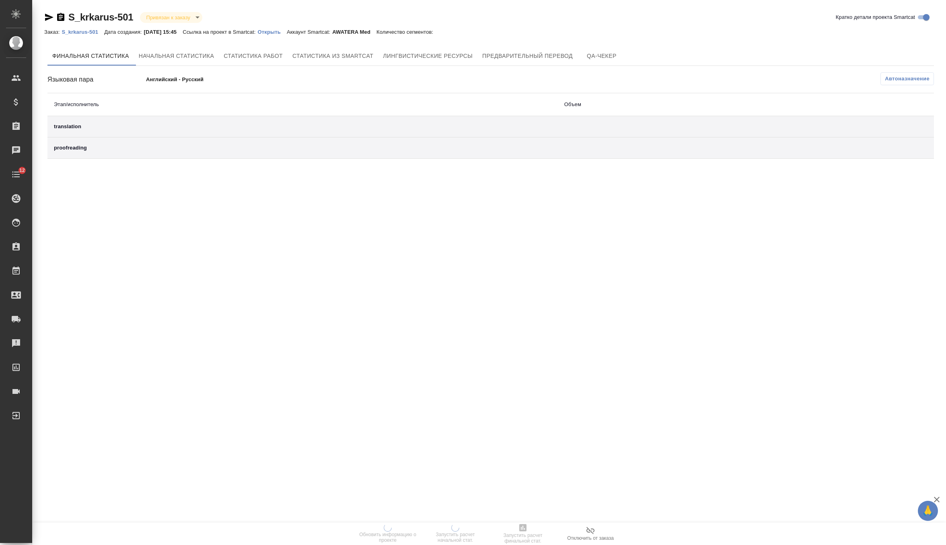
click at [284, 32] on p "Открыть" at bounding box center [272, 32] width 29 height 6
click at [277, 35] on p "Открыть" at bounding box center [272, 32] width 29 height 6
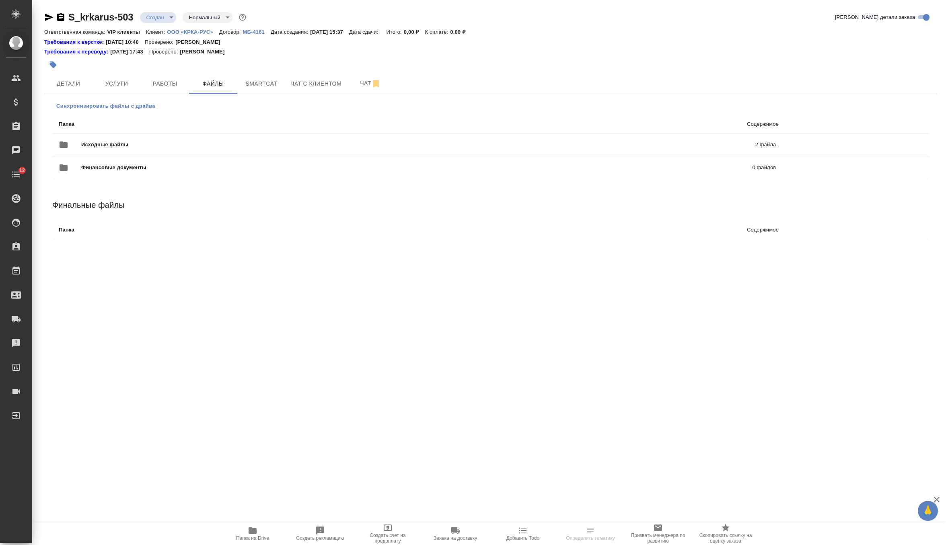
click at [126, 108] on span "Синхронизировать файлы с драйва" at bounding box center [105, 106] width 99 height 8
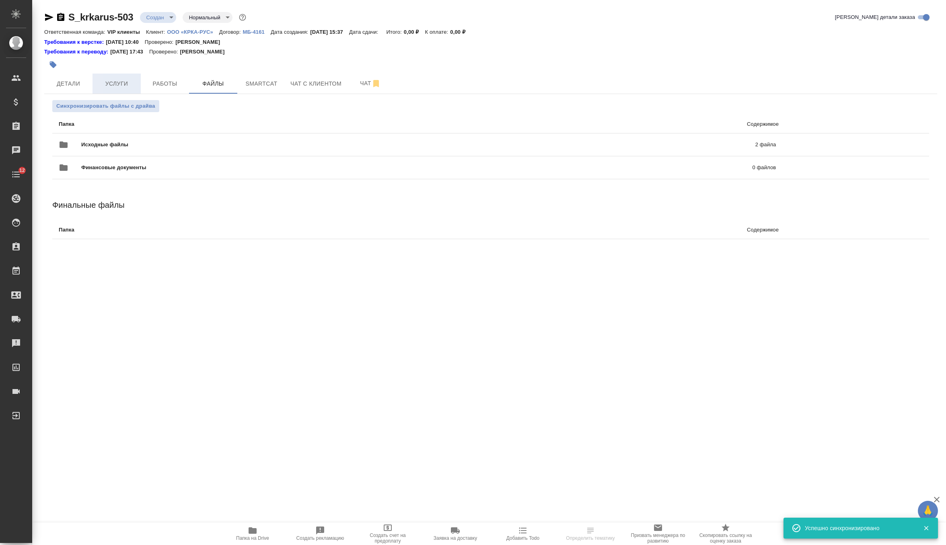
click at [111, 89] on button "Услуги" at bounding box center [117, 84] width 48 height 20
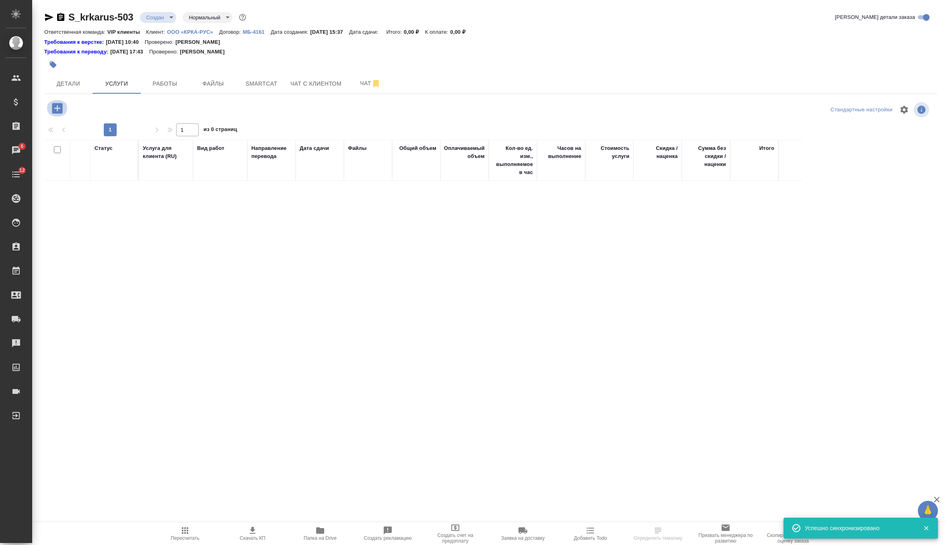
click at [55, 109] on icon "button" at bounding box center [57, 108] width 14 height 14
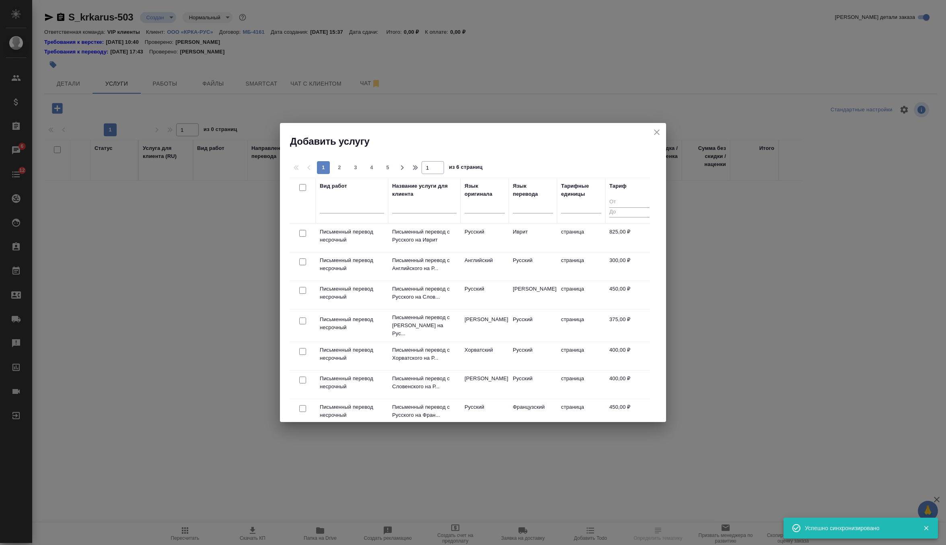
click at [300, 259] on input "checkbox" at bounding box center [302, 262] width 7 height 7
checkbox input "true"
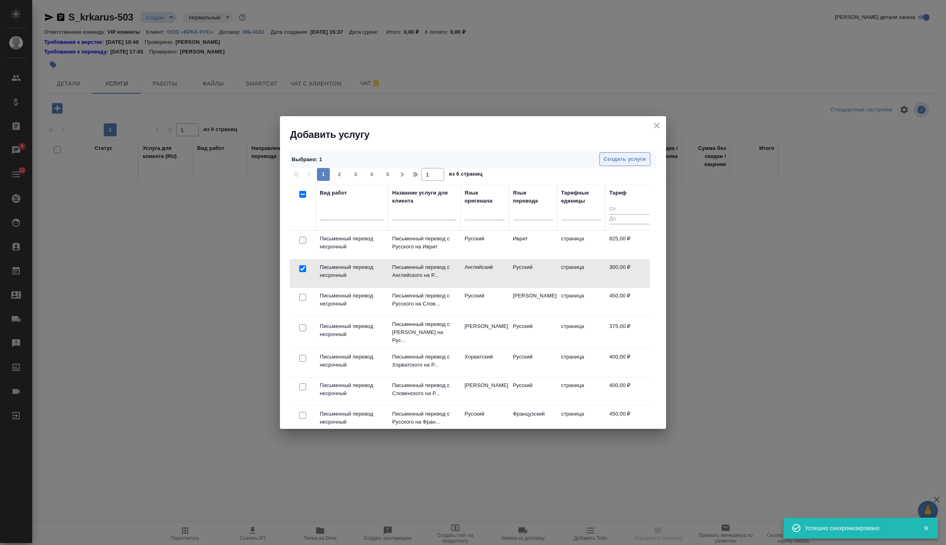
click at [641, 160] on span "Создать услуги" at bounding box center [625, 159] width 42 height 9
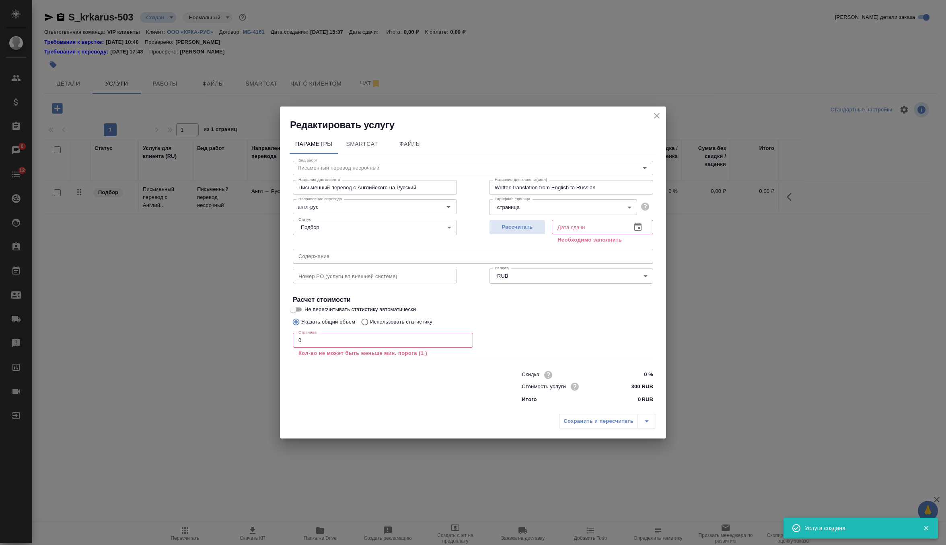
click at [366, 252] on input "text" at bounding box center [473, 256] width 360 height 14
paste input "КРКА Нольпаза® (Пантопразол) порошок лиофилизированный для приготовления раство…"
type input "КРКА Нольпаза® (Пантопразол) порошок лиофилизированный для приготовления раство…"
click at [348, 335] on input "0" at bounding box center [383, 340] width 180 height 14
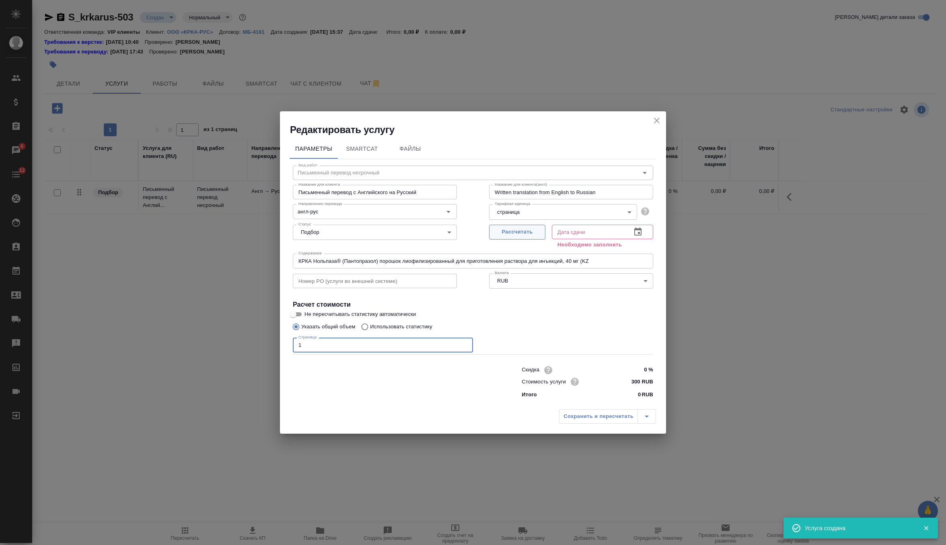
type input "1"
click at [516, 228] on span "Рассчитать" at bounding box center [517, 232] width 47 height 9
type input "18.09.2025 16:52"
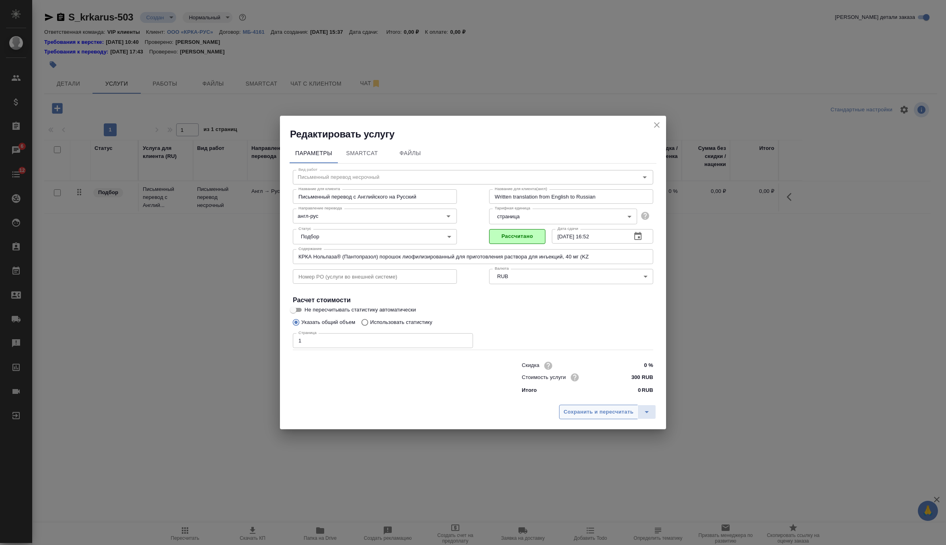
click at [600, 411] on span "Сохранить и пересчитать" at bounding box center [599, 412] width 70 height 9
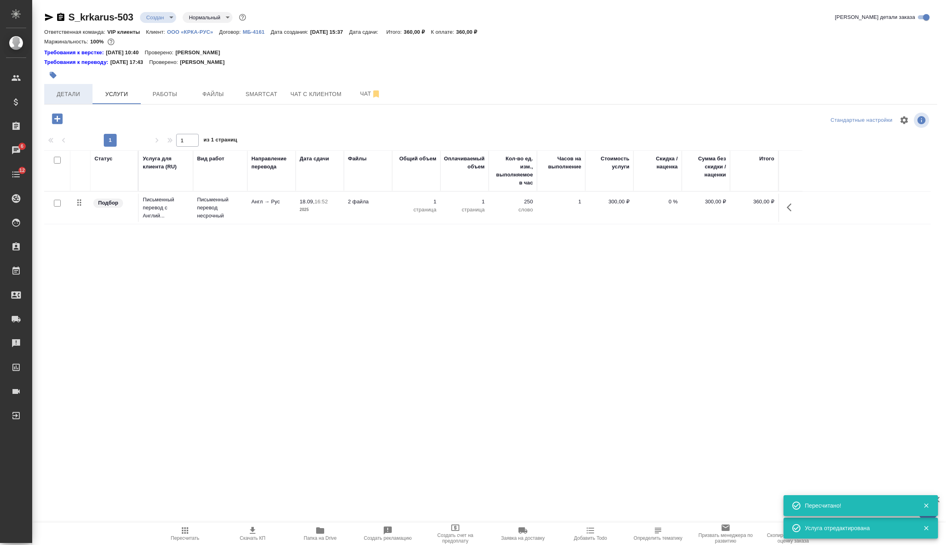
click at [79, 97] on span "Детали" at bounding box center [68, 94] width 39 height 10
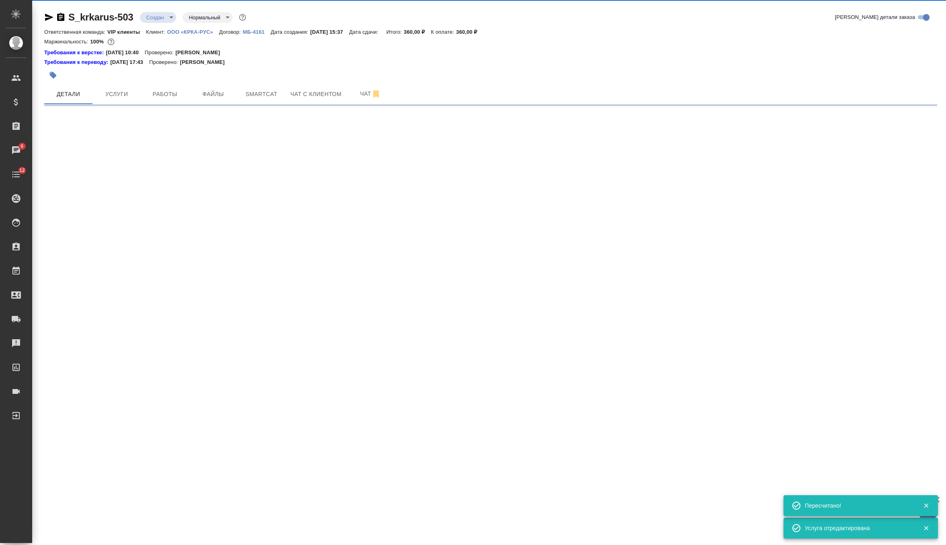
select select "RU"
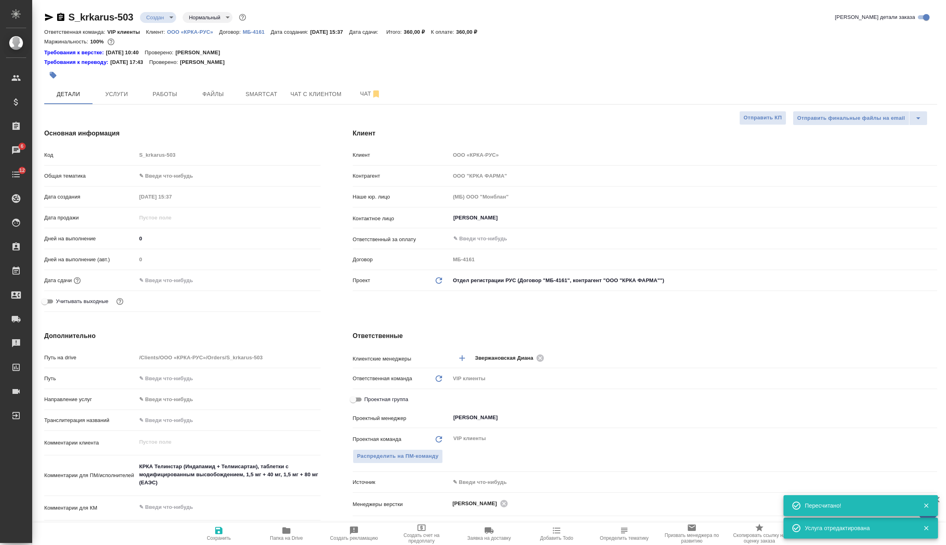
type textarea "x"
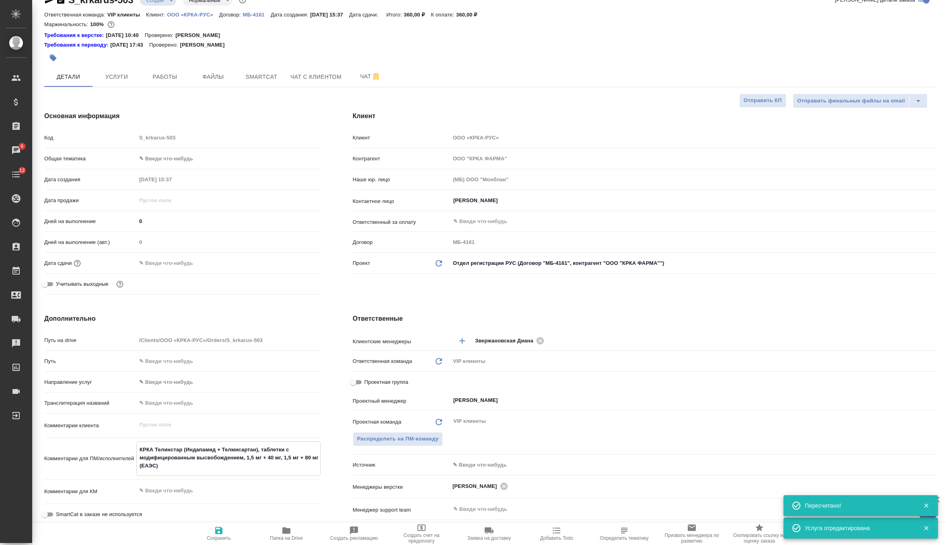
drag, startPoint x: 162, startPoint y: 468, endPoint x: 120, endPoint y: 428, distance: 57.7
click at [120, 428] on div "Путь на drive /Clients/ООО «КРКА-РУС»/Orders/S_krkarus-503 Путь Направление усл…" at bounding box center [182, 451] width 276 height 237
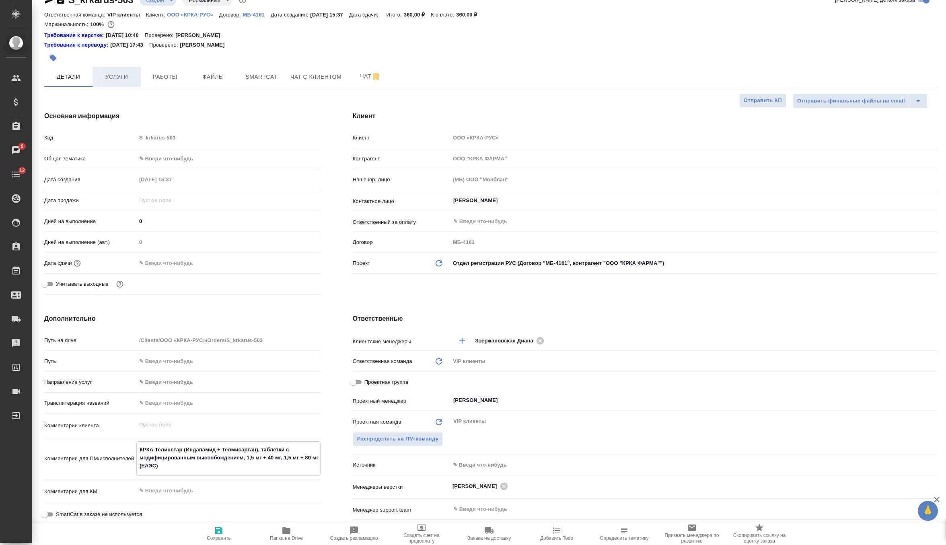
type textarea "x"
click at [123, 81] on span "Услуги" at bounding box center [116, 77] width 39 height 10
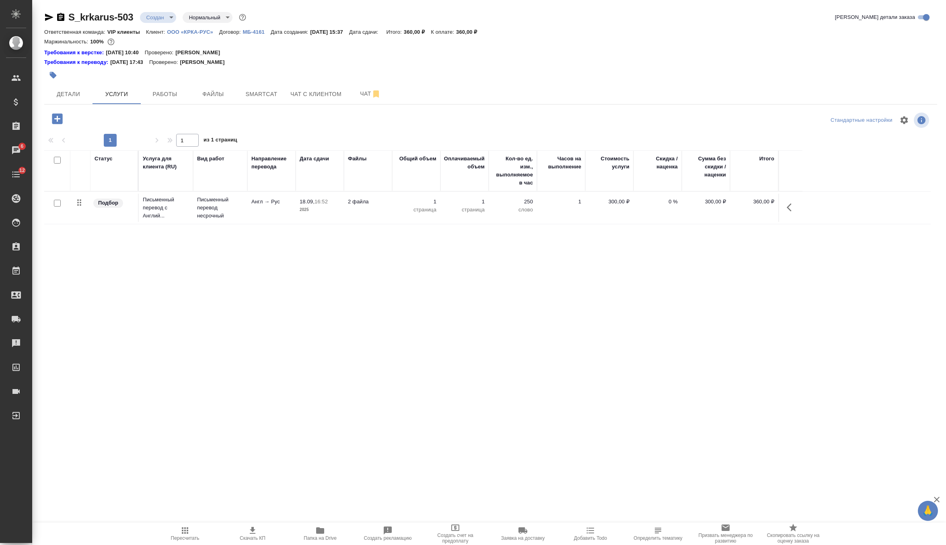
click at [275, 209] on td "Англ → Рус" at bounding box center [271, 208] width 48 height 28
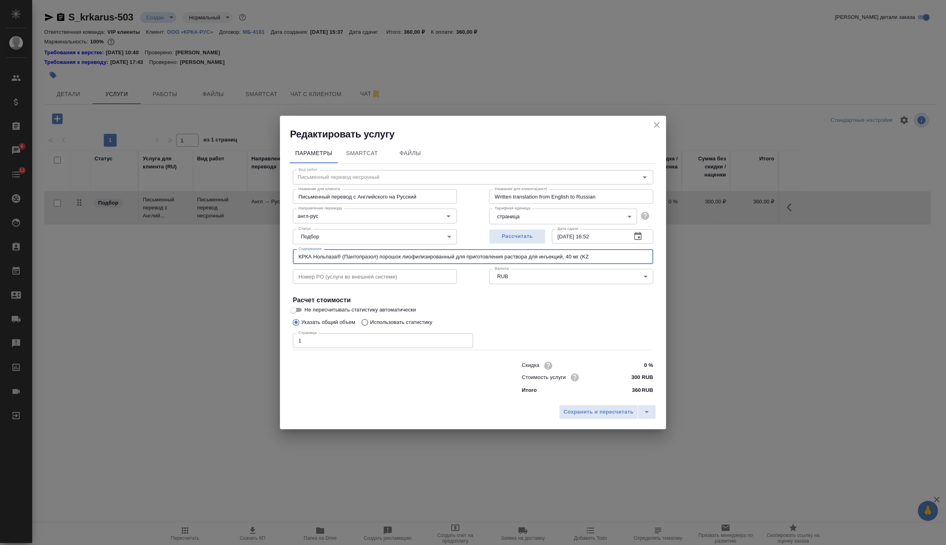
click at [331, 259] on input "КРКА Нольпаза® (Пантопразол) порошок лиофилизированный для приготовления раство…" at bounding box center [473, 256] width 360 height 14
paste input "елинстар (Индапамид + Телмисартан), таблетки с модифицированным высвобождением,…"
type input "КРКА Телинстар (Индапамид + Телмисартан), таблетки с модифицированным высвобожд…"
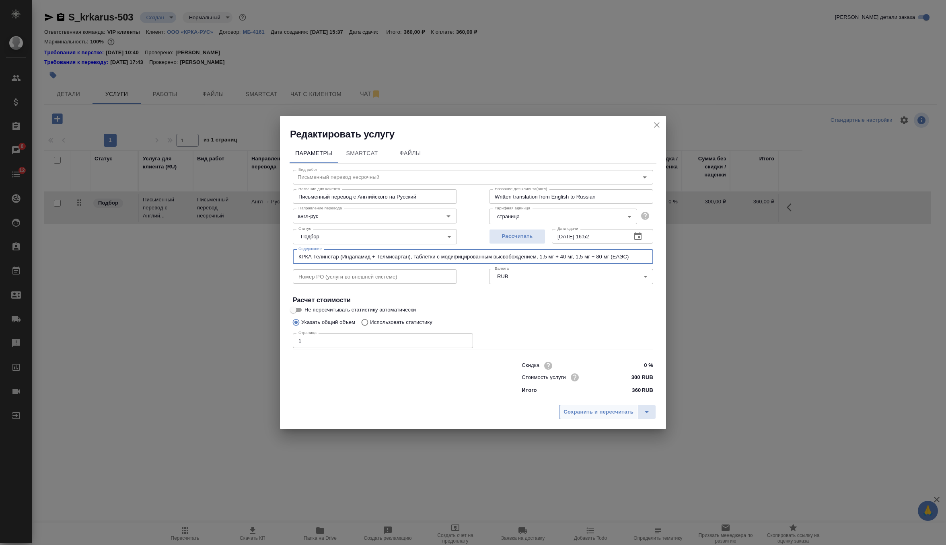
click at [584, 407] on button "Сохранить и пересчитать" at bounding box center [598, 412] width 79 height 14
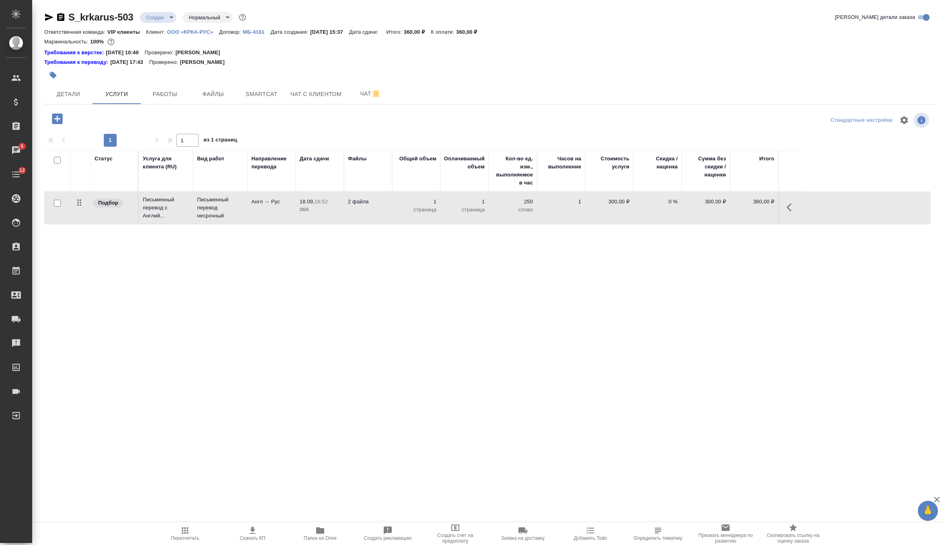
click at [58, 203] on input "checkbox" at bounding box center [57, 203] width 7 height 7
checkbox input "true"
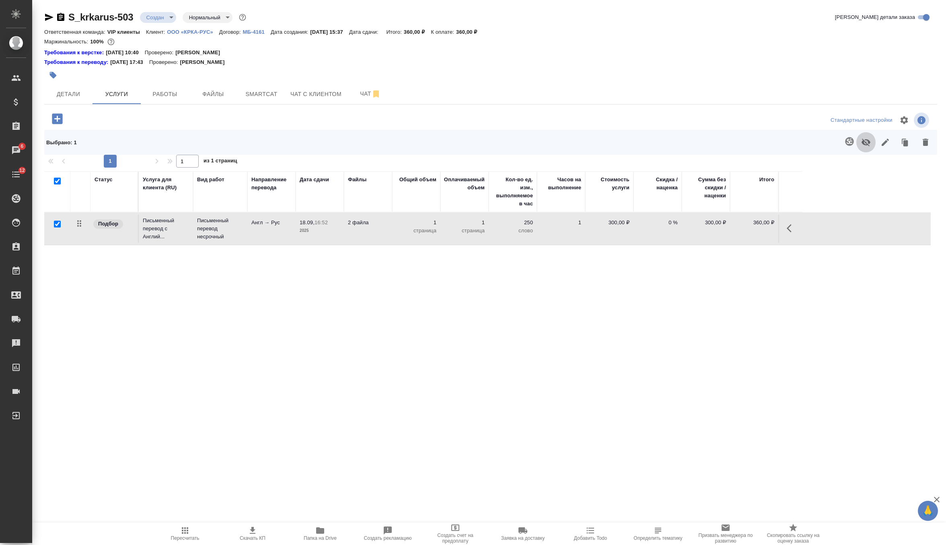
click at [859, 141] on button "button" at bounding box center [865, 142] width 19 height 21
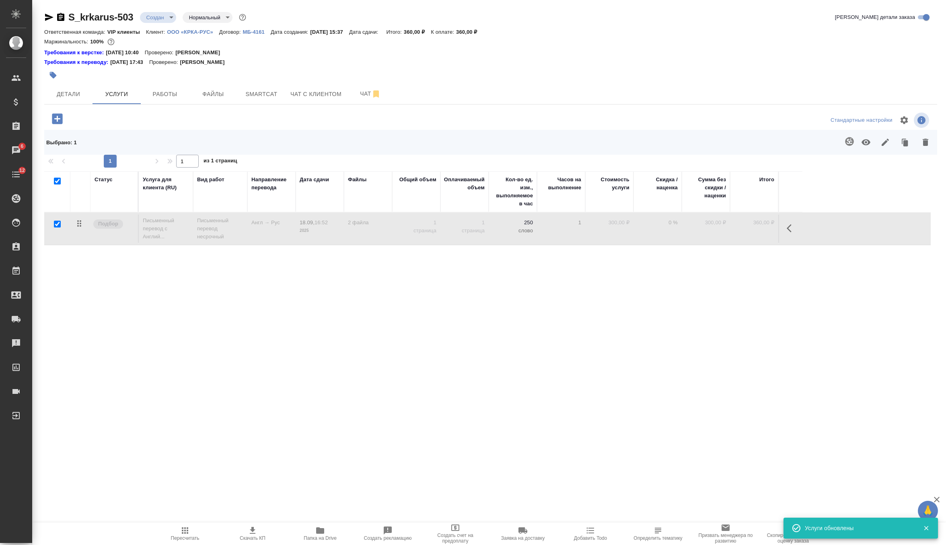
click at [868, 142] on icon "button" at bounding box center [866, 143] width 10 height 10
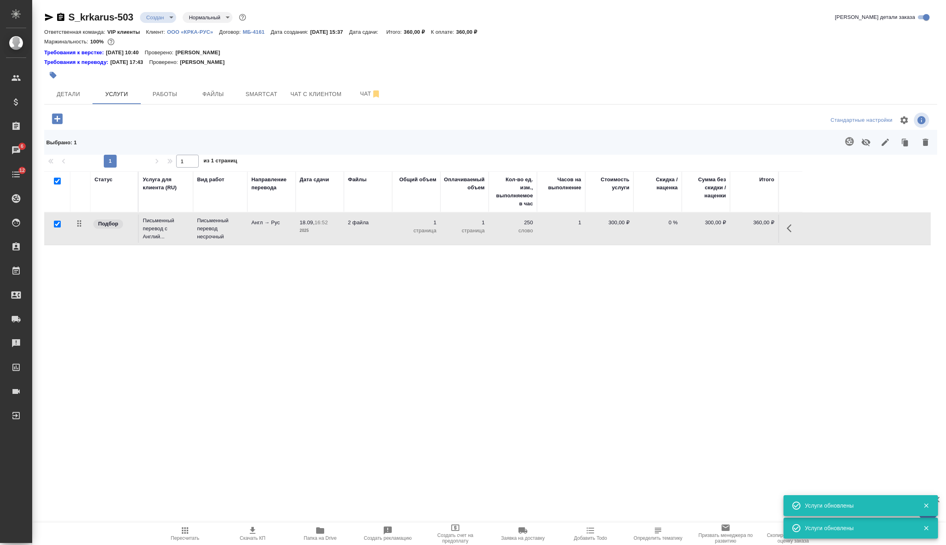
click at [848, 142] on icon "button" at bounding box center [849, 141] width 8 height 8
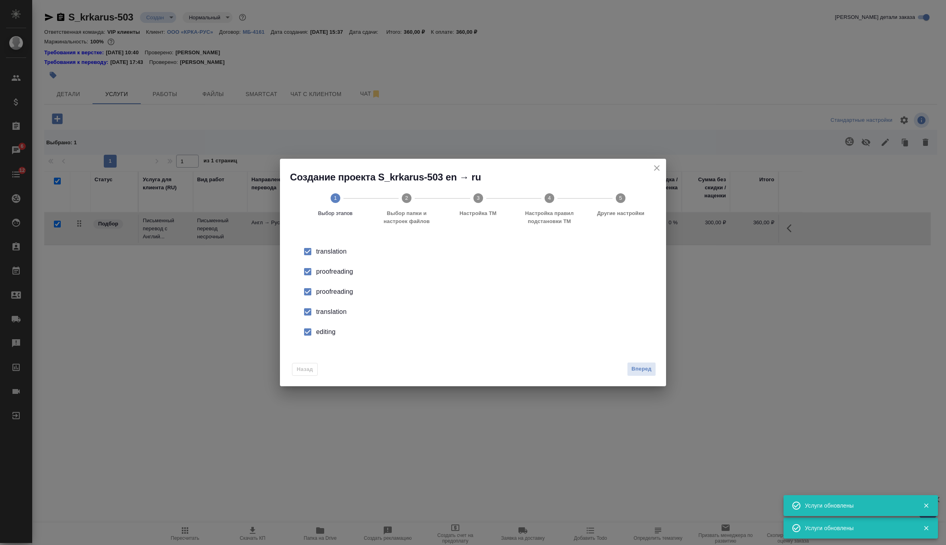
click at [336, 293] on div "proofreading" at bounding box center [481, 292] width 331 height 10
click at [332, 314] on div "translation" at bounding box center [481, 312] width 331 height 10
click at [329, 337] on li "editing" at bounding box center [473, 332] width 360 height 20
click at [634, 364] on button "Вперед" at bounding box center [641, 369] width 29 height 14
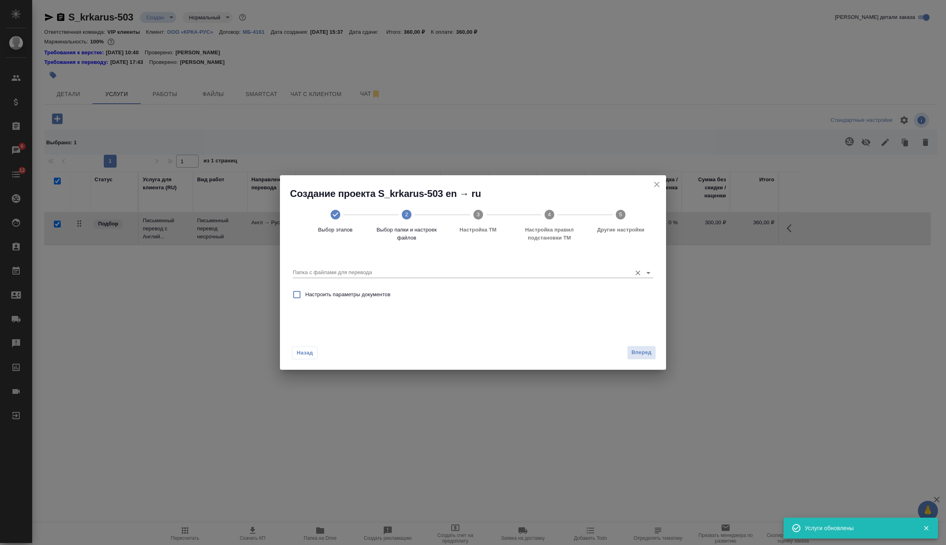
click at [610, 279] on div "Папка с файлами для перевода" at bounding box center [473, 268] width 360 height 21
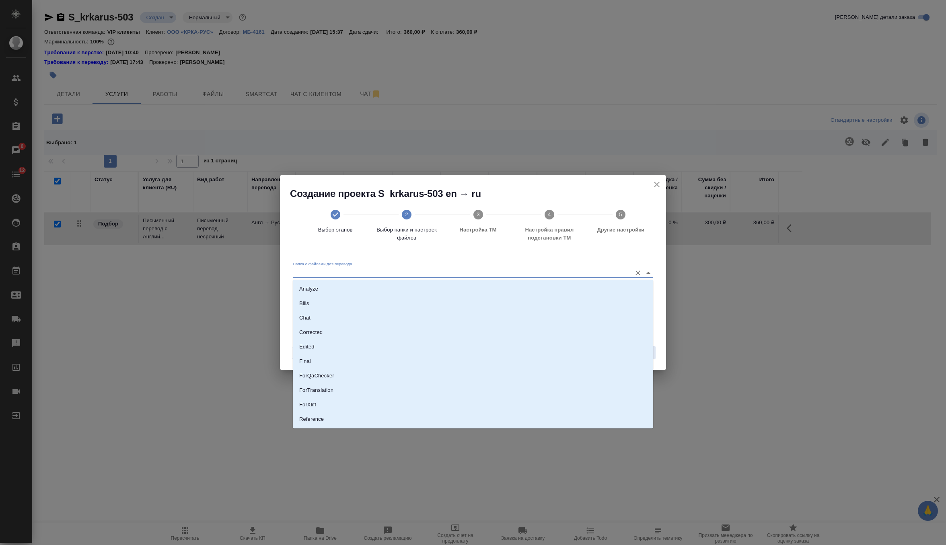
click at [576, 275] on input "Папка с файлами для перевода" at bounding box center [460, 273] width 335 height 10
click at [514, 293] on li "Analyze" at bounding box center [473, 289] width 360 height 14
type input "Analyze"
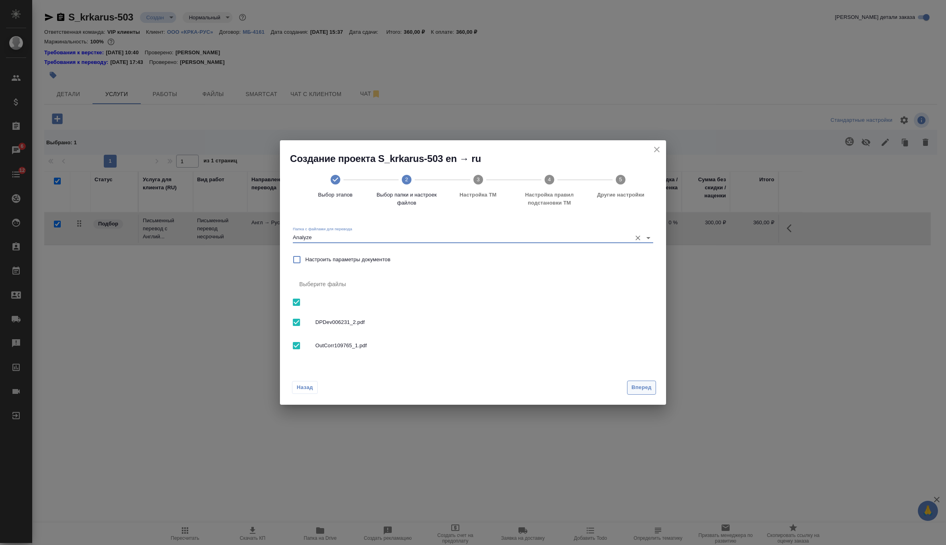
click at [644, 384] on span "Вперед" at bounding box center [642, 387] width 20 height 9
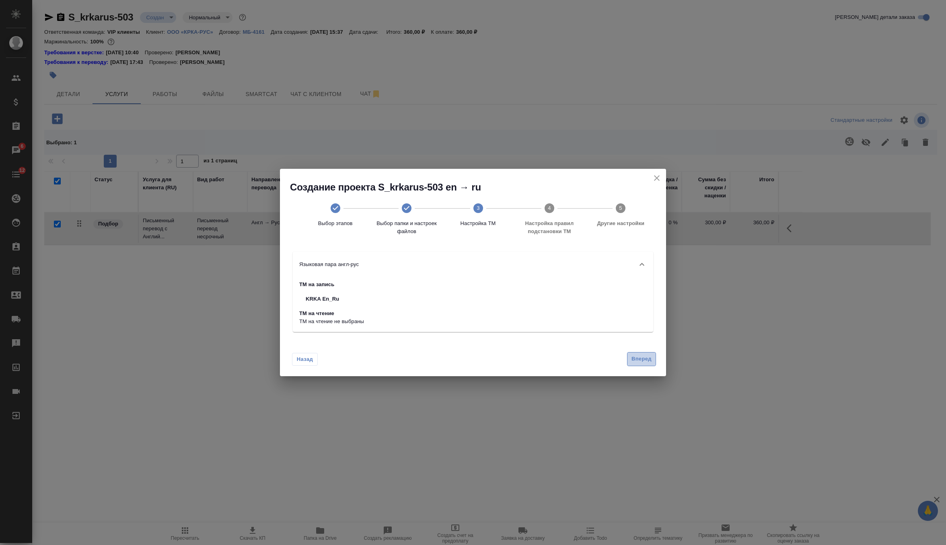
click at [644, 366] on button "Вперед" at bounding box center [641, 359] width 29 height 14
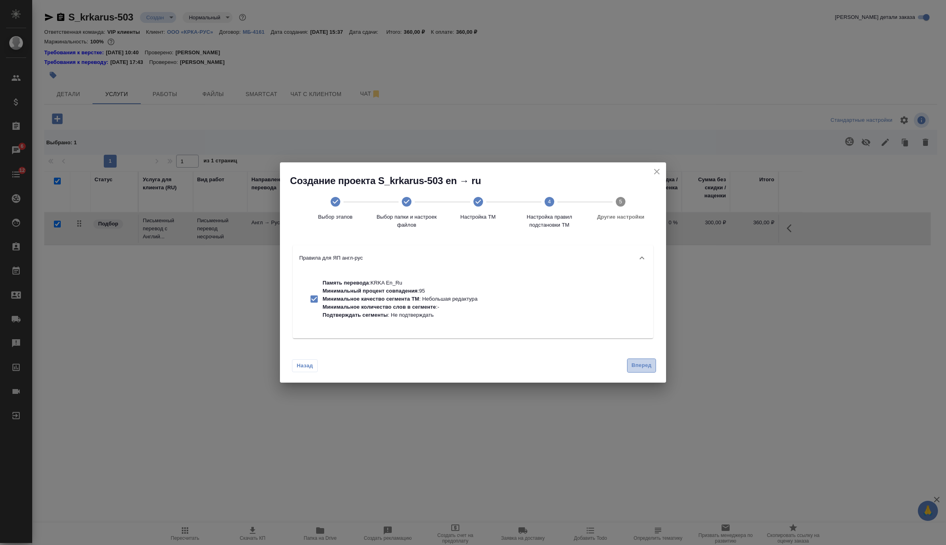
click at [644, 366] on span "Вперед" at bounding box center [642, 365] width 20 height 9
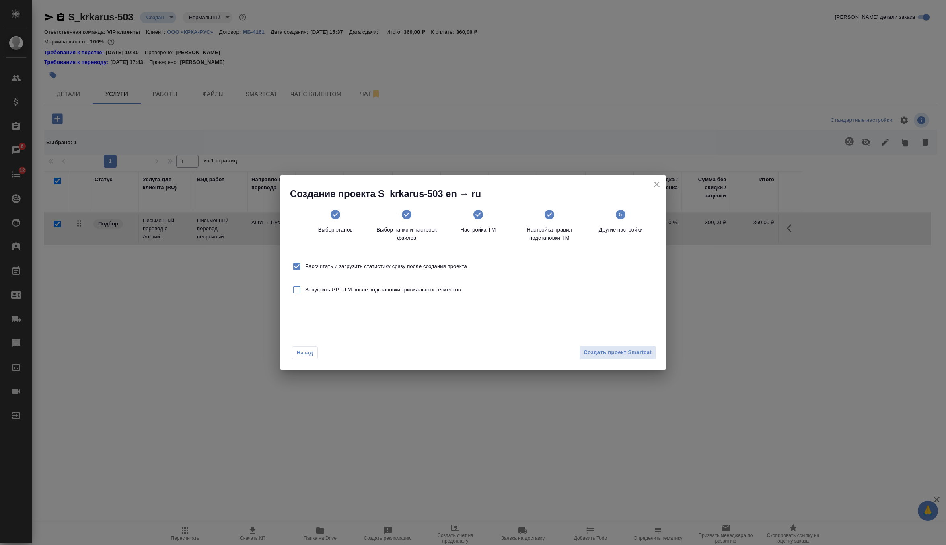
click at [467, 267] on span "Рассчитать и загрузить статистику сразу после создания проекта" at bounding box center [386, 267] width 162 height 8
click at [305, 267] on input "Рассчитать и загрузить статистику сразу после создания проекта" at bounding box center [296, 266] width 17 height 17
checkbox input "false"
click at [617, 348] on span "Создать проект Smartcat" at bounding box center [618, 352] width 68 height 9
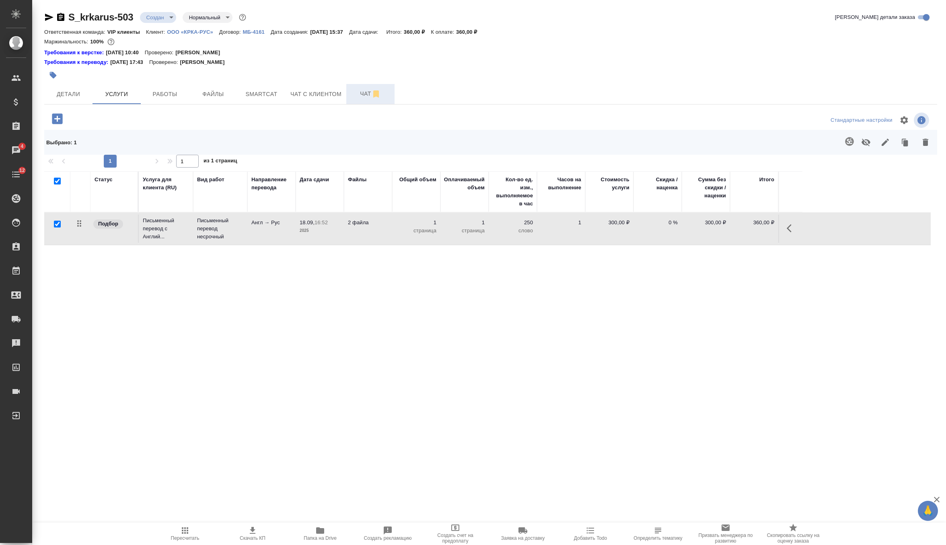
click at [359, 89] on span "Чат" at bounding box center [370, 94] width 39 height 10
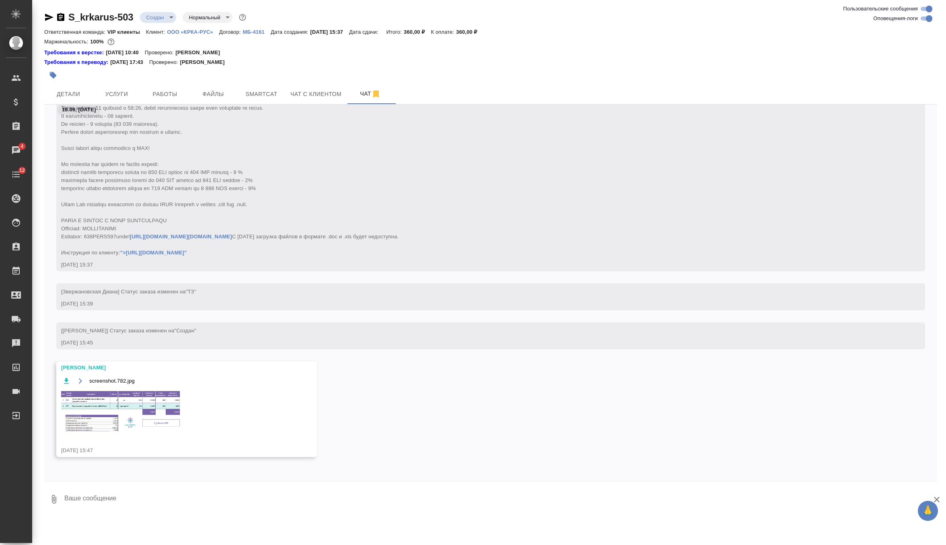
scroll to position [309, 0]
click at [139, 413] on img at bounding box center [121, 411] width 121 height 43
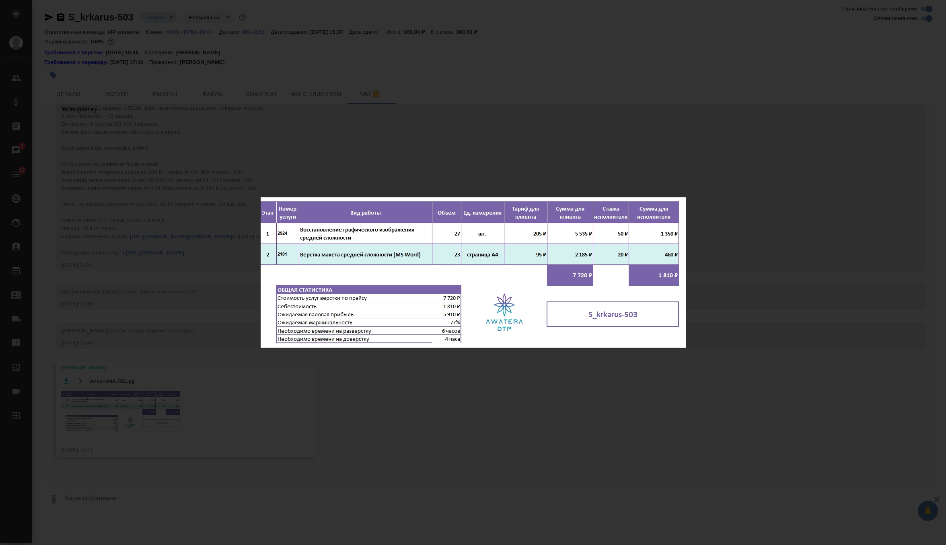
click at [324, 155] on div "screenshot.782.jpg 1 of 1" at bounding box center [473, 272] width 946 height 545
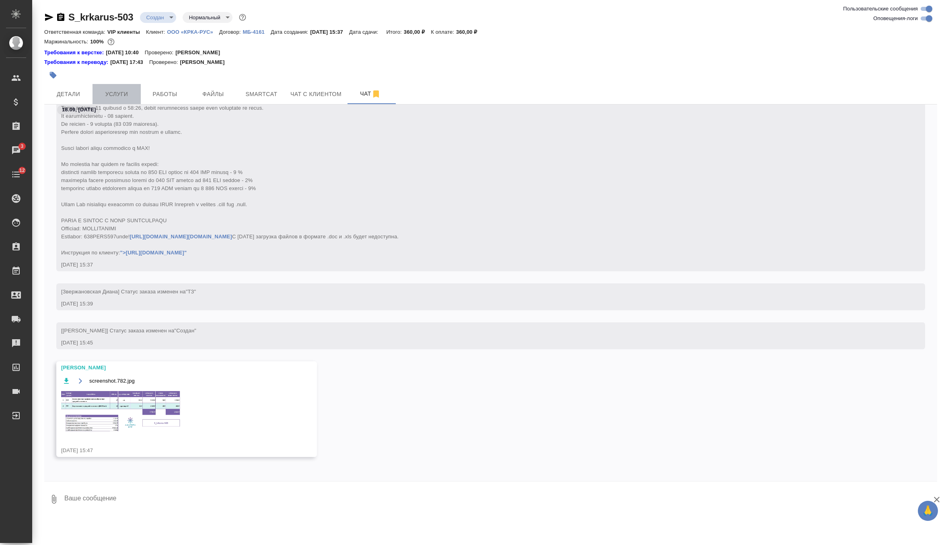
click at [132, 90] on span "Услуги" at bounding box center [116, 94] width 39 height 10
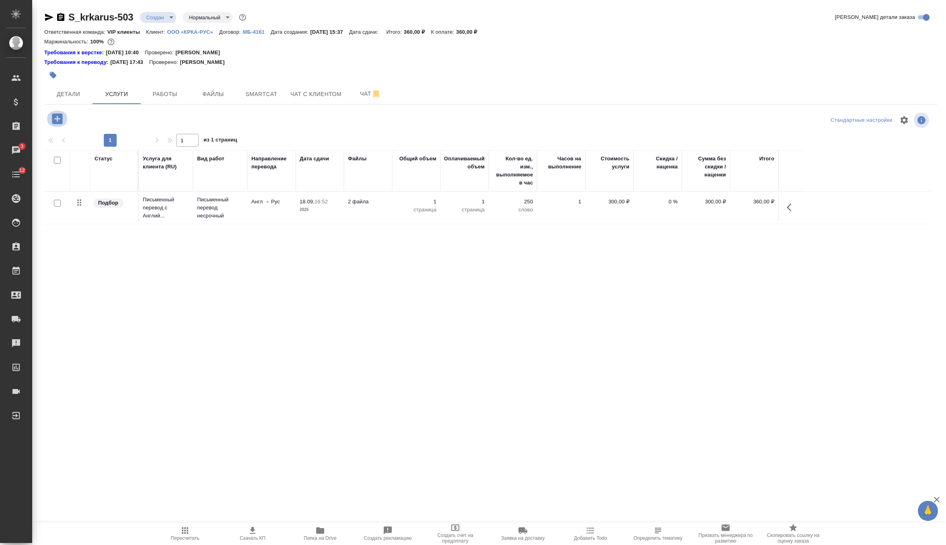
click at [56, 112] on icon "button" at bounding box center [57, 119] width 14 height 14
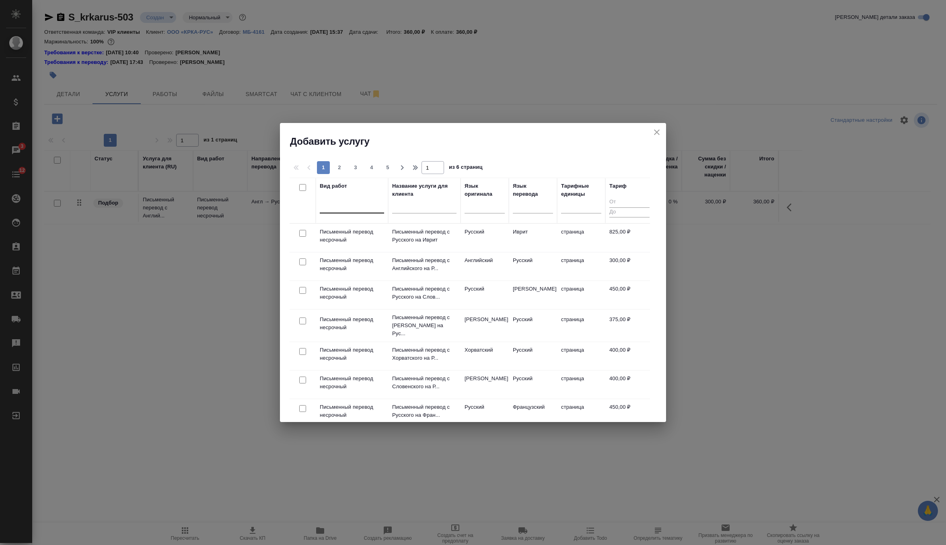
click at [342, 212] on div at bounding box center [352, 205] width 64 height 15
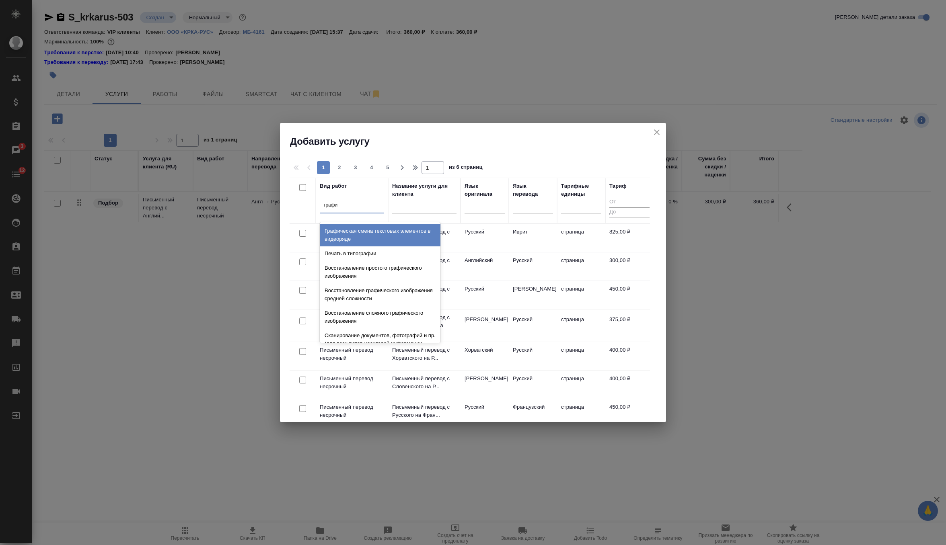
type input "графи"
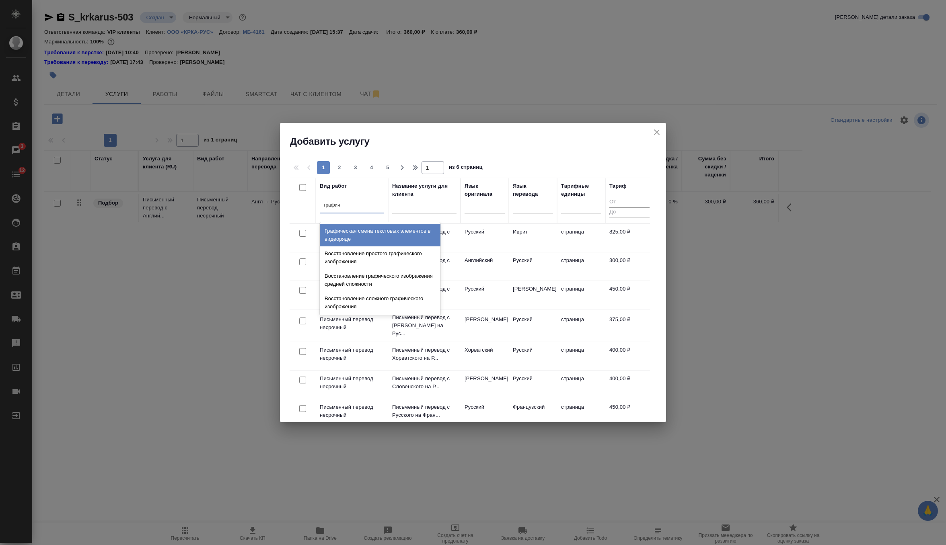
type input "графиче"
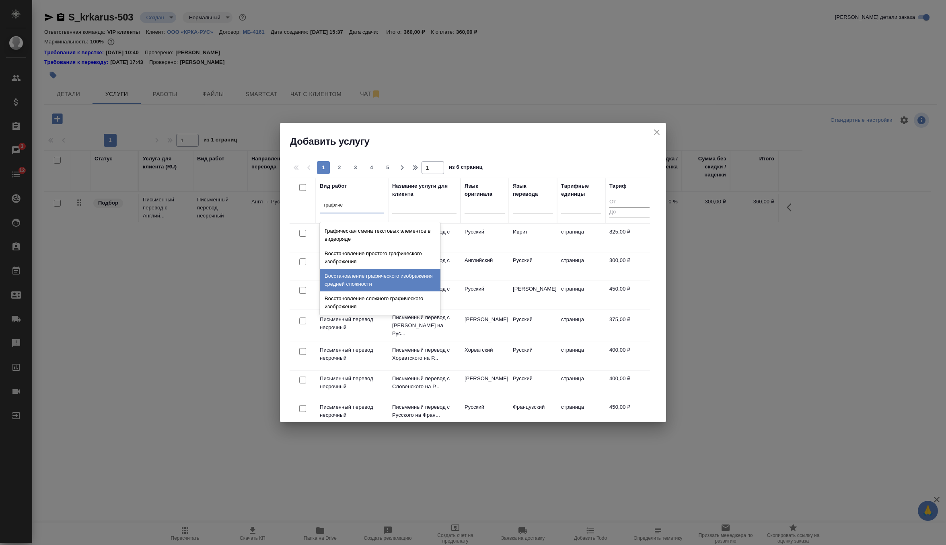
click at [378, 283] on div "Восстановление графического изображения средней сложности" at bounding box center [380, 280] width 121 height 23
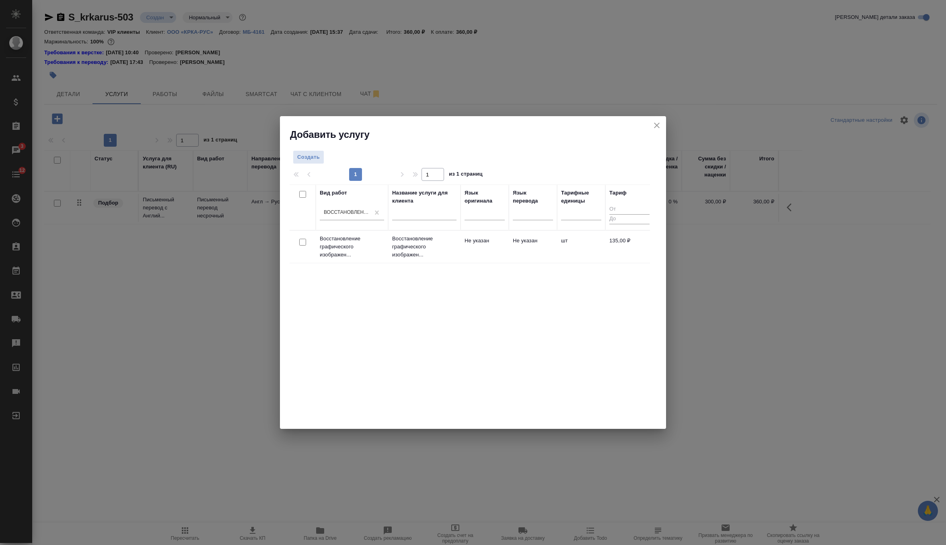
click at [302, 240] on input "checkbox" at bounding box center [302, 242] width 7 height 7
checkbox input "true"
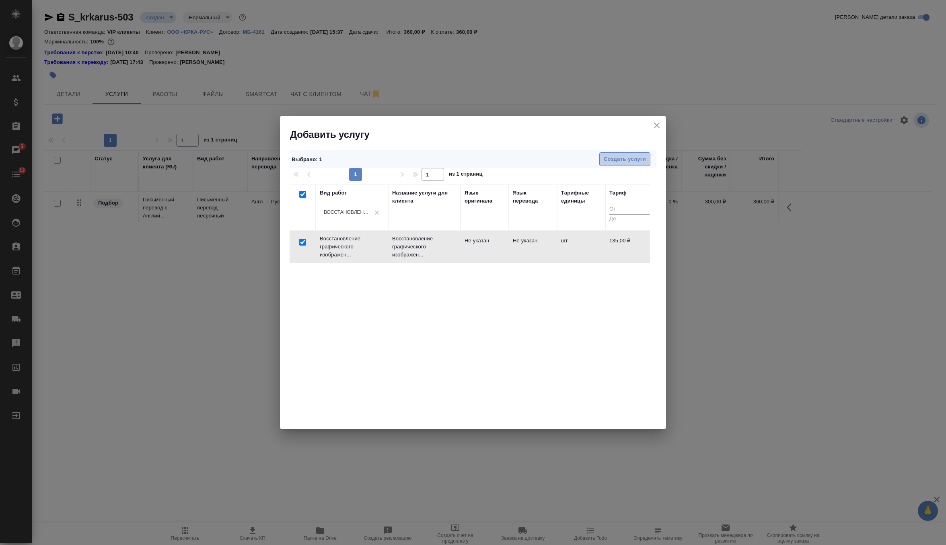
click at [623, 161] on span "Создать услуги" at bounding box center [625, 159] width 42 height 9
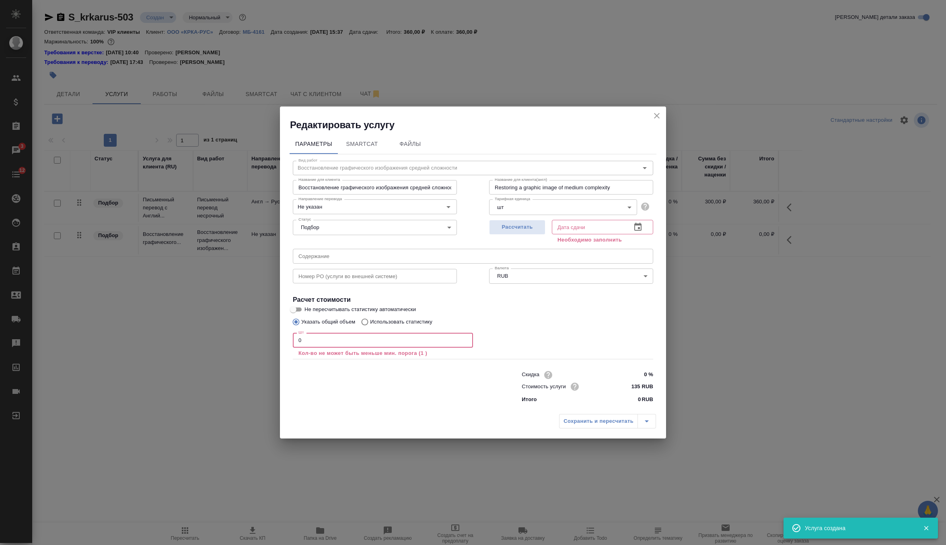
click at [346, 339] on input "0" at bounding box center [383, 340] width 180 height 14
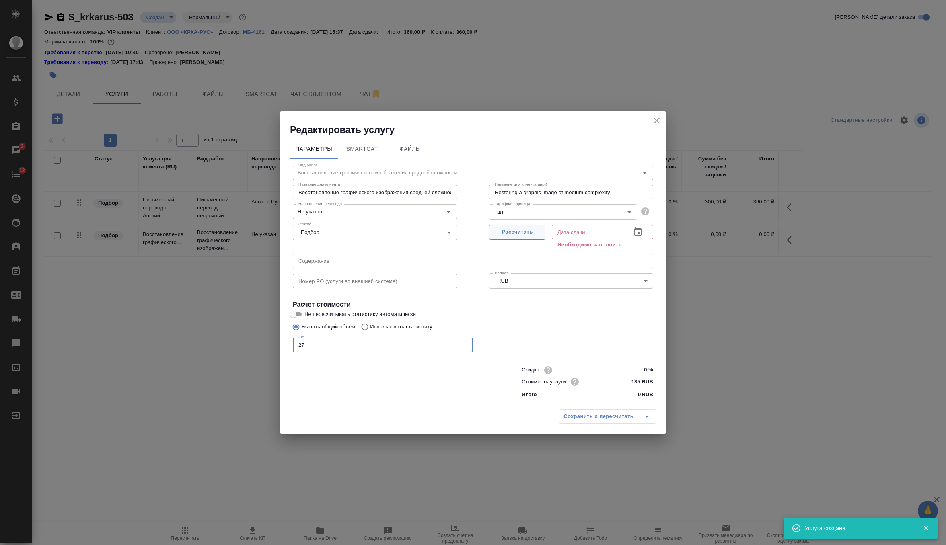
type input "27"
click at [518, 237] on button "Рассчитать" at bounding box center [517, 232] width 56 height 15
type input "19.09.2025 13:18"
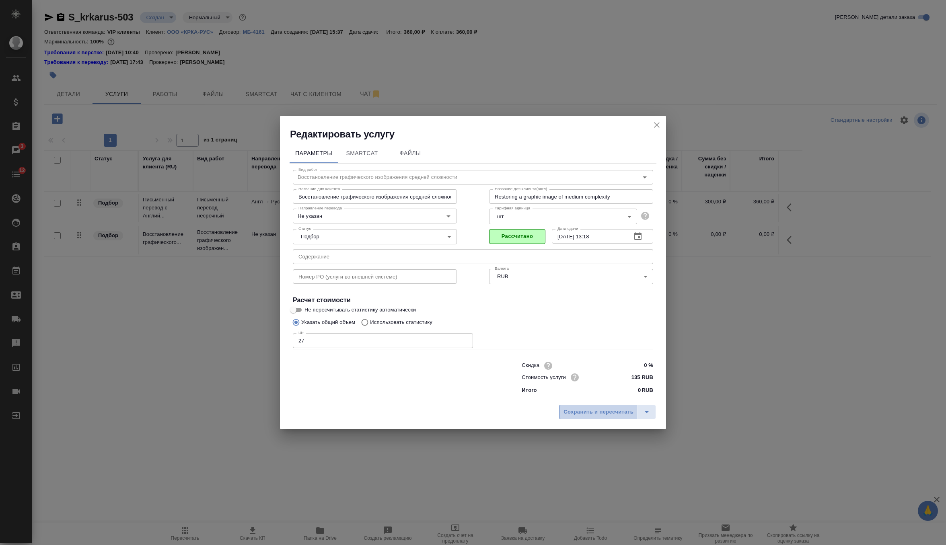
click at [596, 407] on button "Сохранить и пересчитать" at bounding box center [598, 412] width 79 height 14
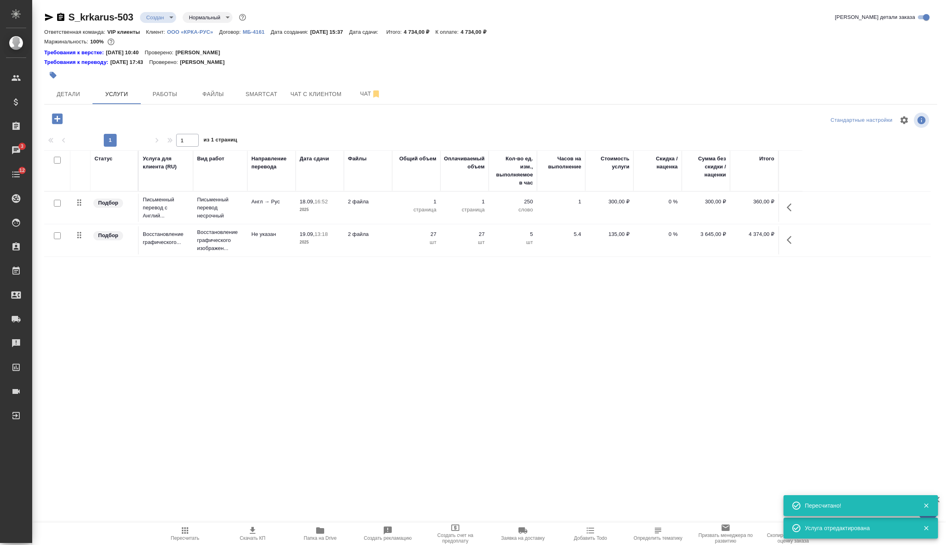
click at [335, 206] on p "2025" at bounding box center [320, 210] width 40 height 8
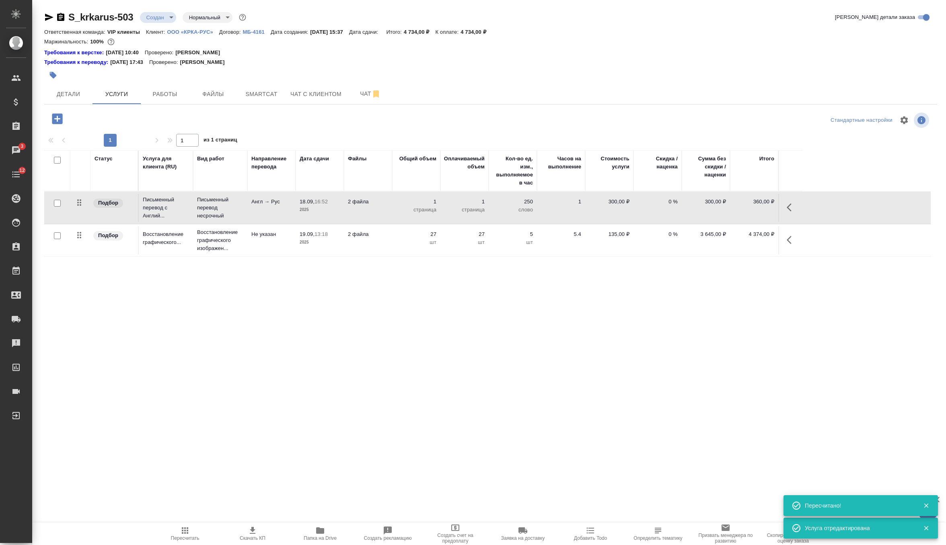
click at [335, 206] on p "2025" at bounding box center [320, 210] width 40 height 8
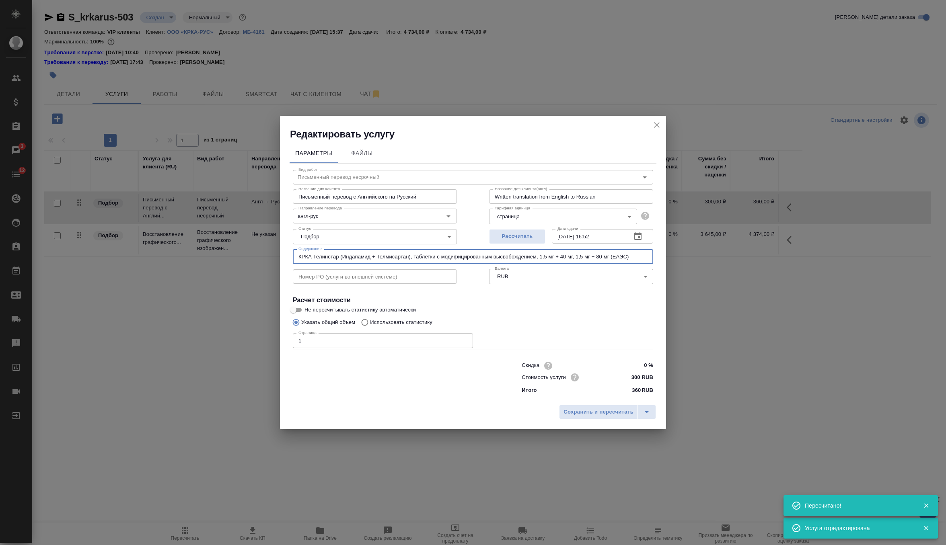
click at [330, 256] on input "КРКА Телинстар (Индапамид + Телмисартан), таблетки с модифицированным высвобожд…" at bounding box center [473, 256] width 360 height 14
click at [648, 125] on div "Редактировать услугу" at bounding box center [473, 128] width 386 height 25
click at [657, 125] on icon "close" at bounding box center [657, 125] width 6 height 6
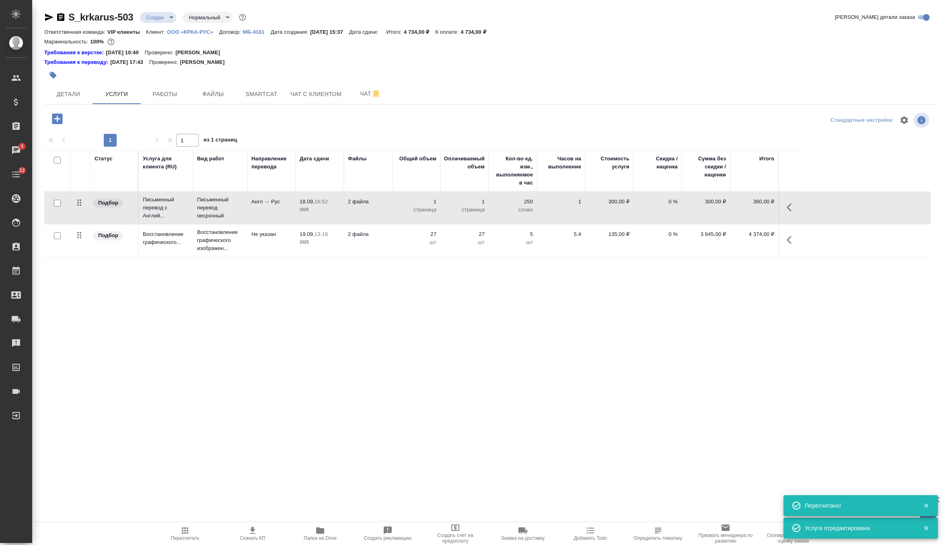
click at [391, 241] on td "2 файла" at bounding box center [368, 240] width 48 height 28
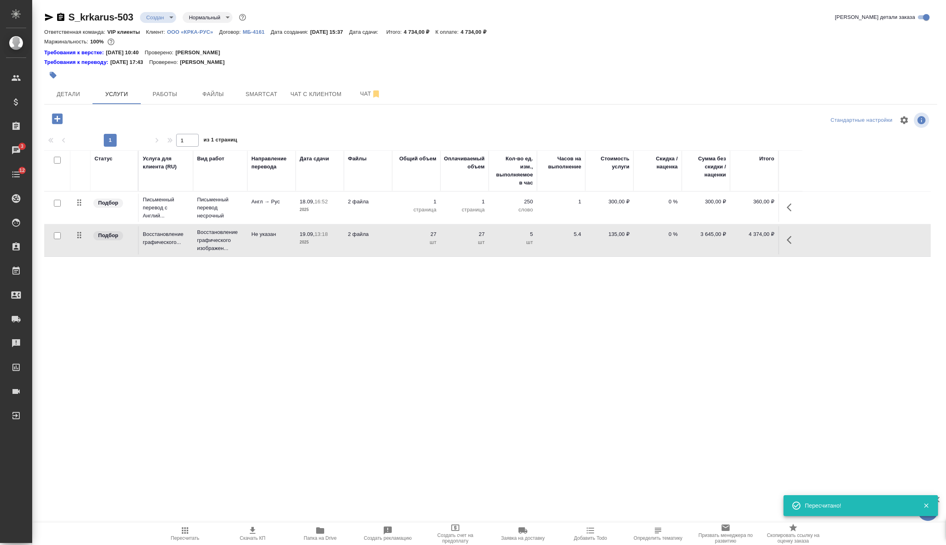
click at [391, 241] on td "2 файла" at bounding box center [368, 240] width 48 height 28
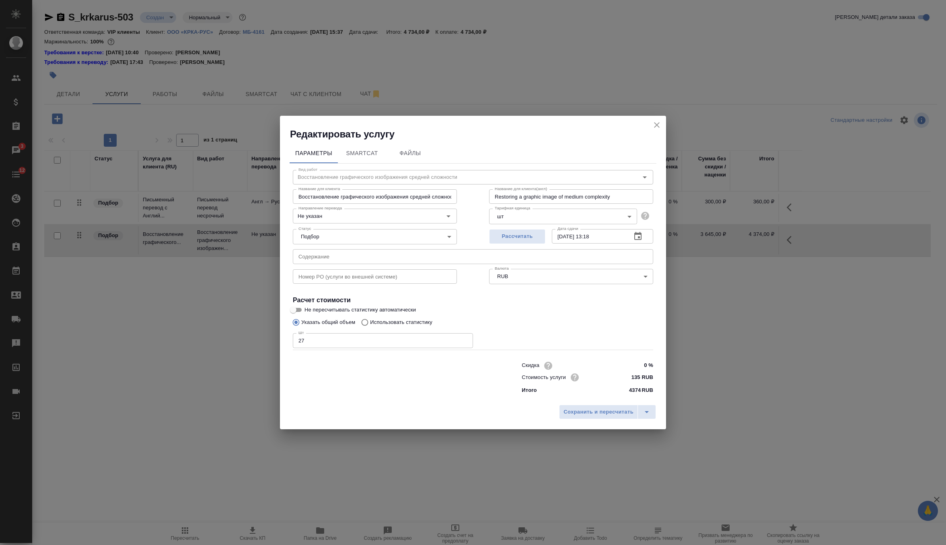
click at [379, 259] on input "text" at bounding box center [473, 256] width 360 height 14
paste input "КРКА Телинстар (Индапамид + Телмисартан), таблетки с модифицированным высвобожд…"
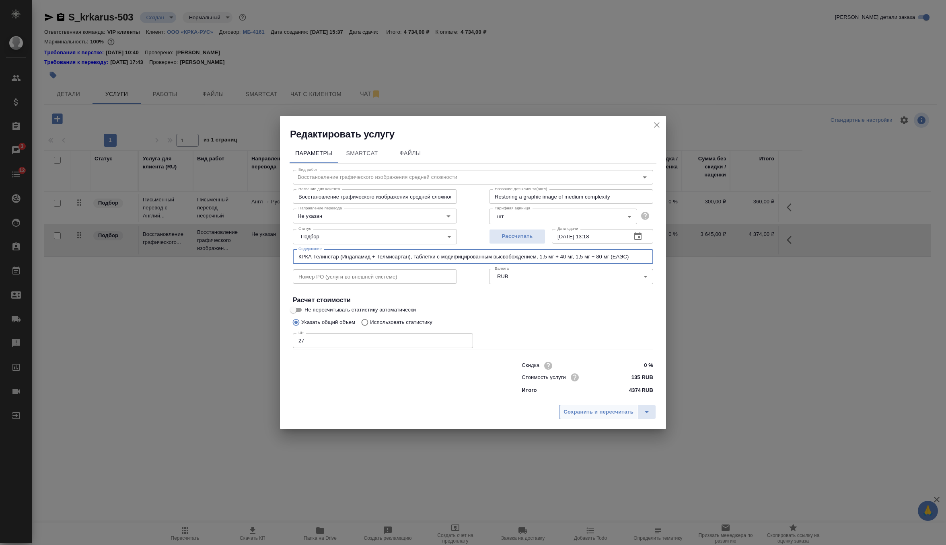
type input "КРКА Телинстар (Индапамид + Телмисартан), таблетки с модифицированным высвобожд…"
click at [612, 410] on span "Сохранить и пересчитать" at bounding box center [599, 412] width 70 height 9
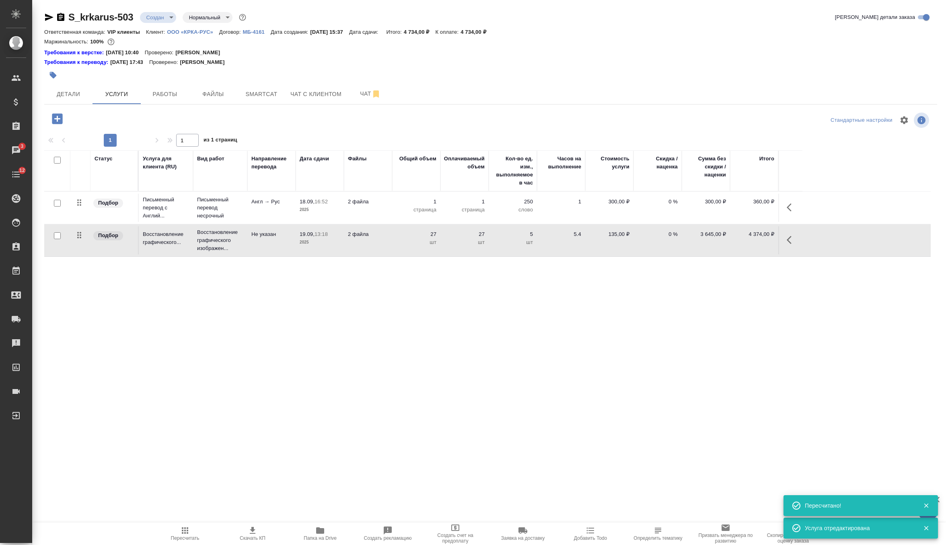
click at [58, 123] on icon "button" at bounding box center [57, 118] width 10 height 10
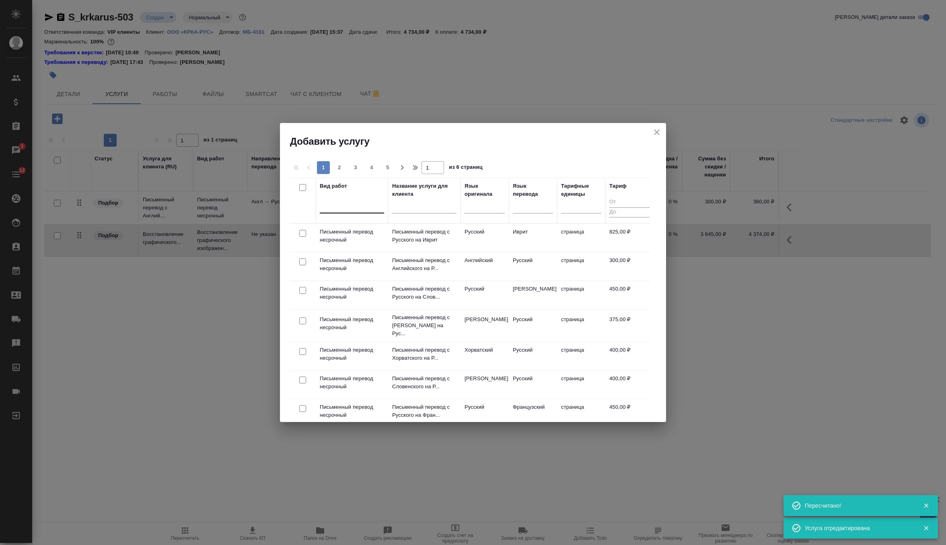
click at [352, 202] on div at bounding box center [352, 206] width 64 height 12
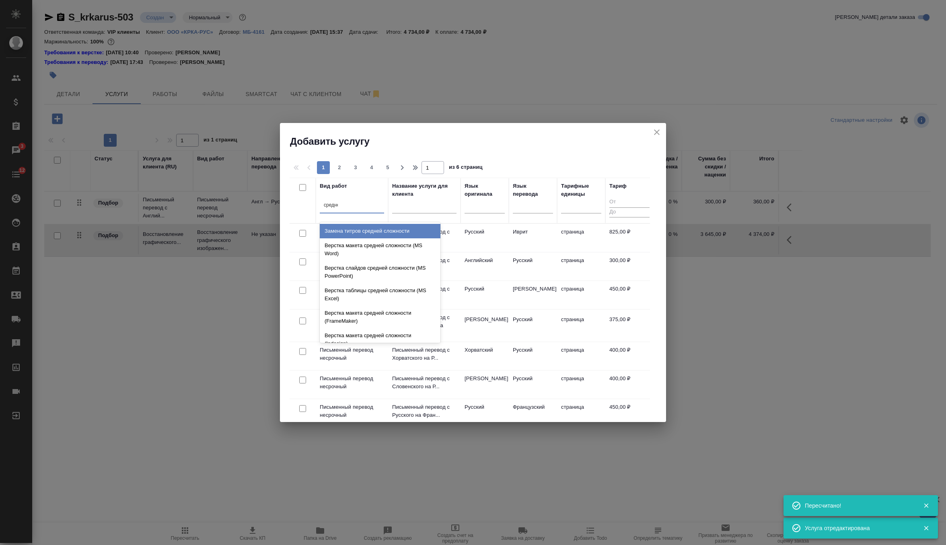
type input "средней"
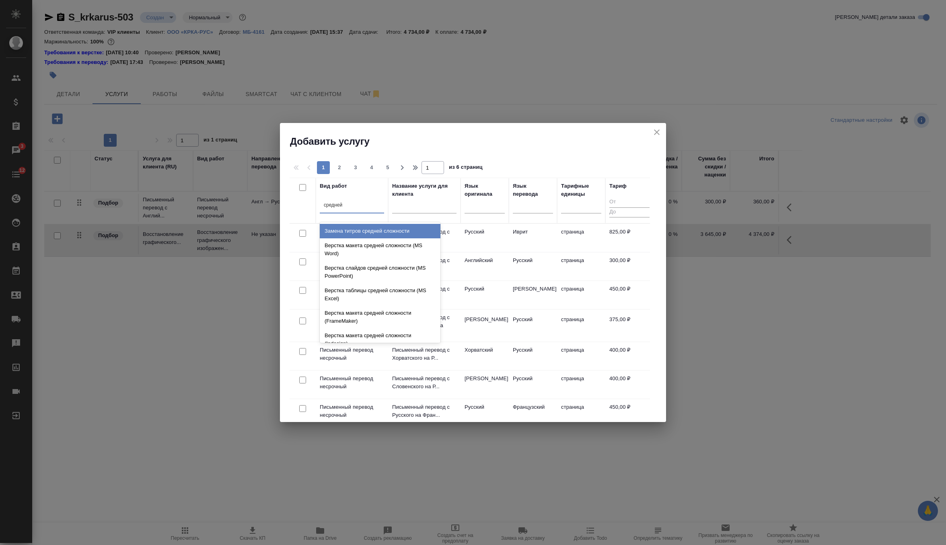
click at [360, 247] on div "Верстка макета средней сложности (MS Word)" at bounding box center [380, 250] width 121 height 23
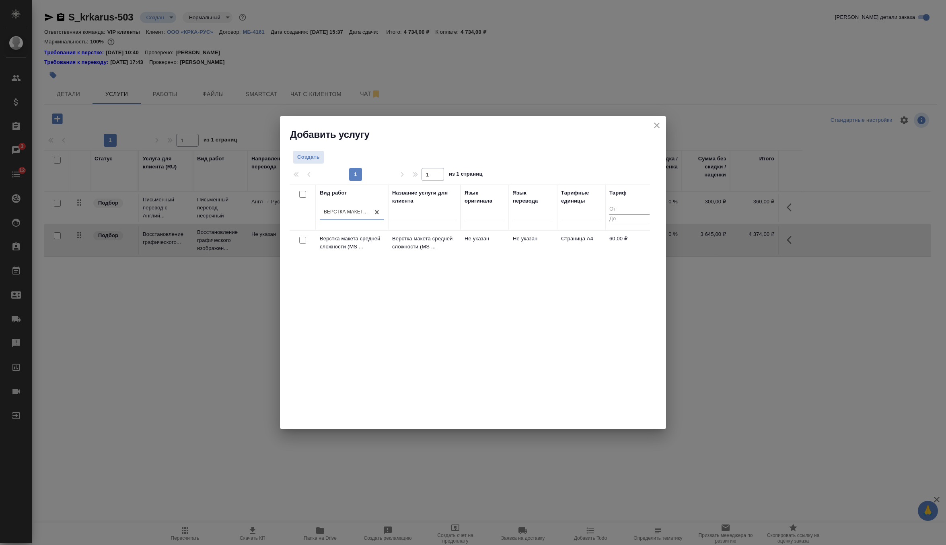
click at [303, 239] on input "checkbox" at bounding box center [302, 240] width 7 height 7
checkbox input "true"
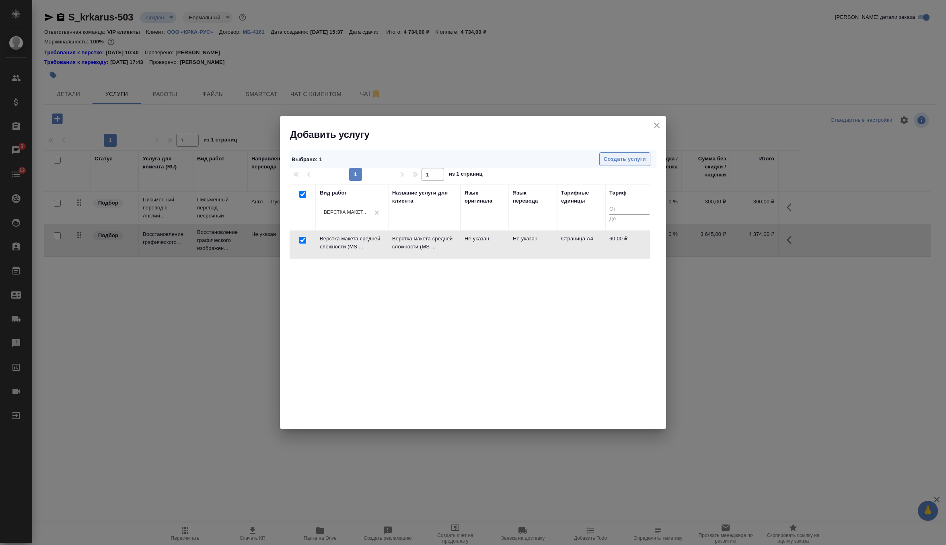
click at [625, 159] on span "Создать услуги" at bounding box center [625, 159] width 42 height 9
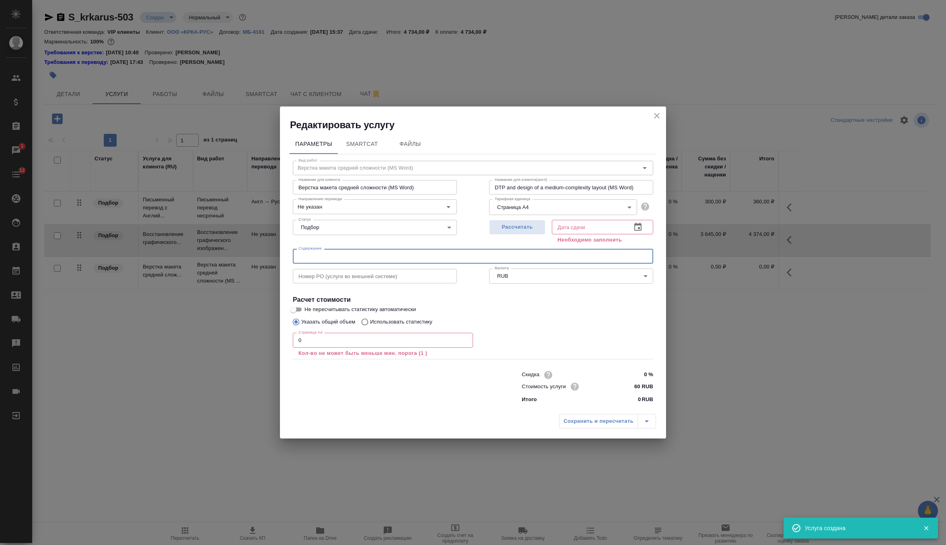
click at [352, 257] on input "text" at bounding box center [473, 256] width 360 height 14
paste input "КРКА Телинстар (Индапамид + Телмисартан), таблетки с модифицированным высвобожд…"
type input "КРКА Телинстар (Индапамид + Телмисартан), таблетки с модифицированным высвобожд…"
click at [335, 345] on input "0" at bounding box center [383, 340] width 180 height 14
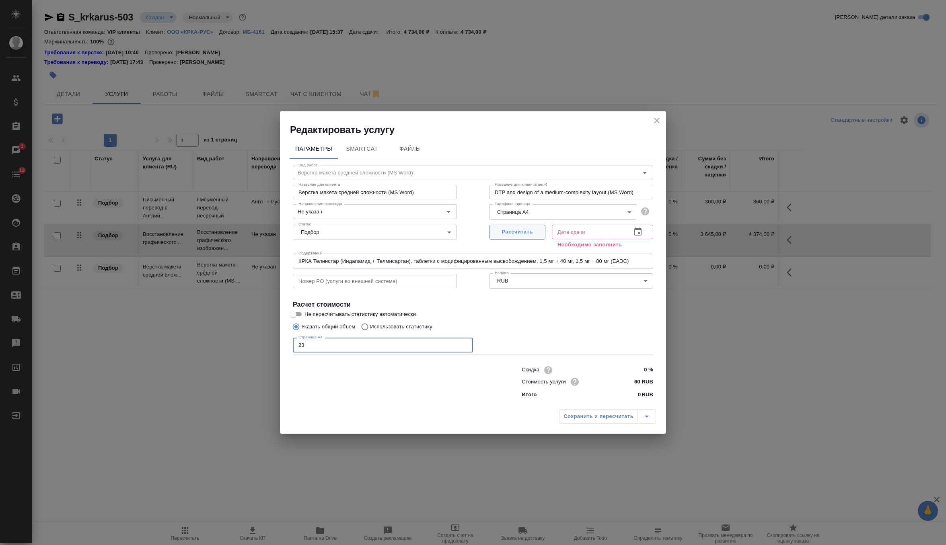
type input "23"
click at [529, 235] on span "Рассчитать" at bounding box center [517, 232] width 47 height 9
type input "18.09.2025 17:50"
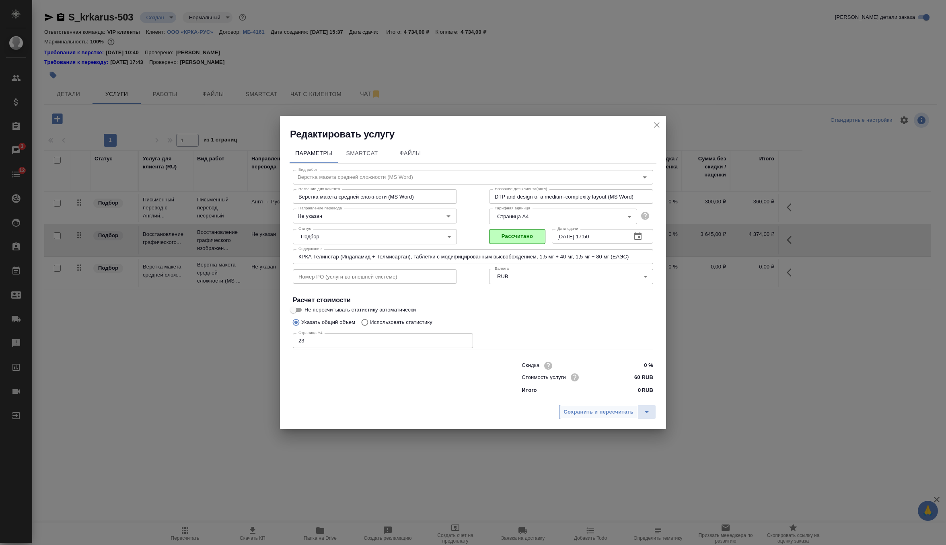
click at [592, 410] on span "Сохранить и пересчитать" at bounding box center [599, 412] width 70 height 9
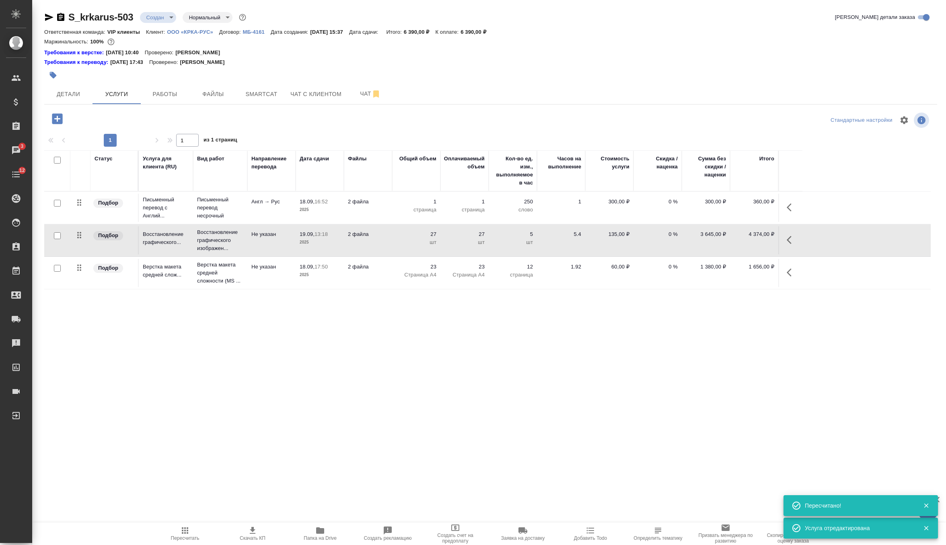
click at [287, 194] on td "Англ → Рус" at bounding box center [271, 208] width 48 height 28
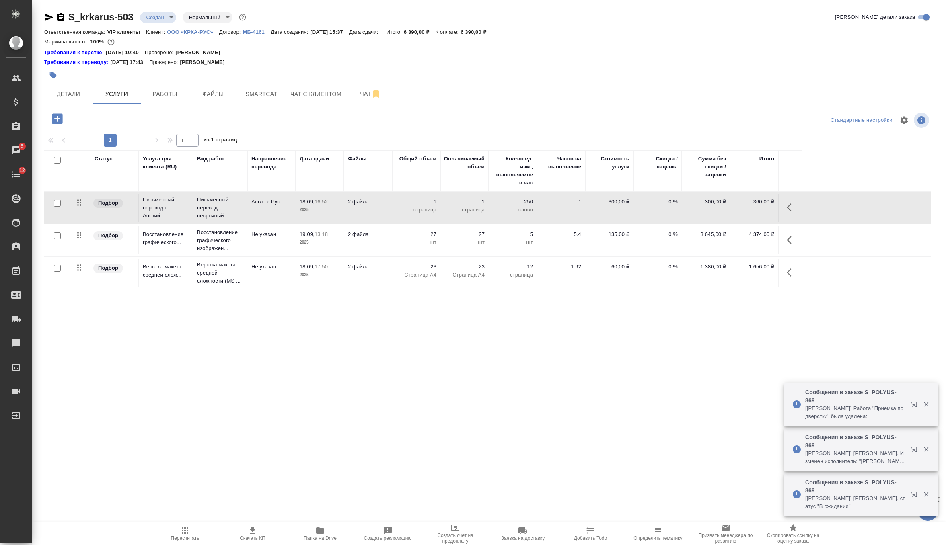
click at [407, 200] on p "1" at bounding box center [416, 202] width 40 height 8
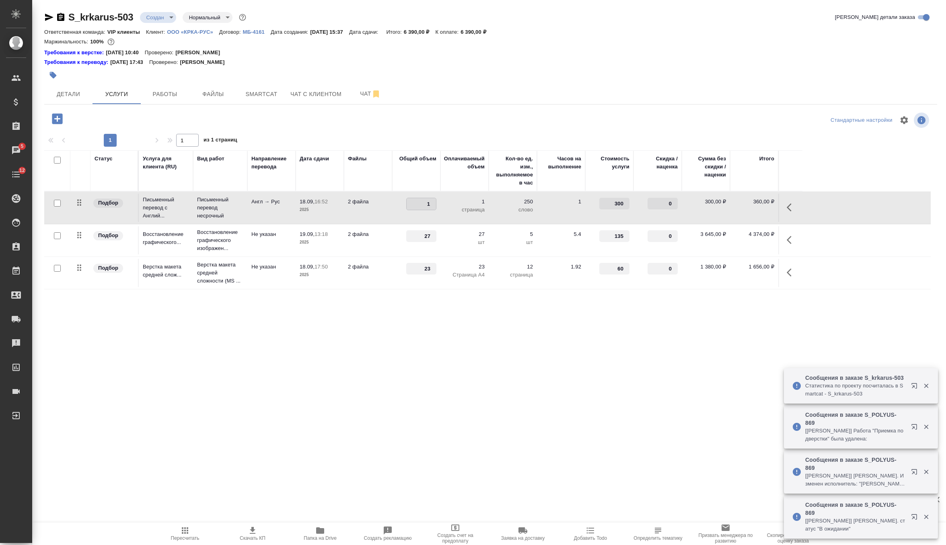
click at [383, 215] on td "2 файла" at bounding box center [368, 208] width 48 height 28
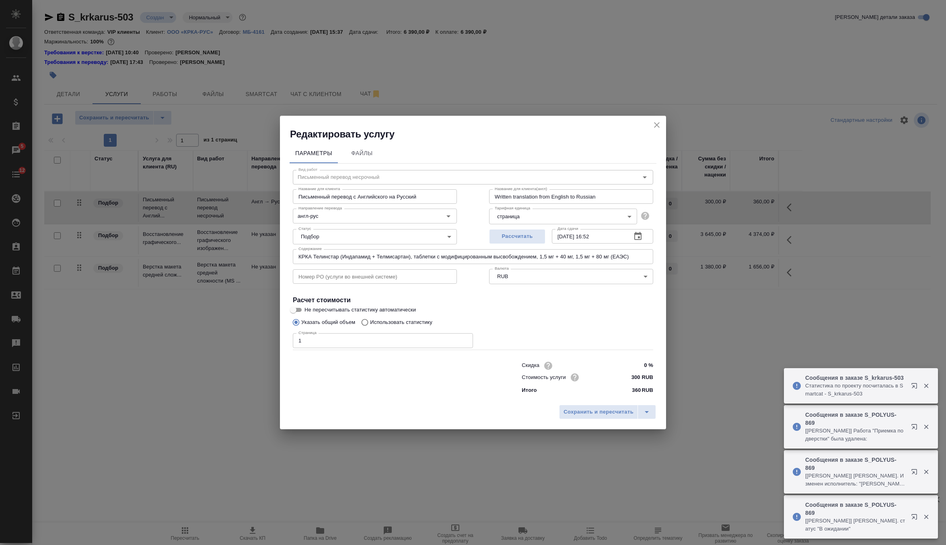
click at [319, 342] on input "1" at bounding box center [383, 340] width 180 height 14
type input "20"
click at [585, 410] on span "Сохранить и пересчитать" at bounding box center [599, 412] width 70 height 9
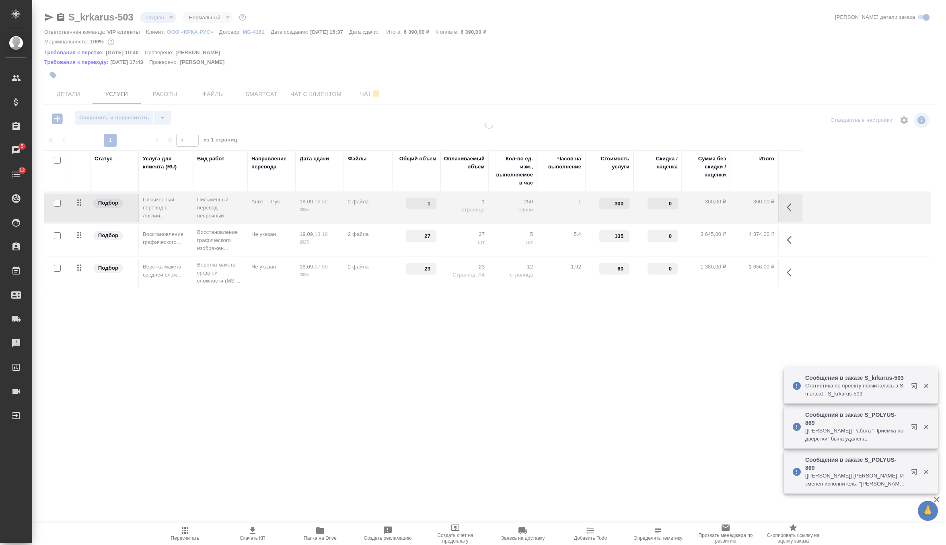
type input "20"
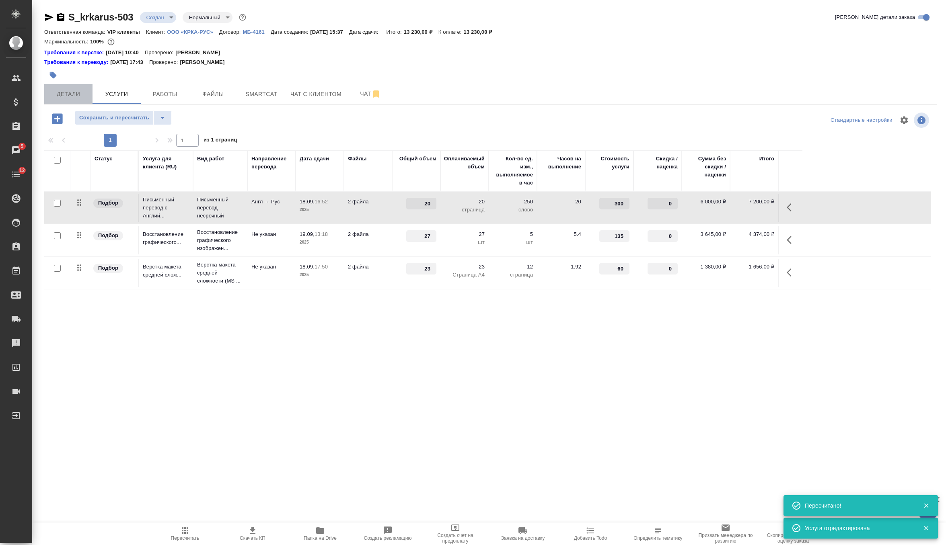
click at [61, 95] on span "Детали" at bounding box center [68, 94] width 39 height 10
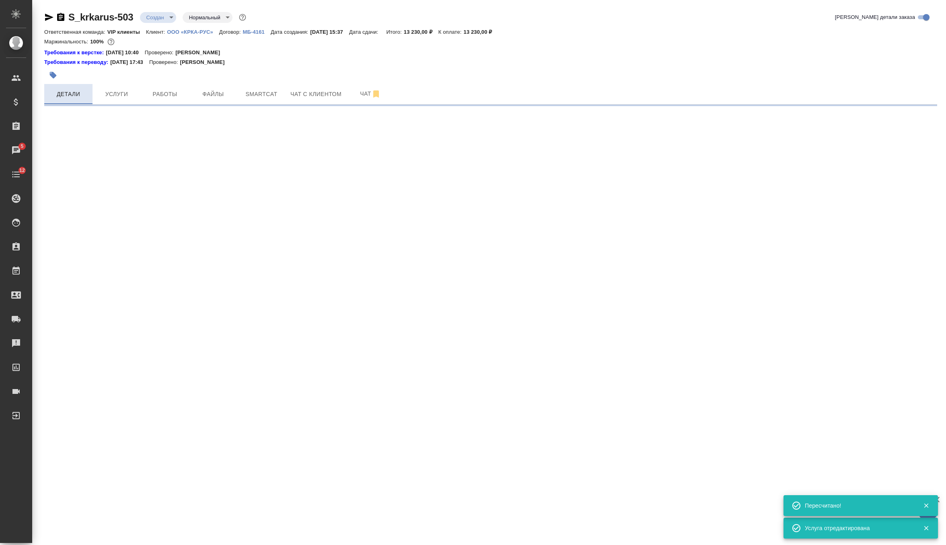
select select "RU"
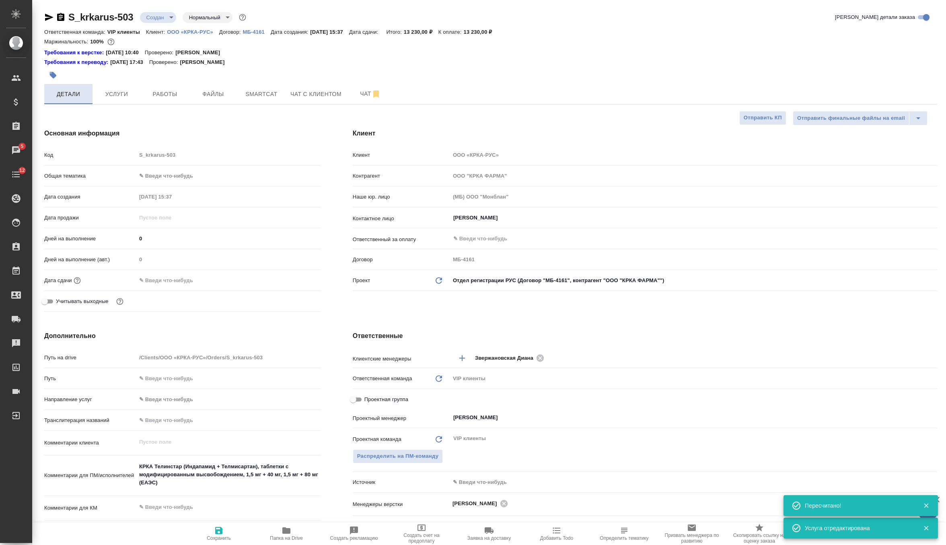
type textarea "x"
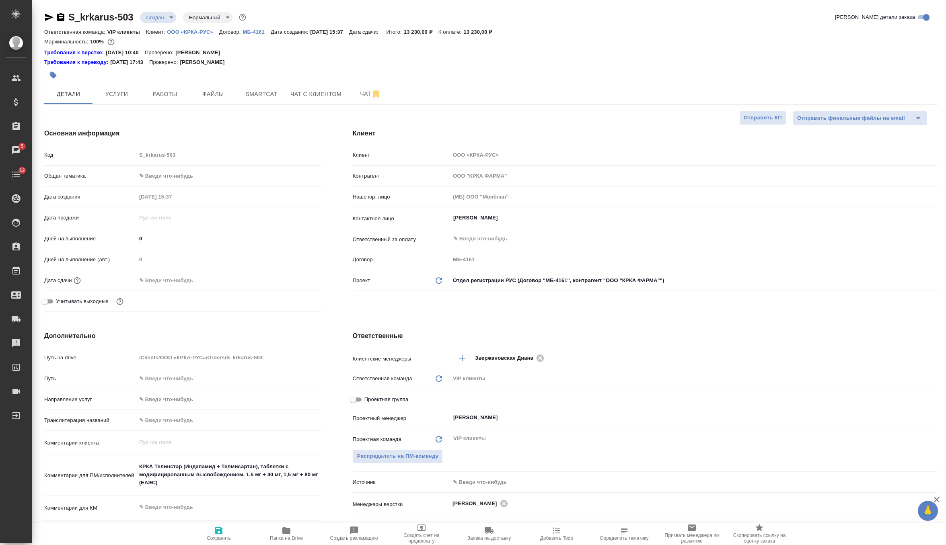
click at [175, 277] on input "text" at bounding box center [171, 281] width 70 height 12
click at [298, 276] on icon "button" at bounding box center [297, 280] width 10 height 10
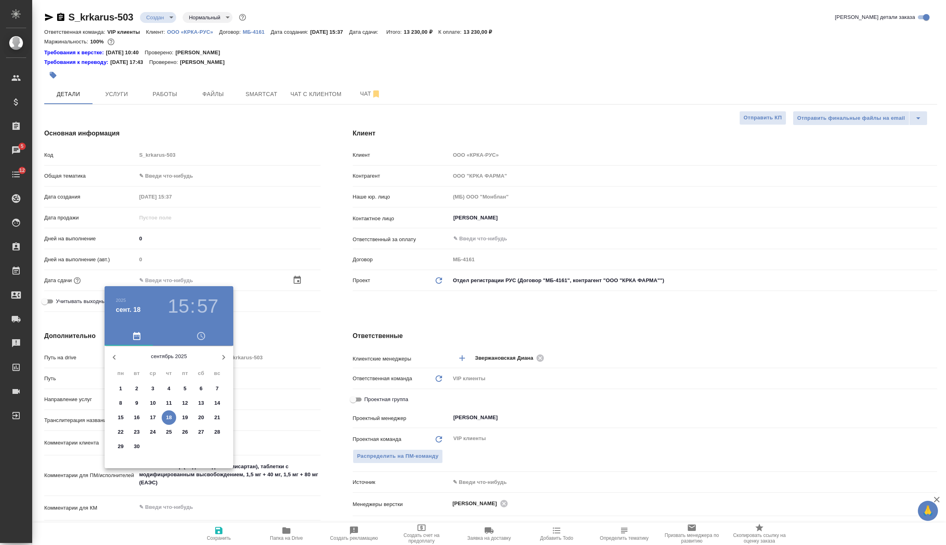
click at [123, 433] on p "22" at bounding box center [121, 432] width 6 height 8
type input "22.09.2025 15:57"
type textarea "x"
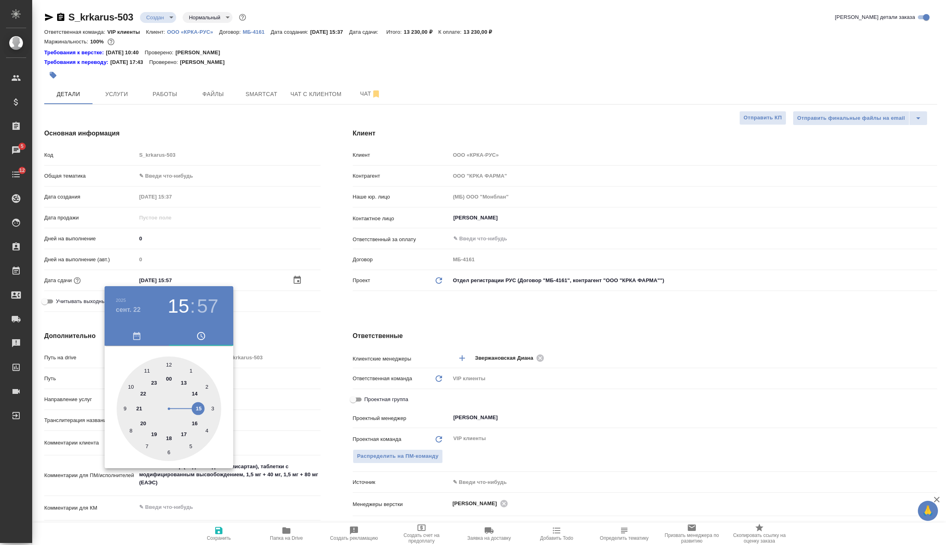
type input "22.09.2025 17:57"
type textarea "x"
click at [183, 434] on div at bounding box center [169, 409] width 105 height 105
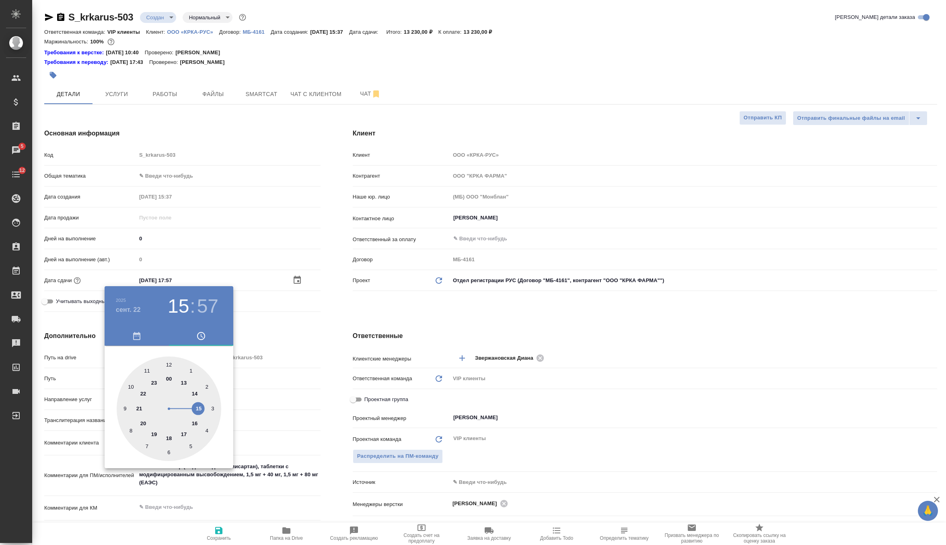
type textarea "x"
click at [166, 362] on div at bounding box center [169, 409] width 105 height 105
type input "22.09.2025 17:00"
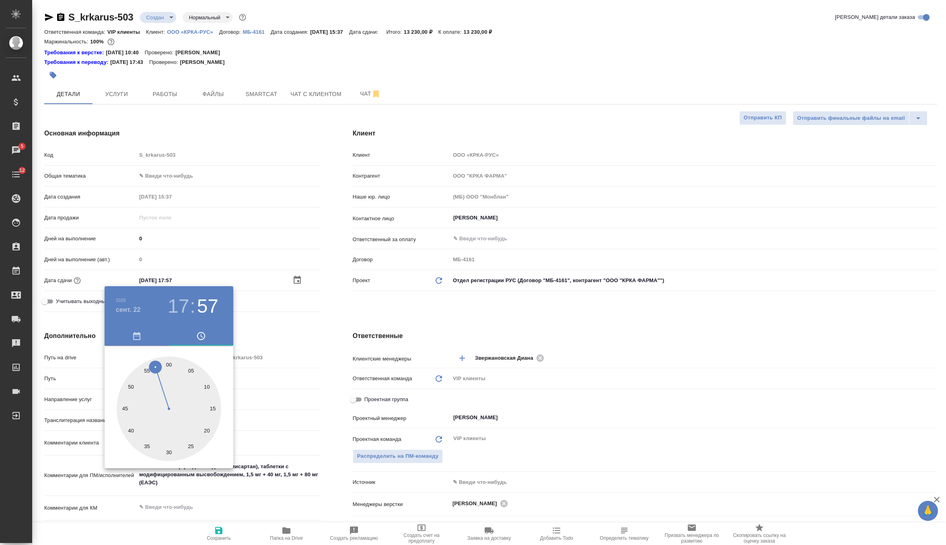
type textarea "x"
click at [366, 315] on div at bounding box center [473, 272] width 946 height 545
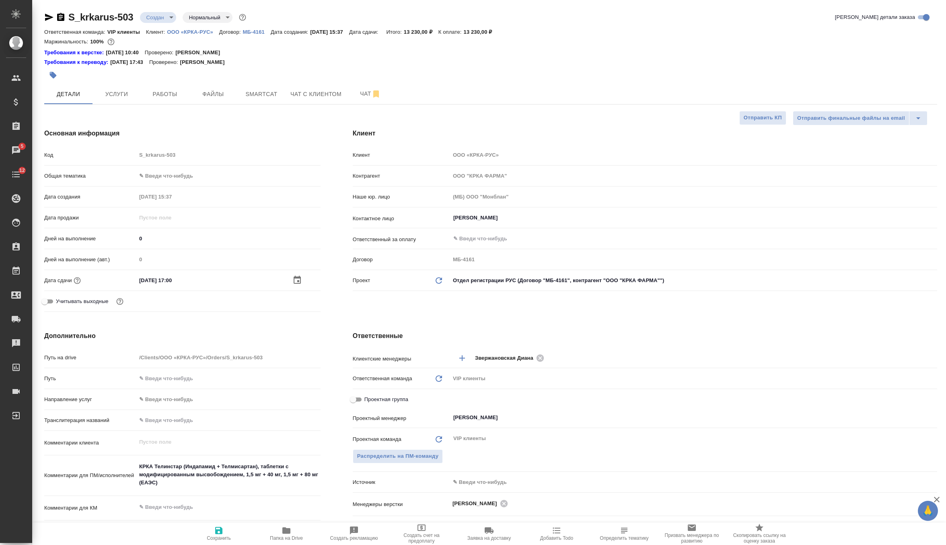
click at [221, 533] on icon "button" at bounding box center [218, 530] width 7 height 7
type textarea "x"
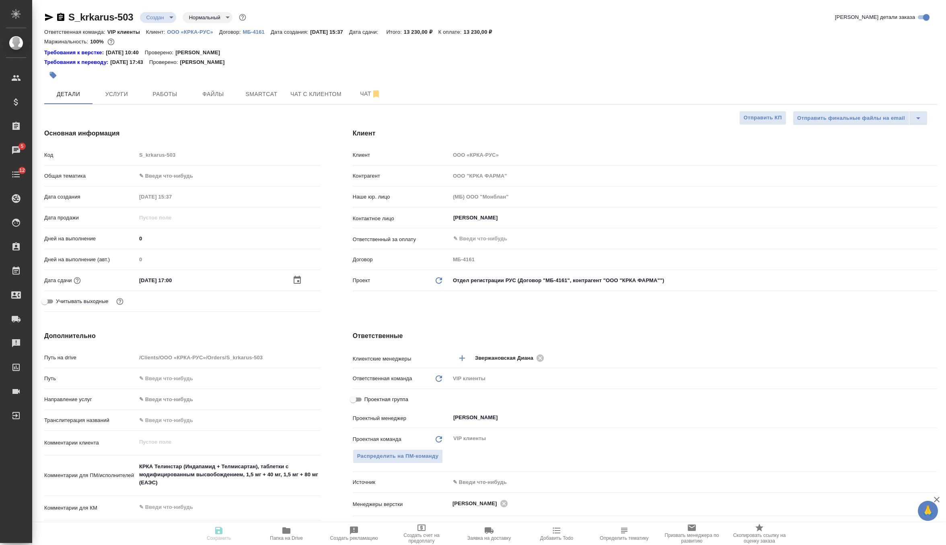
type textarea "x"
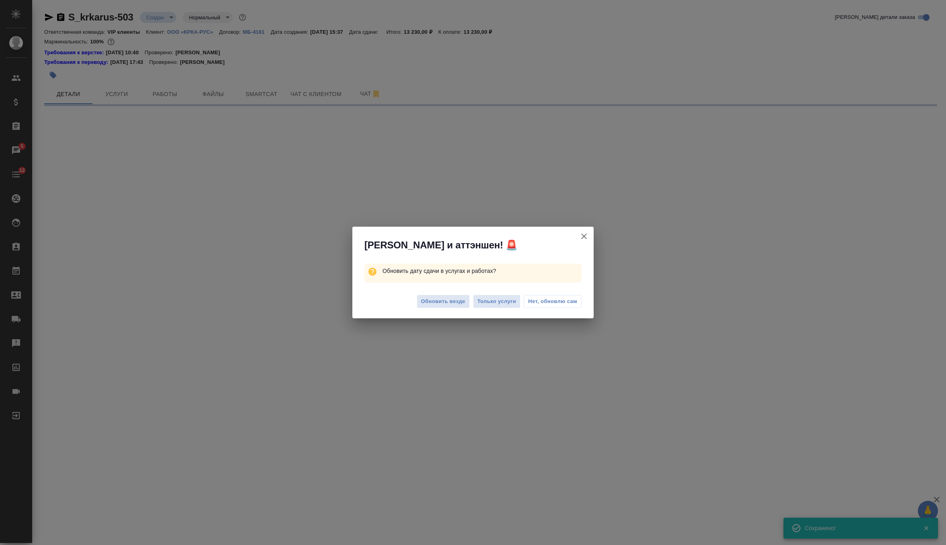
select select "RU"
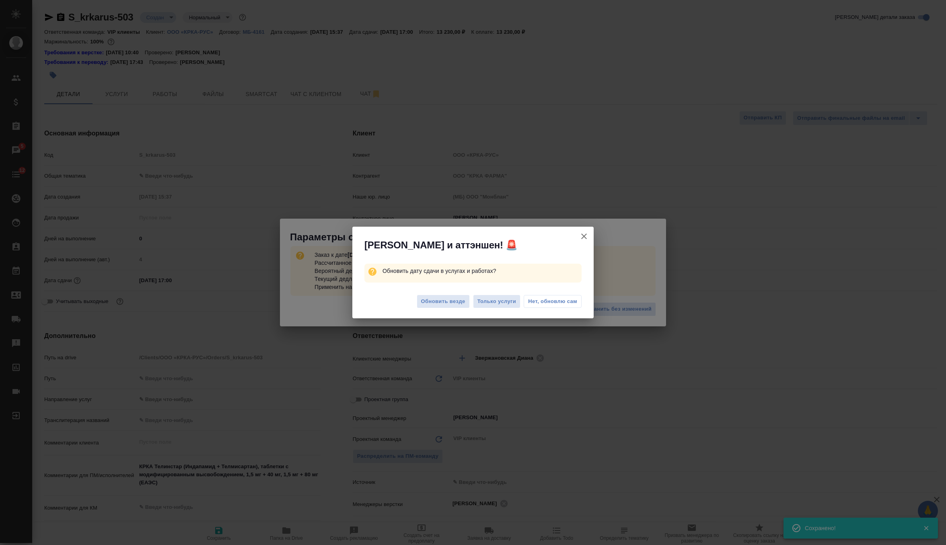
type textarea "x"
click at [455, 300] on span "Обновить везде" at bounding box center [443, 301] width 44 height 9
type textarea "x"
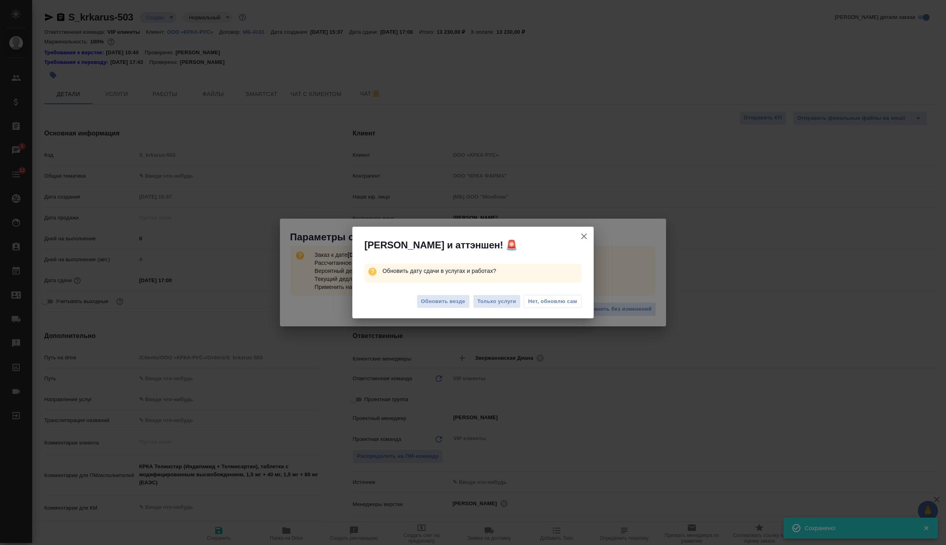
type textarea "x"
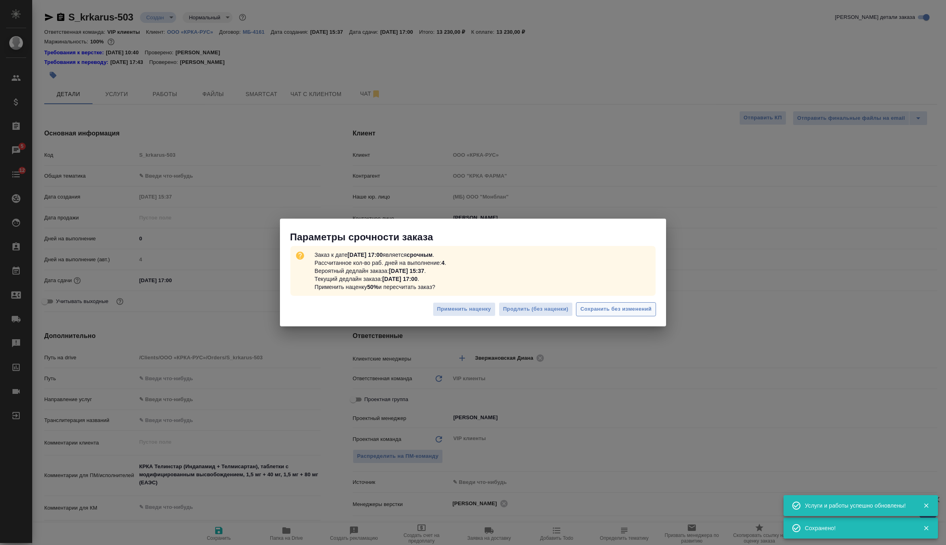
click at [637, 311] on span "Сохранить без изменений" at bounding box center [615, 309] width 71 height 9
type textarea "x"
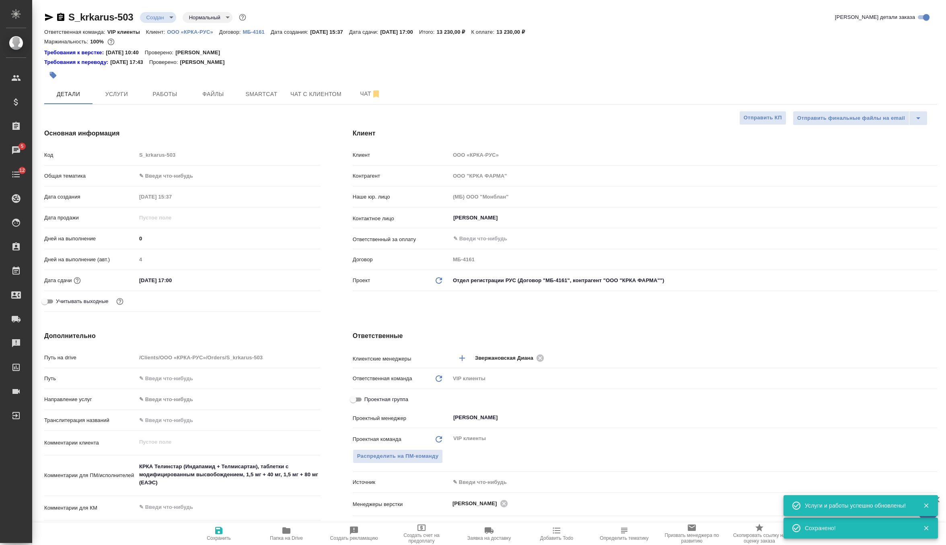
type textarea "x"
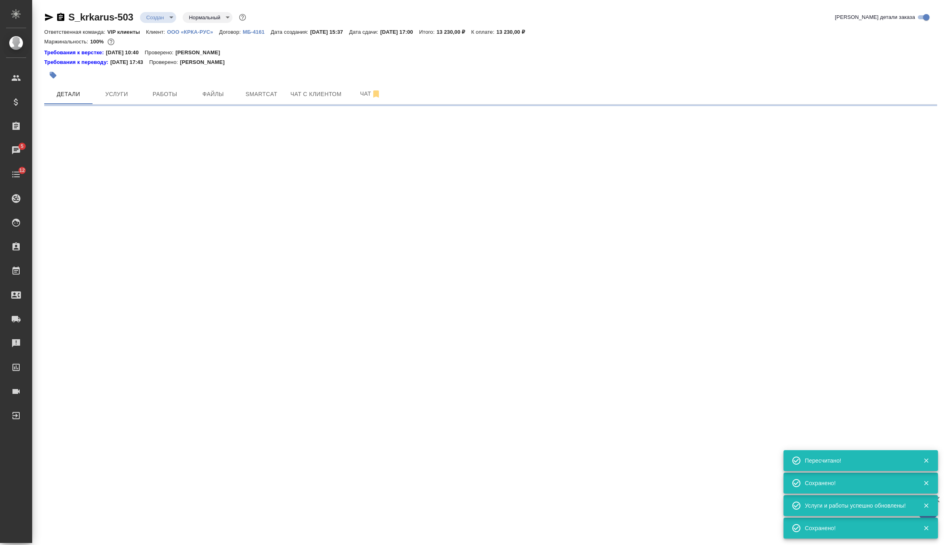
type input "urgent"
select select "RU"
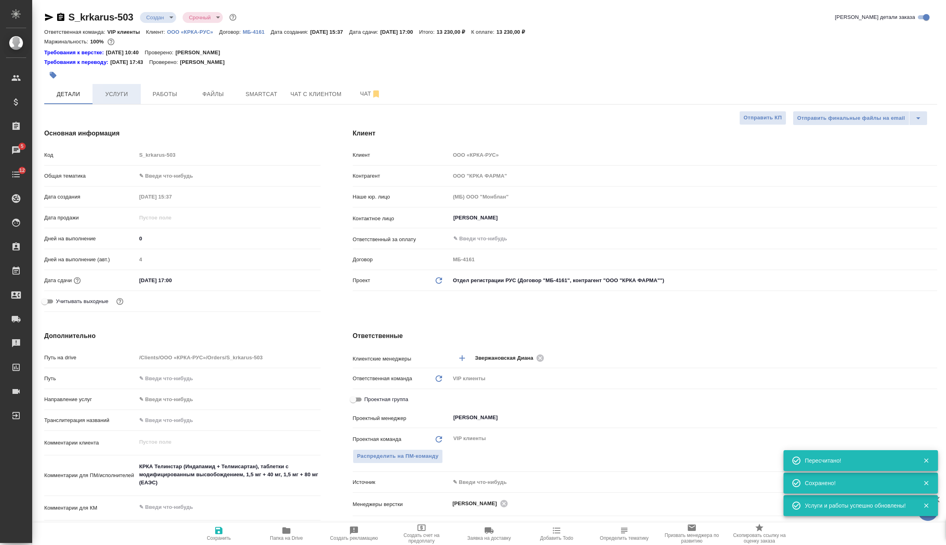
type textarea "x"
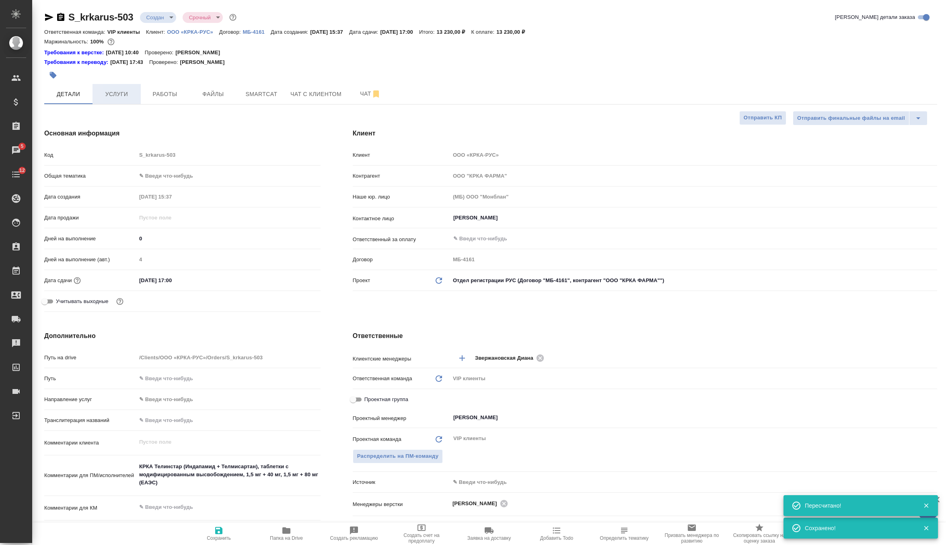
click at [123, 91] on span "Услуги" at bounding box center [116, 94] width 39 height 10
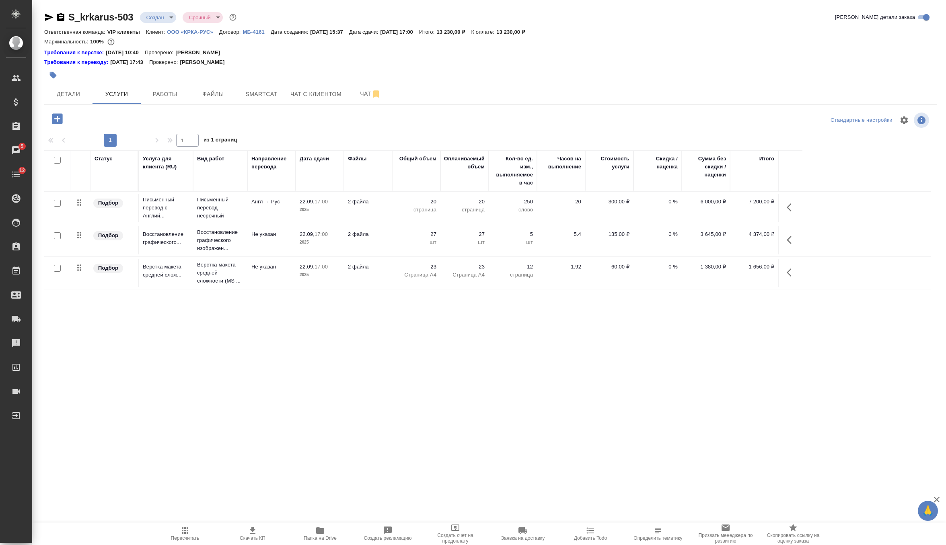
click at [252, 533] on icon "button" at bounding box center [253, 531] width 10 height 10
click at [560, 51] on div "Требования к верстке: 25.03.2025 10:40 Проверено: Петрова Валерия" at bounding box center [490, 53] width 893 height 8
drag, startPoint x: 524, startPoint y: 32, endPoint x: 549, endPoint y: 31, distance: 25.8
click at [549, 31] on div "Ответственная команда: VIP клиенты Клиент: ООО «КРКА-РУС» Договор: МБ-4161 Дата…" at bounding box center [490, 32] width 893 height 10
copy p "13 230,00"
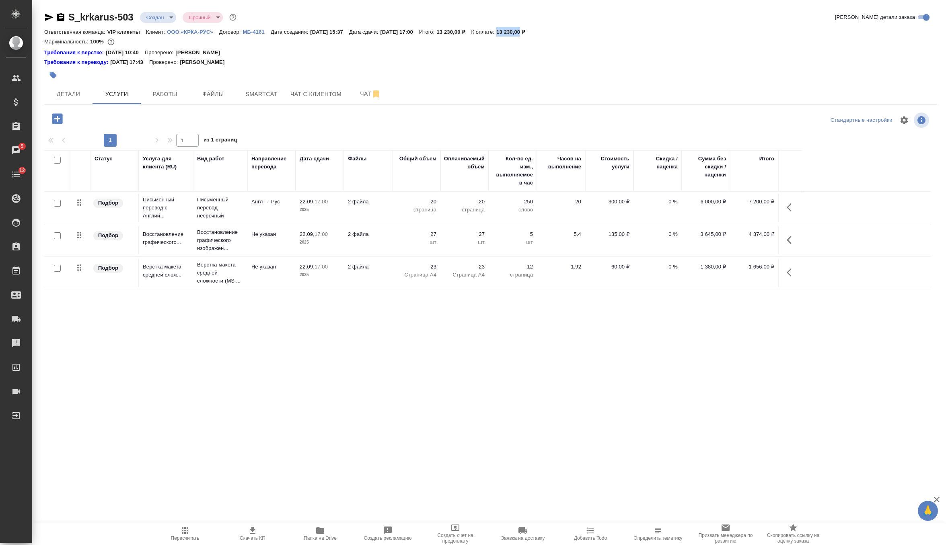
drag, startPoint x: 396, startPoint y: 32, endPoint x: 444, endPoint y: 34, distance: 47.9
click at [444, 34] on div "Ответственная команда: VIP клиенты Клиент: ООО «КРКА-РУС» Договор: МБ-4161 Дата…" at bounding box center [490, 32] width 893 height 10
copy p "22.09.2025, 17:00"
click at [155, 22] on body "🙏 .cls-1 fill:#fff; AWATERA Zverzhanovskaya Diana Клиенты Спецификации Заказы 5…" at bounding box center [473, 272] width 946 height 545
click at [182, 30] on button "Согласование КП" at bounding box center [169, 31] width 47 height 9
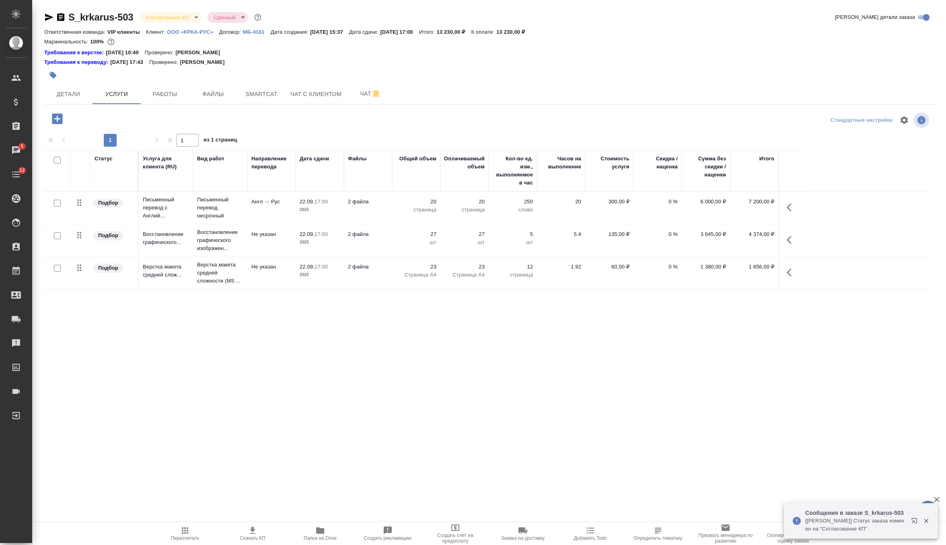
click at [364, 212] on td "2 файла" at bounding box center [368, 208] width 48 height 28
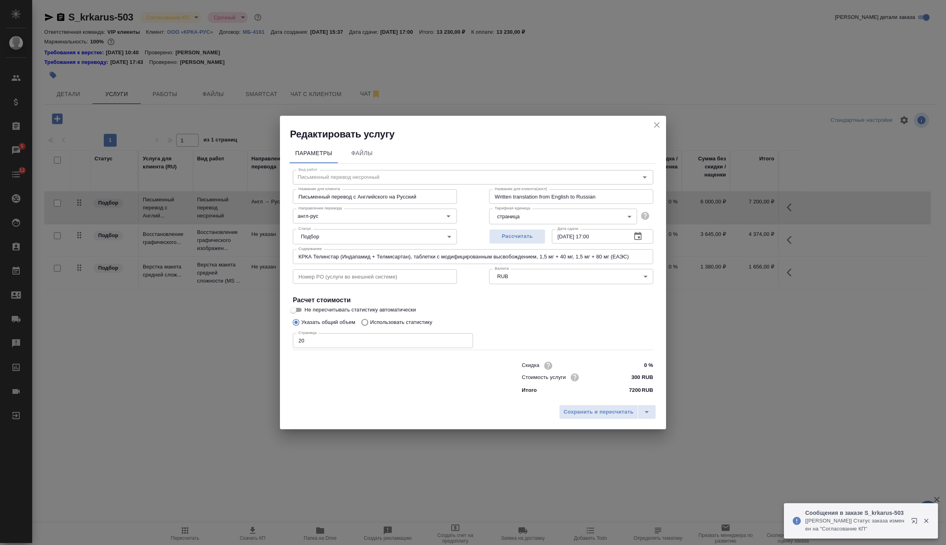
click at [653, 126] on icon "close" at bounding box center [657, 125] width 10 height 10
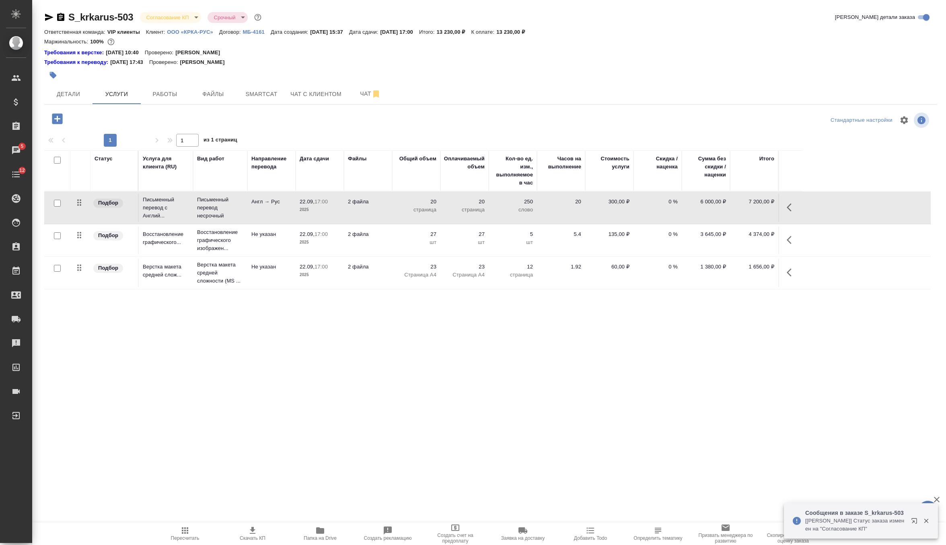
click at [510, 234] on p "5" at bounding box center [513, 234] width 40 height 8
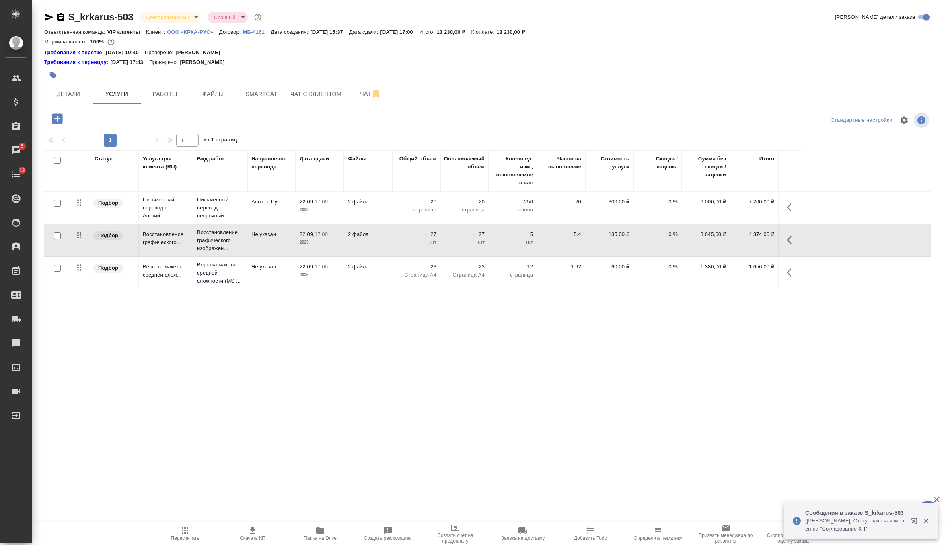
click at [510, 234] on p "5" at bounding box center [513, 234] width 40 height 8
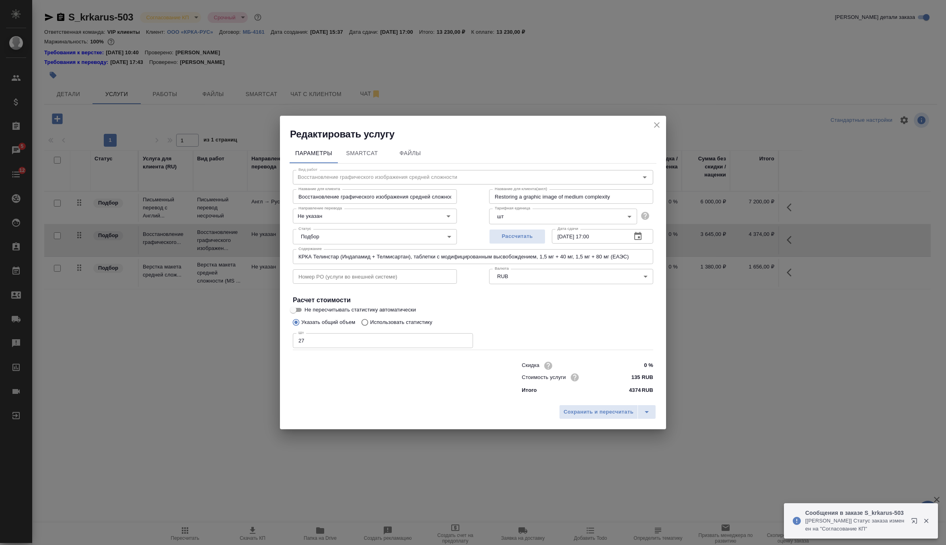
click at [659, 126] on icon "close" at bounding box center [657, 125] width 10 height 10
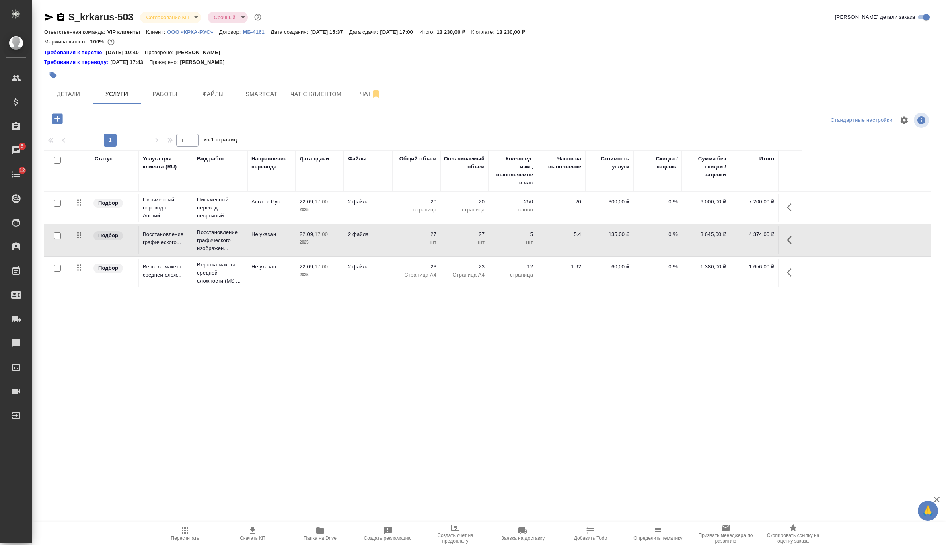
click at [659, 126] on div "Стандартные настройки" at bounding box center [785, 120] width 291 height 19
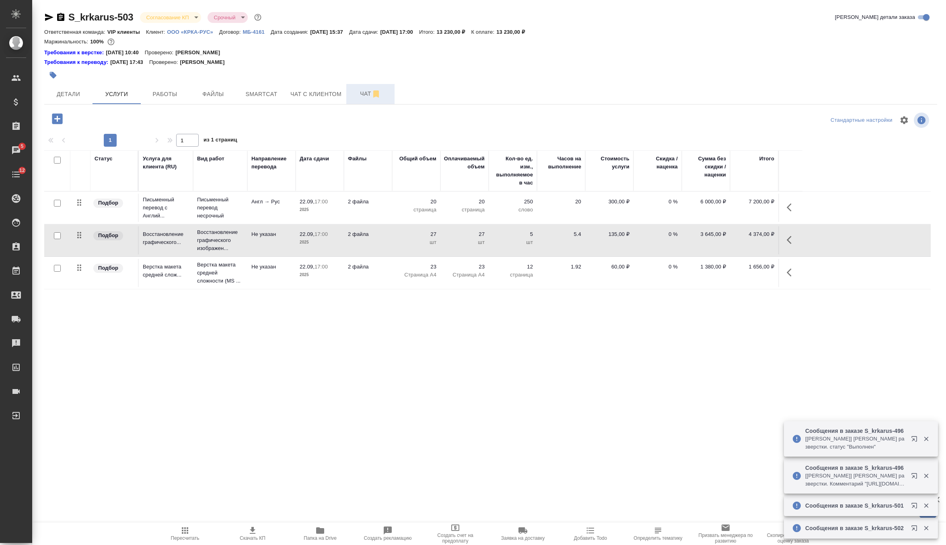
click at [361, 96] on span "Чат" at bounding box center [370, 94] width 39 height 10
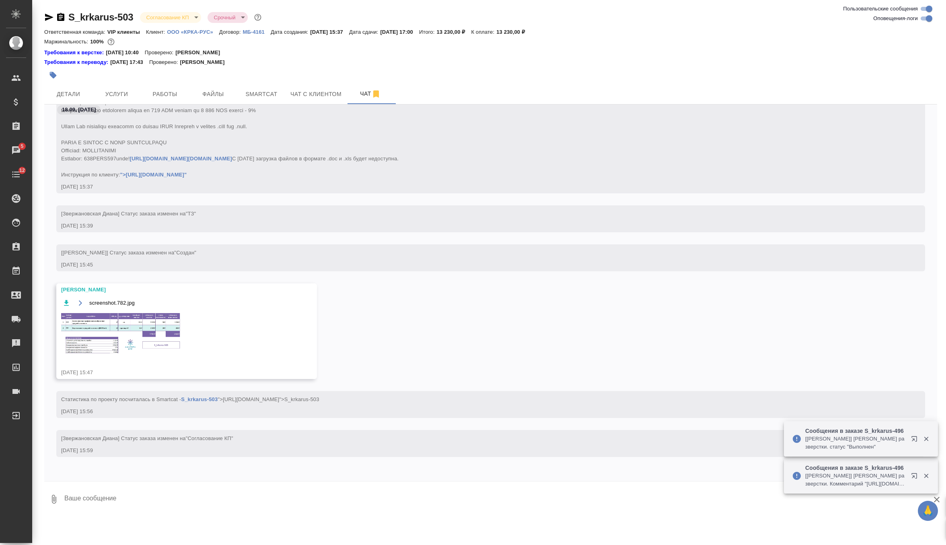
scroll to position [387, 0]
click at [140, 338] on img at bounding box center [121, 333] width 121 height 43
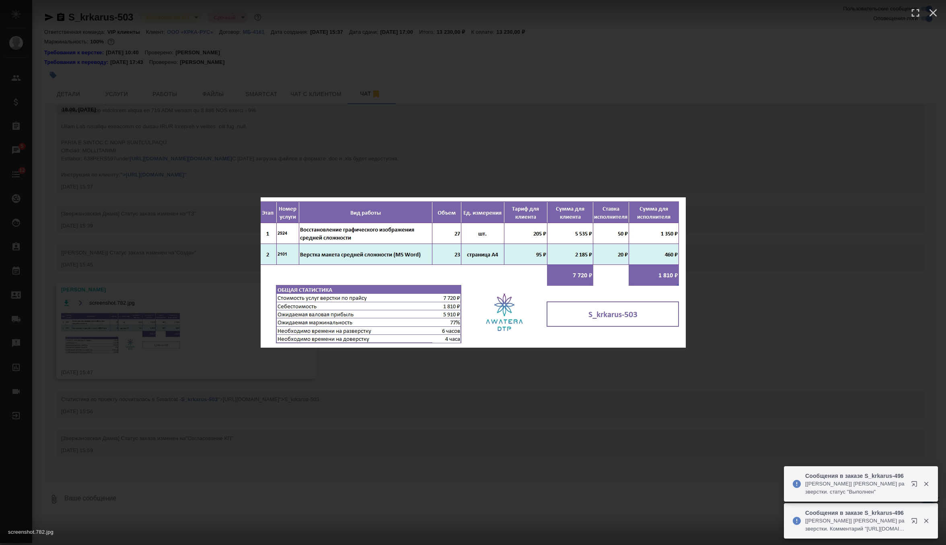
click at [301, 146] on div "screenshot.782.jpg 1 of 1" at bounding box center [473, 272] width 946 height 545
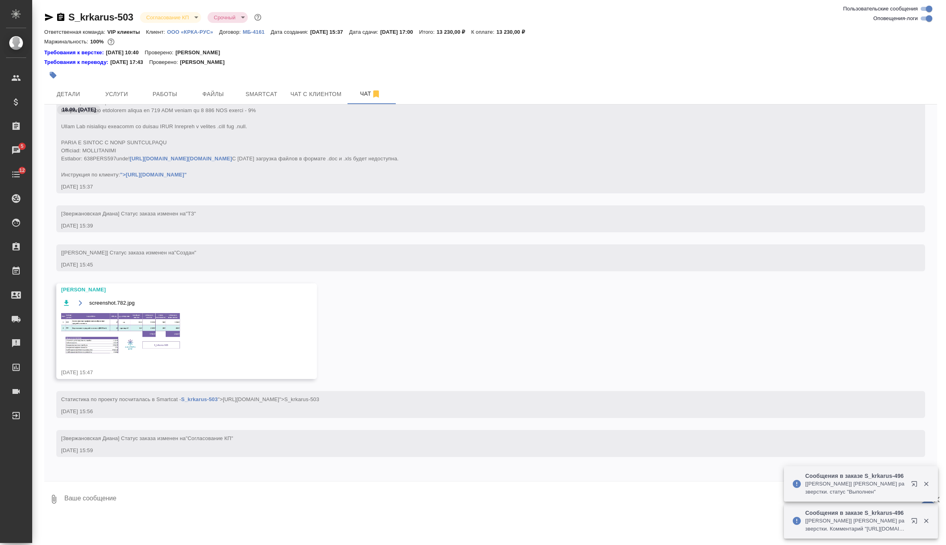
click at [171, 12] on body "🙏 .cls-1 fill:#fff; AWATERA Zverzhanovskaya Diana Клиенты Спецификации Заказы 5…" at bounding box center [473, 272] width 946 height 545
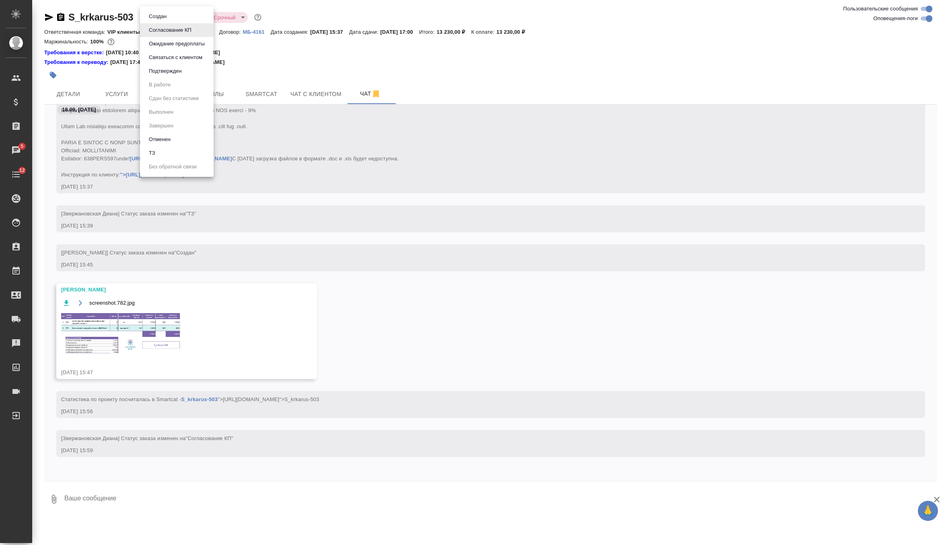
click at [189, 73] on li "Подтвержден" at bounding box center [177, 71] width 74 height 14
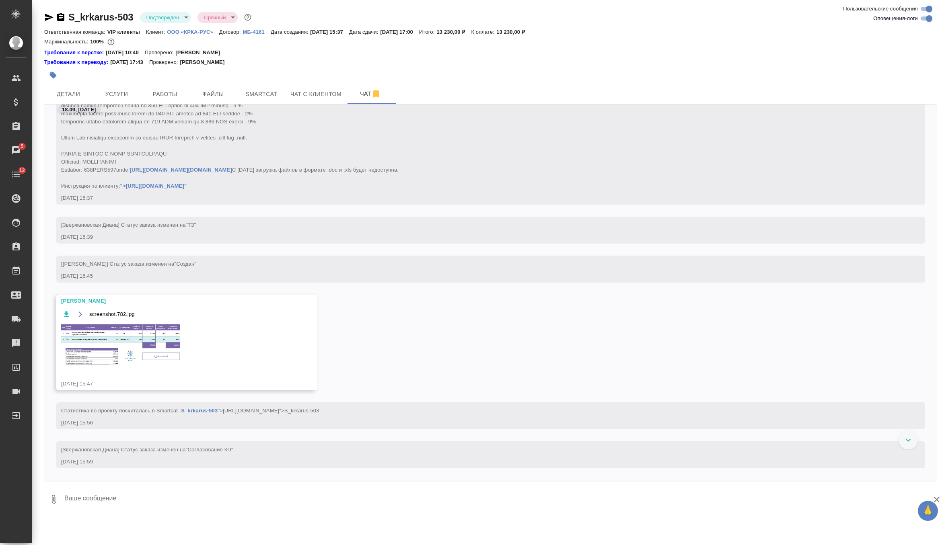
scroll to position [524, 0]
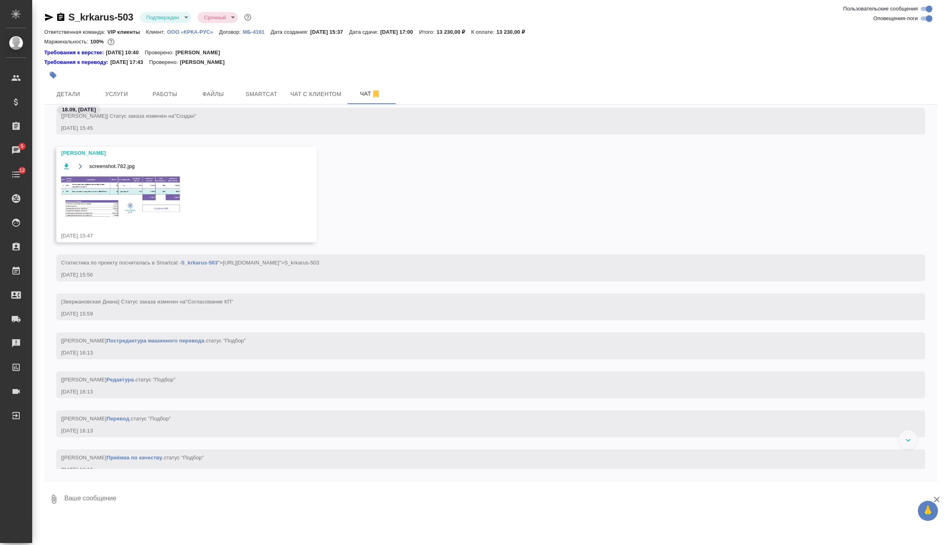
click at [161, 191] on img at bounding box center [121, 196] width 121 height 43
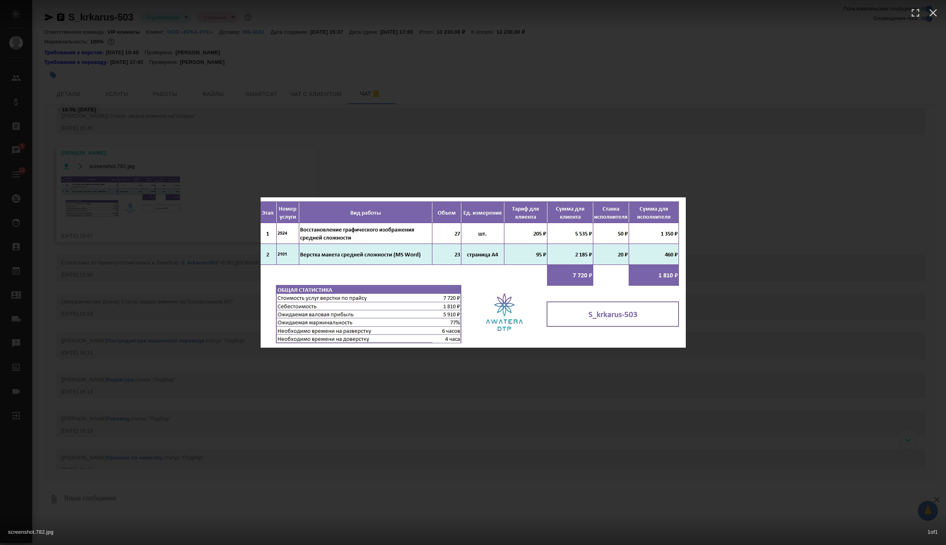
click at [483, 162] on div "screenshot.782.jpg 1 of 1" at bounding box center [473, 272] width 946 height 545
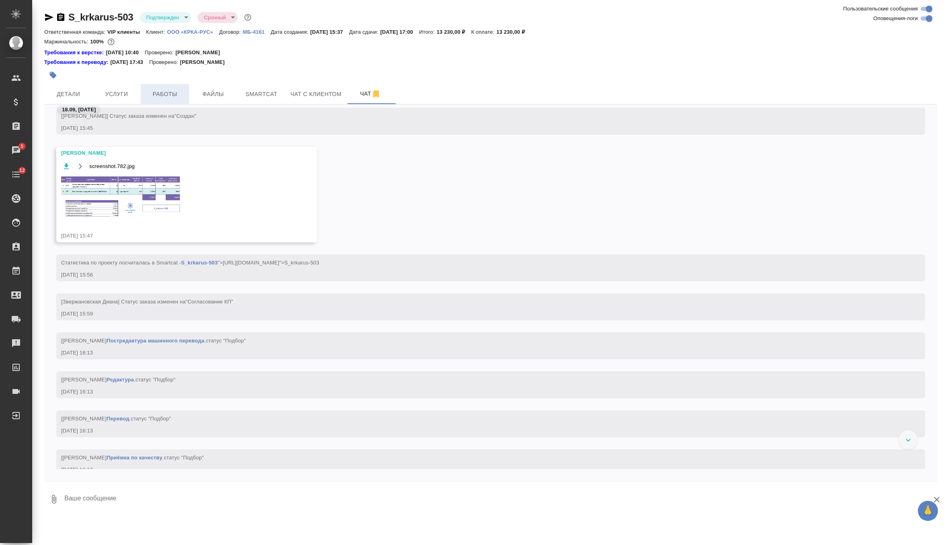
click at [180, 97] on span "Работы" at bounding box center [165, 94] width 39 height 10
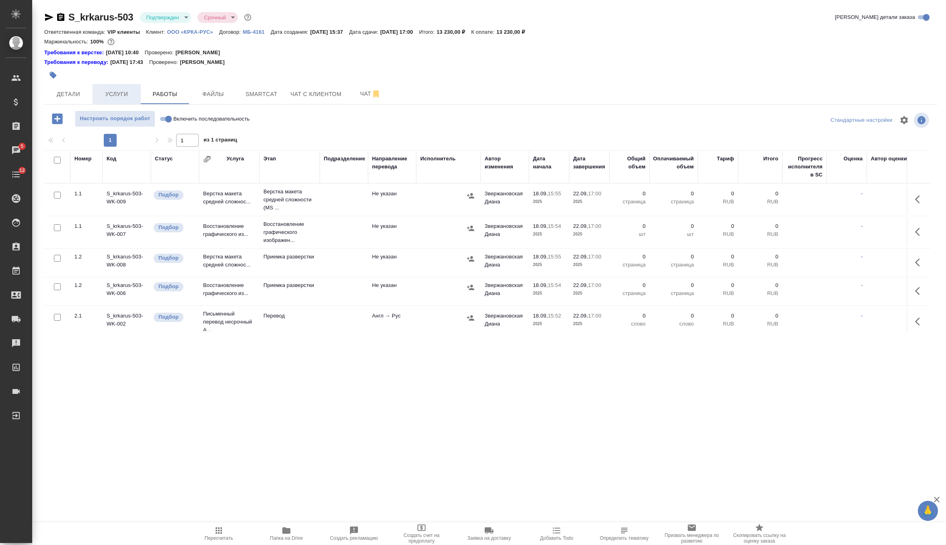
click at [133, 90] on span "Услуги" at bounding box center [116, 94] width 39 height 10
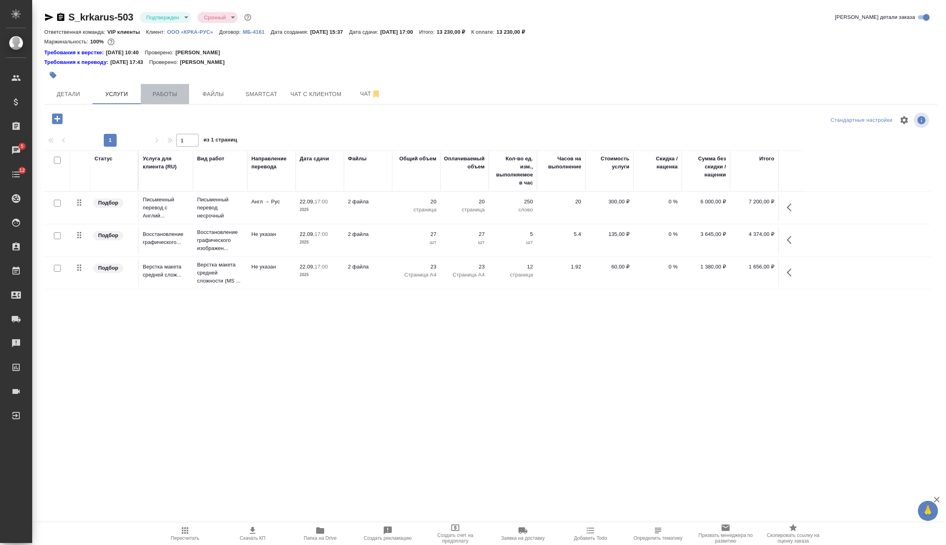
click at [179, 95] on span "Работы" at bounding box center [165, 94] width 39 height 10
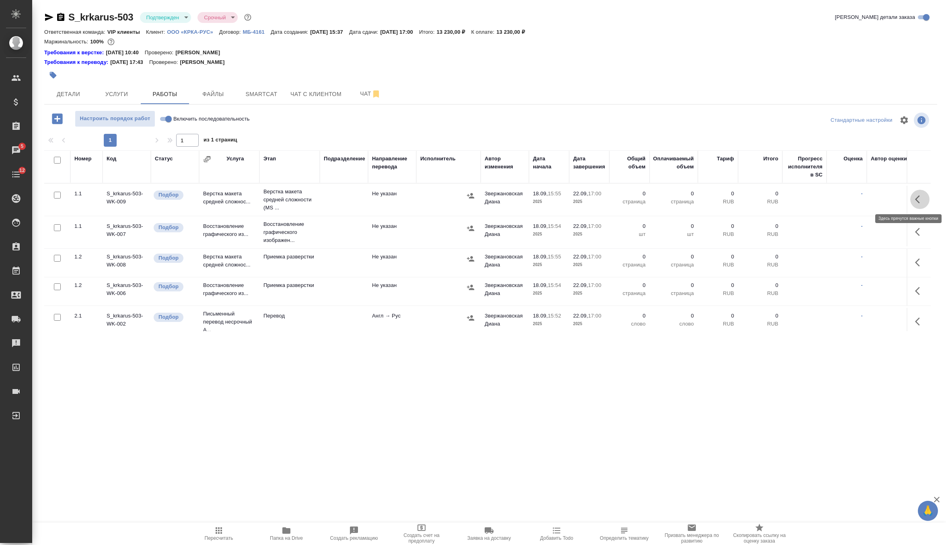
click at [918, 197] on icon "button" at bounding box center [917, 199] width 5 height 8
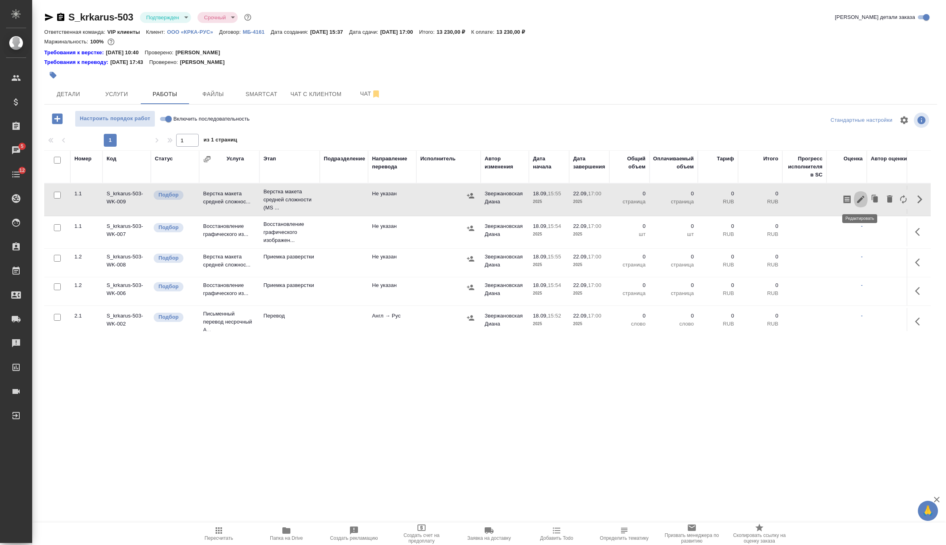
click at [860, 197] on icon "button" at bounding box center [861, 200] width 10 height 10
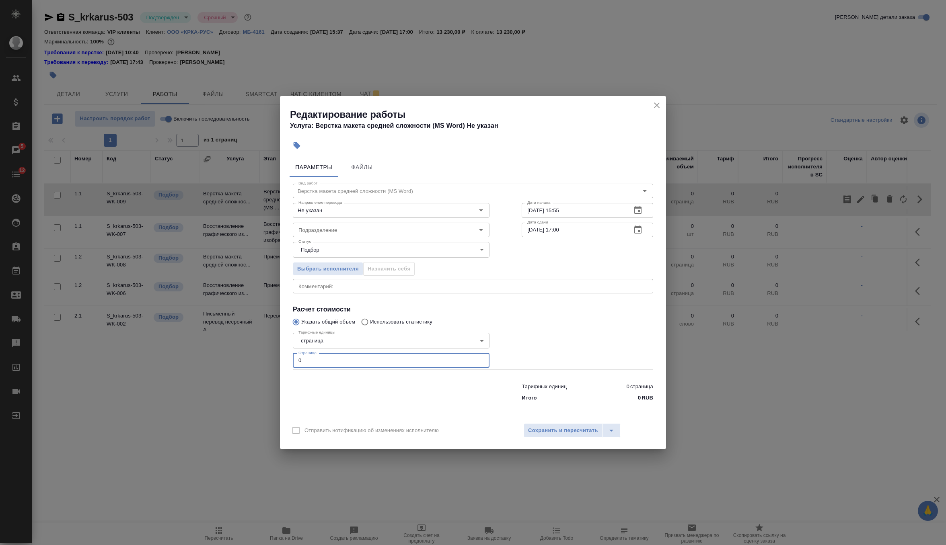
click at [401, 359] on input "0" at bounding box center [391, 361] width 197 height 14
type input "23"
click at [409, 229] on input "Подразделение" at bounding box center [377, 230] width 165 height 10
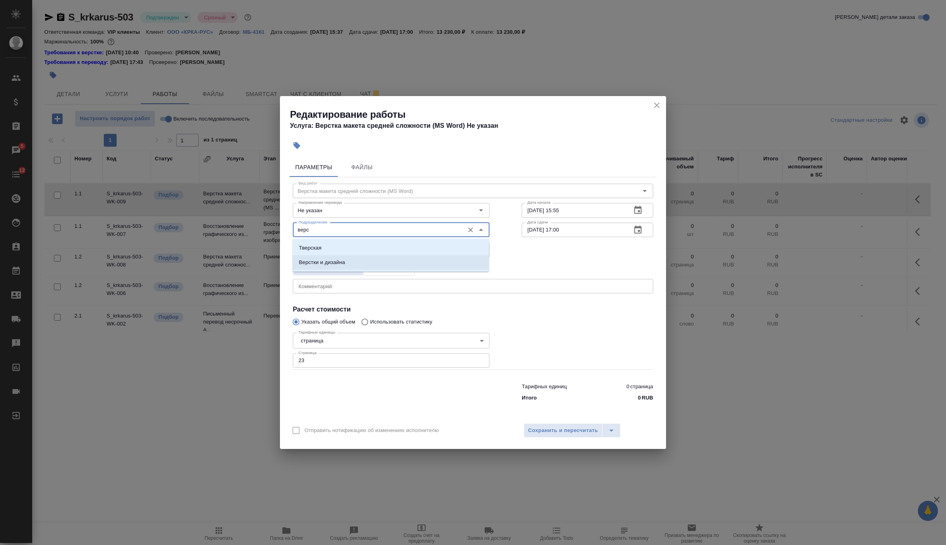
click at [412, 258] on li "Верстки и дизайна" at bounding box center [390, 262] width 197 height 14
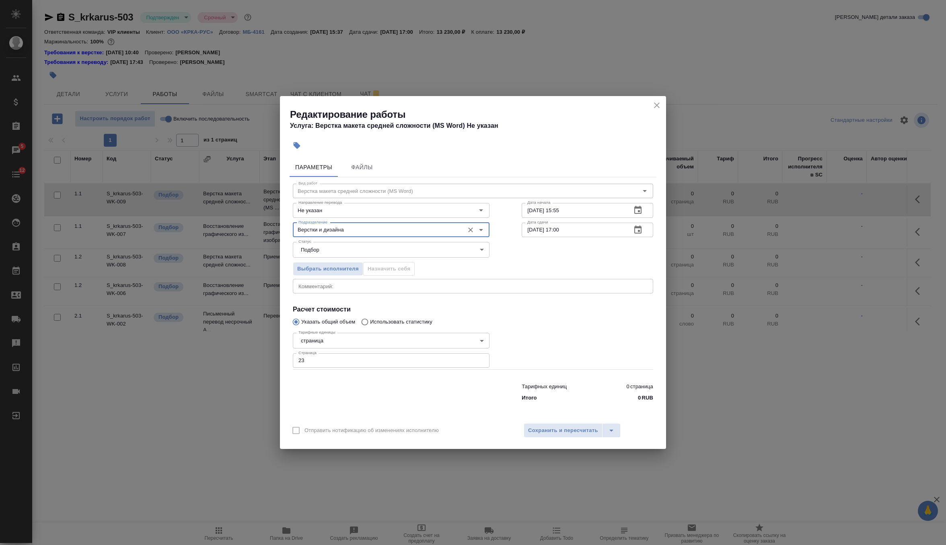
type input "Верстки и дизайна"
click at [600, 208] on input "18.09.2025 15:55" at bounding box center [573, 210] width 103 height 14
type input "18.09.2025 16:15"
click at [642, 228] on icon "button" at bounding box center [638, 230] width 10 height 10
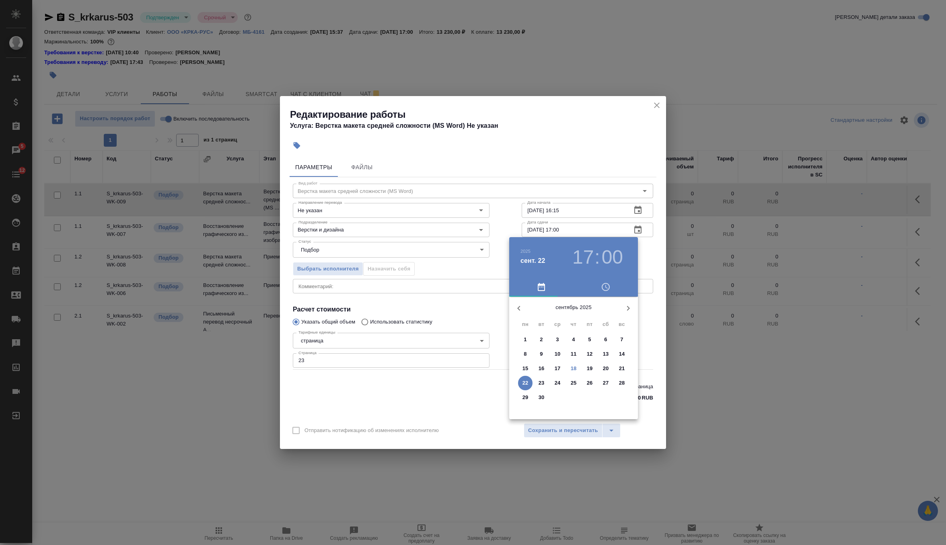
click at [584, 369] on span "19" at bounding box center [589, 369] width 14 height 8
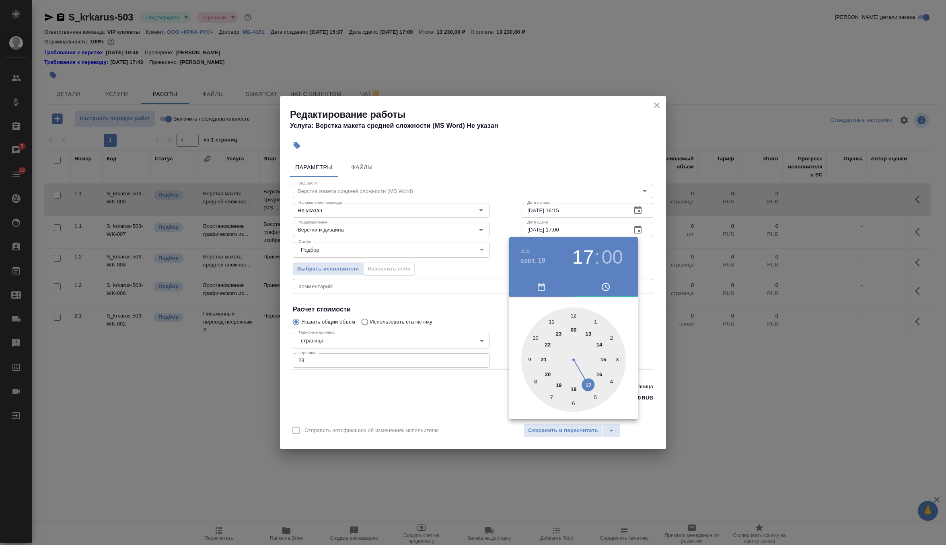
type input "19.09.2025 09:00"
click at [529, 358] on div at bounding box center [573, 360] width 105 height 105
click at [649, 260] on div at bounding box center [473, 272] width 946 height 545
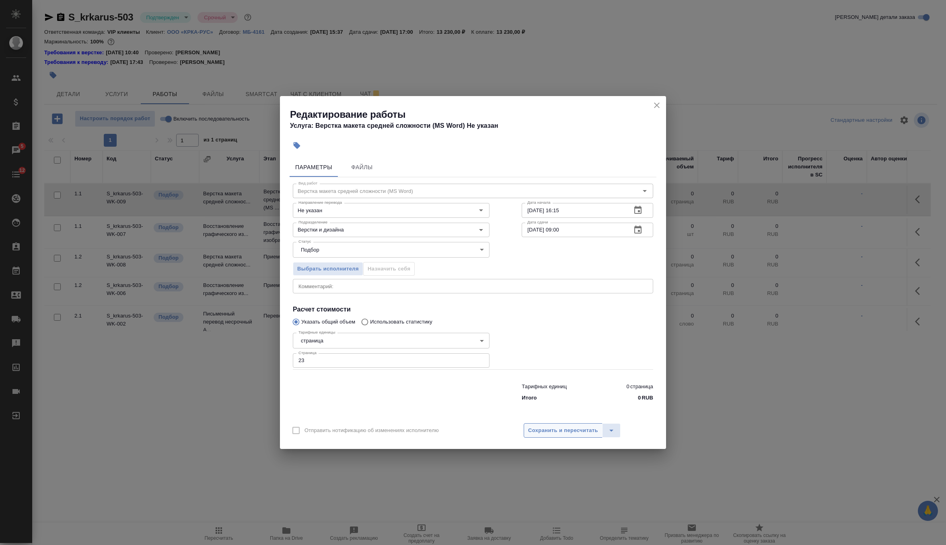
click at [554, 430] on span "Сохранить и пересчитать" at bounding box center [563, 430] width 70 height 9
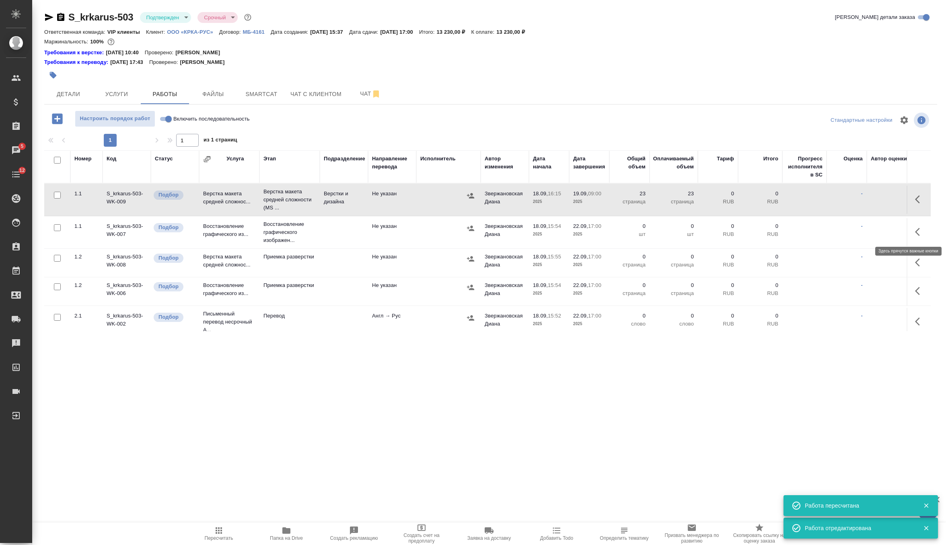
click at [917, 231] on icon "button" at bounding box center [920, 232] width 10 height 10
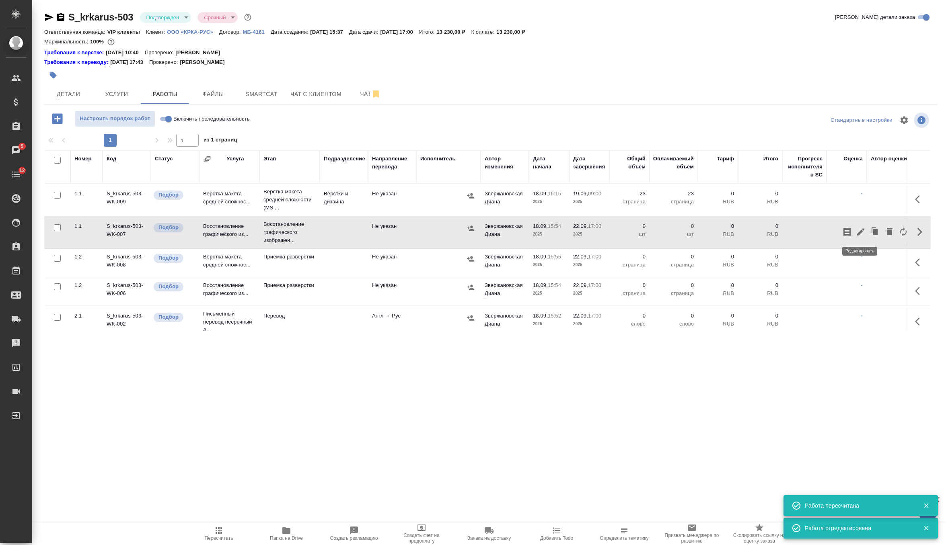
click at [865, 229] on icon "button" at bounding box center [861, 232] width 10 height 10
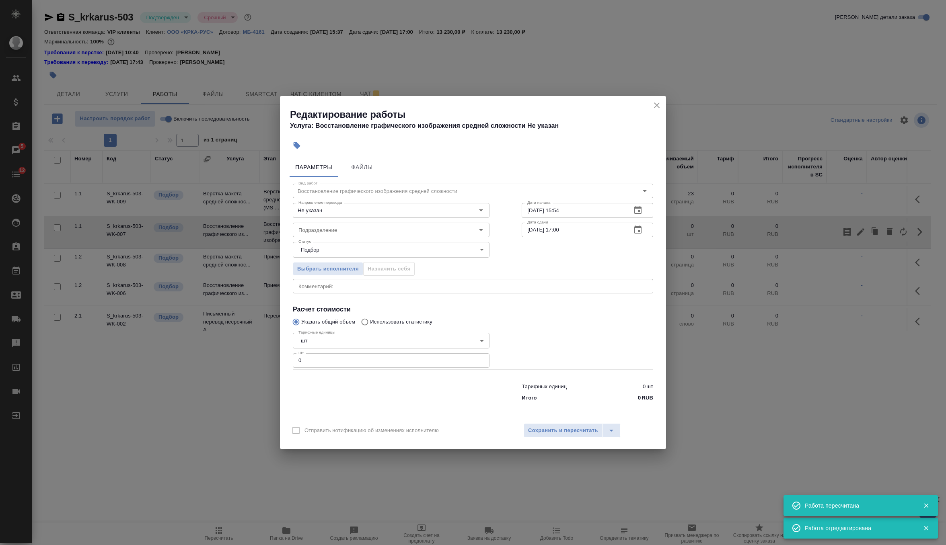
click at [413, 364] on input "0" at bounding box center [391, 361] width 197 height 14
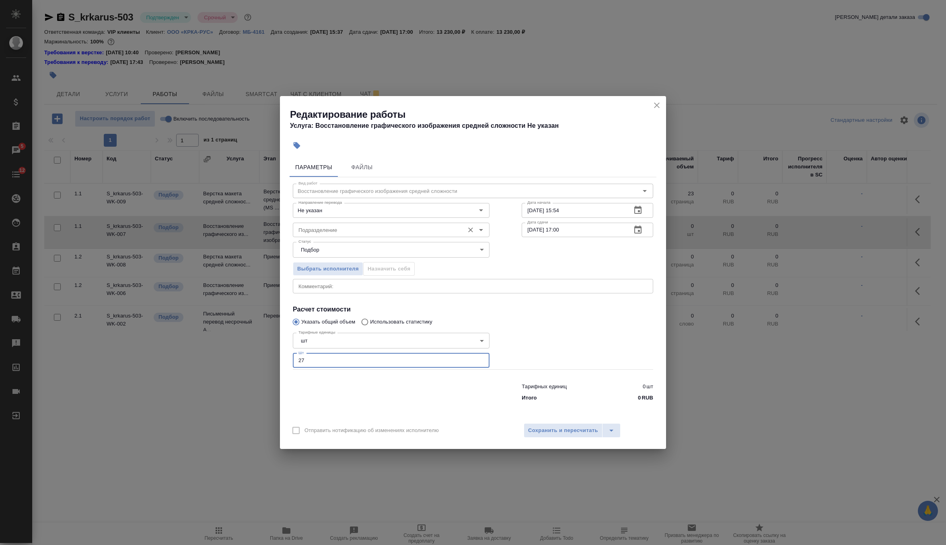
type input "27"
click at [392, 234] on input "Подразделение" at bounding box center [377, 230] width 165 height 10
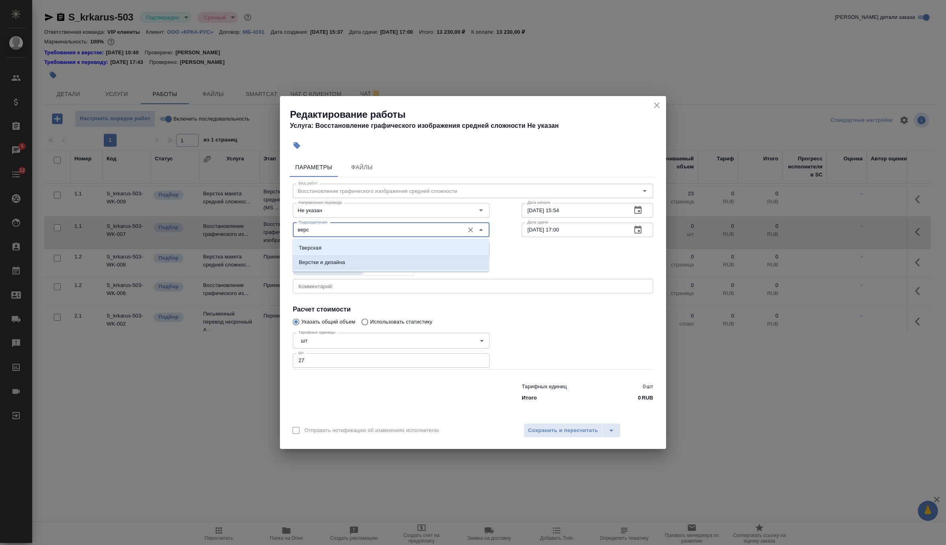
click at [385, 264] on li "Верстки и дизайна" at bounding box center [390, 262] width 197 height 14
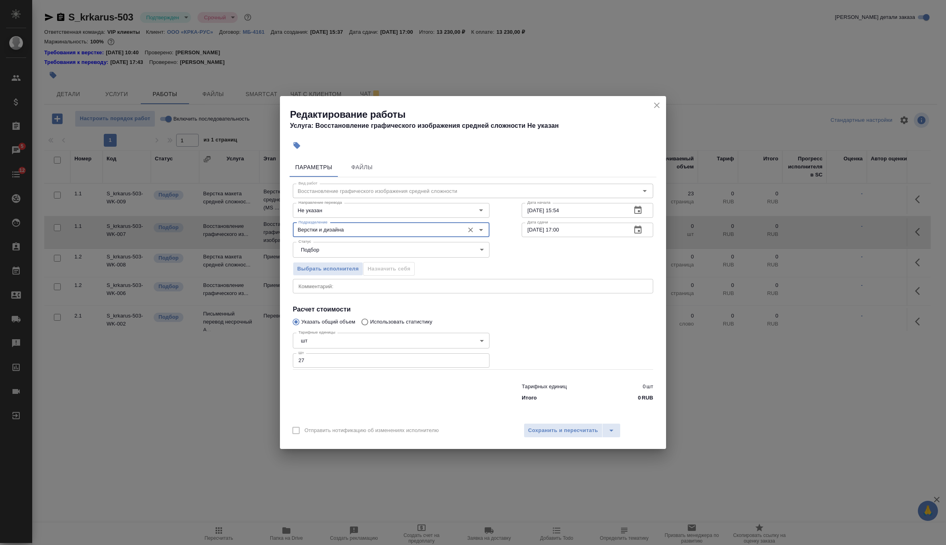
type input "Верстки и дизайна"
click at [588, 213] on input "18.09.2025 15:54" at bounding box center [573, 210] width 103 height 14
type input "18.09.2025 16:15"
click at [593, 232] on input "22.09.2025 17:00" at bounding box center [573, 230] width 103 height 14
click at [632, 231] on button "button" at bounding box center [637, 229] width 19 height 19
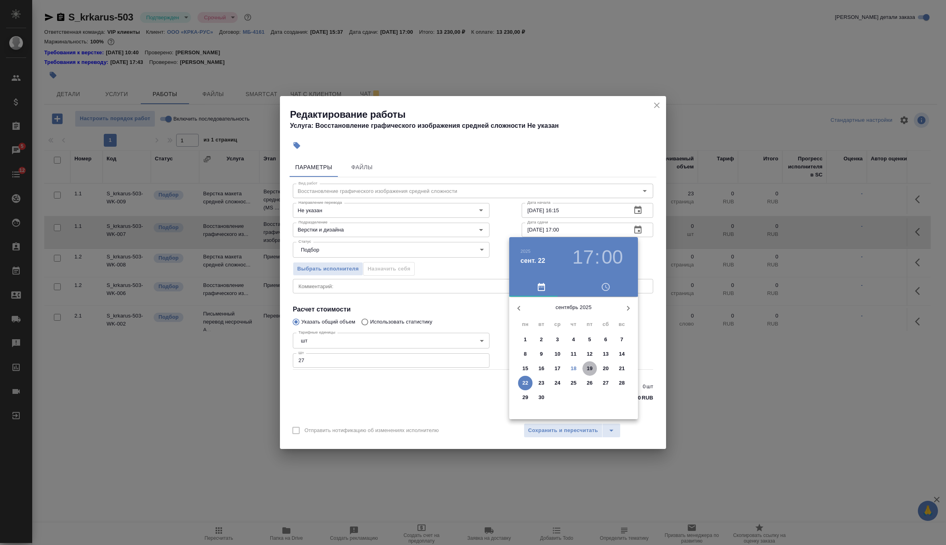
click at [594, 370] on span "19" at bounding box center [589, 369] width 14 height 8
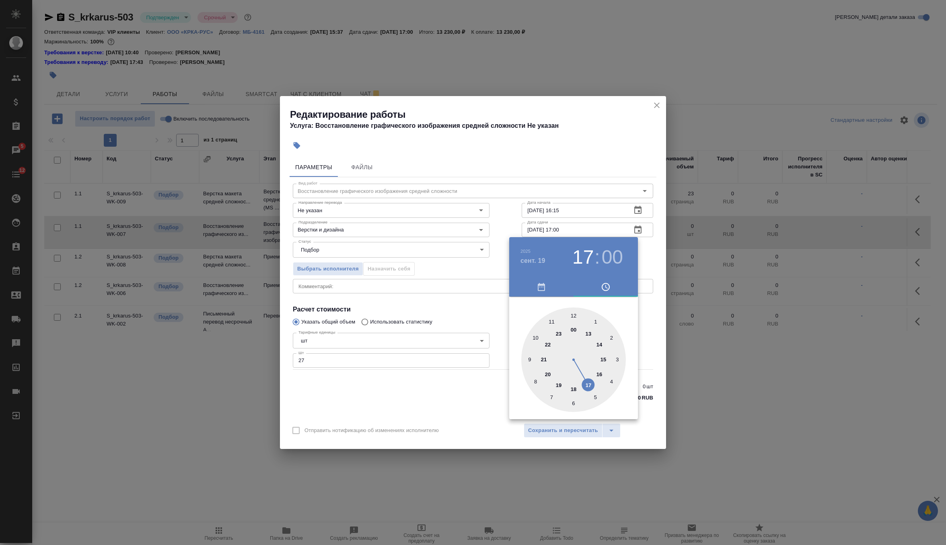
click at [526, 358] on div at bounding box center [573, 360] width 105 height 105
type input "19.09.2025 09:00"
click at [646, 253] on div at bounding box center [473, 272] width 946 height 545
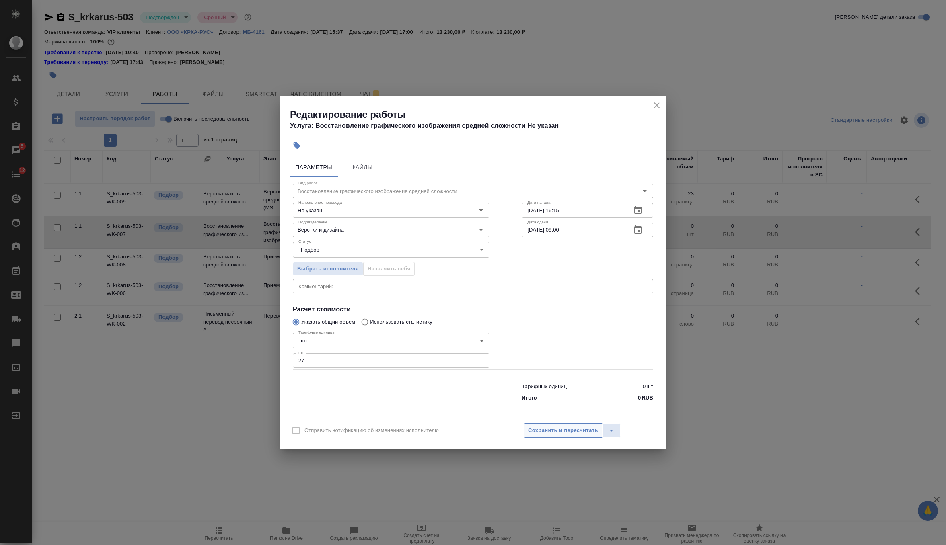
click at [578, 431] on span "Сохранить и пересчитать" at bounding box center [563, 430] width 70 height 9
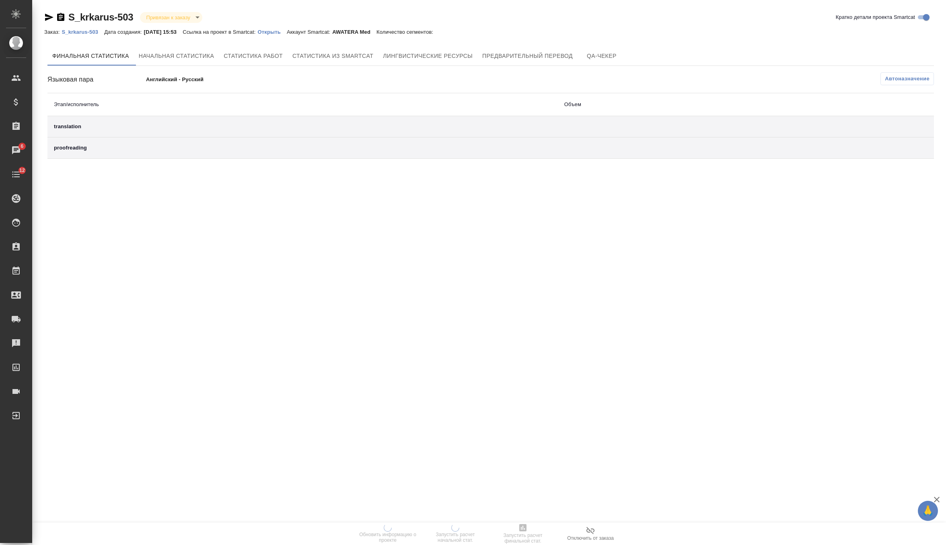
click at [287, 35] on p "Открыть" at bounding box center [272, 32] width 29 height 6
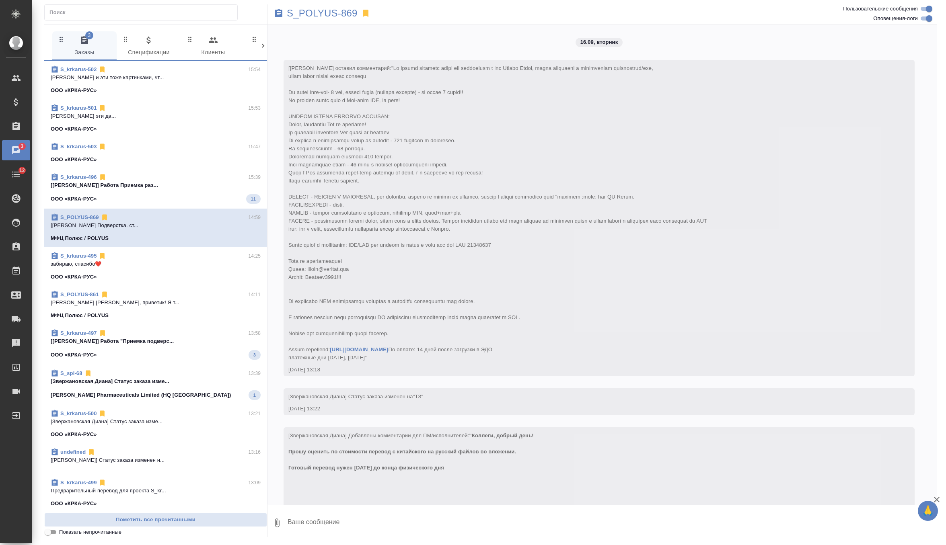
scroll to position [4604, 0]
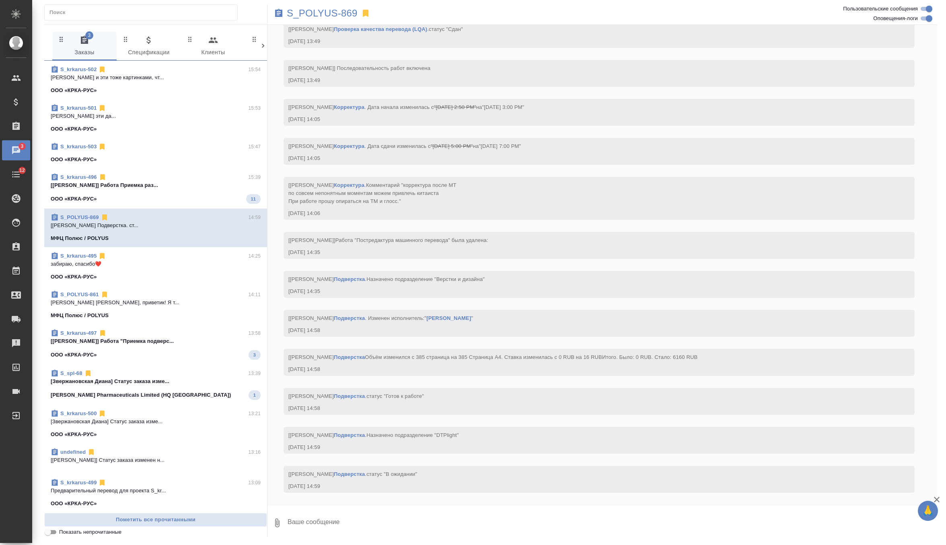
click at [191, 148] on div "S_krkarus-503 15:47" at bounding box center [156, 147] width 210 height 8
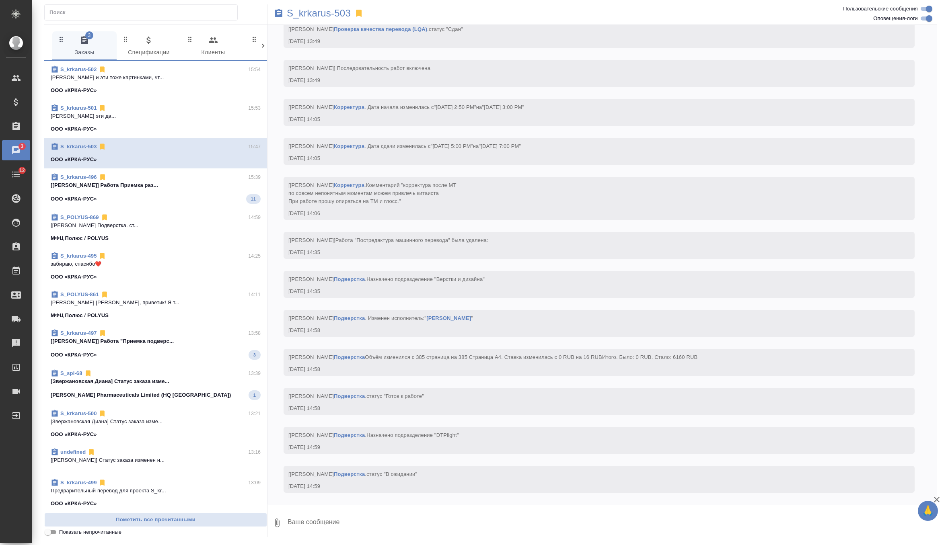
scroll to position [179, 0]
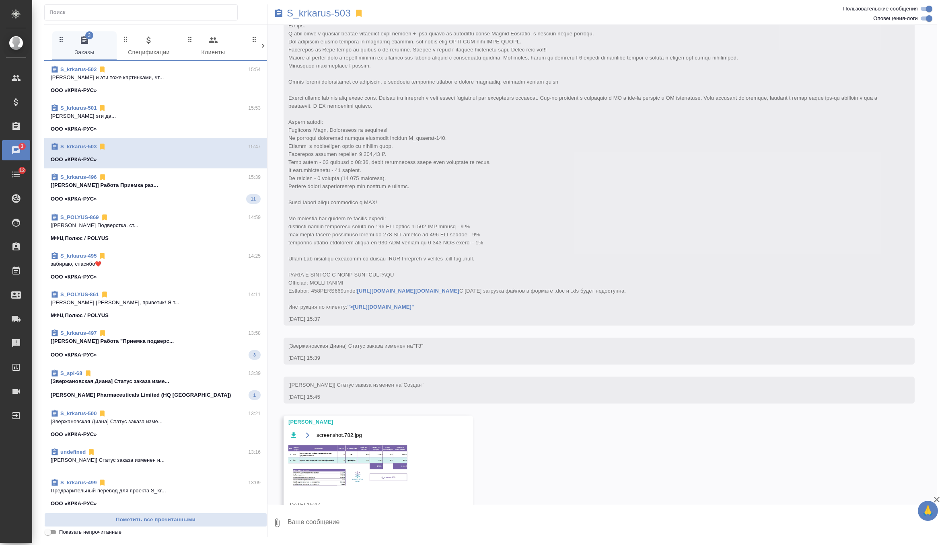
click at [345, 482] on img at bounding box center [348, 465] width 121 height 43
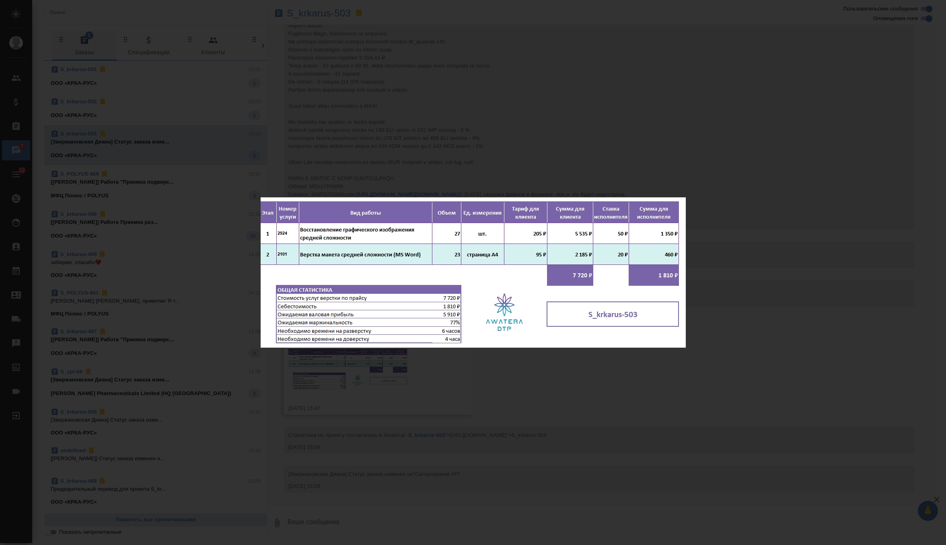
scroll to position [300, 0]
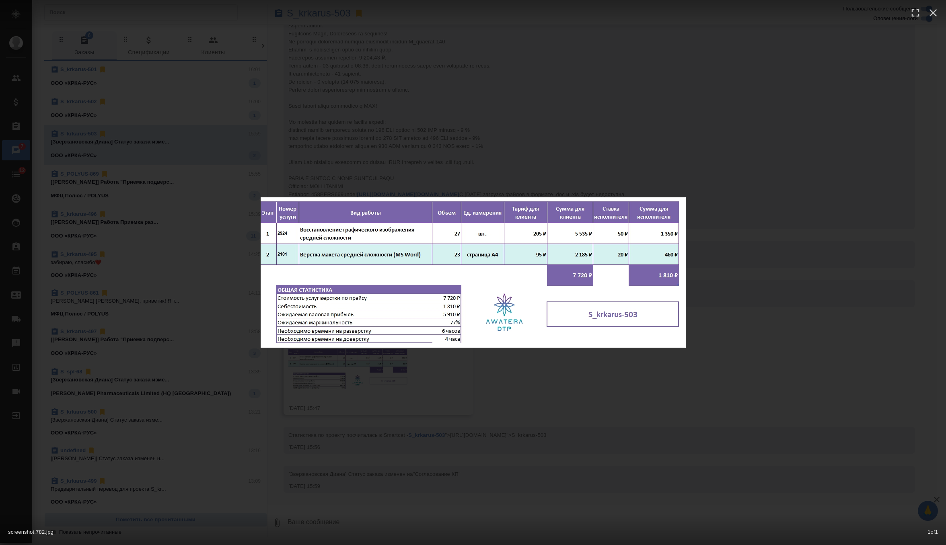
click at [343, 112] on div "screenshot.782.jpg 1 of 1" at bounding box center [473, 272] width 946 height 545
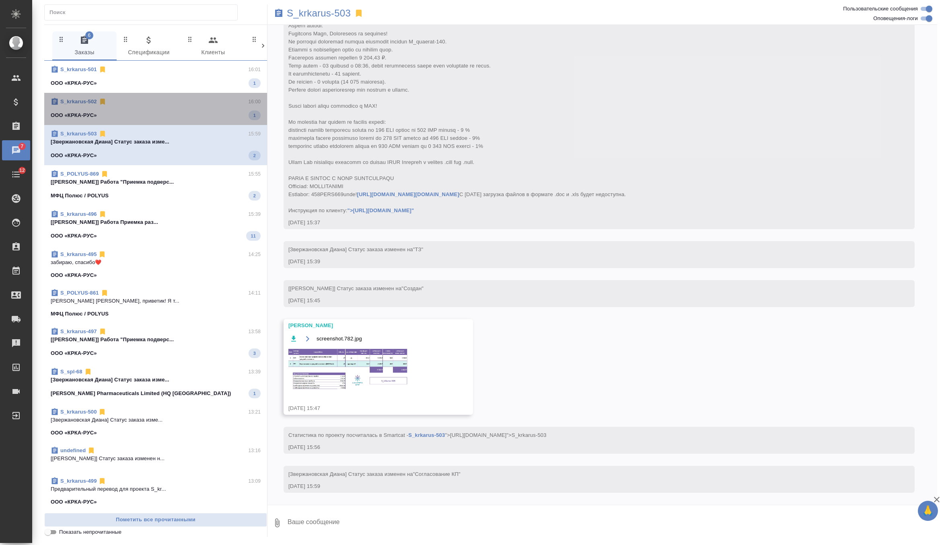
click at [204, 107] on span "S_krkarus-502 16:00 ООО «КРКА-РУС» 1" at bounding box center [156, 109] width 210 height 23
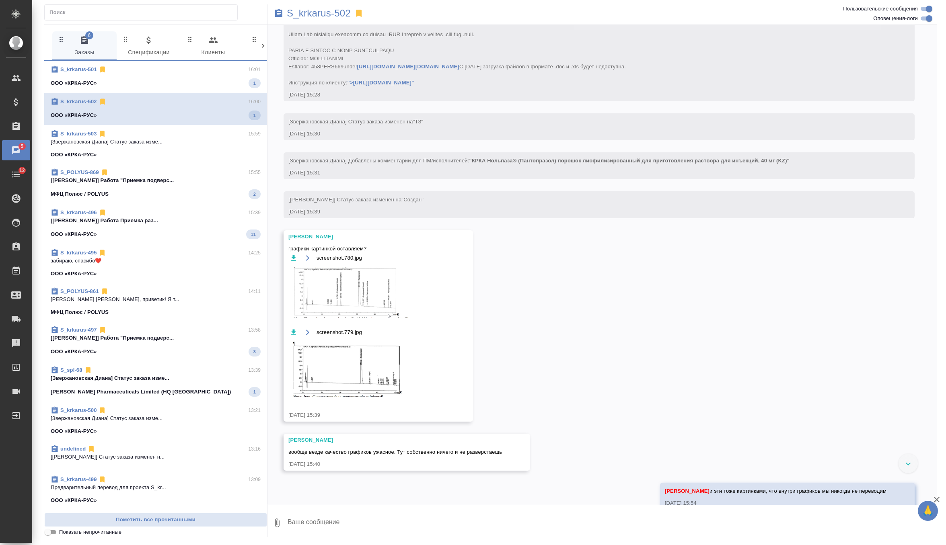
scroll to position [547, 0]
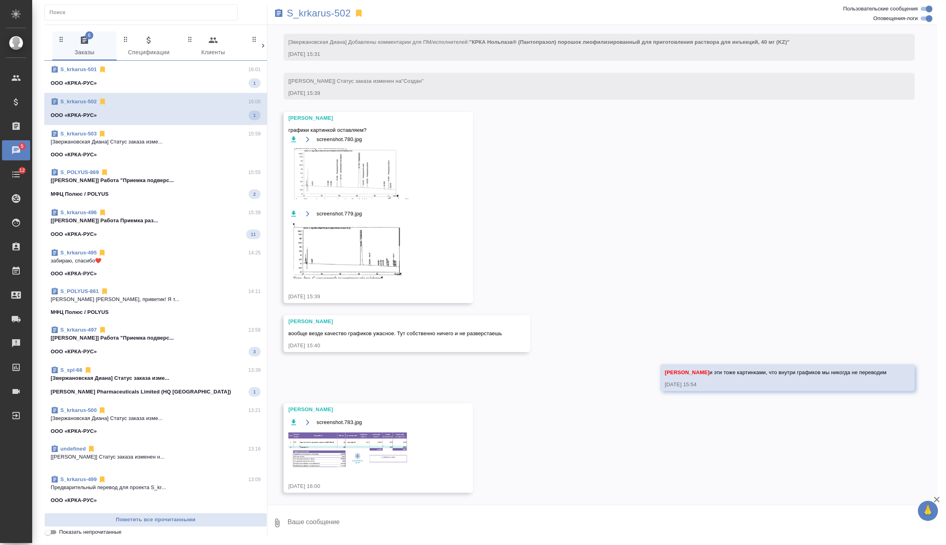
click at [351, 452] on img at bounding box center [348, 450] width 121 height 37
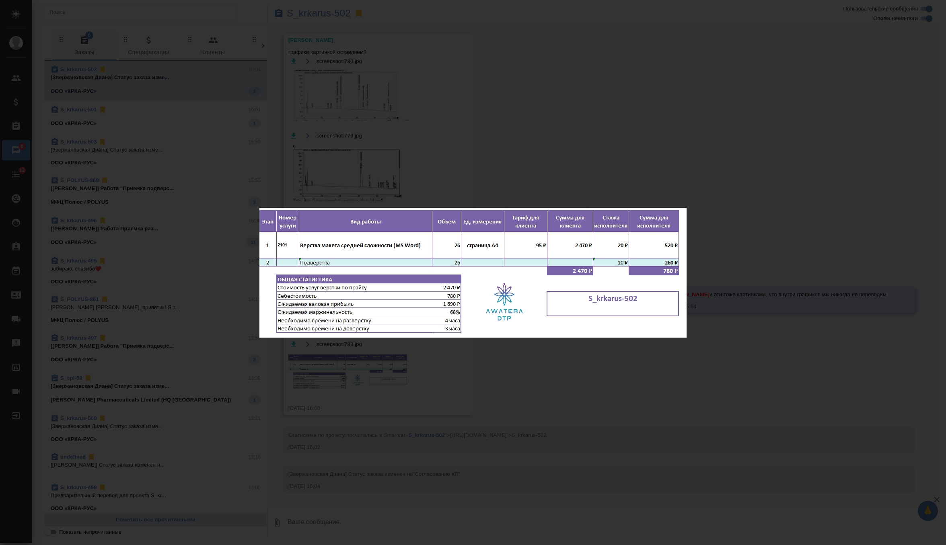
scroll to position [625, 0]
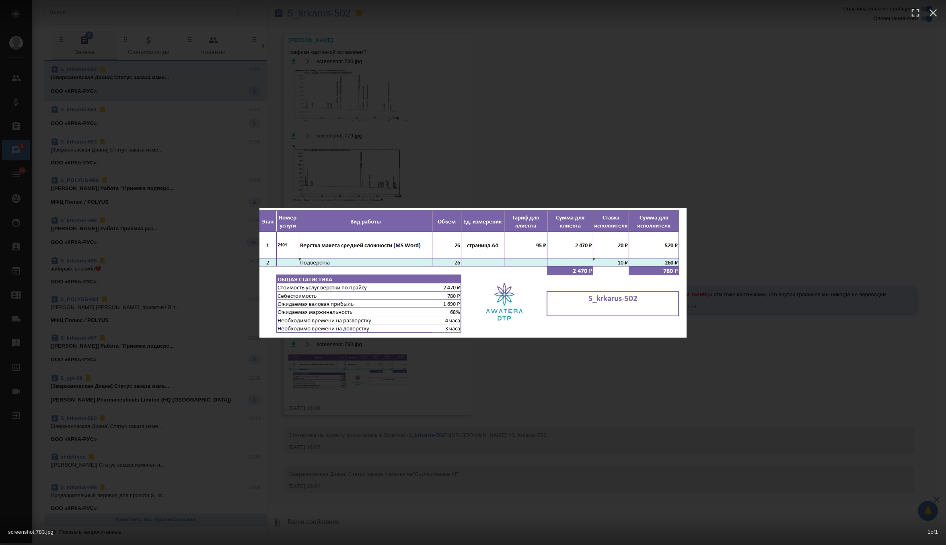
click at [348, 103] on div "screenshot.783.jpg 1 of 1" at bounding box center [473, 272] width 946 height 545
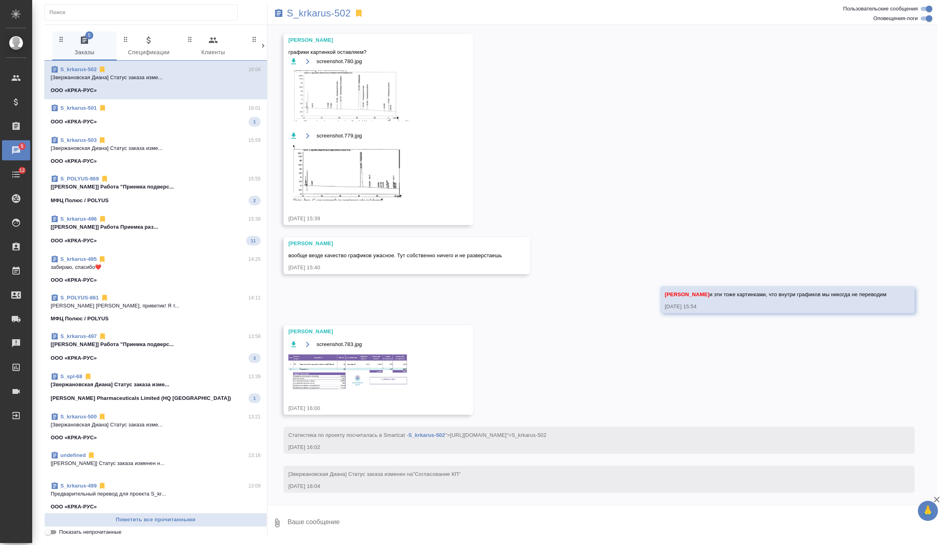
click at [183, 119] on div "ООО «КРКА-РУС» 1" at bounding box center [156, 122] width 210 height 10
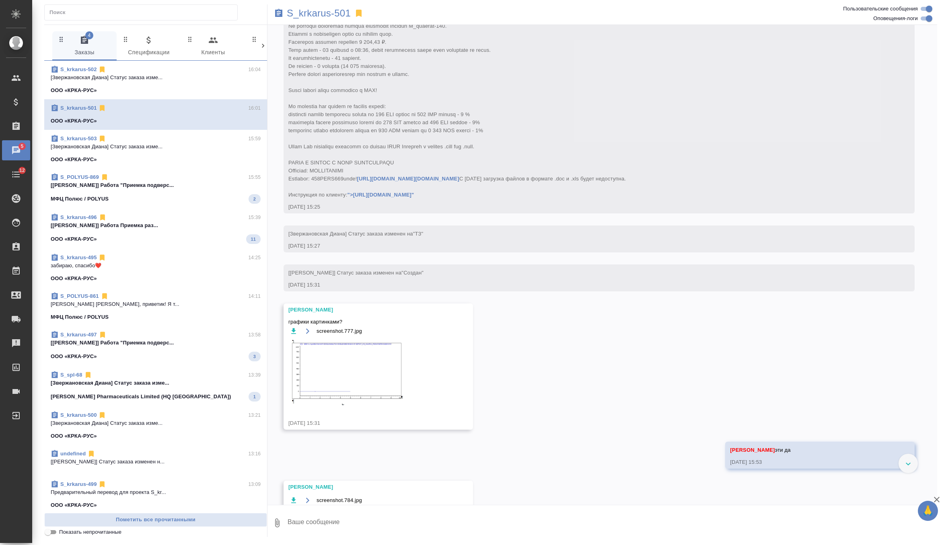
scroll to position [394, 0]
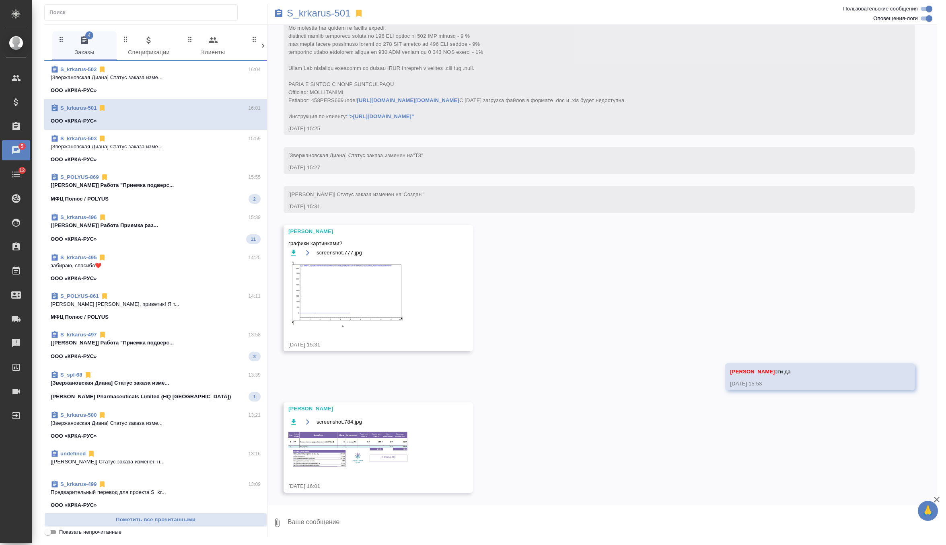
click at [372, 442] on img at bounding box center [348, 449] width 121 height 37
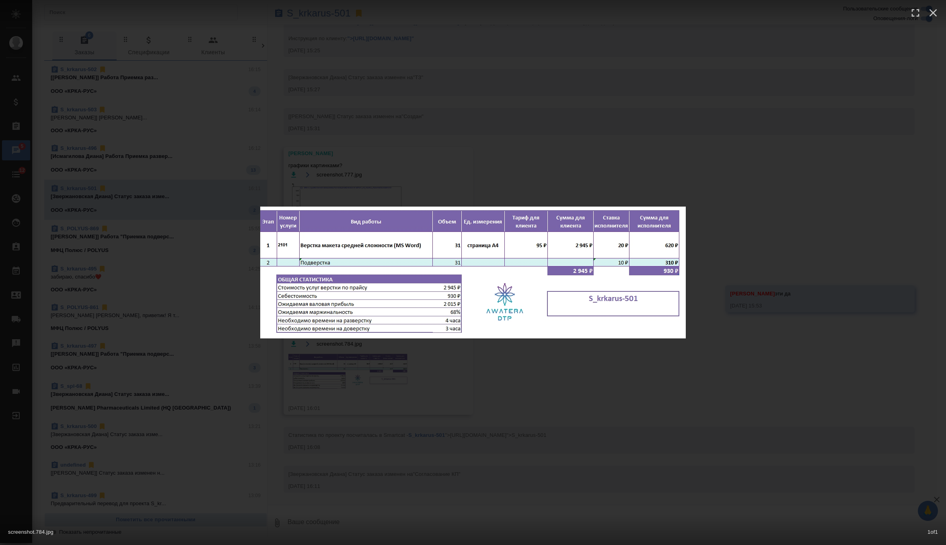
scroll to position [472, 0]
click at [432, 70] on div "screenshot.784.jpg 1 of 1" at bounding box center [473, 272] width 946 height 545
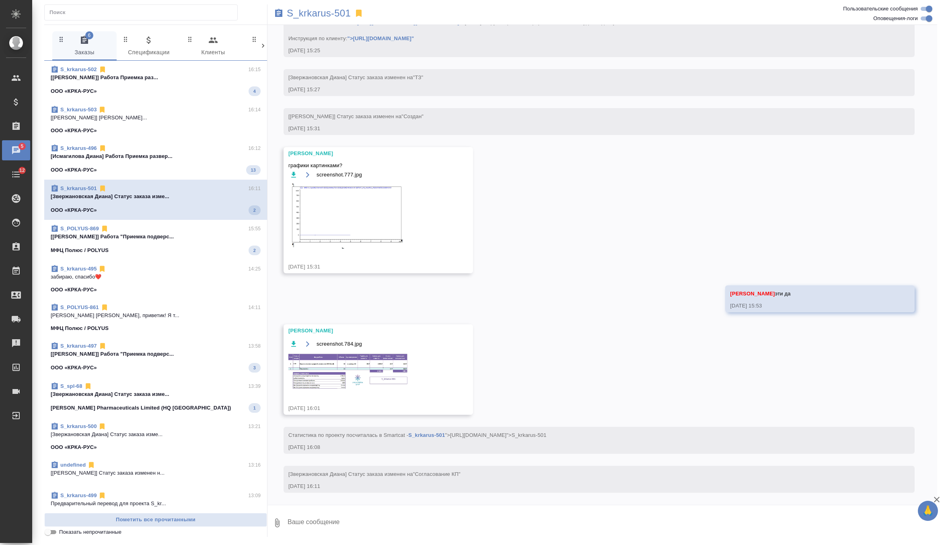
click at [214, 80] on p "[[PERSON_NAME]] Работа Приемка раз..." at bounding box center [156, 78] width 210 height 8
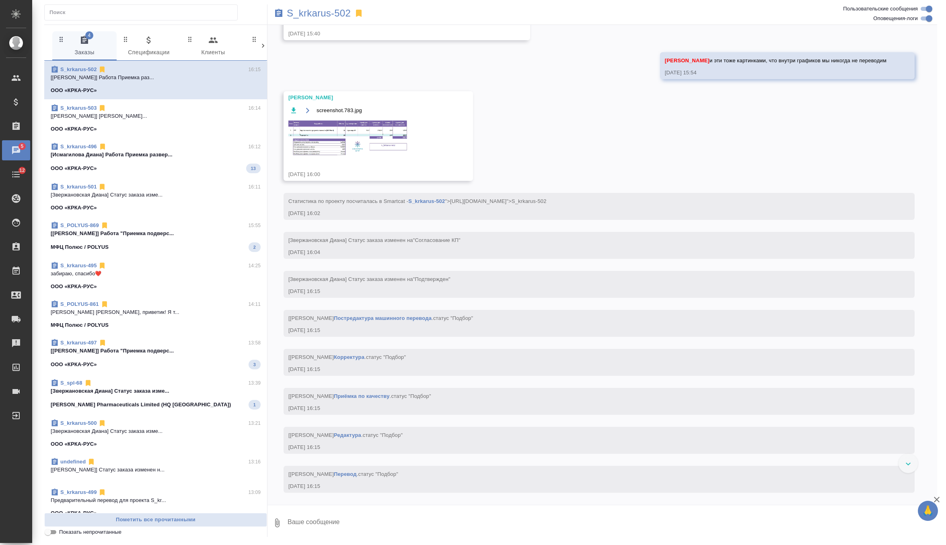
scroll to position [827, 0]
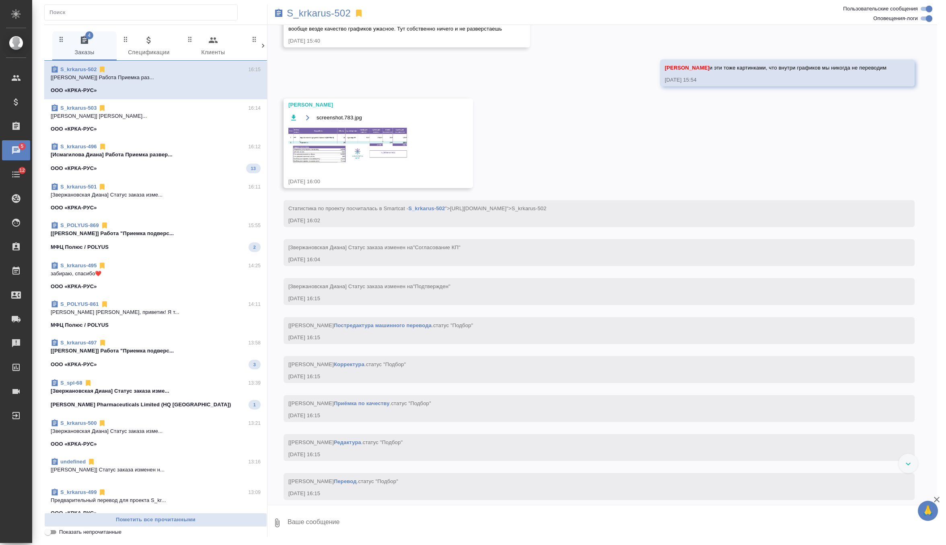
click at [362, 164] on img at bounding box center [348, 145] width 121 height 37
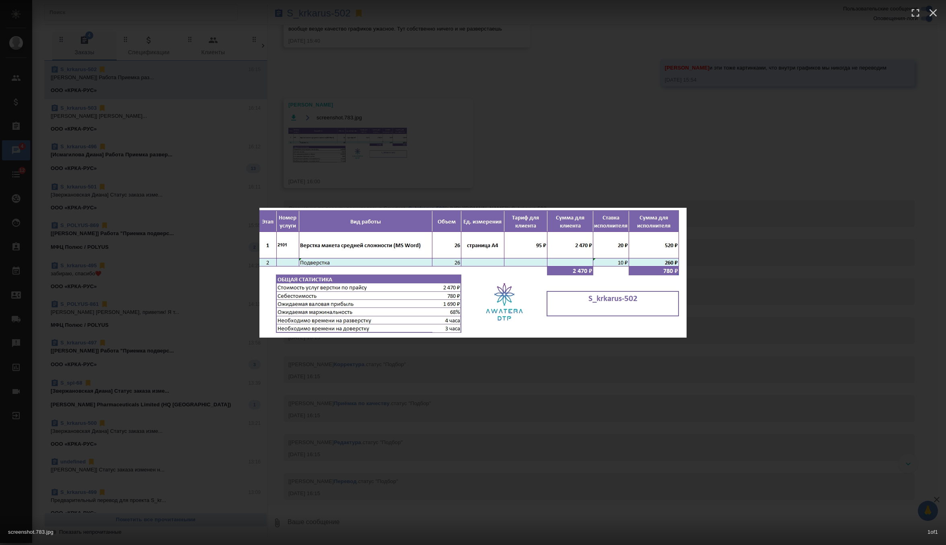
click at [612, 114] on div "screenshot.783.jpg 1 of 1" at bounding box center [473, 272] width 946 height 545
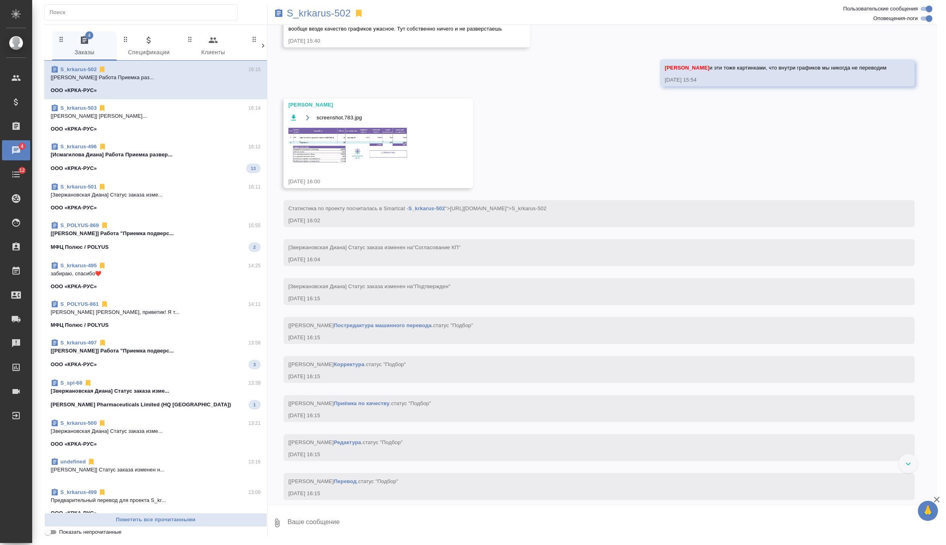
click at [364, 158] on img at bounding box center [348, 145] width 121 height 37
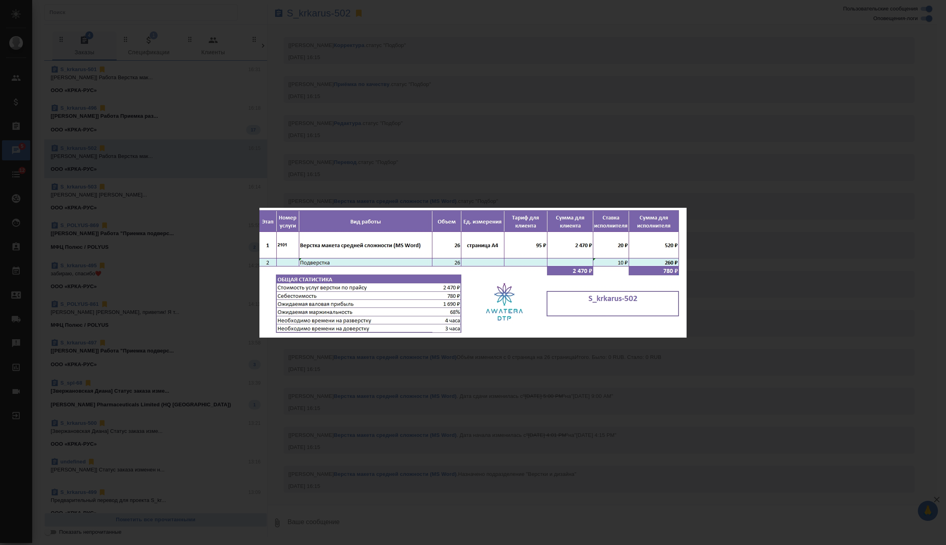
scroll to position [1179, 0]
click at [370, 160] on div "screenshot.783.jpg 1 of 1" at bounding box center [473, 272] width 946 height 545
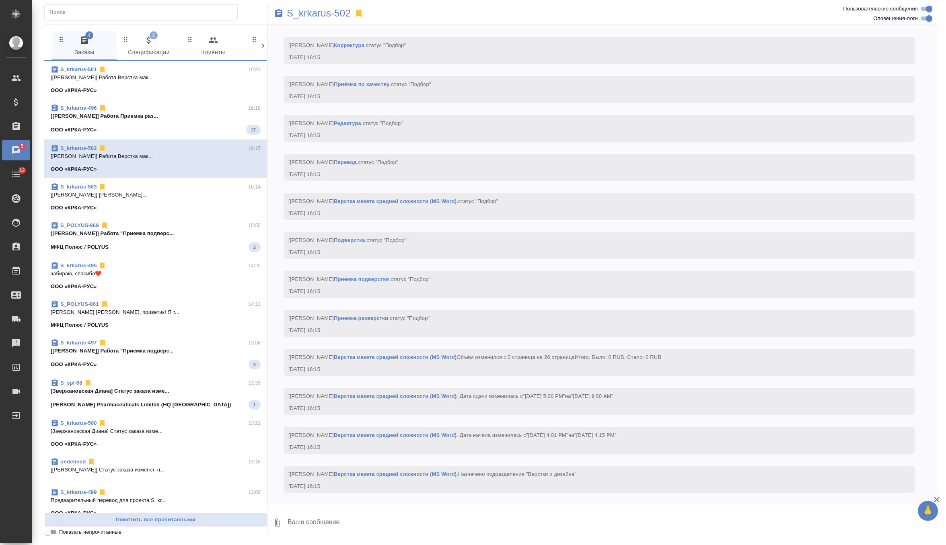
click at [191, 123] on span "S_krkarus-496 16:18 [[PERSON_NAME]] [PERSON_NAME] раз... ООО «КРКА-РУС» 17" at bounding box center [156, 119] width 210 height 31
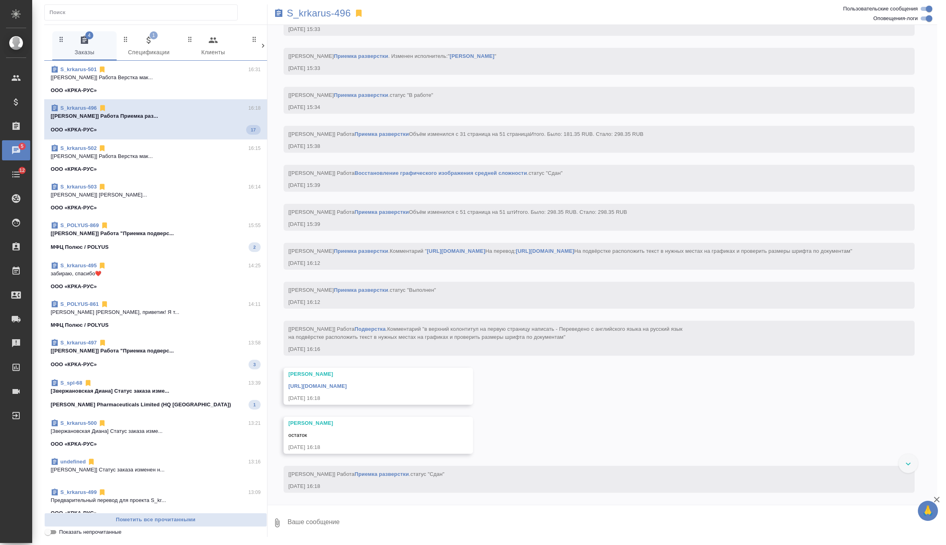
scroll to position [6473, 0]
click at [181, 224] on div "S_POLYUS-869 15:55" at bounding box center [156, 226] width 210 height 8
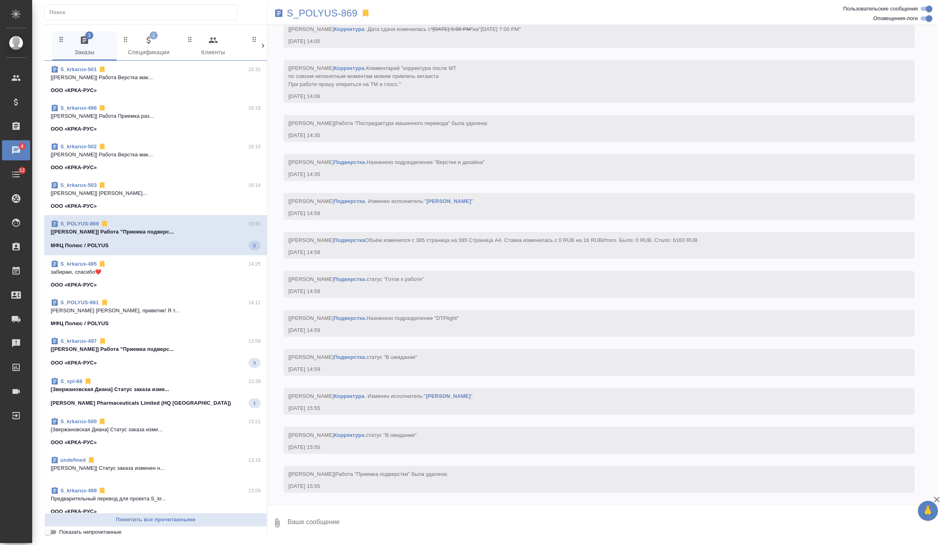
click at [182, 392] on p "[Звержановская Диана] Статус заказа изме..." at bounding box center [156, 390] width 210 height 8
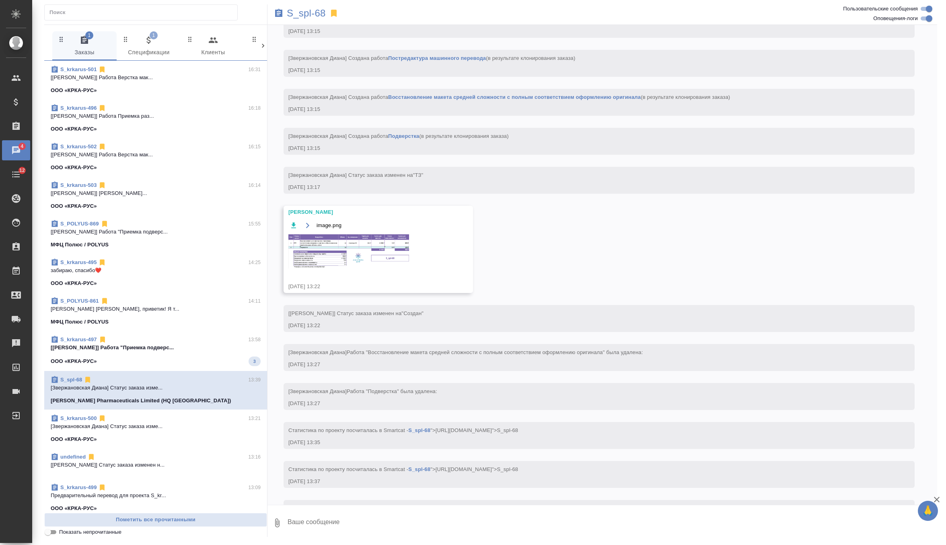
scroll to position [200, 0]
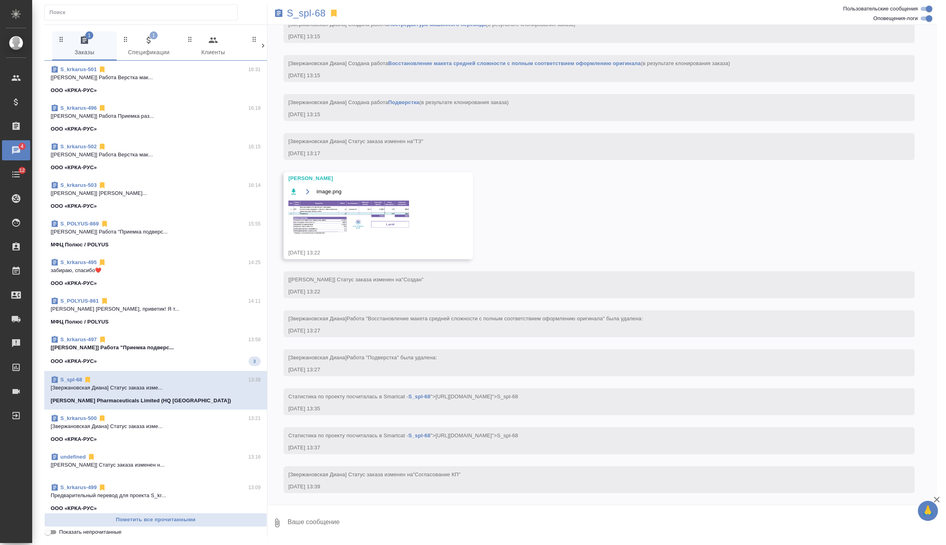
click at [215, 357] on div "ООО «КРКА-РУС» 3" at bounding box center [156, 362] width 210 height 10
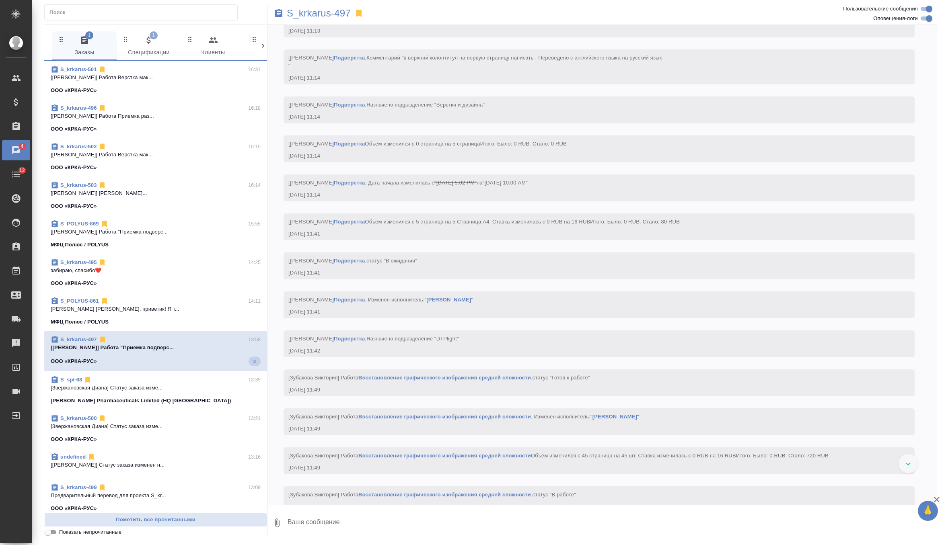
scroll to position [3251, 0]
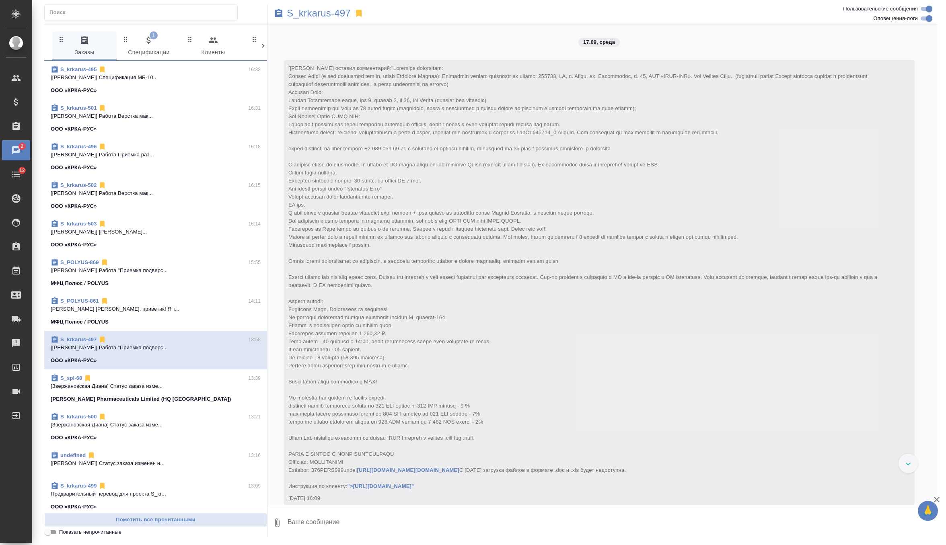
scroll to position [3592, 0]
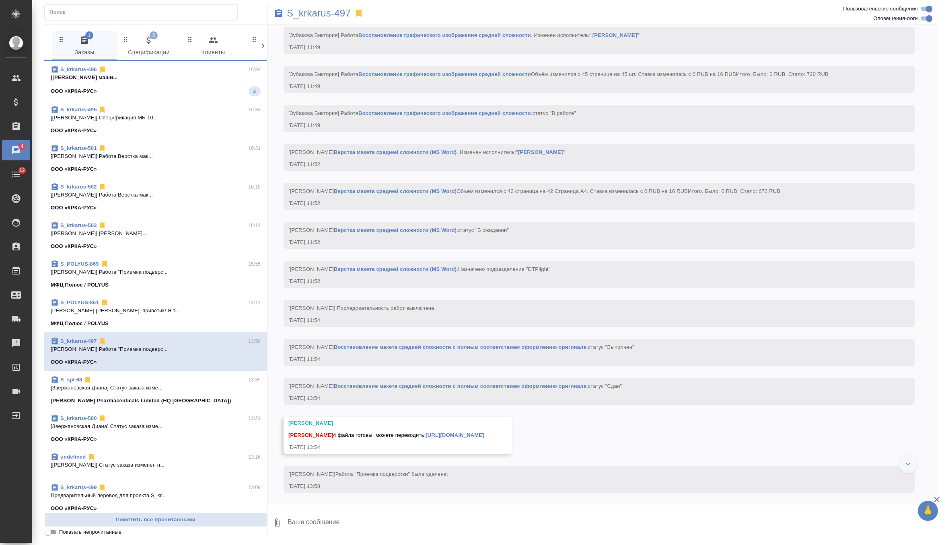
click at [198, 79] on p "[[PERSON_NAME] маши..." at bounding box center [156, 78] width 210 height 8
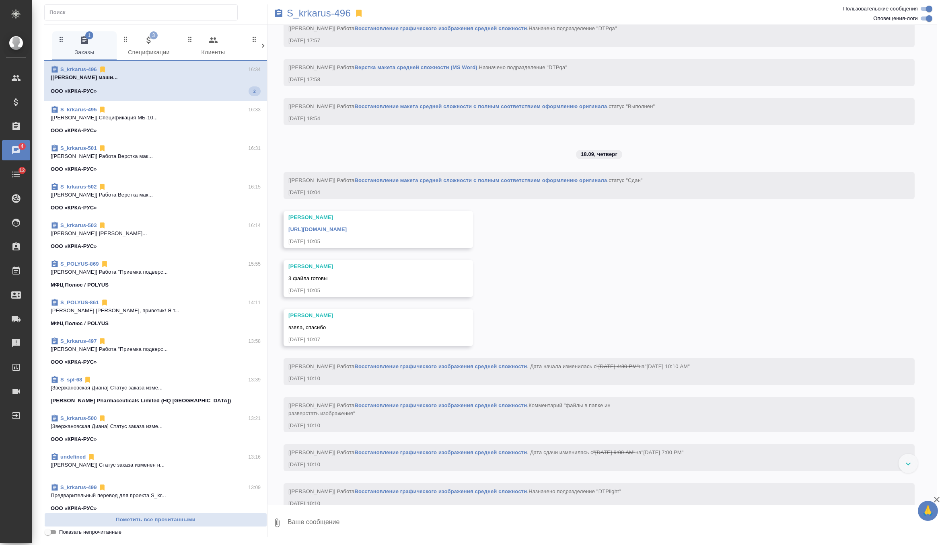
click at [155, 43] on span "3 Спецификации" at bounding box center [148, 46] width 55 height 22
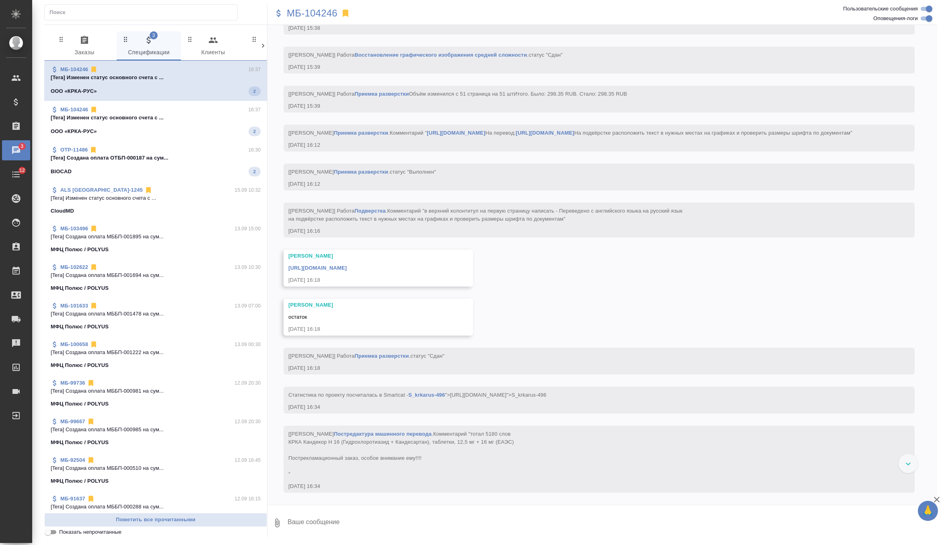
scroll to position [0, 0]
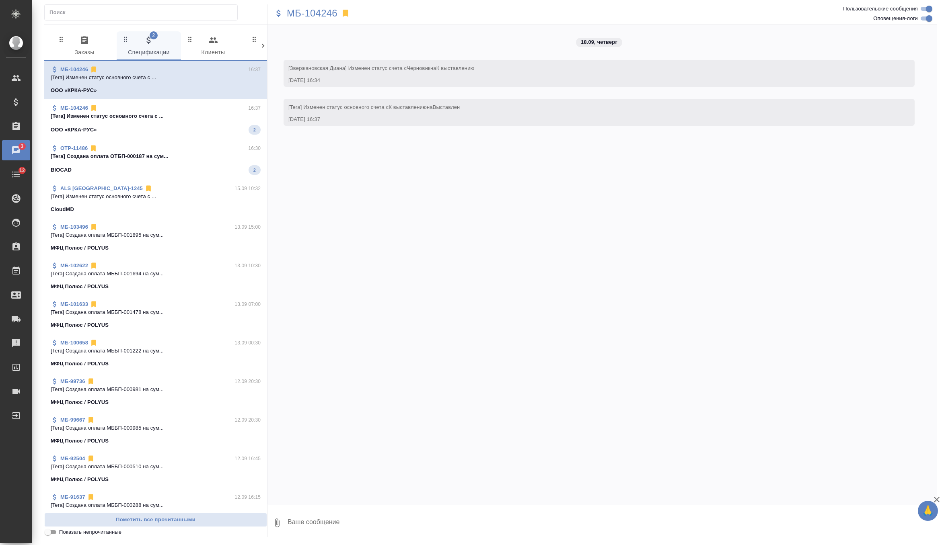
click at [135, 168] on div "BIOCAD 2" at bounding box center [156, 170] width 210 height 10
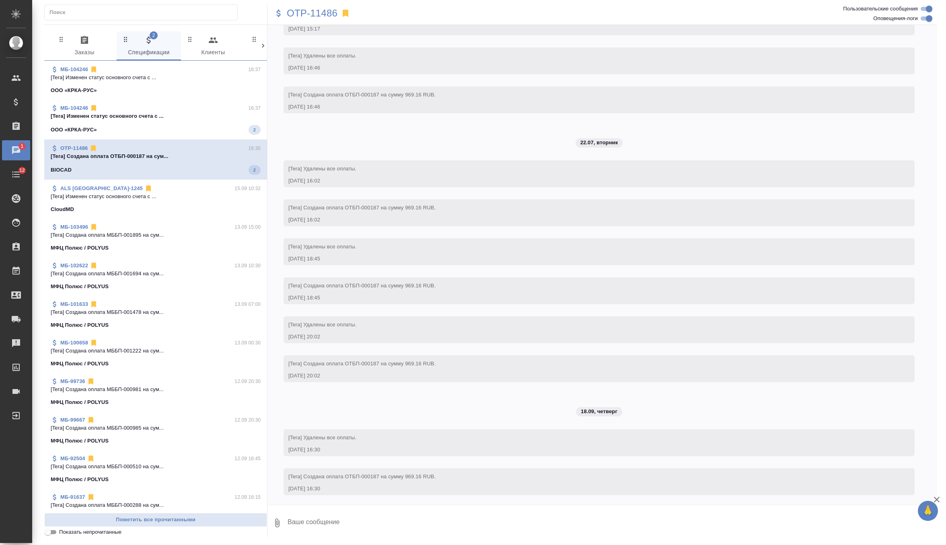
scroll to position [2148, 0]
click at [167, 126] on div "ООО «КРКА-РУС» 2" at bounding box center [156, 130] width 210 height 10
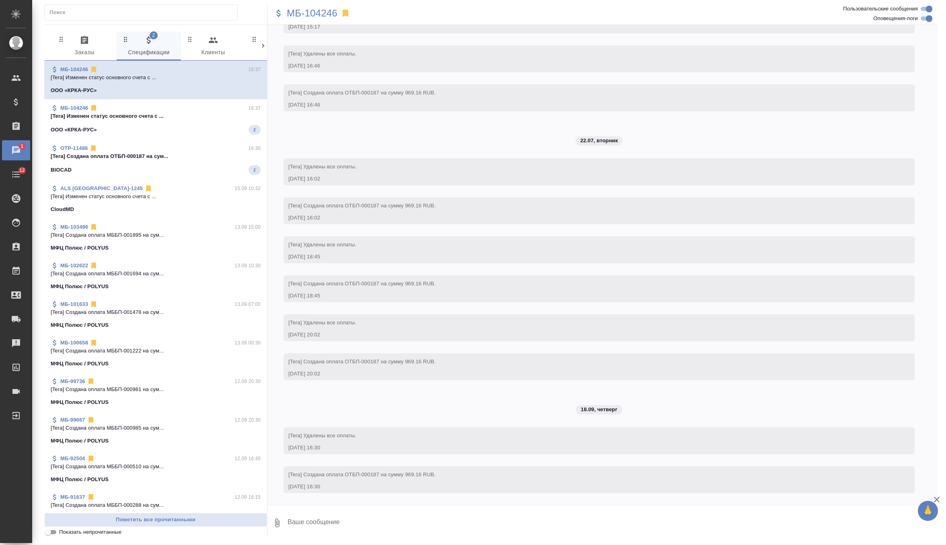
scroll to position [0, 0]
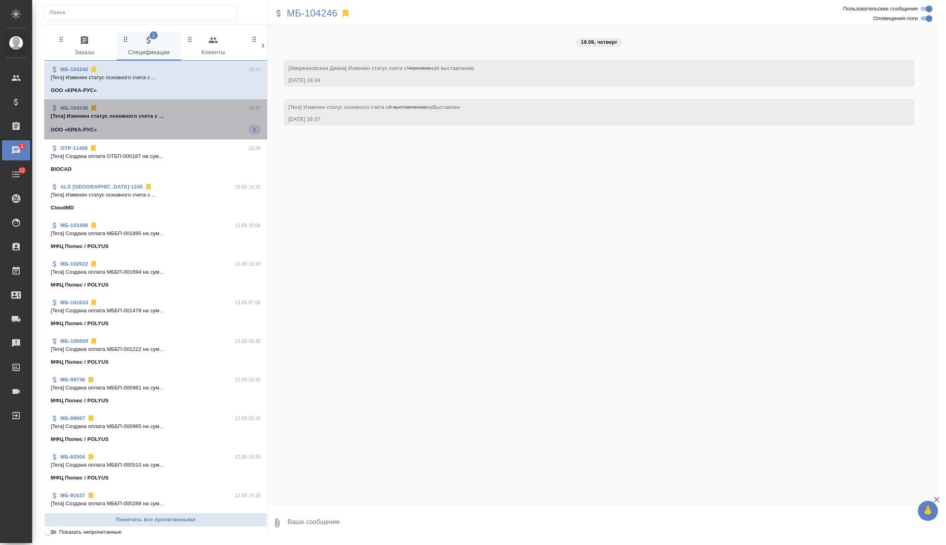
click at [167, 126] on div "ООО «КРКА-РУС» 2" at bounding box center [156, 130] width 210 height 10
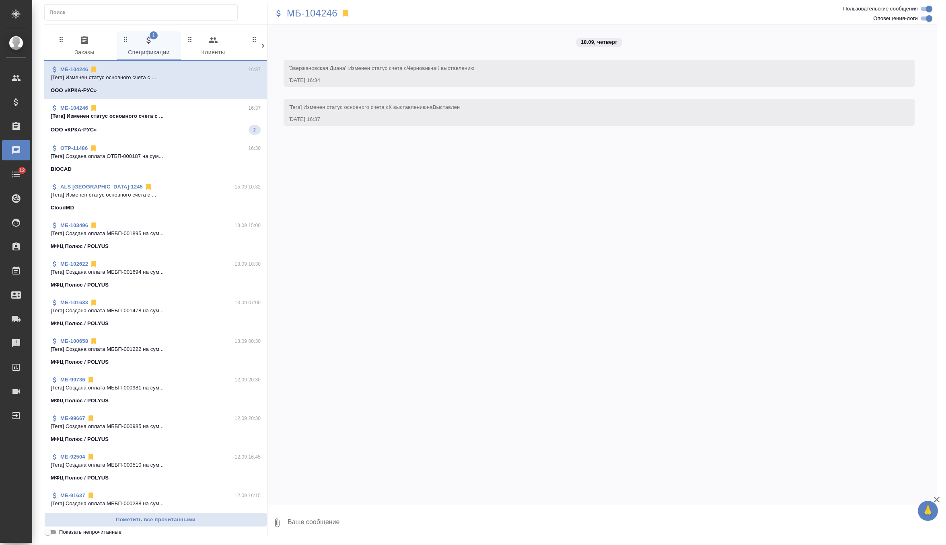
click at [167, 126] on div "ООО «КРКА-РУС» 2" at bounding box center [156, 130] width 210 height 10
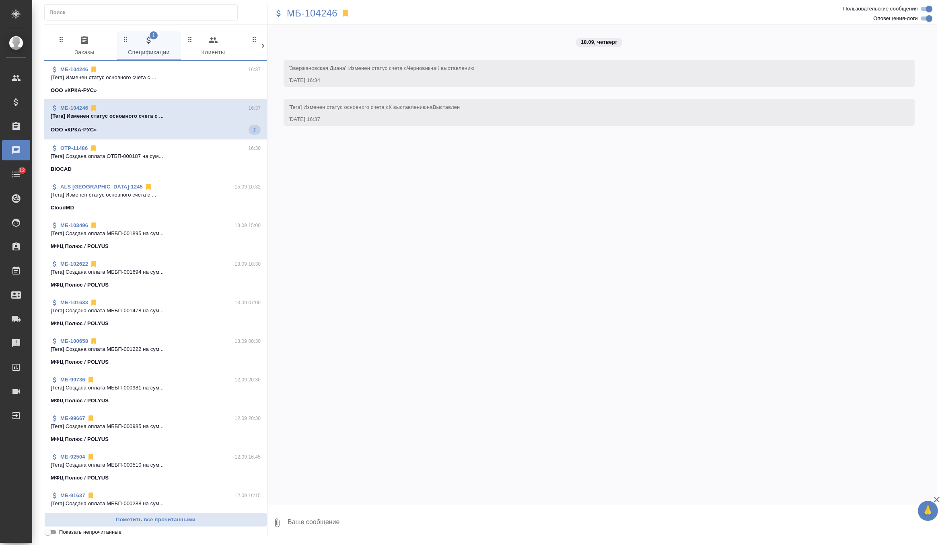
click at [78, 45] on span "0 Заказы" at bounding box center [84, 46] width 55 height 22
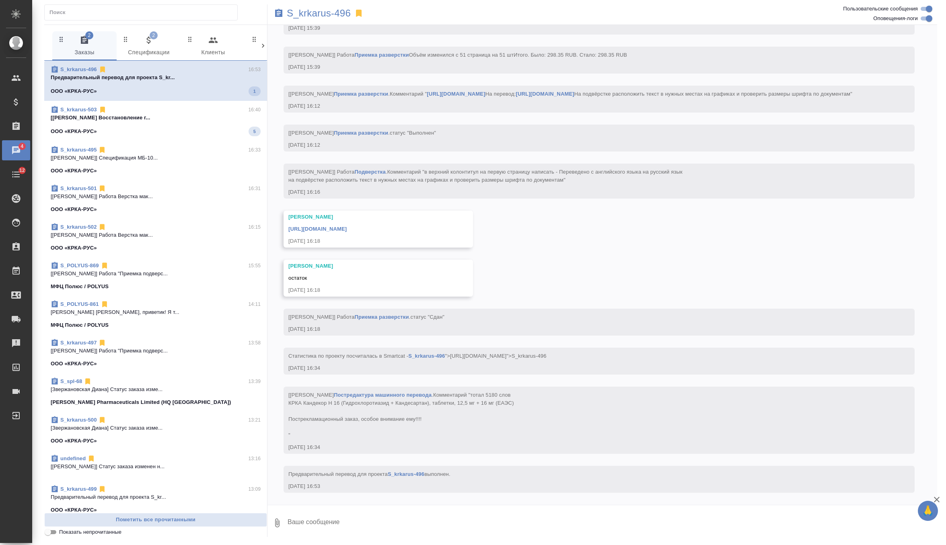
scroll to position [6671, 0]
click at [226, 127] on div "ООО «КРКА-РУС» 5" at bounding box center [156, 132] width 210 height 10
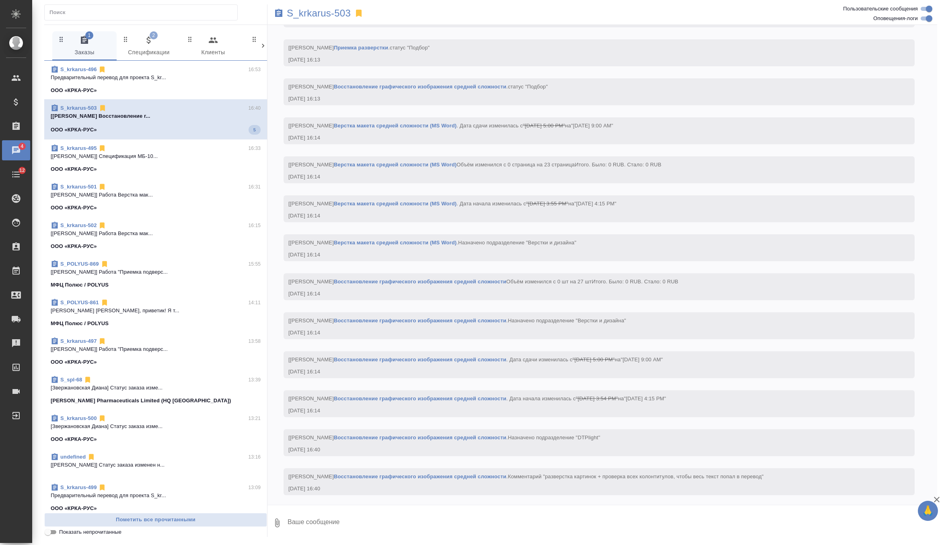
scroll to position [1175, 0]
click at [212, 88] on div "ООО «КРКА-РУС»" at bounding box center [156, 90] width 210 height 8
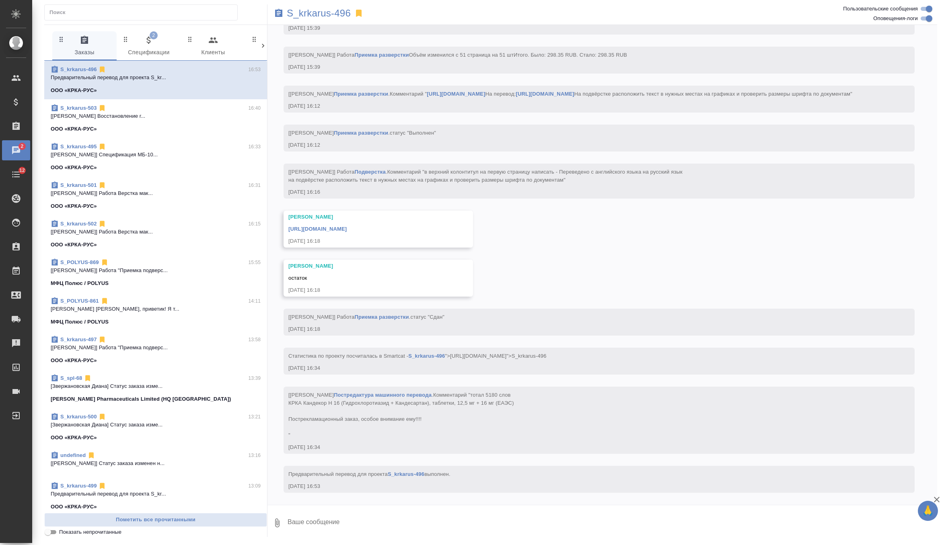
click at [202, 116] on p "[[PERSON_NAME] Восстановление г..." at bounding box center [156, 116] width 210 height 8
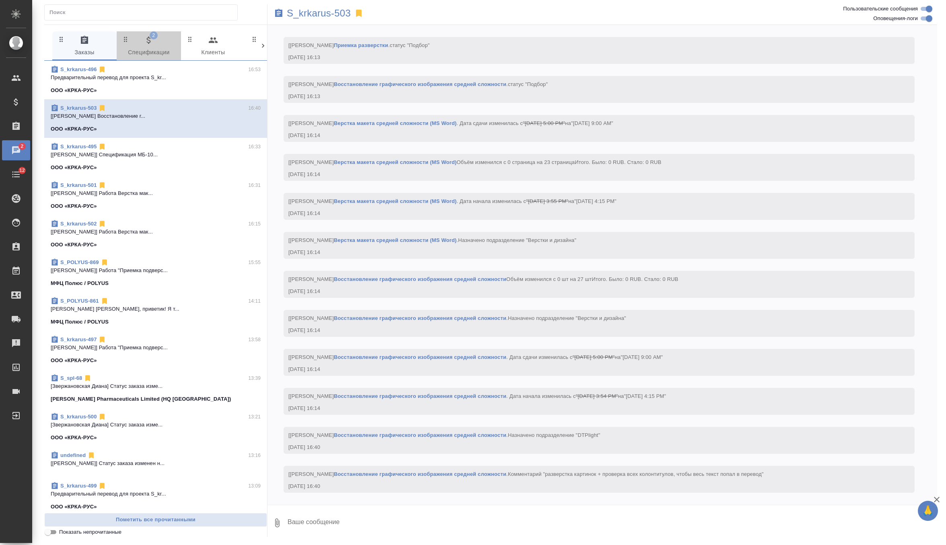
click at [155, 46] on span "2 Спецификации" at bounding box center [148, 46] width 55 height 22
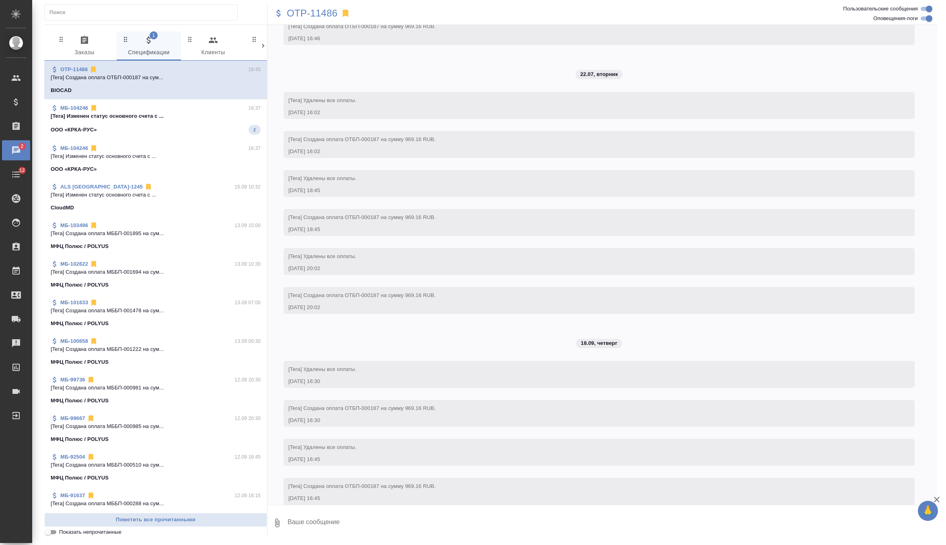
scroll to position [2226, 0]
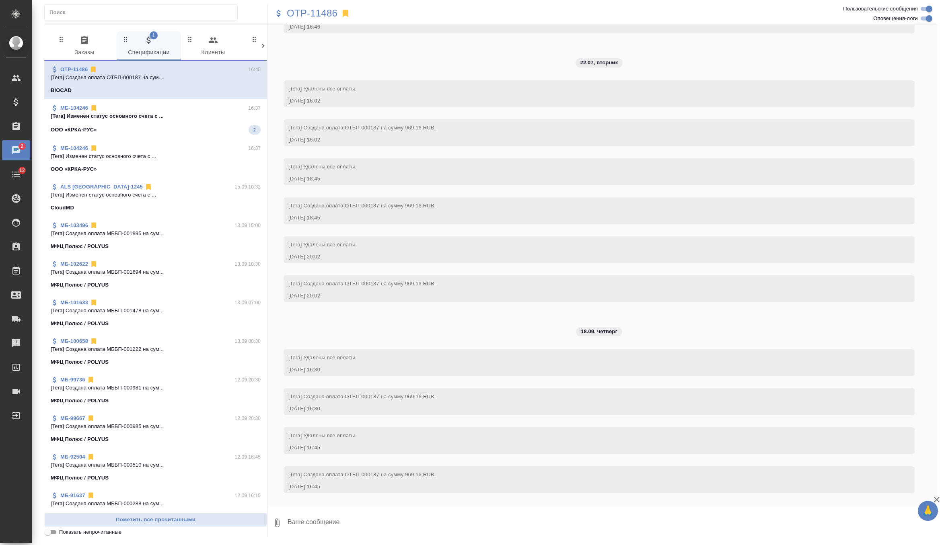
click at [179, 132] on div "ООО «КРКА-РУС» 2" at bounding box center [156, 130] width 210 height 10
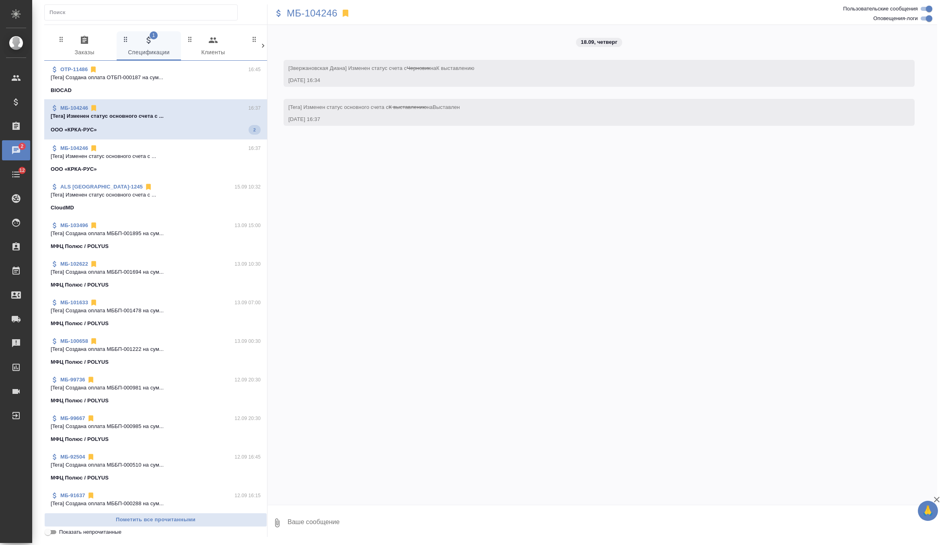
scroll to position [0, 0]
click at [74, 29] on div "0 Заказы 0 Спецификации 0 Клиенты 0 Входящие 0 Тендеры 0 Исполнители 0 Подбор и…" at bounding box center [155, 281] width 223 height 512
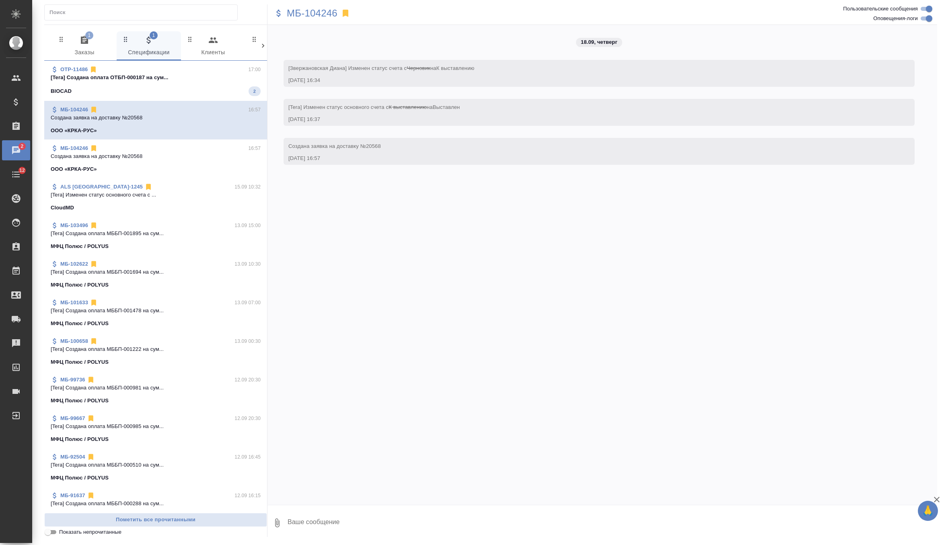
click at [210, 75] on p "[Tera] Создана оплата ОТБП-000187 на сум..." at bounding box center [156, 78] width 210 height 8
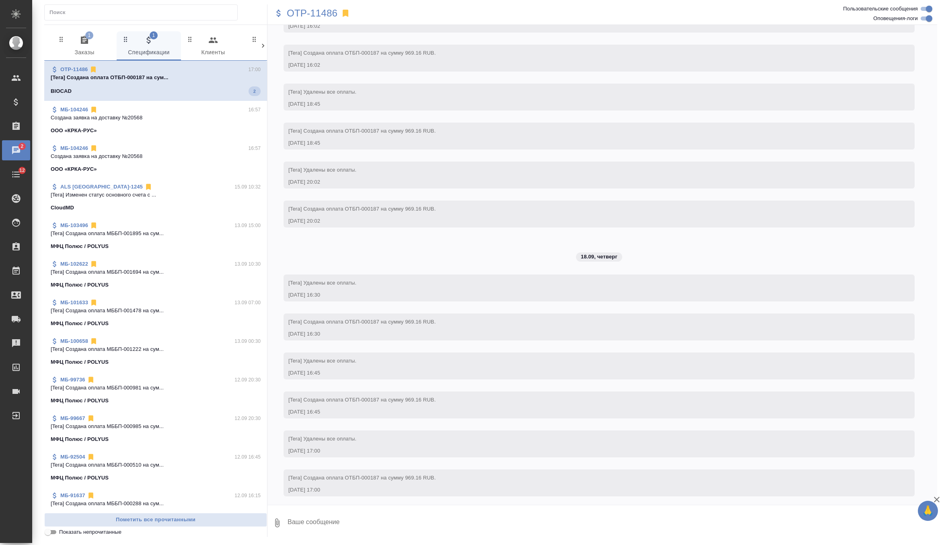
scroll to position [2304, 0]
click at [78, 49] on span "1 Заказы" at bounding box center [84, 46] width 55 height 22
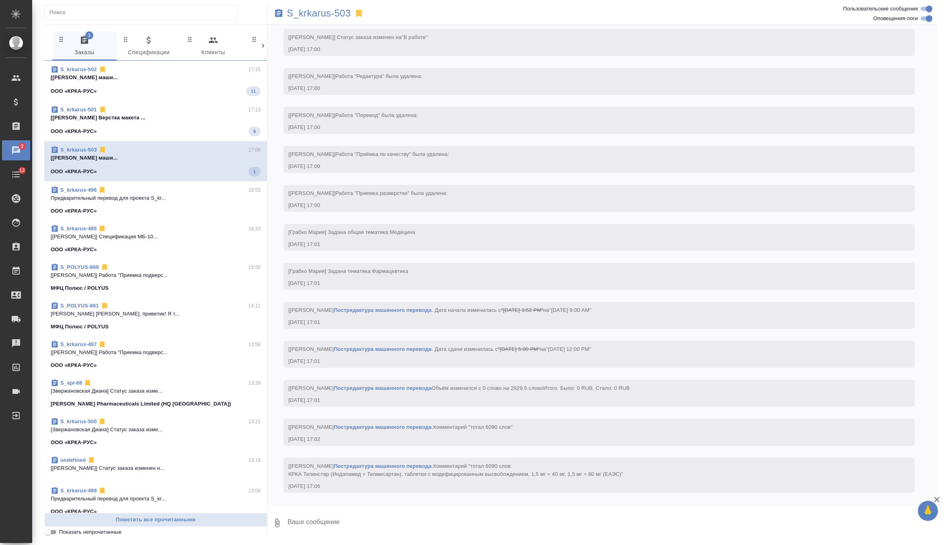
scroll to position [1659, 0]
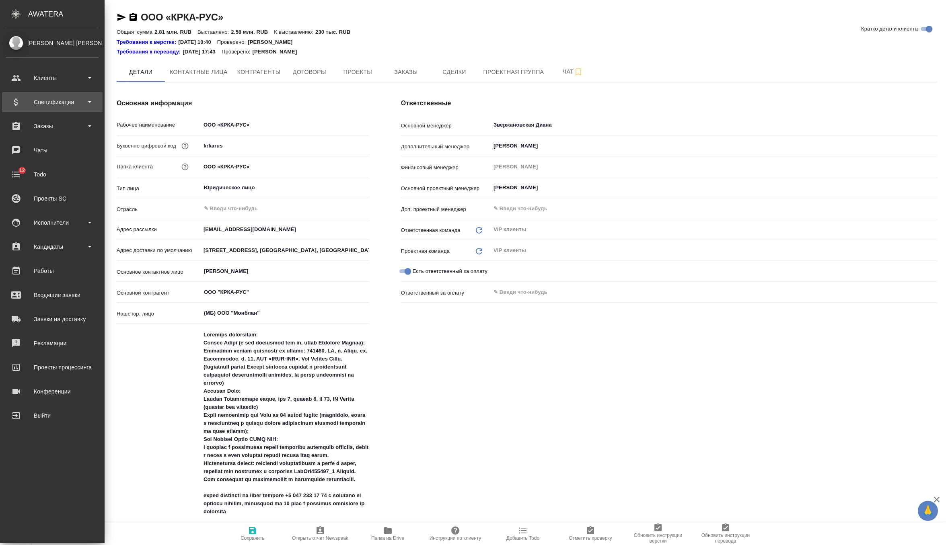
click at [46, 99] on div "Спецификации" at bounding box center [52, 102] width 93 height 12
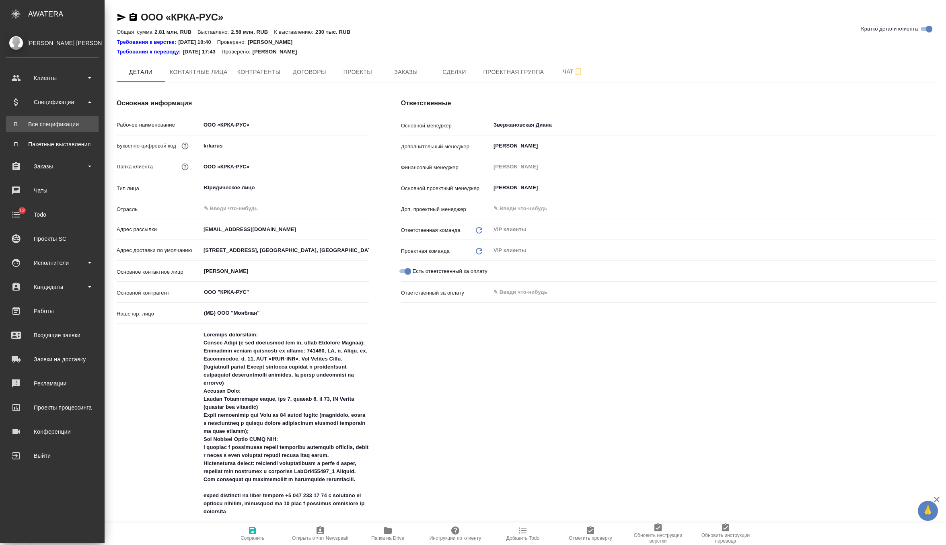
click at [56, 127] on div "Все спецификации" at bounding box center [52, 124] width 84 height 8
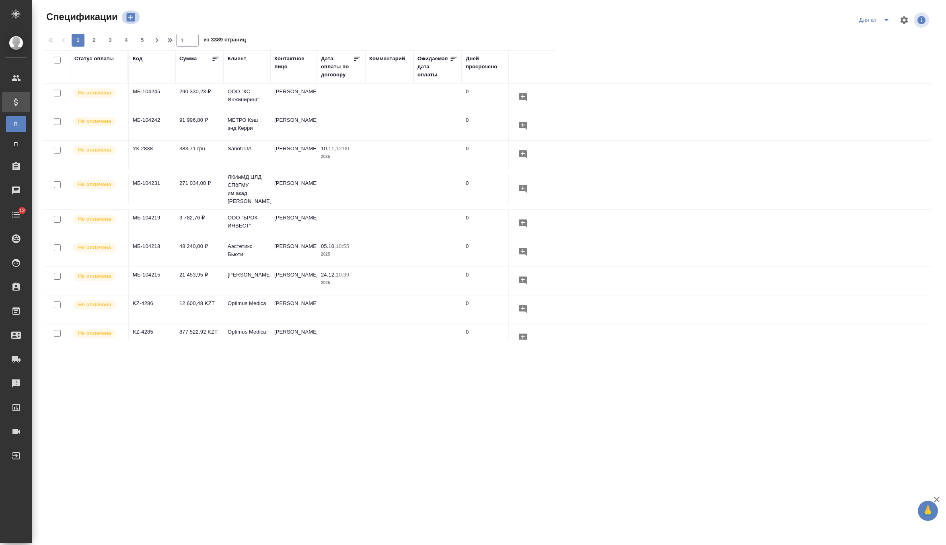
click at [131, 17] on icon "button" at bounding box center [130, 17] width 11 height 11
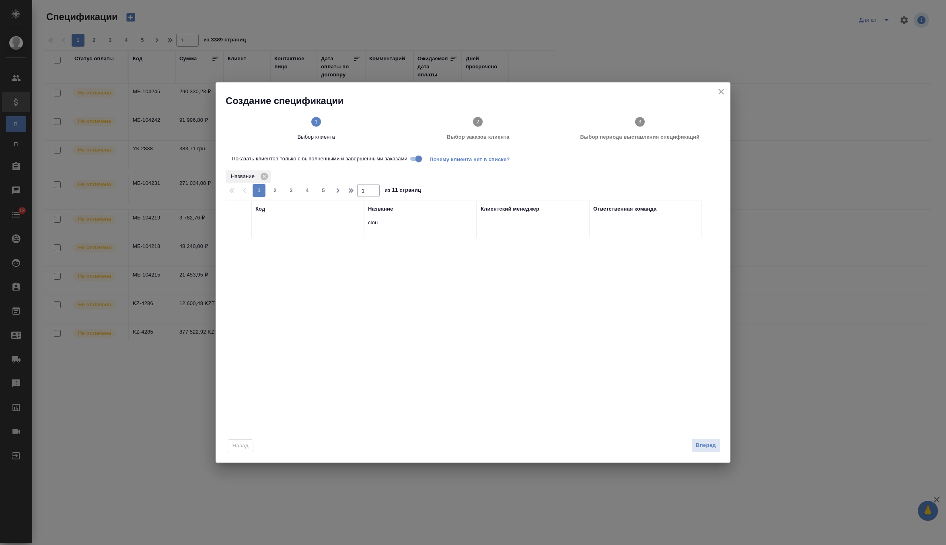
click at [390, 225] on input "clou" at bounding box center [420, 223] width 105 height 10
type input "c"
type input "крка"
click at [236, 247] on input "checkbox" at bounding box center [238, 248] width 7 height 7
checkbox input "true"
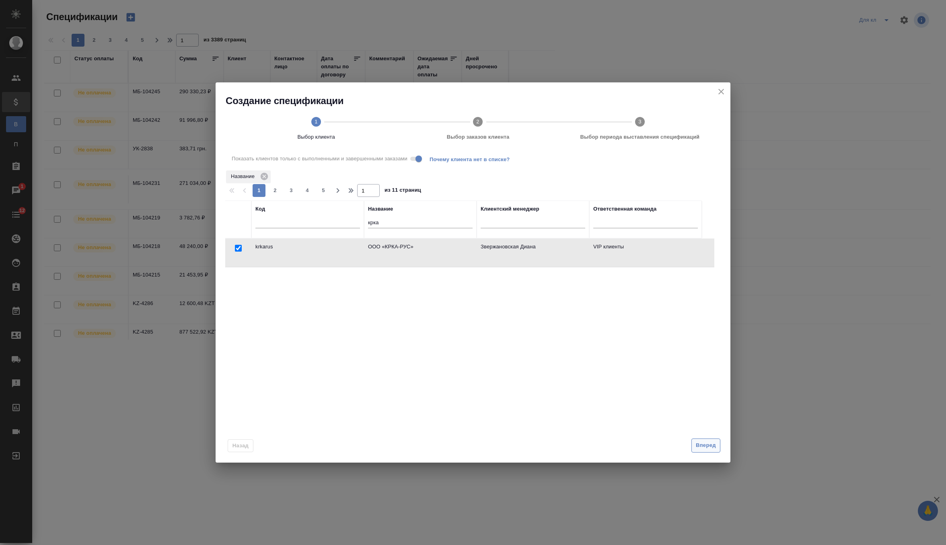
click at [695, 446] on button "Вперед" at bounding box center [705, 446] width 29 height 14
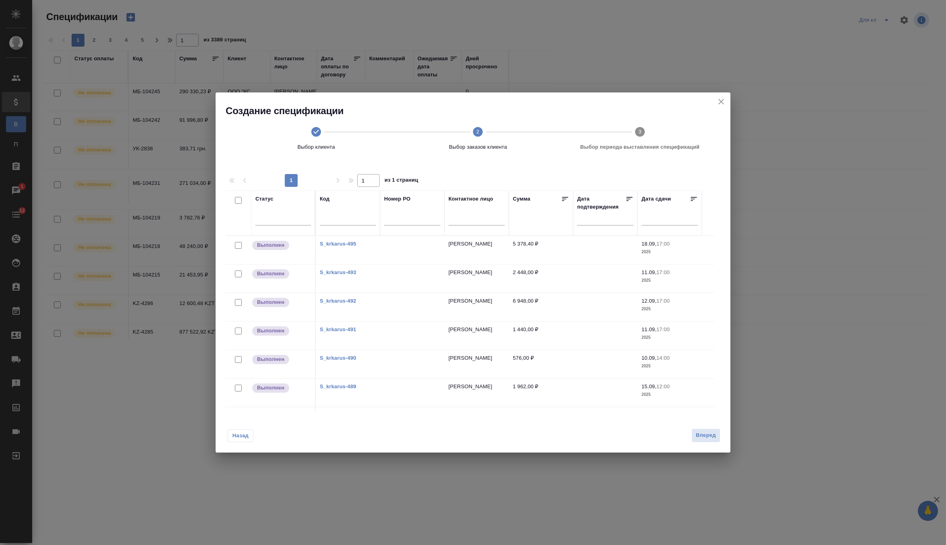
click at [238, 243] on input "checkbox" at bounding box center [238, 245] width 7 height 7
checkbox input "true"
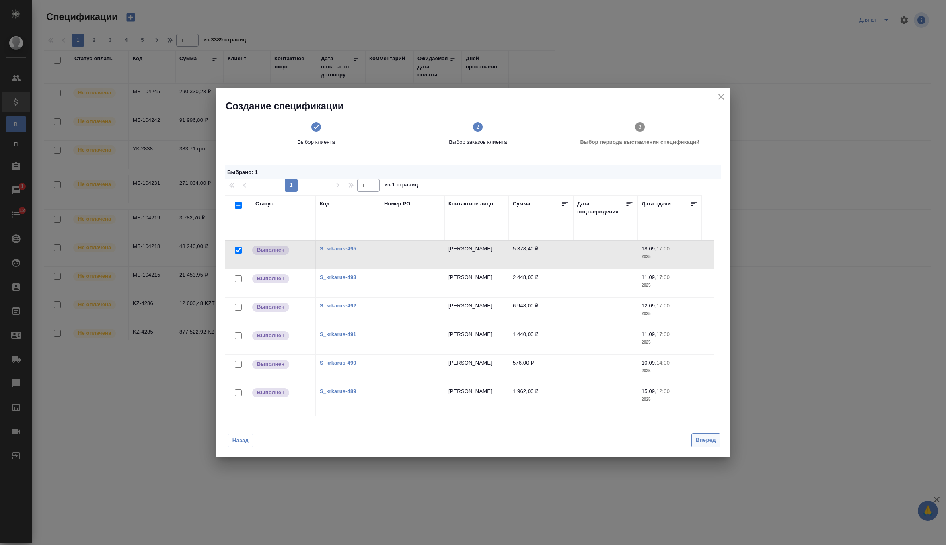
click at [705, 442] on span "Вперед" at bounding box center [706, 440] width 20 height 9
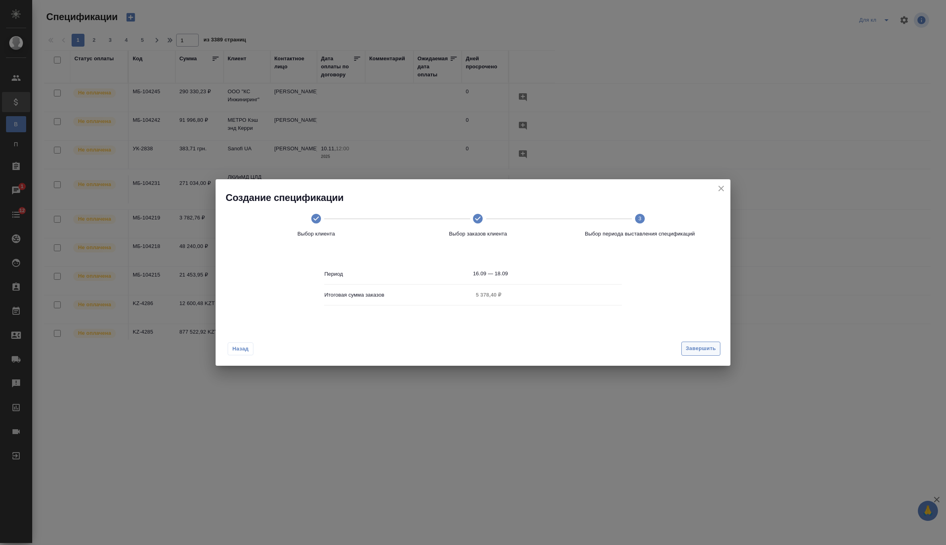
click at [692, 352] on span "Завершить" at bounding box center [701, 348] width 30 height 9
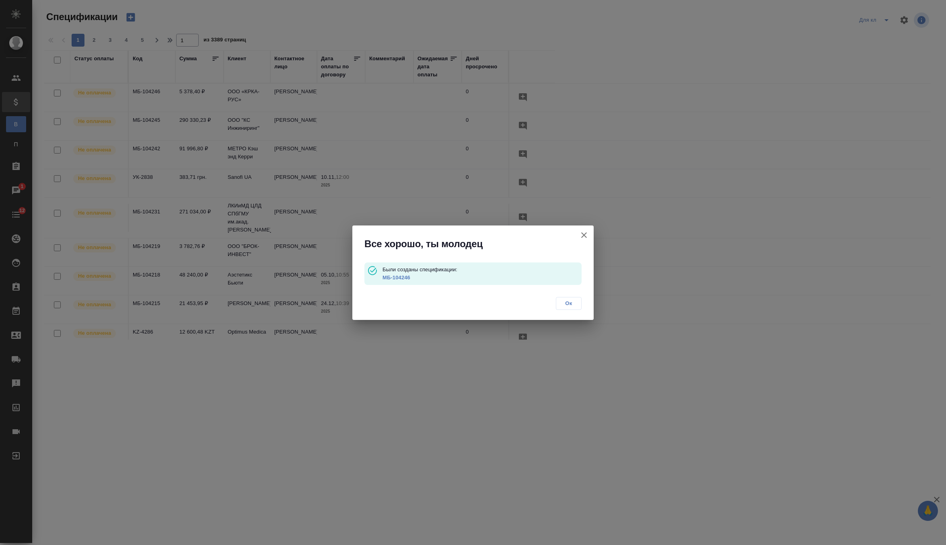
click at [401, 281] on p "МБ-104246" at bounding box center [482, 278] width 199 height 8
click at [401, 280] on link "МБ-104246" at bounding box center [397, 278] width 28 height 6
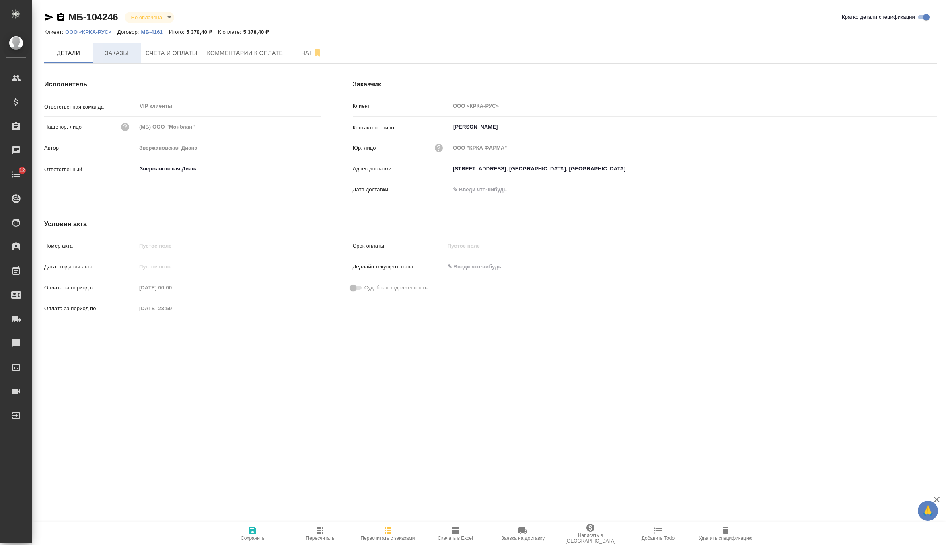
click at [117, 53] on span "Заказы" at bounding box center [116, 53] width 39 height 10
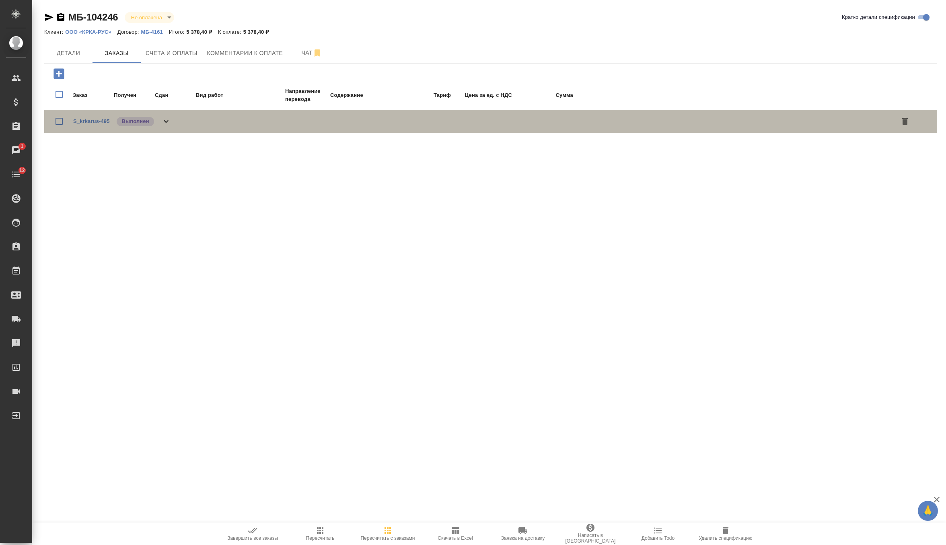
click at [167, 122] on icon at bounding box center [166, 122] width 10 height 10
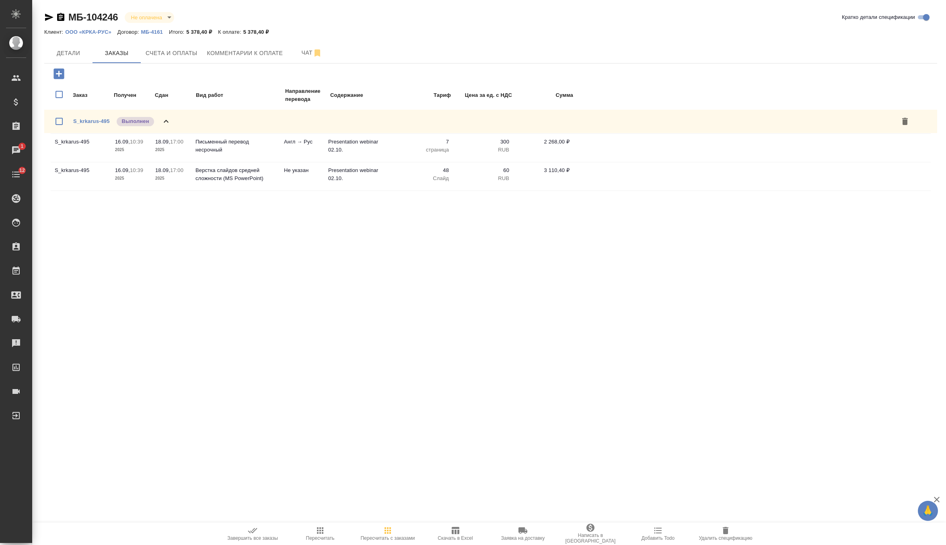
click at [167, 122] on icon at bounding box center [166, 122] width 10 height 10
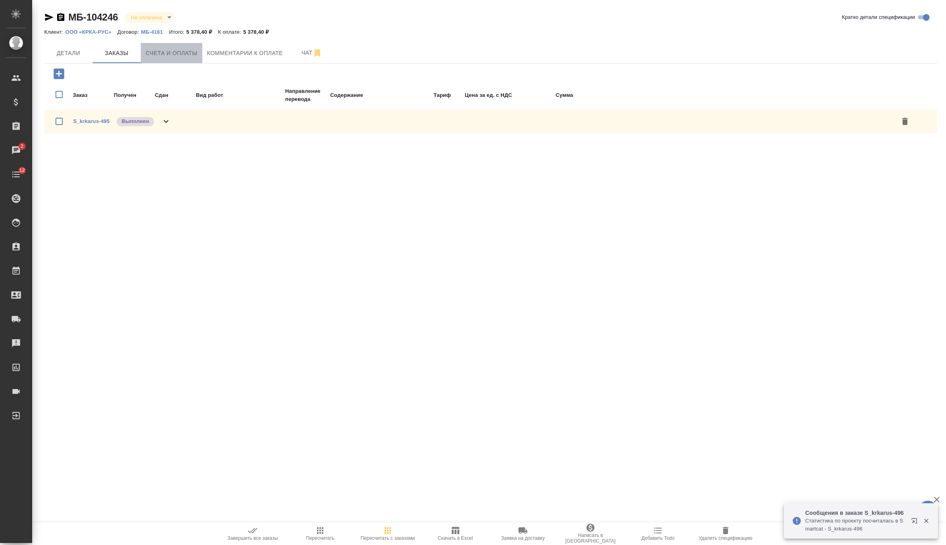
click at [178, 58] on button "Счета и оплаты" at bounding box center [172, 53] width 62 height 20
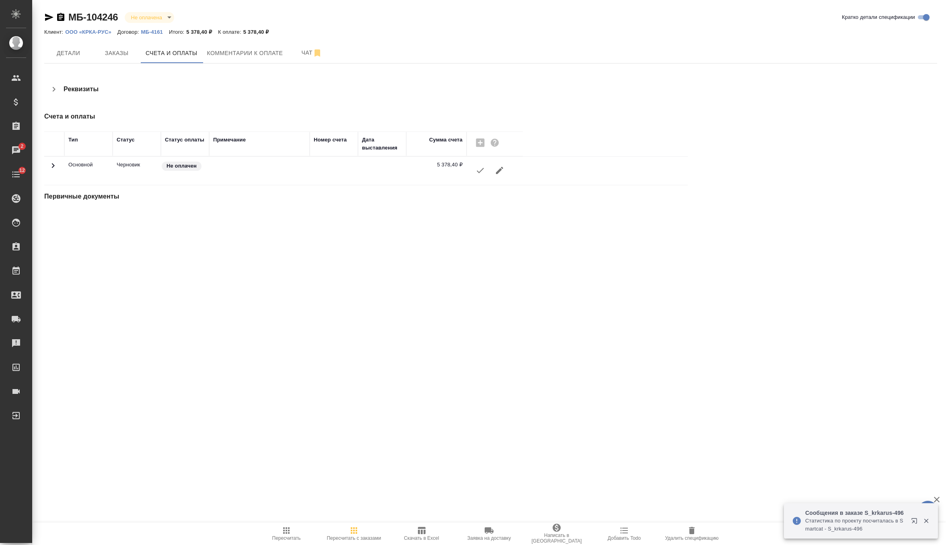
click at [476, 167] on icon "button" at bounding box center [480, 171] width 10 height 10
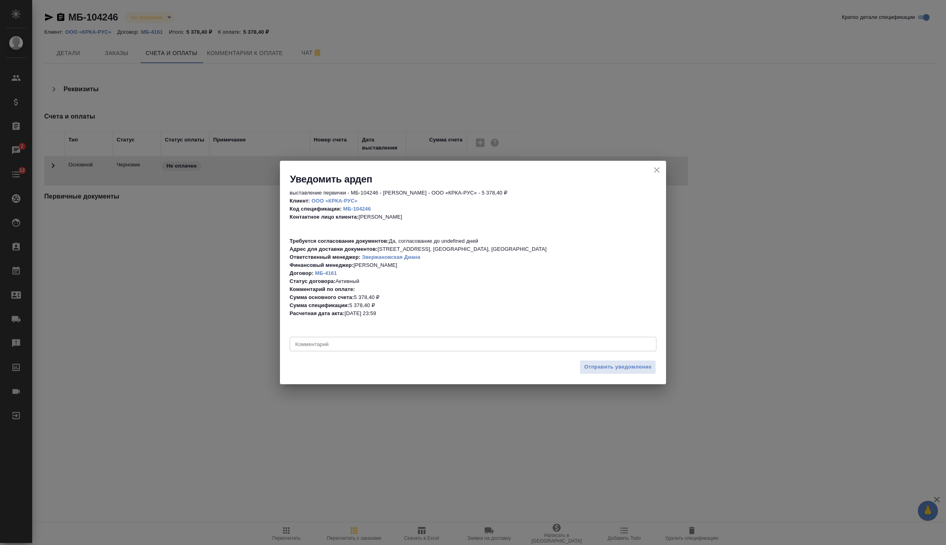
click at [364, 341] on div "x Комментарий" at bounding box center [473, 344] width 367 height 14
type textarea "направить на согласование, датировать 18.09"
click at [615, 372] on span "Отправить уведомление" at bounding box center [618, 367] width 68 height 9
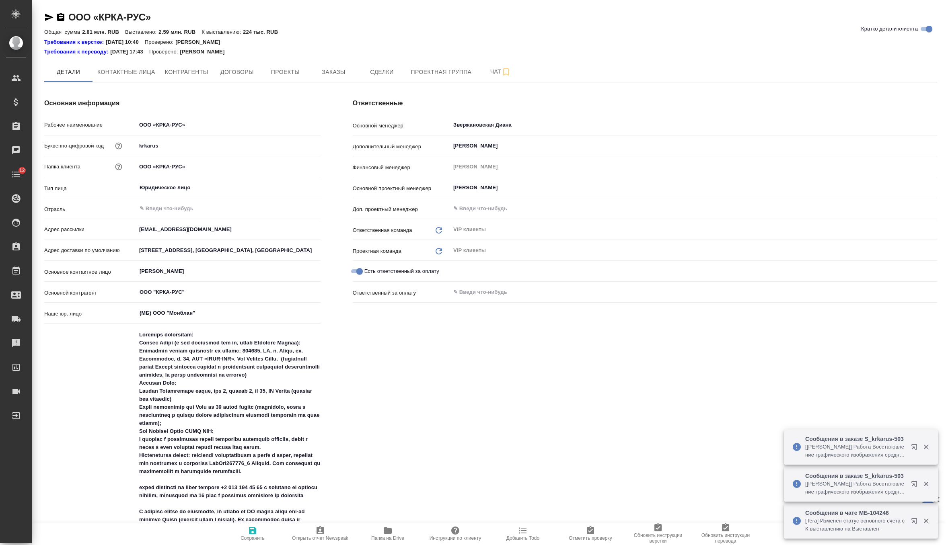
type textarea "x"
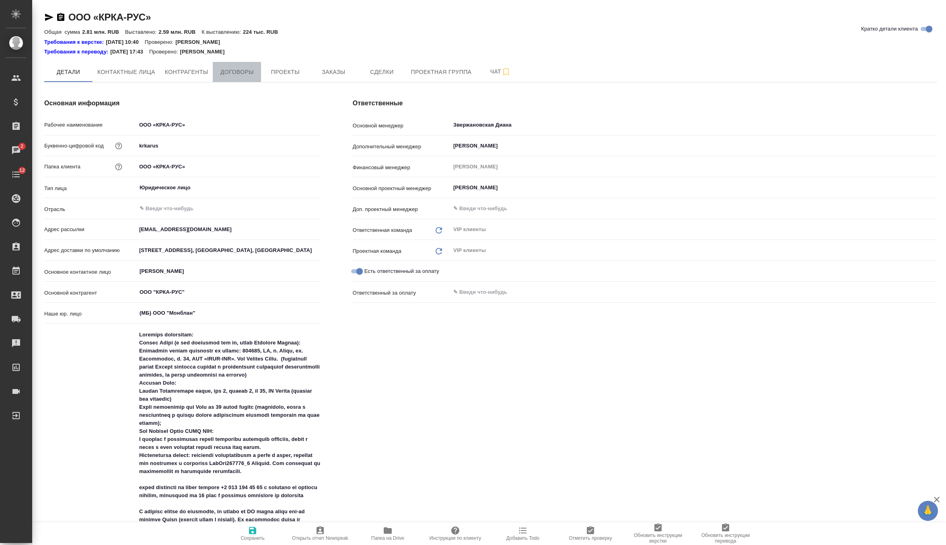
click at [234, 72] on span "Договоры" at bounding box center [237, 72] width 39 height 10
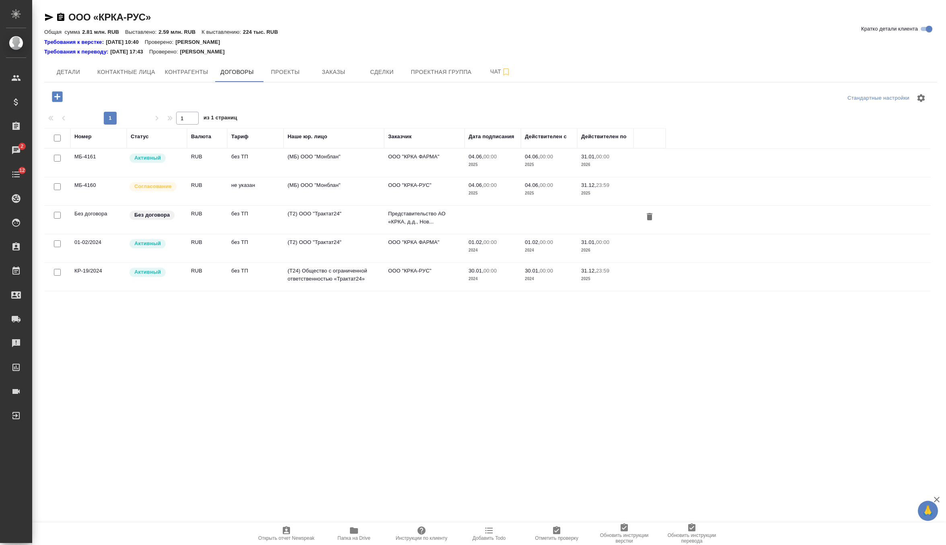
click at [234, 171] on td "без ТП" at bounding box center [255, 163] width 56 height 28
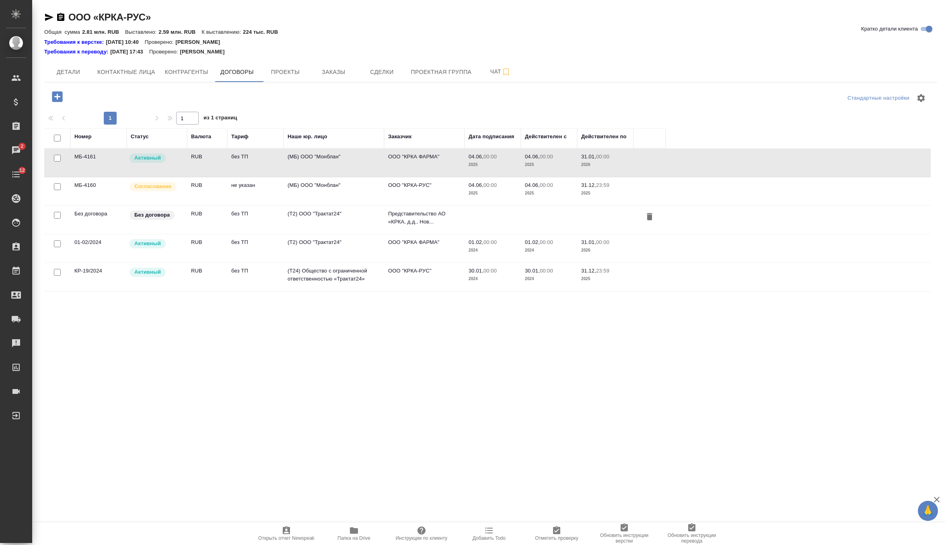
click at [234, 171] on td "без ТП" at bounding box center [255, 163] width 56 height 28
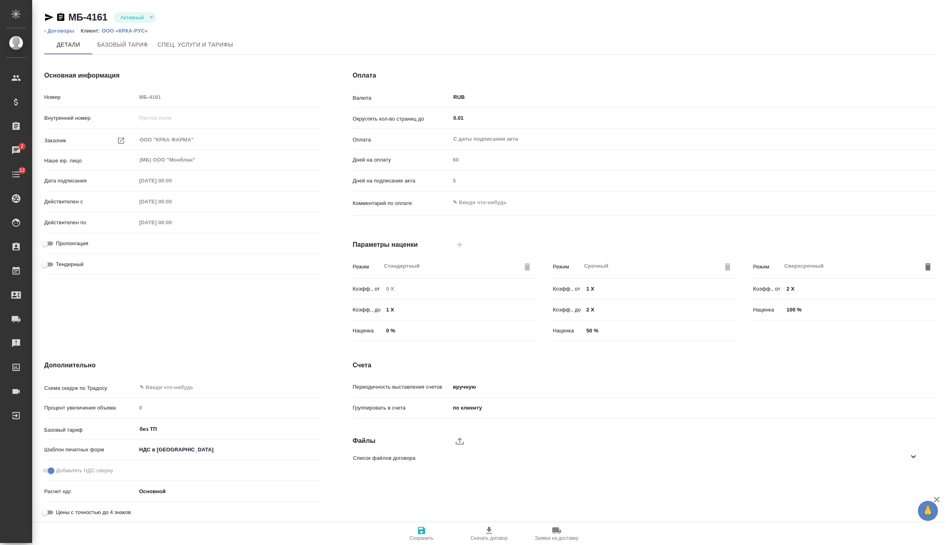
click at [498, 527] on span "Скачать договор" at bounding box center [489, 533] width 58 height 15
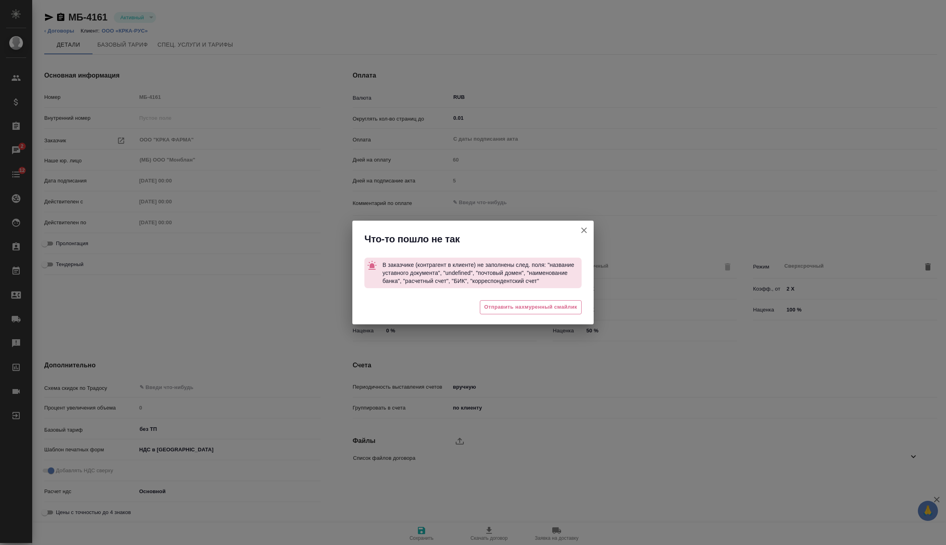
click at [586, 225] on button "button" at bounding box center [583, 230] width 19 height 19
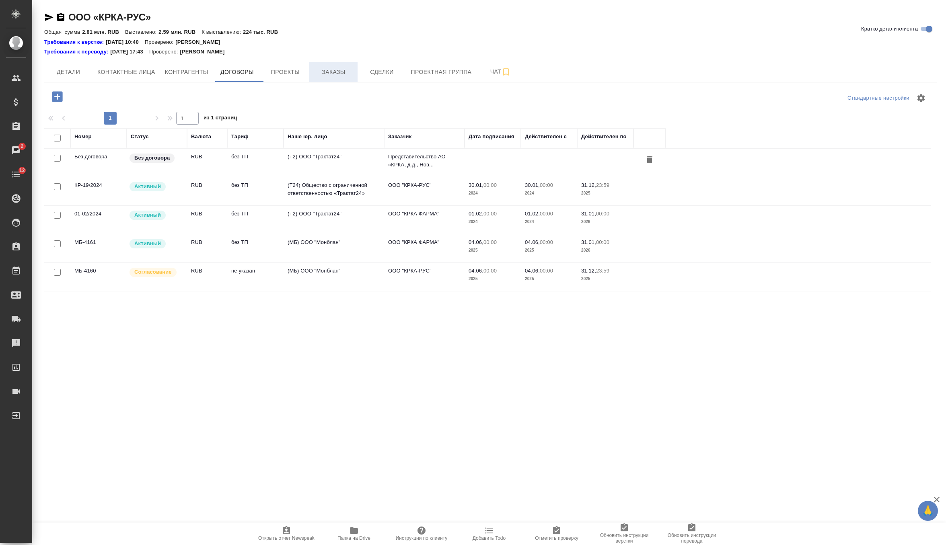
click at [341, 76] on span "Заказы" at bounding box center [333, 72] width 39 height 10
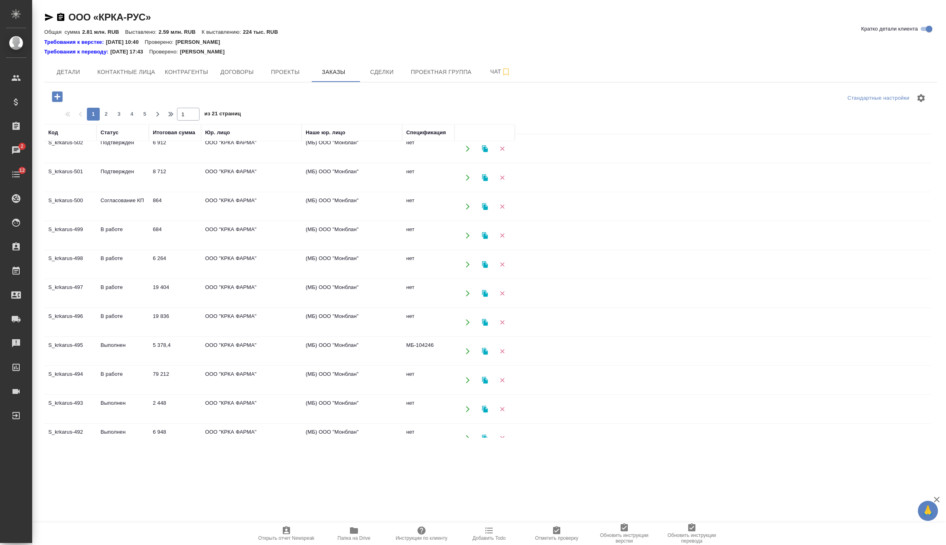
scroll to position [45, 0]
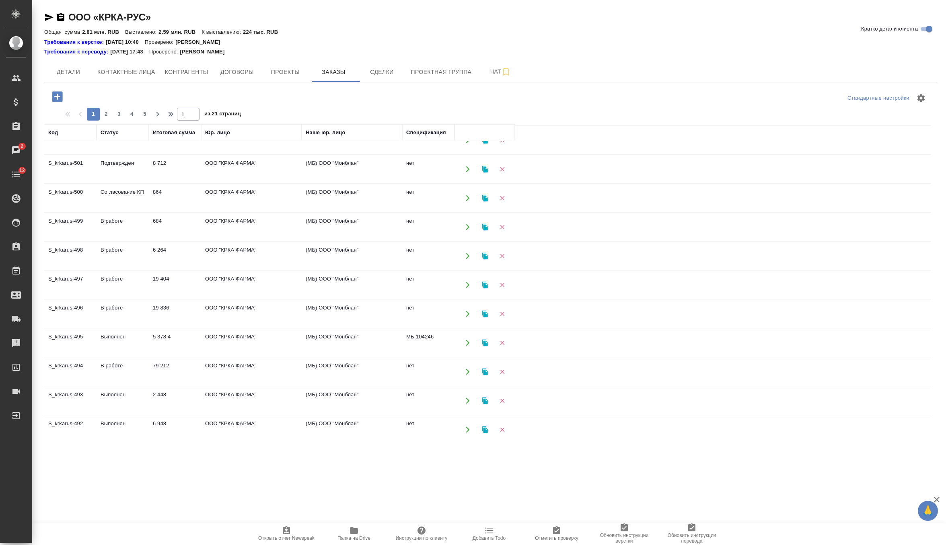
click at [189, 344] on td "5 378,4" at bounding box center [175, 343] width 52 height 28
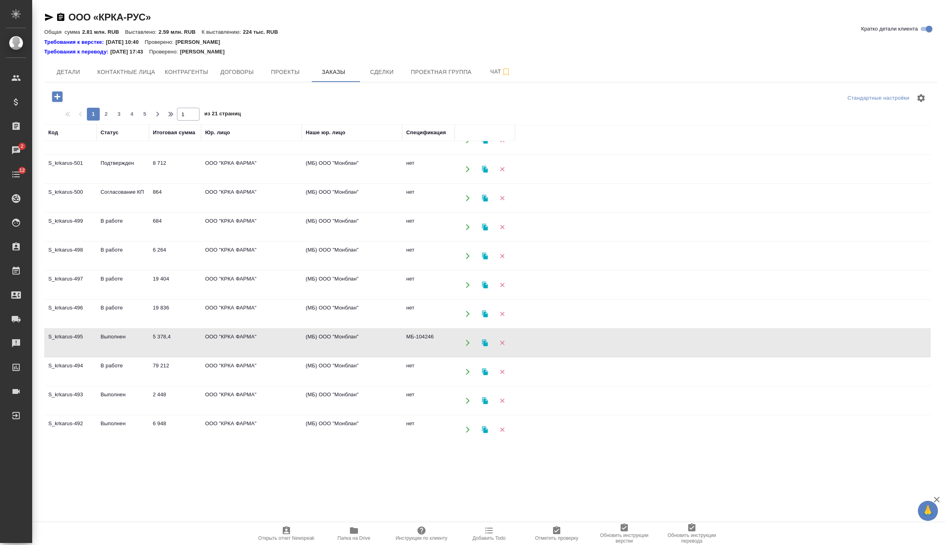
click at [189, 344] on td "5 378,4" at bounding box center [175, 343] width 52 height 28
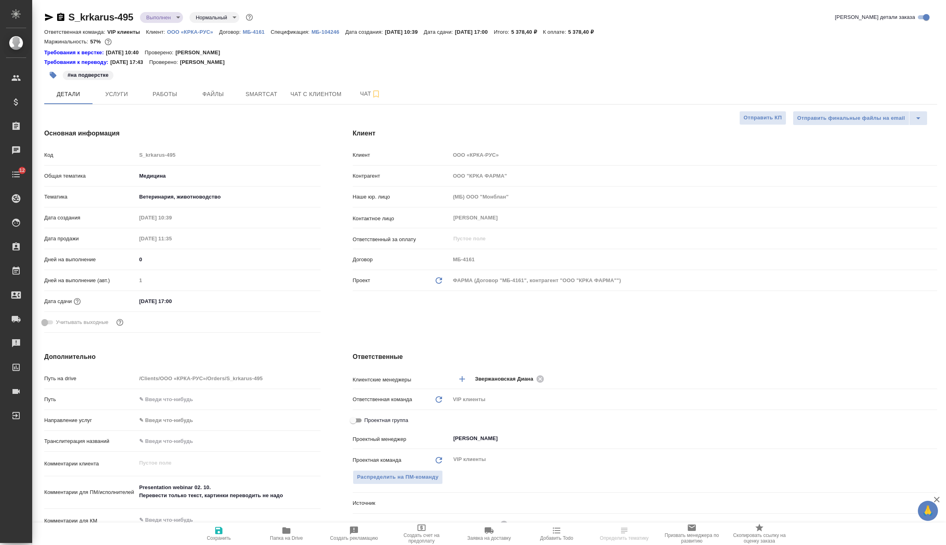
select select "RU"
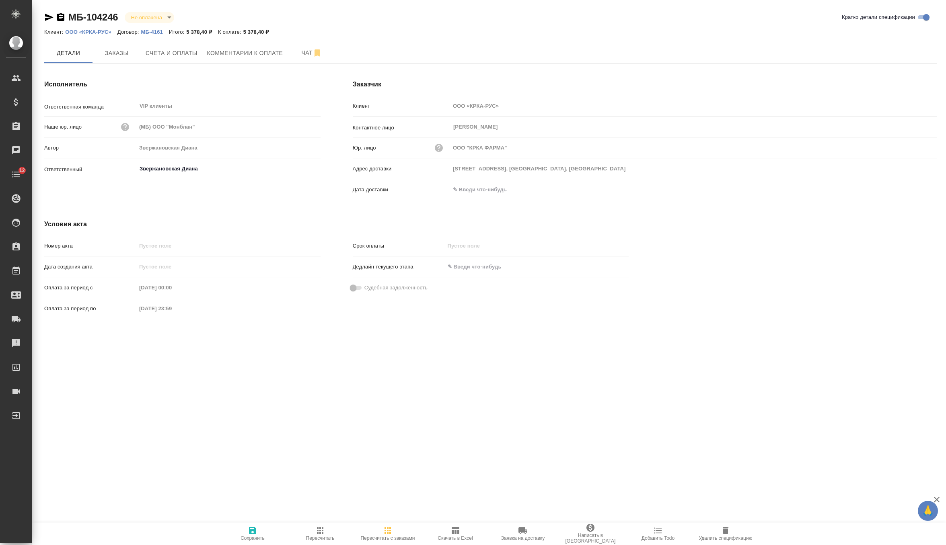
click at [525, 526] on icon "button" at bounding box center [523, 531] width 10 height 10
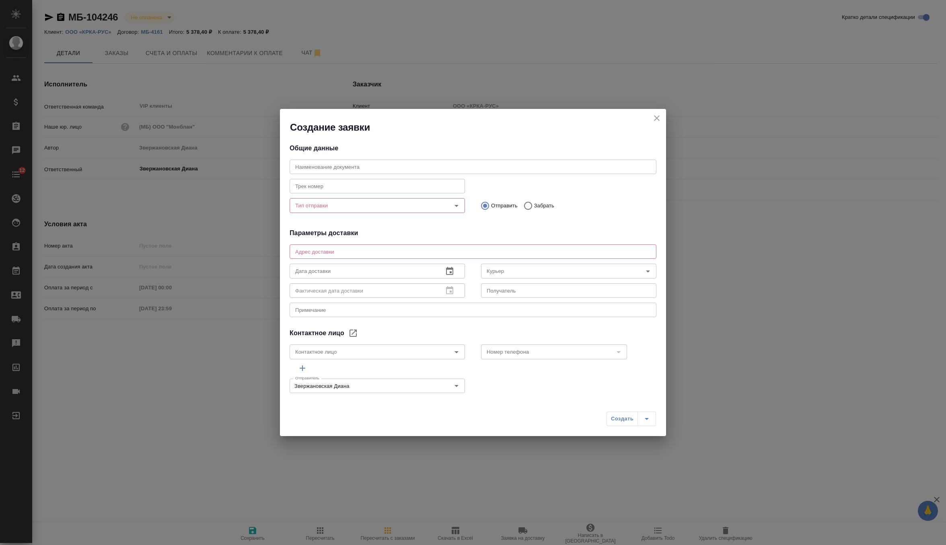
type input "[PERSON_NAME]"
click at [420, 212] on div "Тип отправки" at bounding box center [377, 205] width 175 height 14
click at [459, 208] on icon "Open" at bounding box center [457, 206] width 10 height 10
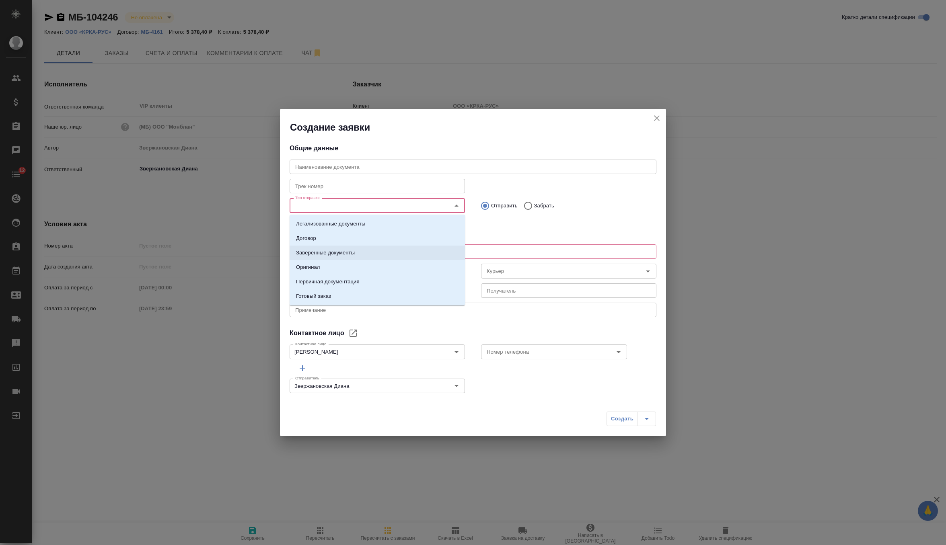
click at [411, 248] on li "Заверенные документы" at bounding box center [377, 253] width 175 height 14
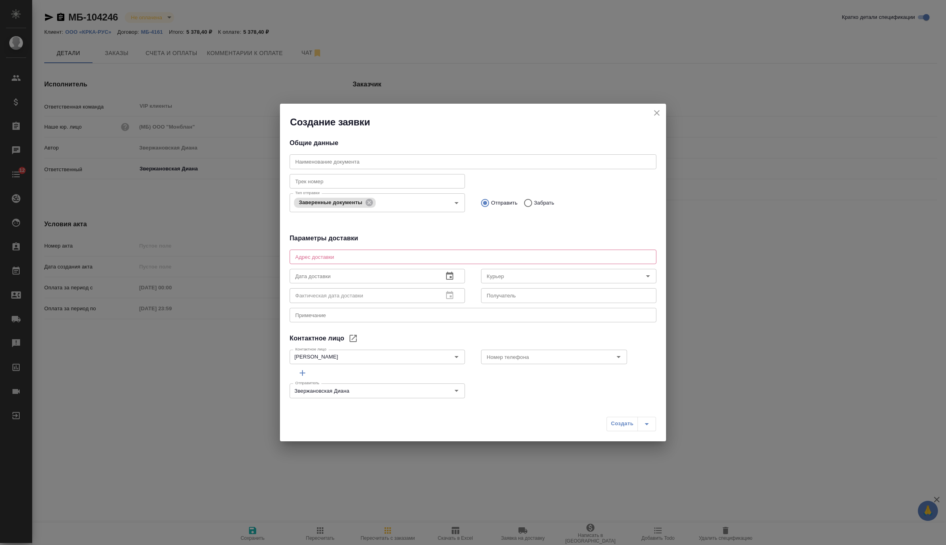
drag, startPoint x: 475, startPoint y: 365, endPoint x: 479, endPoint y: 364, distance: 4.6
click at [477, 365] on div "Номер телефона Номер телефона" at bounding box center [568, 356] width 191 height 35
click at [492, 354] on input "Номер телефона" at bounding box center [541, 357] width 114 height 10
click at [510, 393] on p "[PHONE_NUMBER] доб.231" at bounding box center [521, 390] width 69 height 8
type input "[PHONE_NUMBER] доб.231"
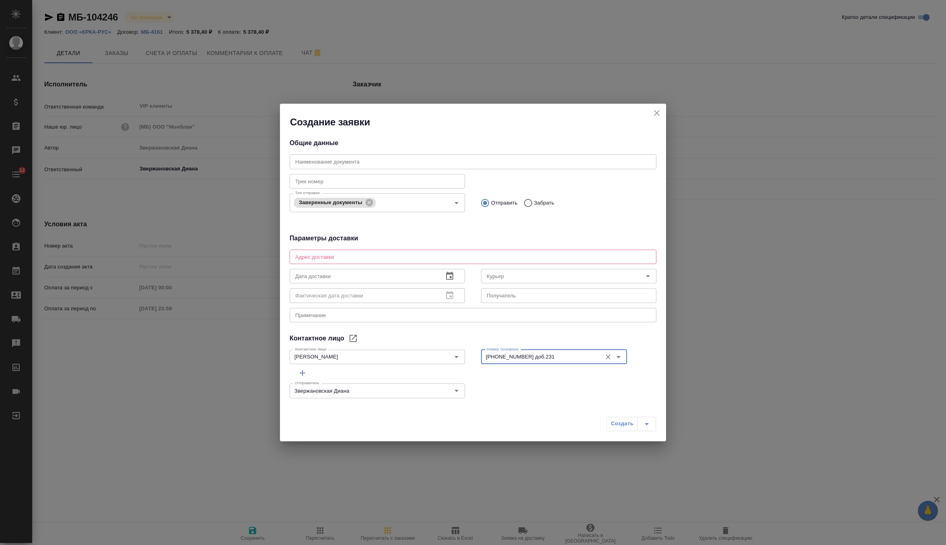
click at [455, 256] on textarea at bounding box center [473, 257] width 356 height 6
type textarea "истра"
click at [626, 422] on span "Создать" at bounding box center [622, 424] width 23 height 9
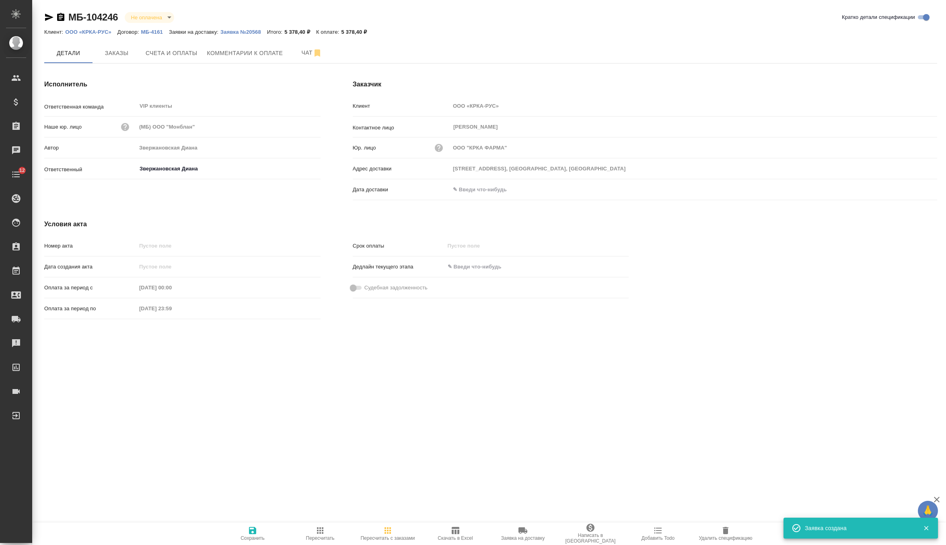
click at [89, 34] on p "ООО «КРКА-РУС»" at bounding box center [91, 32] width 52 height 6
click at [254, 24] on div "МБ-104246 Не оплачена notPayed Кратко детали спецификации" at bounding box center [490, 19] width 893 height 16
click at [254, 33] on p "Заявка №20568" at bounding box center [243, 32] width 47 height 6
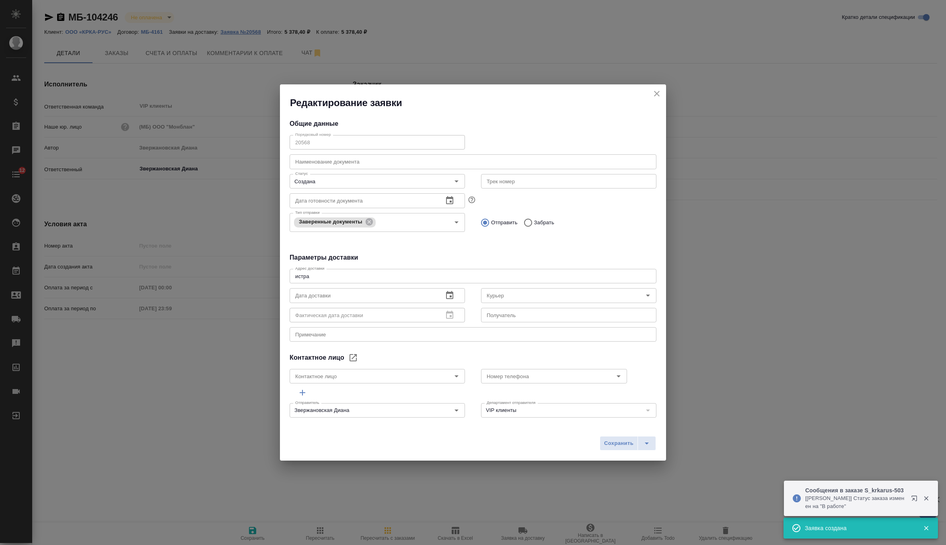
type input "Боровкова Варвара"
type input "+7 495 981 10 95 доб.231"
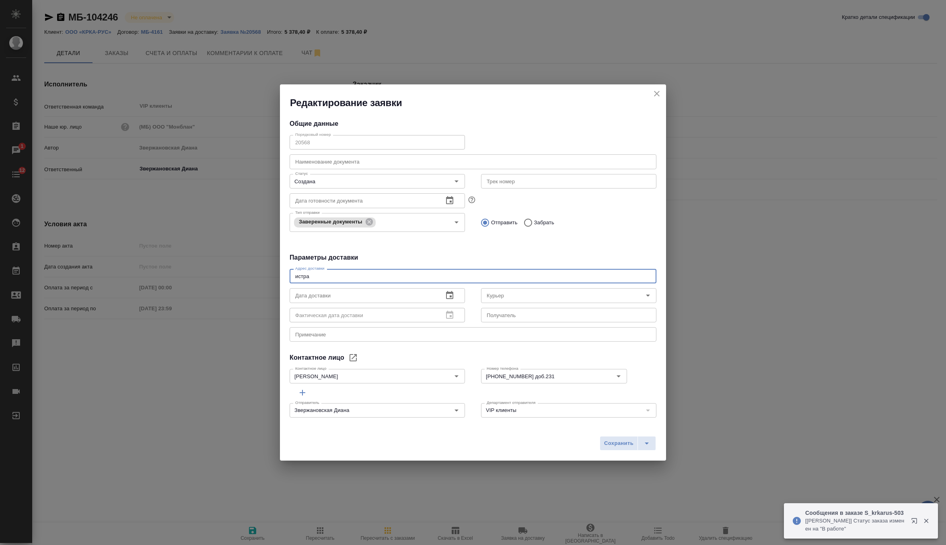
drag, startPoint x: 354, startPoint y: 274, endPoint x: 225, endPoint y: 274, distance: 129.1
click at [225, 274] on div "Редактирование заявки Общие данные Порядковый номер 20568 Порядковый номер Наим…" at bounding box center [473, 272] width 946 height 545
paste textarea "осква Головинское шоссе, дом 5, корпус 1, эт 22, БЦ Водный"
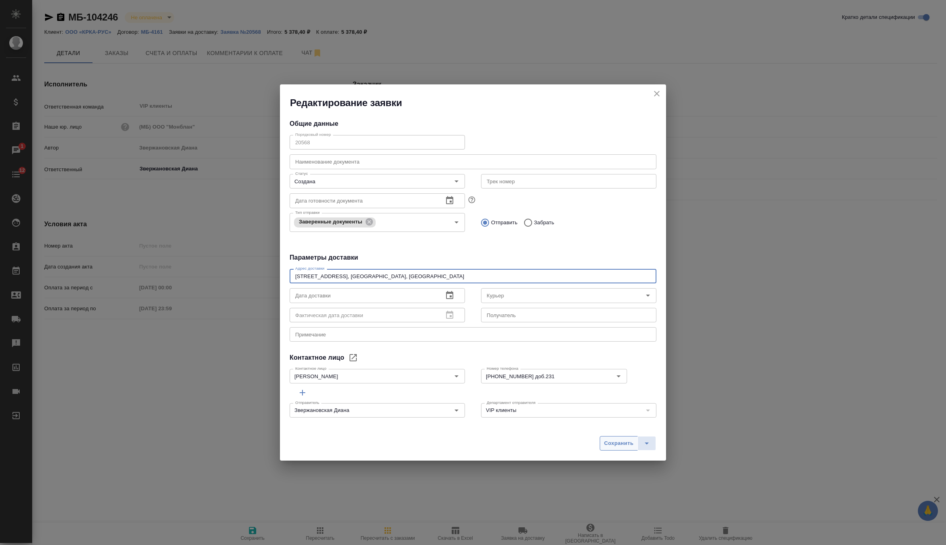
type textarea "Москва Головинское шоссе, дом 5, корпус 1, эт 22, БЦ Водный"
click at [630, 445] on span "Сохранить" at bounding box center [618, 443] width 29 height 9
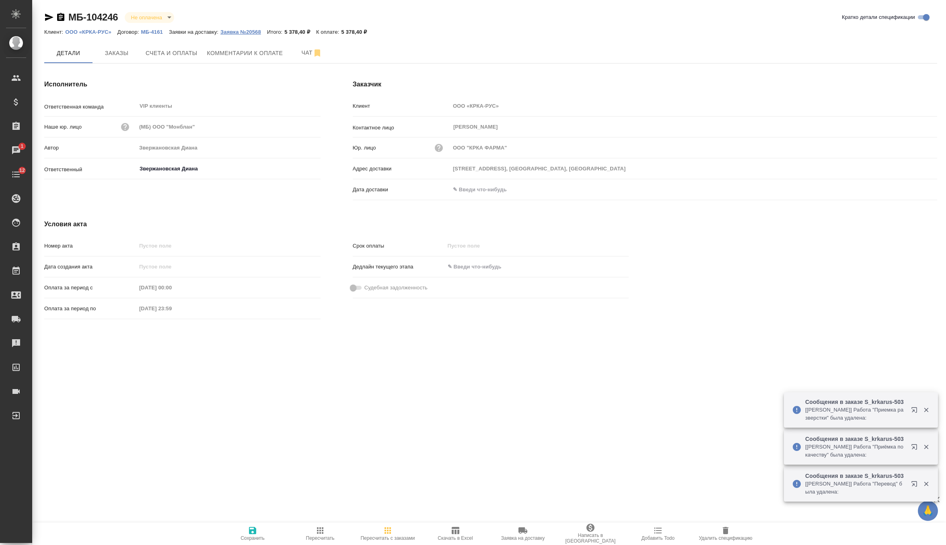
click at [257, 29] on p "Заявка №20568" at bounding box center [243, 32] width 47 height 6
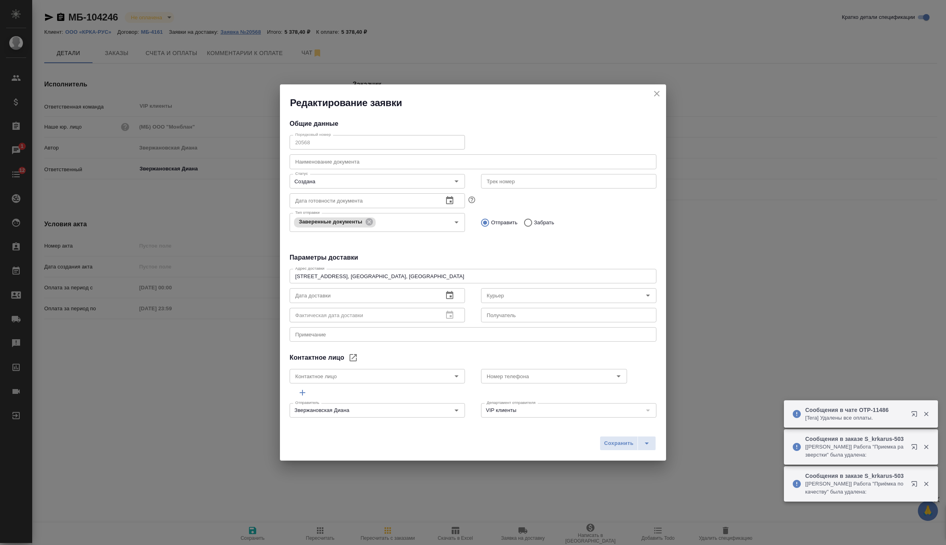
type input "Боровкова Варвара"
type input "+7 495 981 10 95 доб.231"
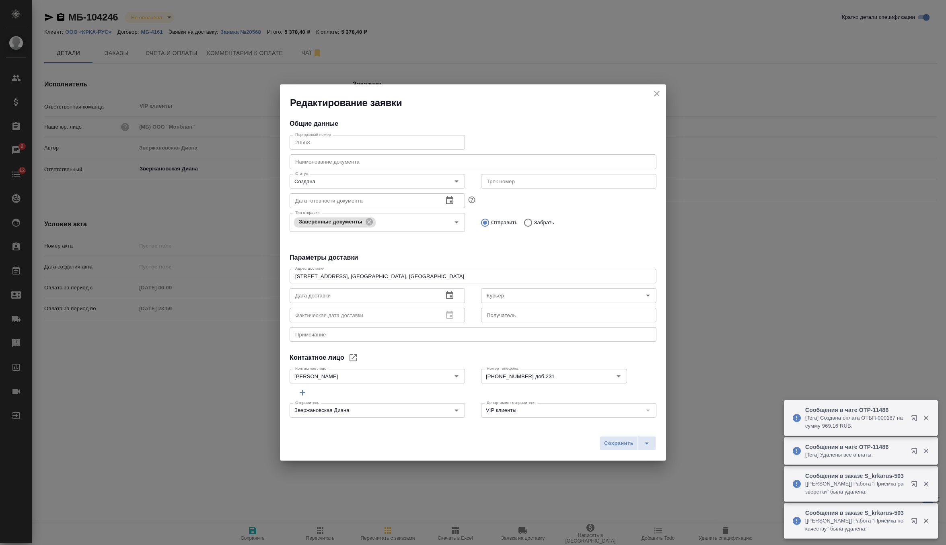
click at [445, 295] on icon "button" at bounding box center [450, 296] width 10 height 10
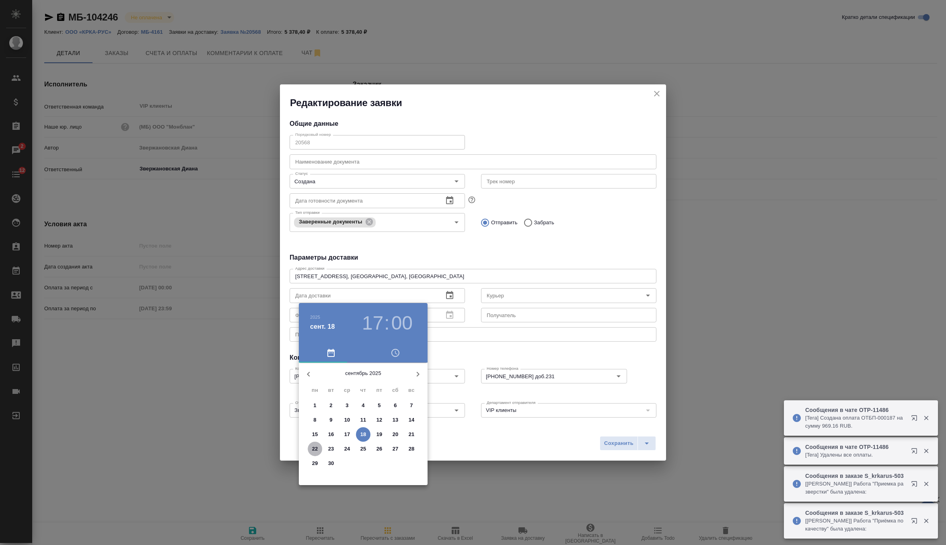
click at [314, 447] on p "22" at bounding box center [315, 449] width 6 height 8
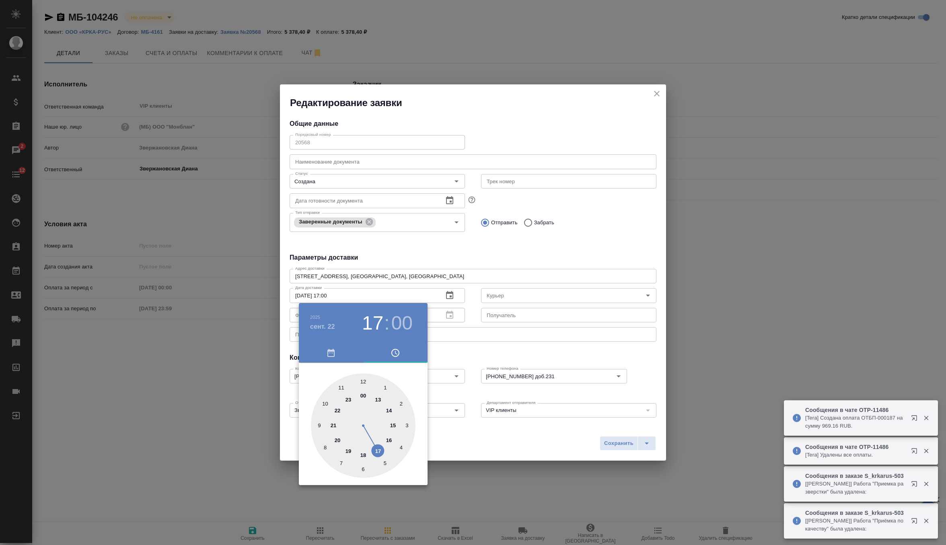
click at [364, 381] on div at bounding box center [363, 426] width 105 height 105
type input "22.09.2025 12:00"
click at [364, 381] on div at bounding box center [363, 426] width 105 height 105
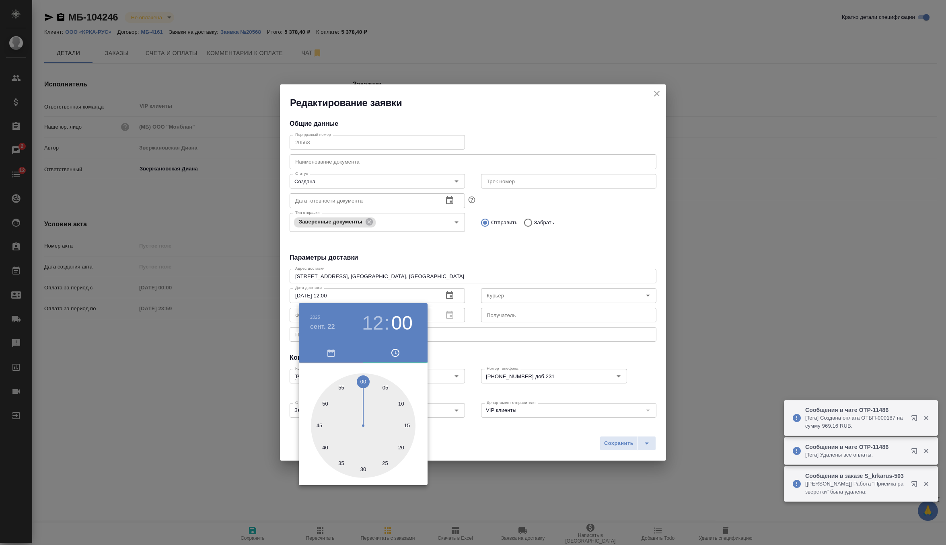
click at [505, 350] on div at bounding box center [473, 272] width 946 height 545
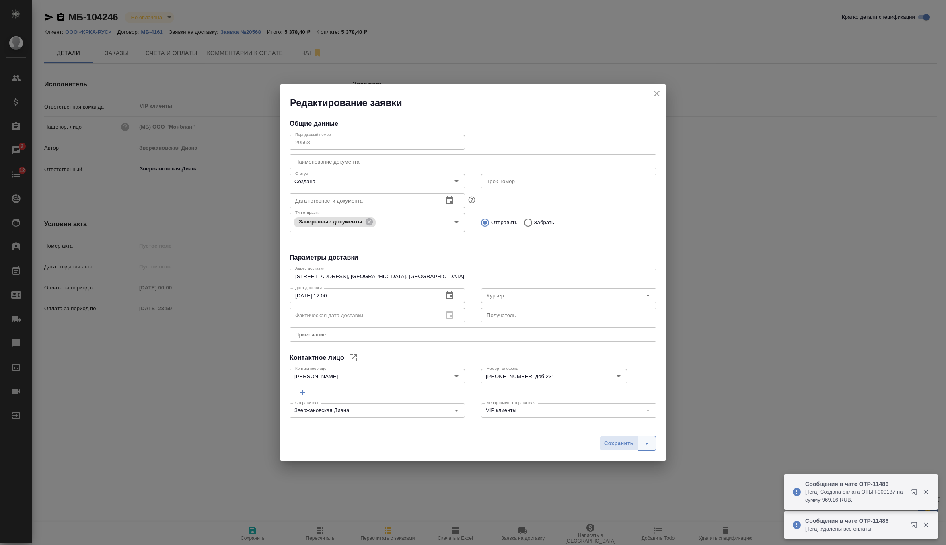
click at [649, 442] on icon "split button" at bounding box center [647, 444] width 10 height 10
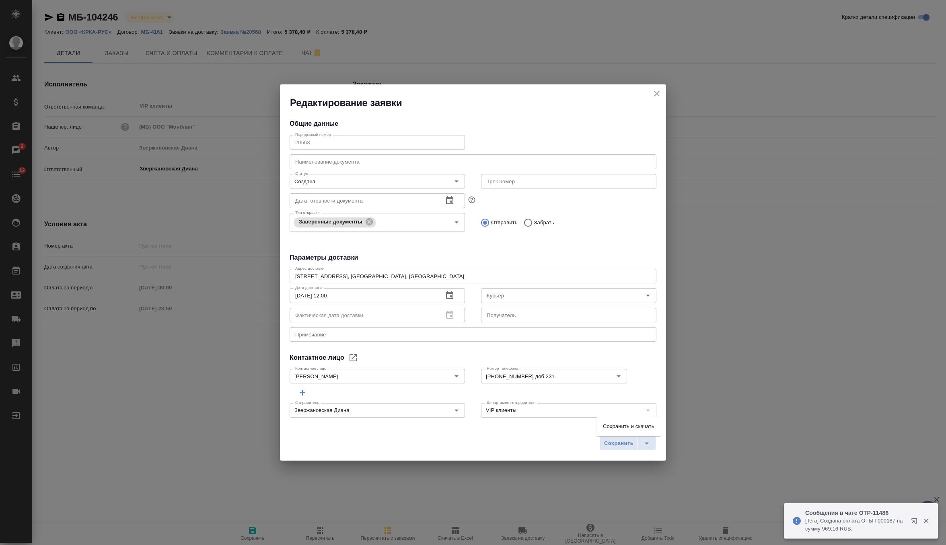
click at [634, 430] on li "Сохранить и скачать" at bounding box center [629, 426] width 64 height 13
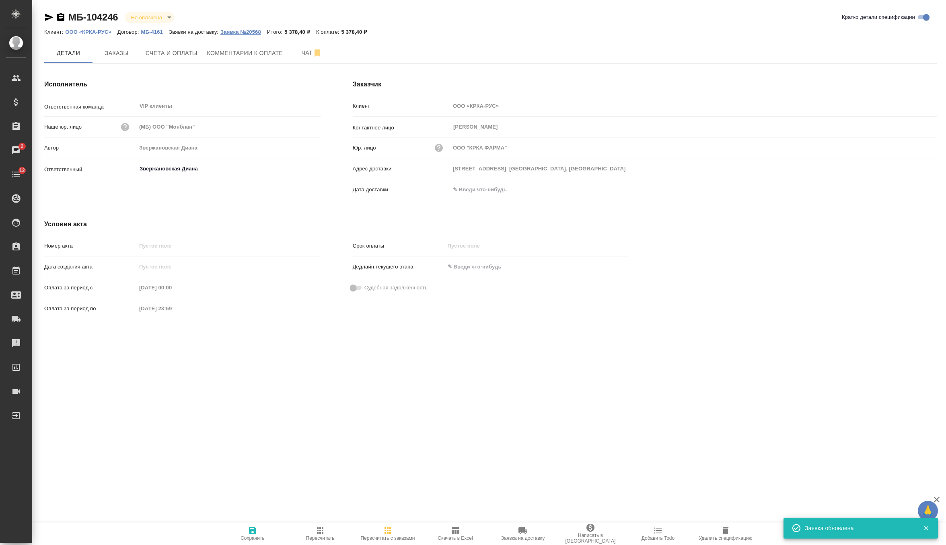
click at [254, 32] on p "Заявка №20568" at bounding box center [243, 32] width 47 height 6
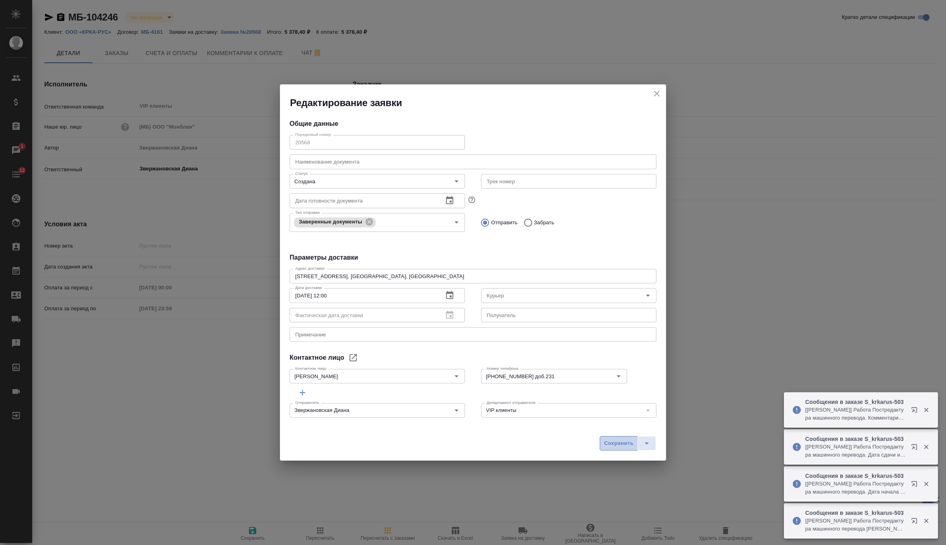
click at [613, 446] on span "Сохранить" at bounding box center [618, 443] width 29 height 9
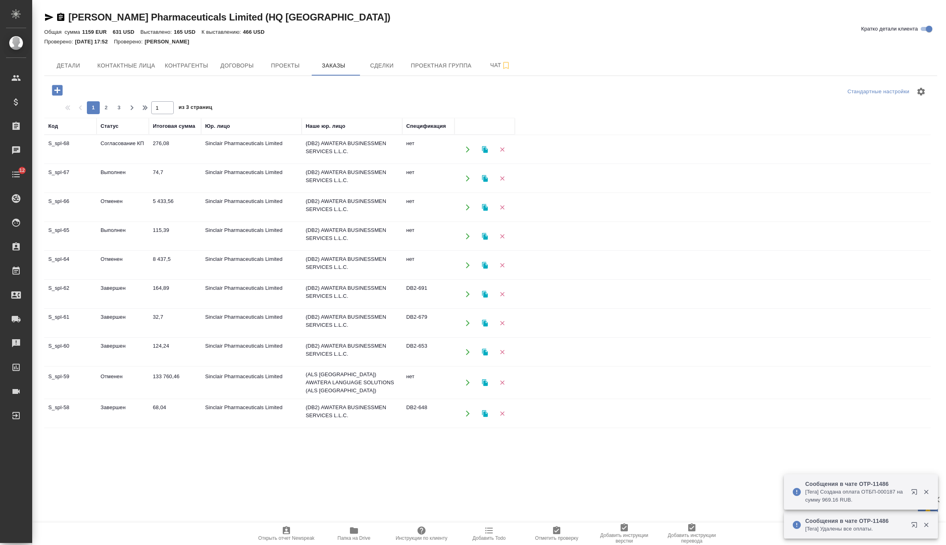
click at [60, 16] on icon "button" at bounding box center [61, 17] width 10 height 10
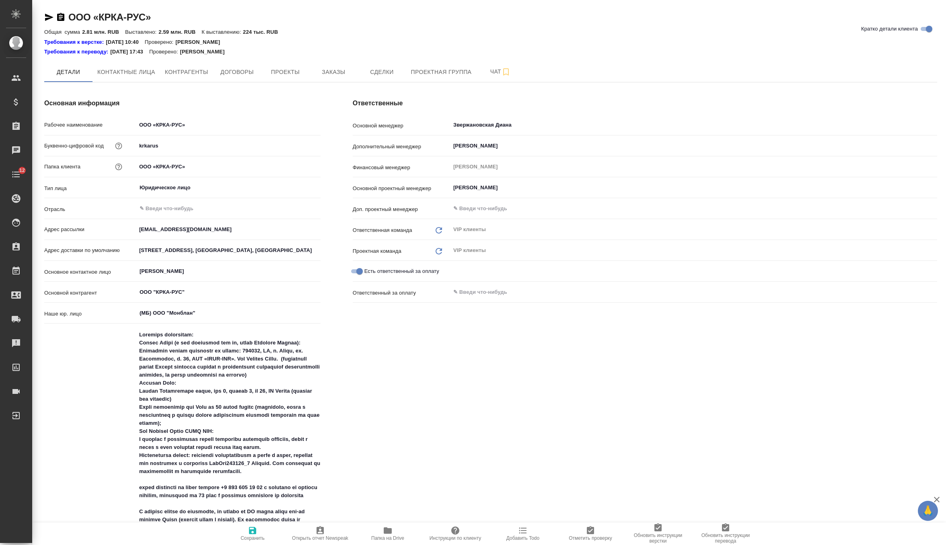
scroll to position [3, 0]
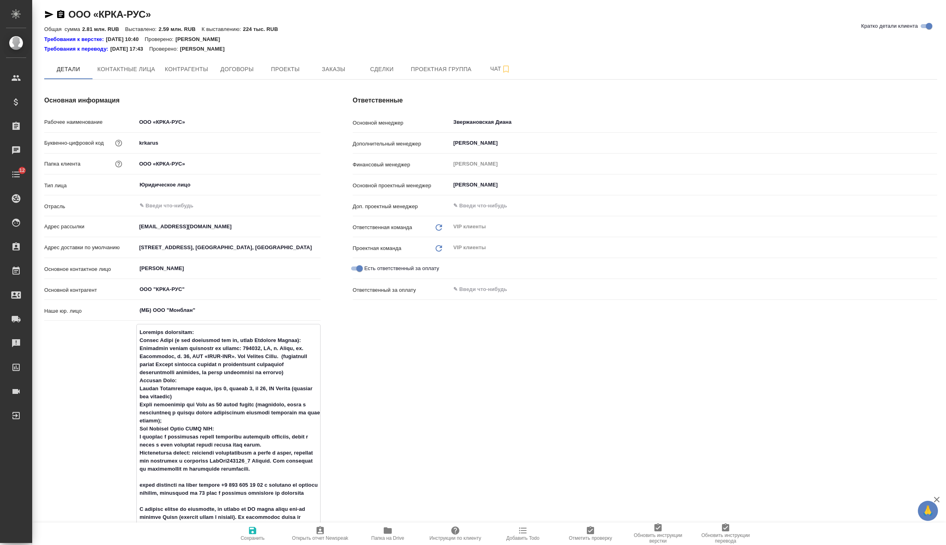
drag, startPoint x: 251, startPoint y: 346, endPoint x: 237, endPoint y: 355, distance: 16.8
drag, startPoint x: 141, startPoint y: 395, endPoint x: 322, endPoint y: 398, distance: 181.0
